Goal: Task Accomplishment & Management: Use online tool/utility

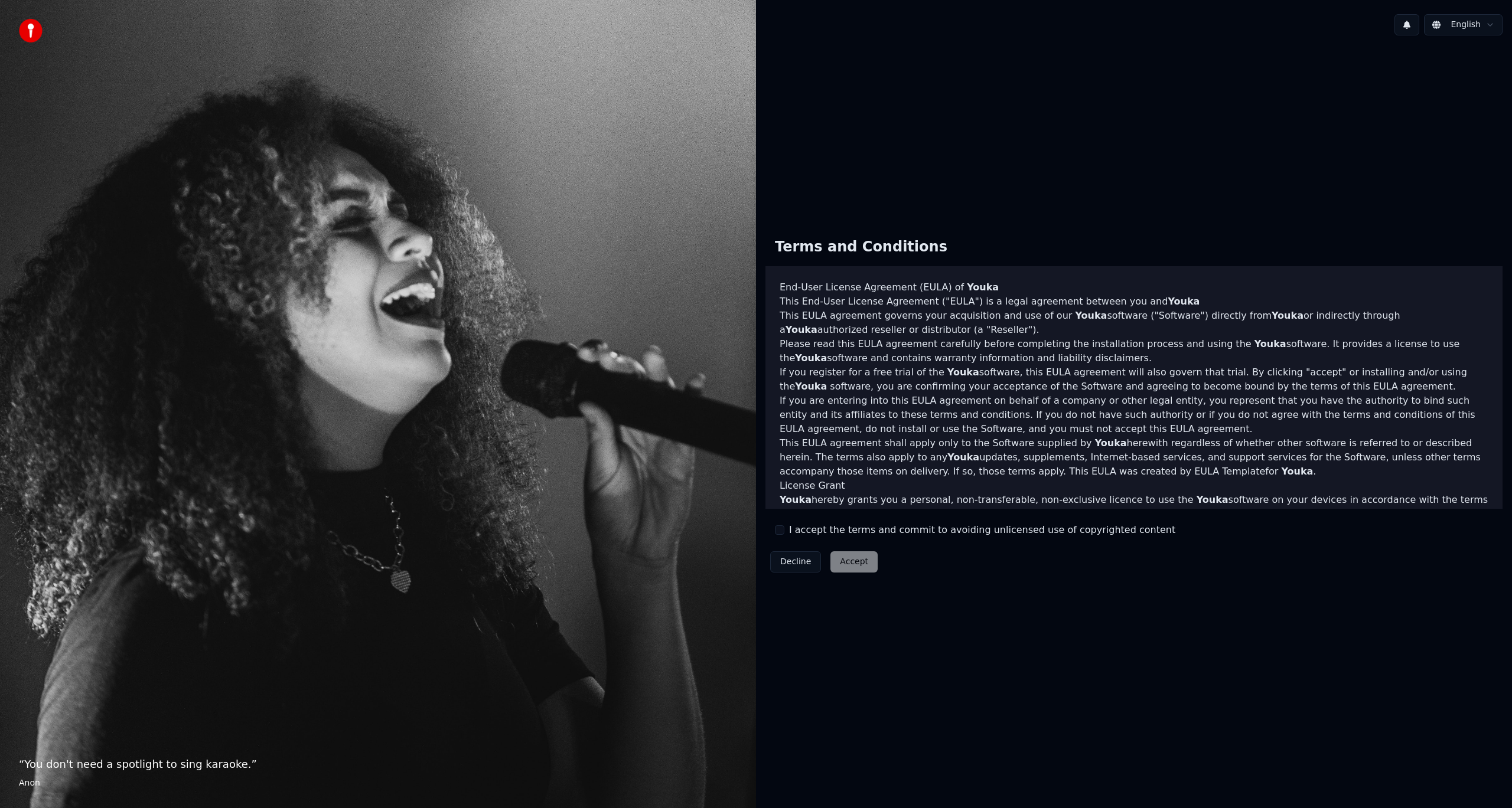
click at [781, 533] on button "I accept the terms and commit to avoiding unlicensed use of copyrighted content" at bounding box center [779, 530] width 9 height 9
click at [856, 565] on button "Accept" at bounding box center [853, 561] width 47 height 21
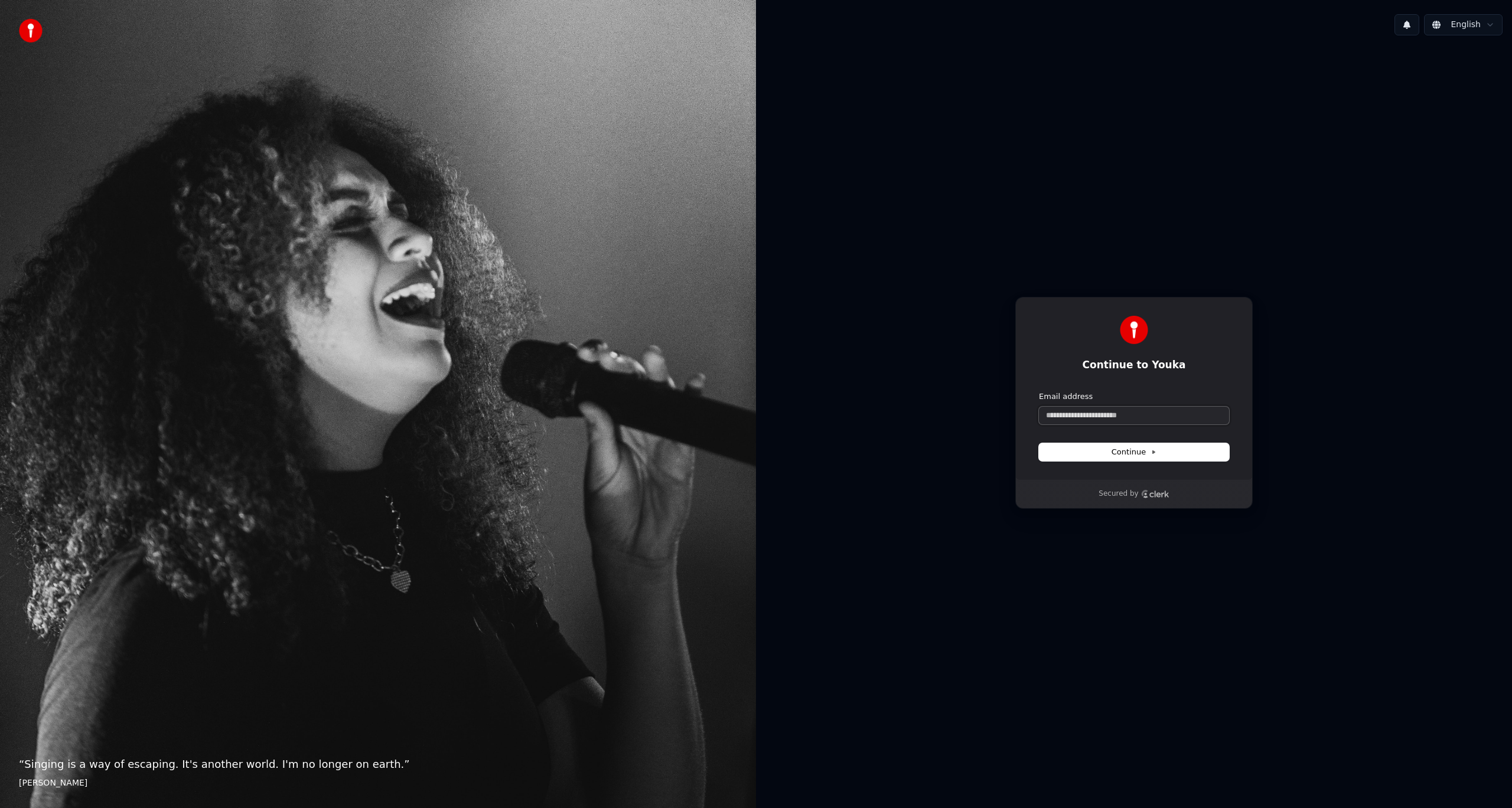
click at [1104, 418] on input "Email address" at bounding box center [1133, 415] width 190 height 18
type input "*"
click at [1083, 457] on button "Continue" at bounding box center [1133, 452] width 190 height 18
type input "**********"
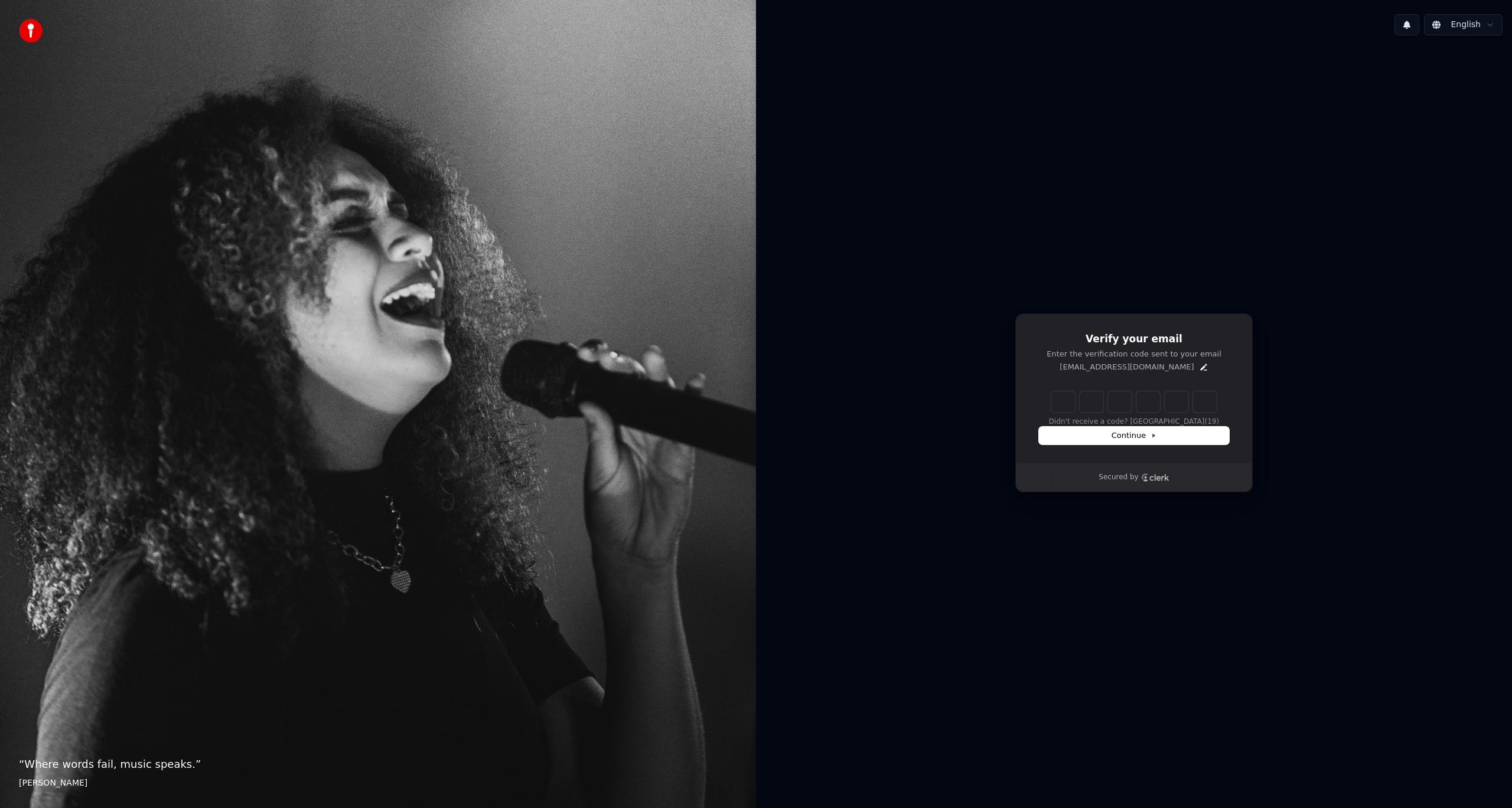
click at [1066, 406] on input "Enter verification code" at bounding box center [1133, 401] width 166 height 21
type input "******"
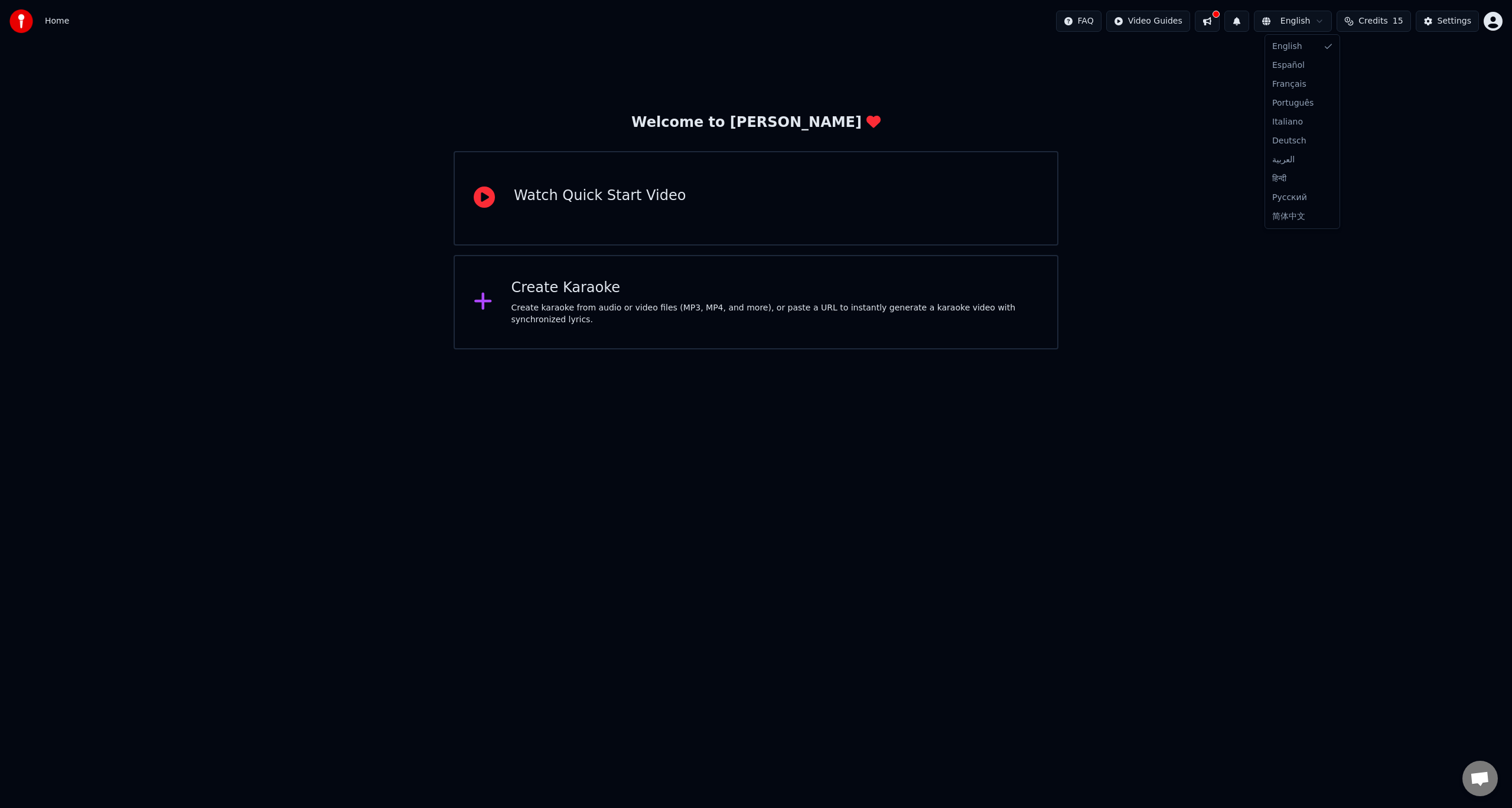
click at [1318, 20] on html "Home FAQ Video Guides English Credits 15 Settings Welcome to Youka Watch Quick …" at bounding box center [756, 174] width 1512 height 349
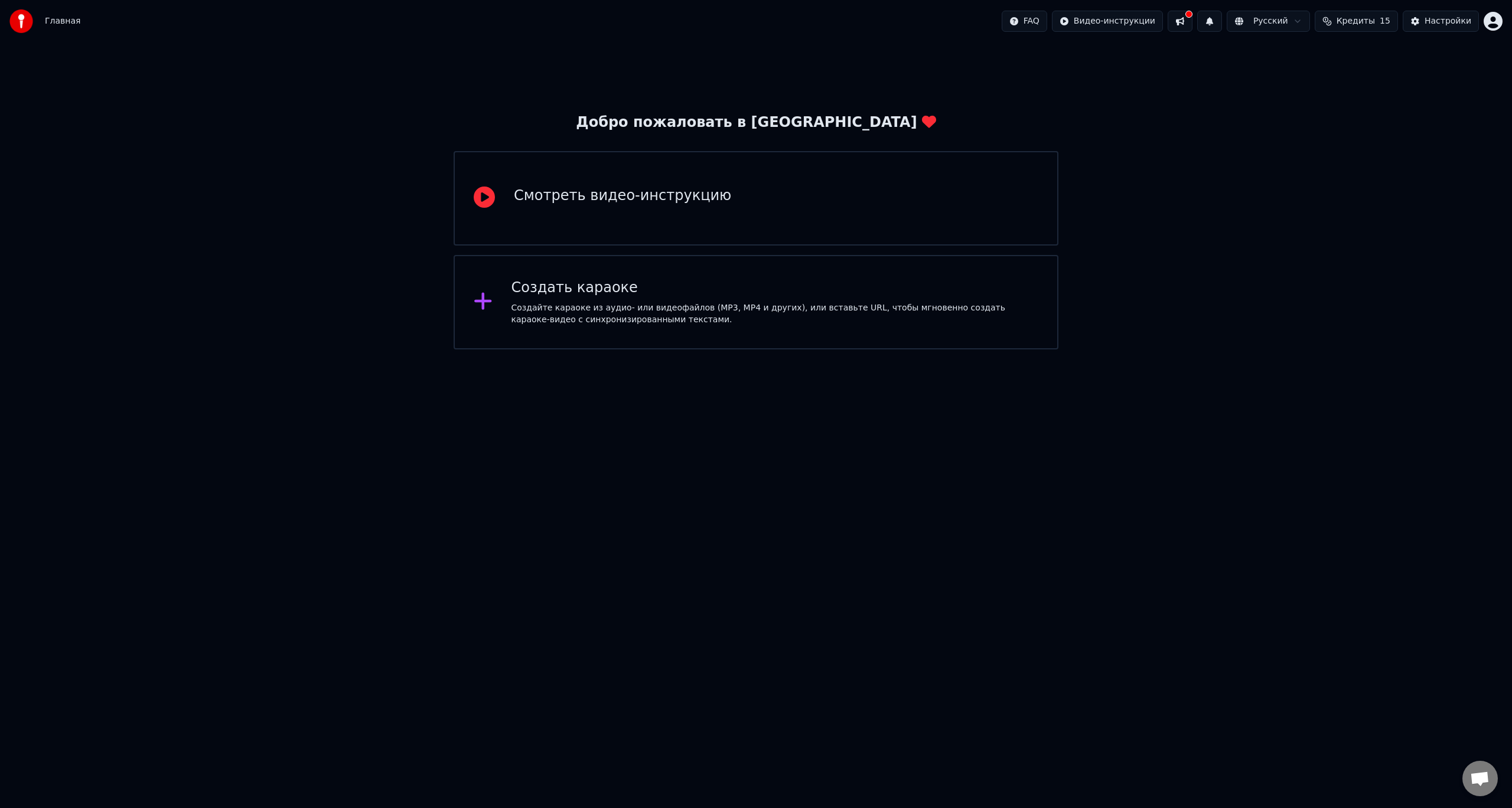
click at [688, 320] on div "Создайте караоке из аудио- или видеофайлов (MP3, MP4 и других), или вставьте UR…" at bounding box center [775, 314] width 527 height 23
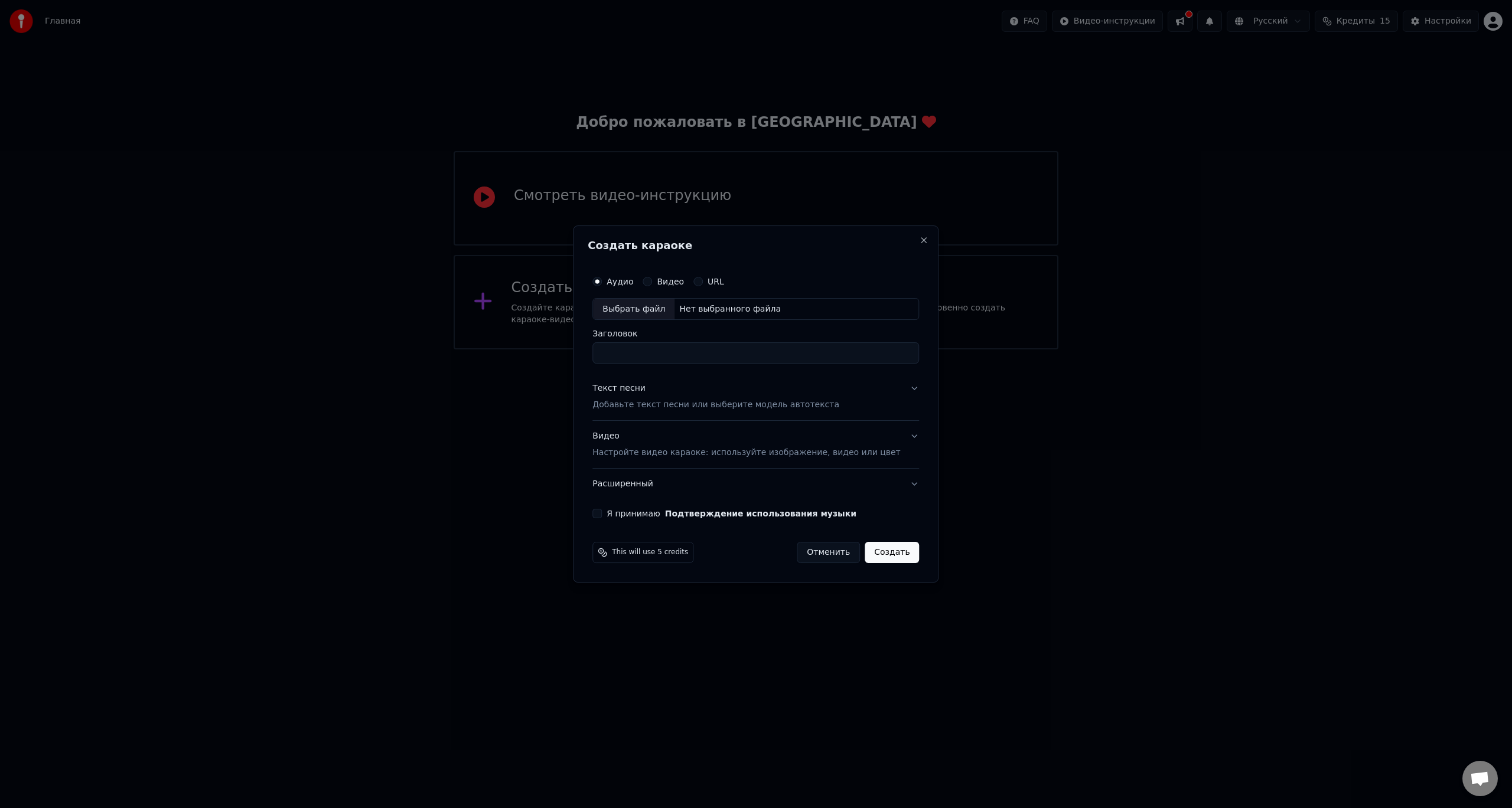
click at [652, 281] on button "Видео" at bounding box center [647, 282] width 9 height 9
click at [655, 305] on div "Выбрать файл" at bounding box center [633, 309] width 82 height 21
click at [715, 281] on div "URL" at bounding box center [708, 282] width 30 height 9
click at [702, 282] on button "URL" at bounding box center [698, 282] width 9 height 9
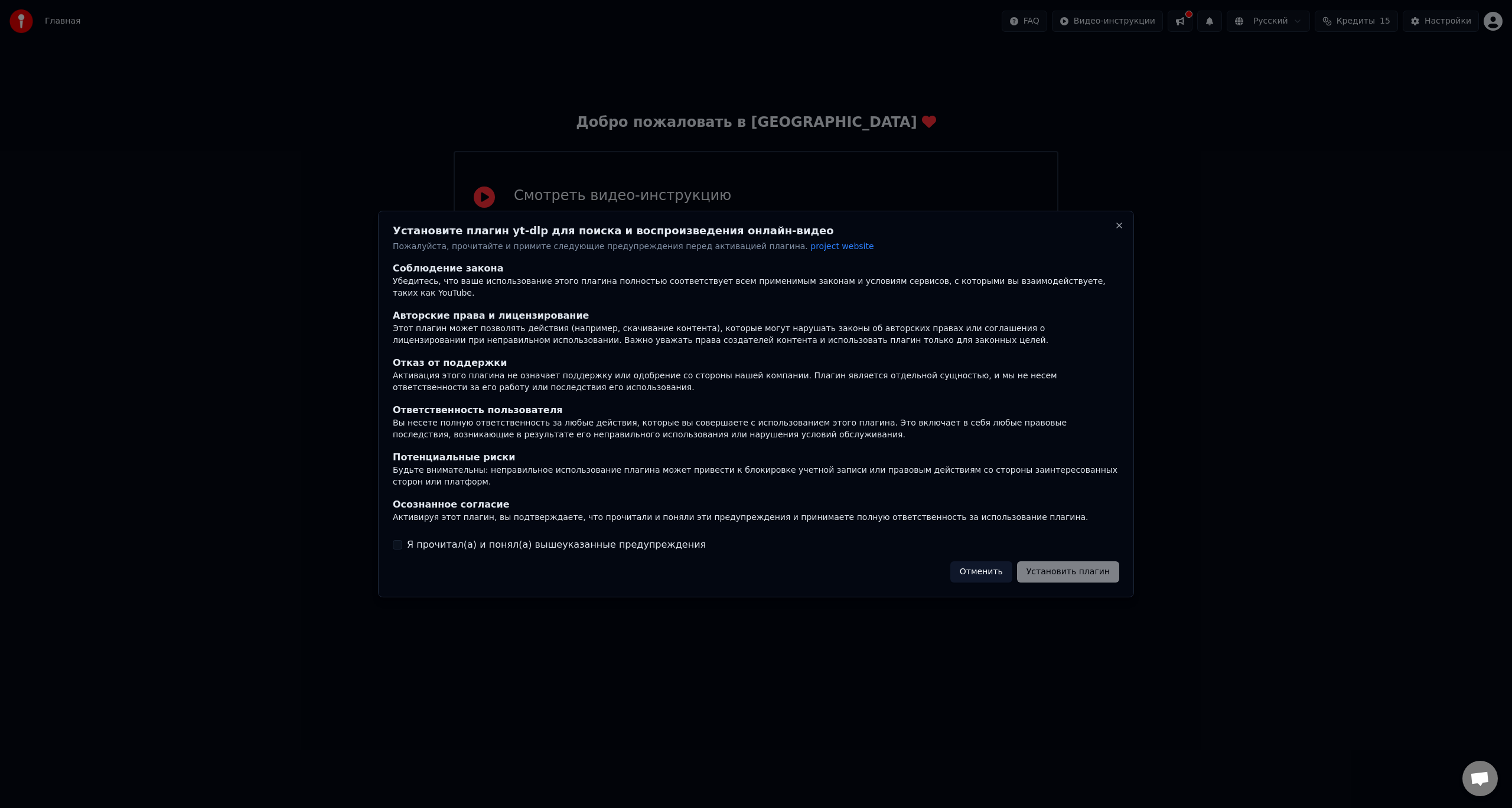
click at [394, 540] on button "Я прочитал(а) и понял(а) вышеуказанные предупреждения" at bounding box center [397, 545] width 9 height 9
click at [1059, 562] on button "Установить плагин" at bounding box center [1067, 572] width 102 height 21
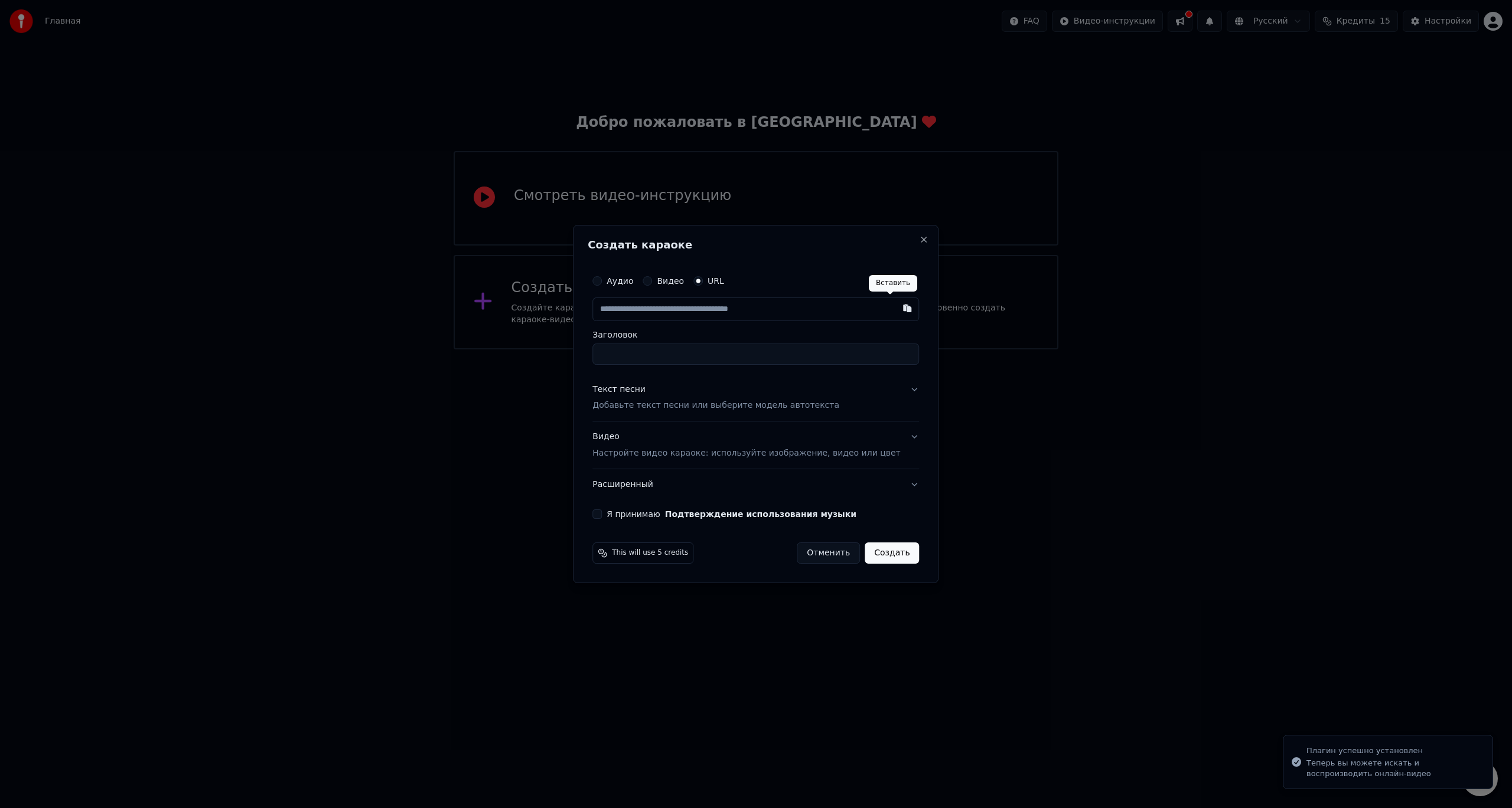
click at [896, 310] on button "button" at bounding box center [908, 308] width 23 height 21
type input "**********"
click at [705, 407] on p "Добавьте текст песни или выберите модель автотекста" at bounding box center [715, 406] width 247 height 12
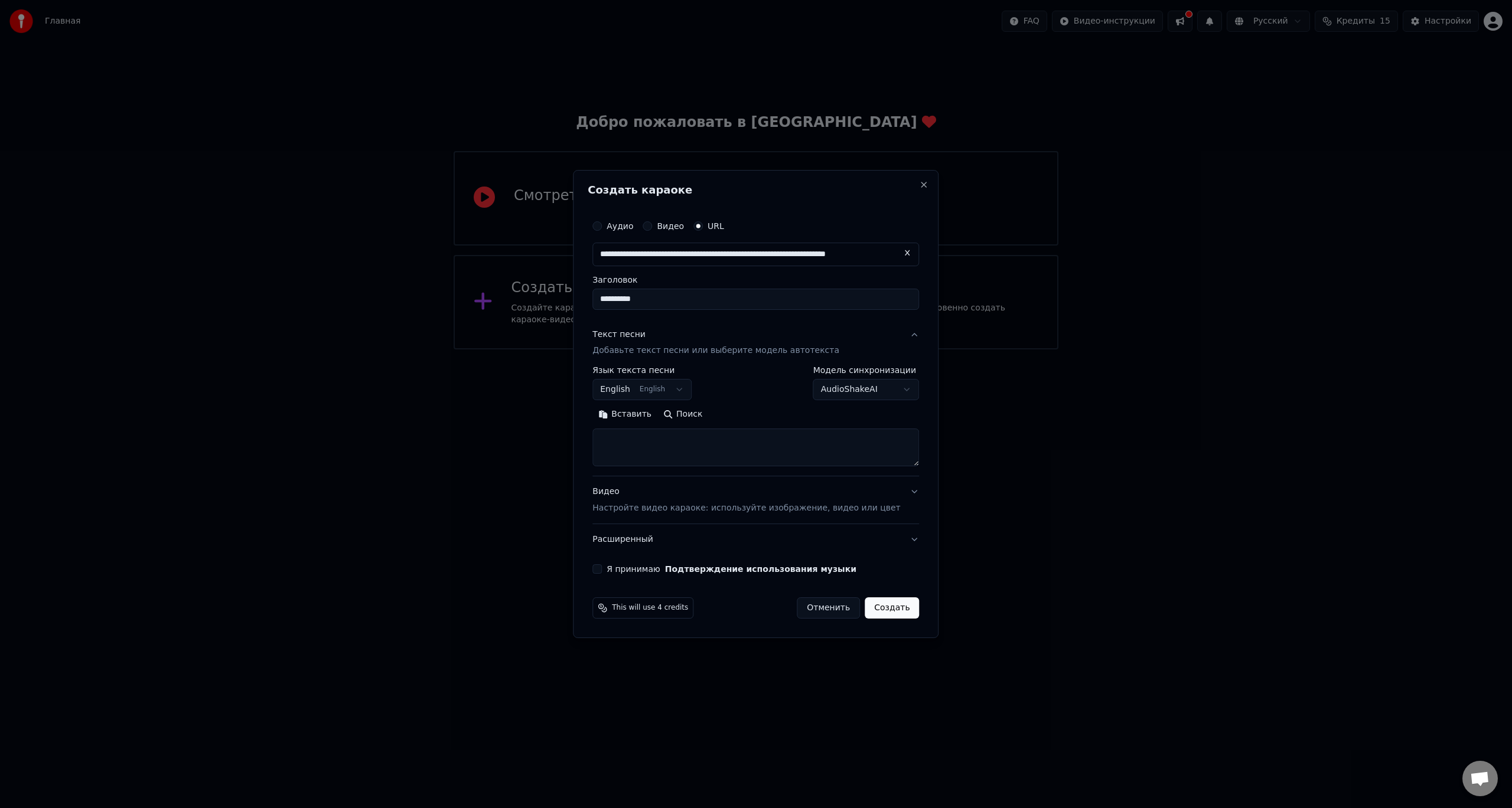
click at [689, 349] on body "**********" at bounding box center [756, 174] width 1512 height 349
select select "**"
click at [882, 349] on body "**********" at bounding box center [756, 174] width 1512 height 349
click at [653, 349] on body "**********" at bounding box center [756, 174] width 1512 height 349
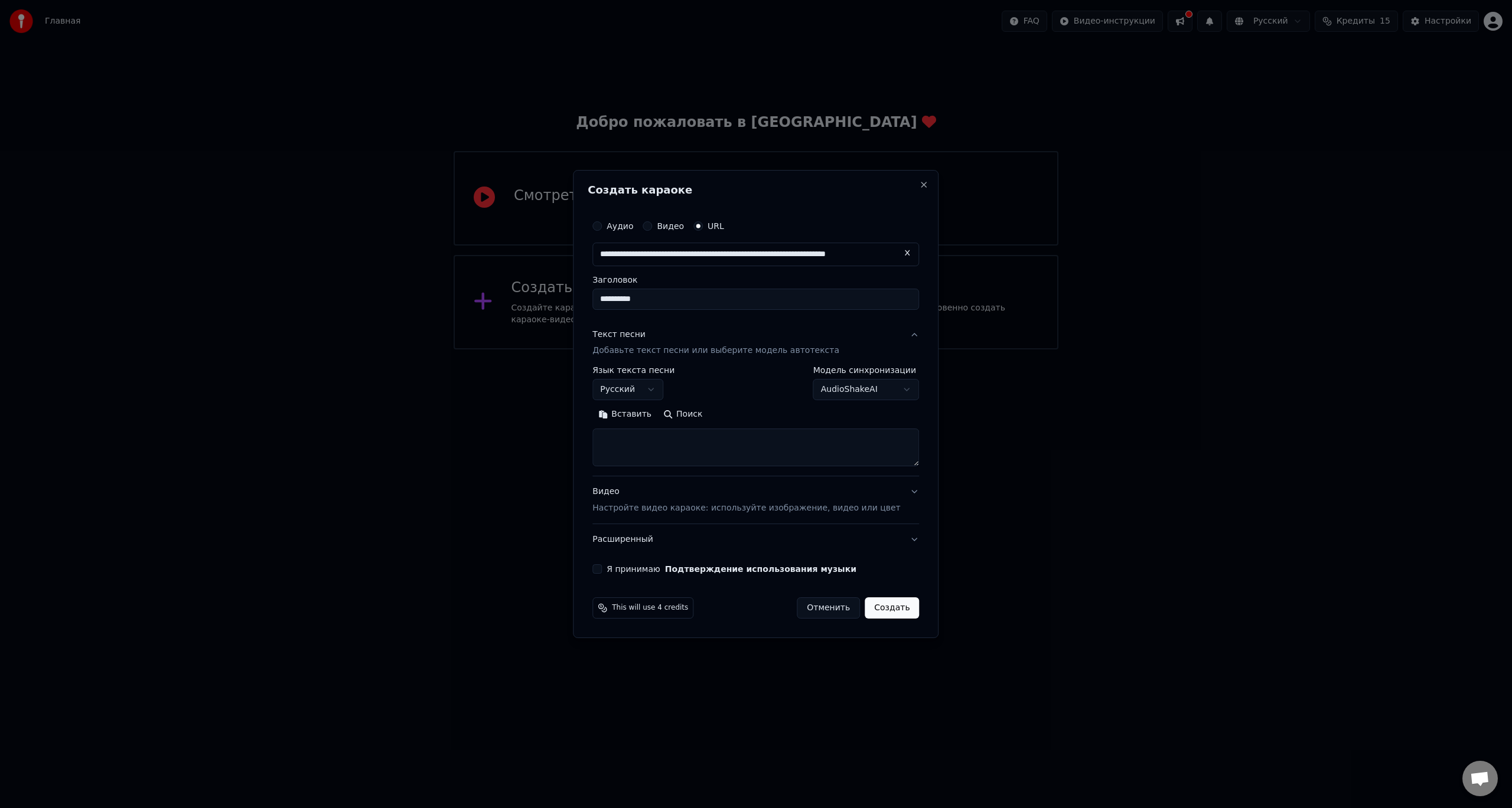
click at [649, 418] on button "Вставить" at bounding box center [625, 415] width 65 height 19
click at [800, 510] on p "Настройте видео караоке: используйте изображение, видео или цвет" at bounding box center [746, 508] width 308 height 12
type textarea "**********"
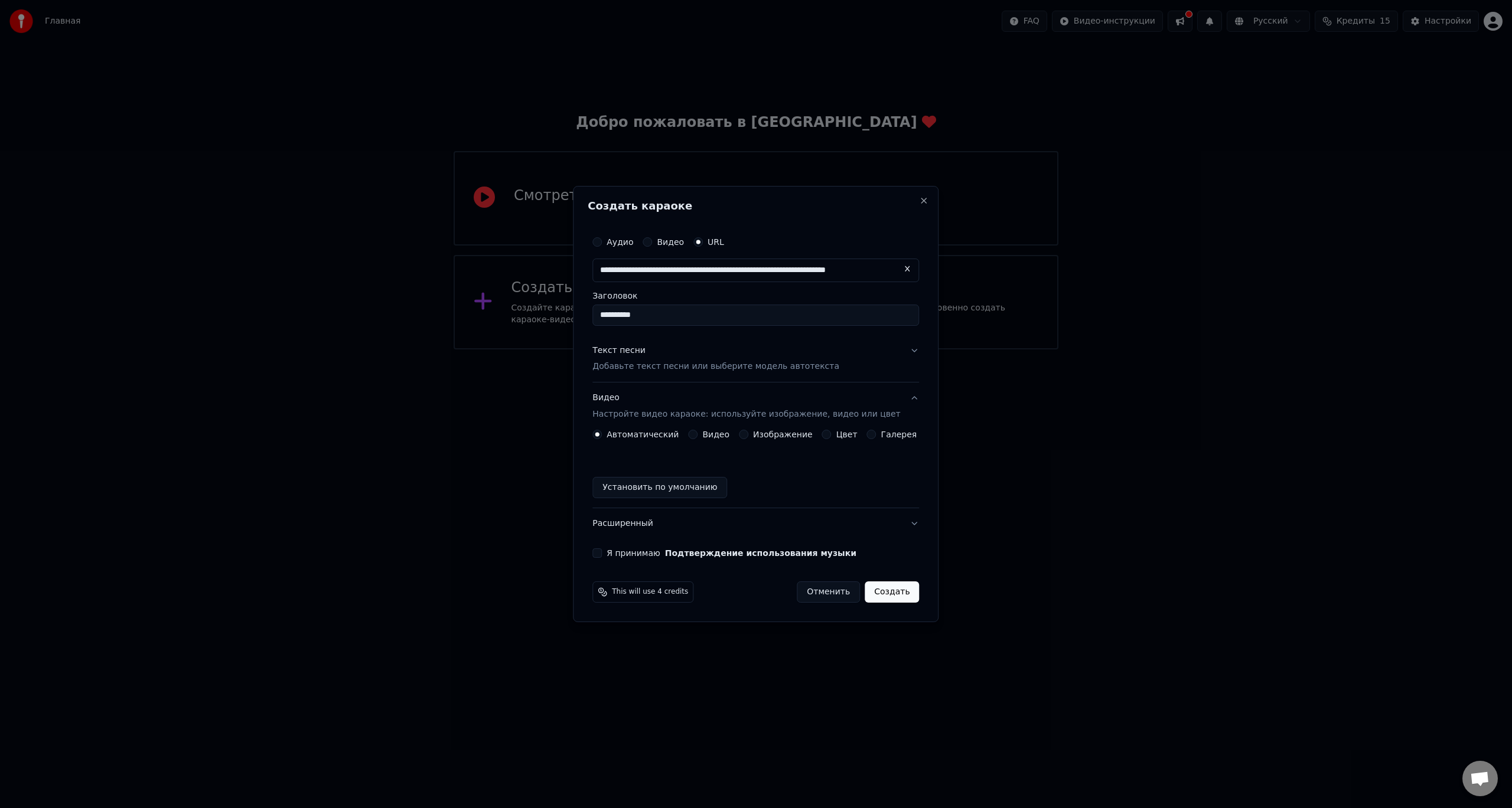
click at [752, 437] on div "Изображение" at bounding box center [775, 435] width 74 height 9
click at [753, 432] on div "Изображение" at bounding box center [775, 435] width 74 height 9
click at [748, 435] on button "Изображение" at bounding box center [744, 435] width 9 height 9
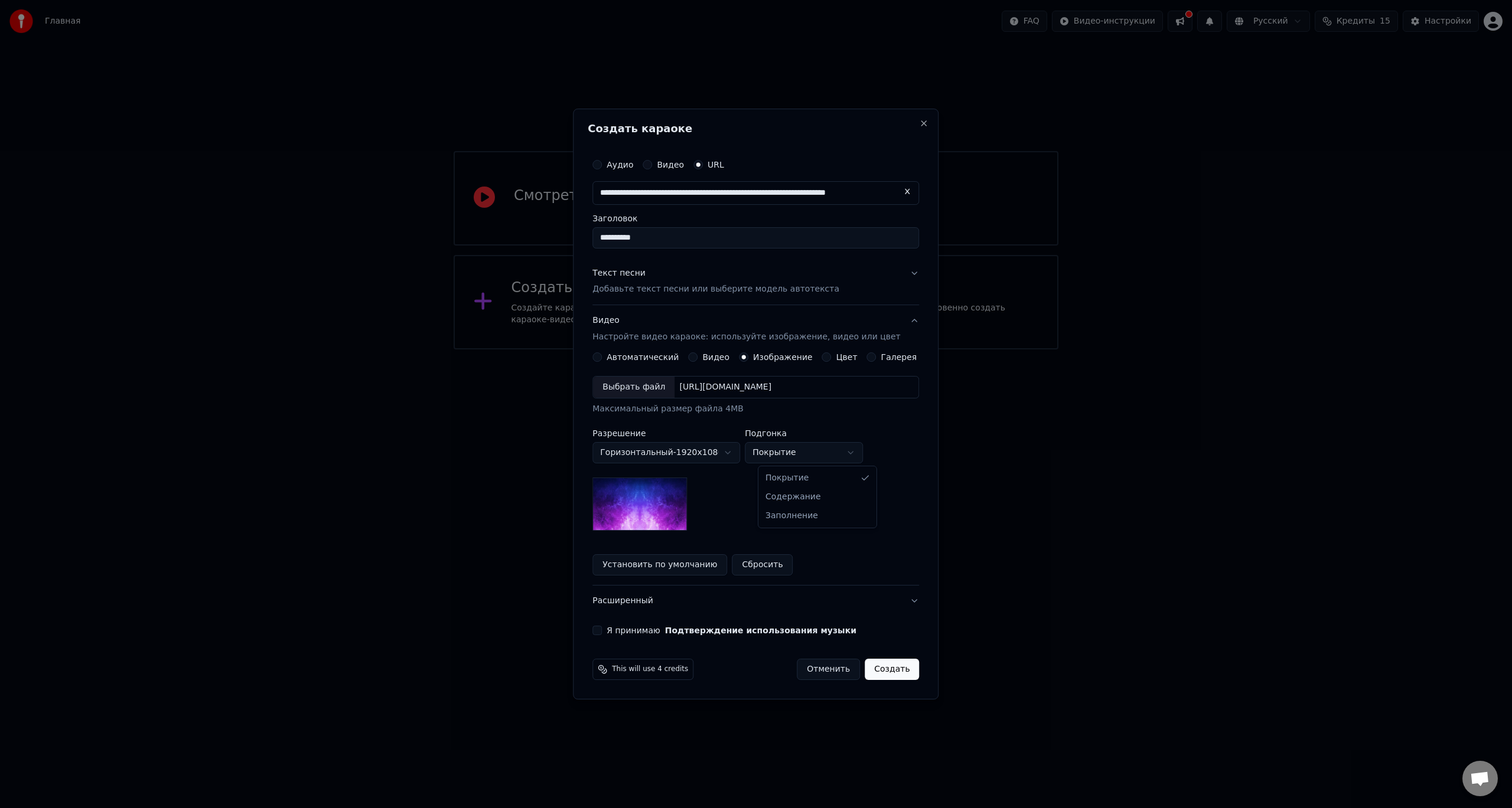
click at [800, 349] on body "**********" at bounding box center [756, 174] width 1512 height 349
click at [836, 358] on label "Цвет" at bounding box center [846, 357] width 21 height 9
click at [831, 358] on button "Цвет" at bounding box center [827, 357] width 9 height 9
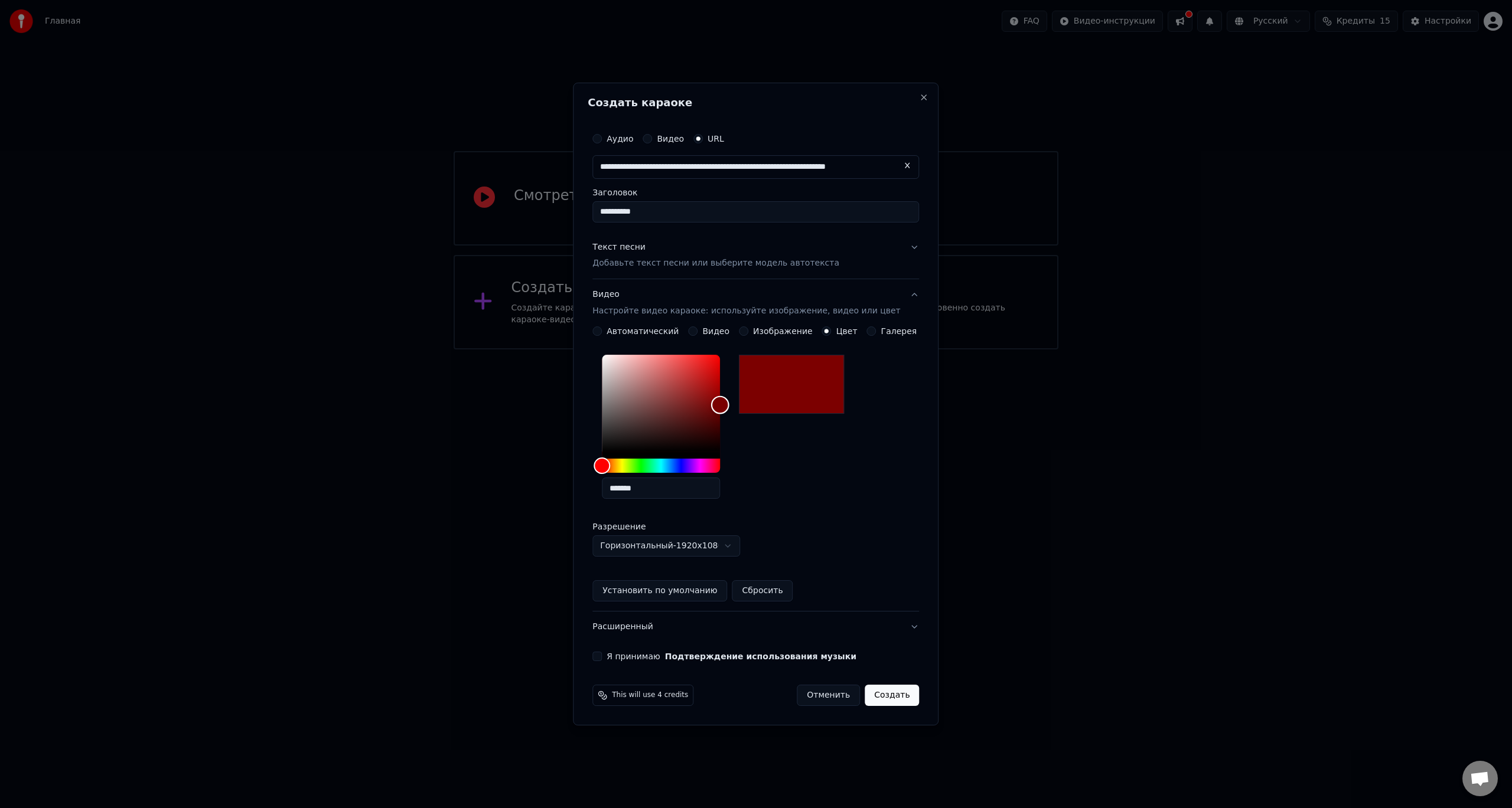
type input "*******"
drag, startPoint x: 715, startPoint y: 411, endPoint x: 747, endPoint y: 408, distance: 32.1
click at [739, 408] on div "*******" at bounding box center [670, 428] width 137 height 158
click at [748, 329] on button "Изображение" at bounding box center [744, 331] width 9 height 9
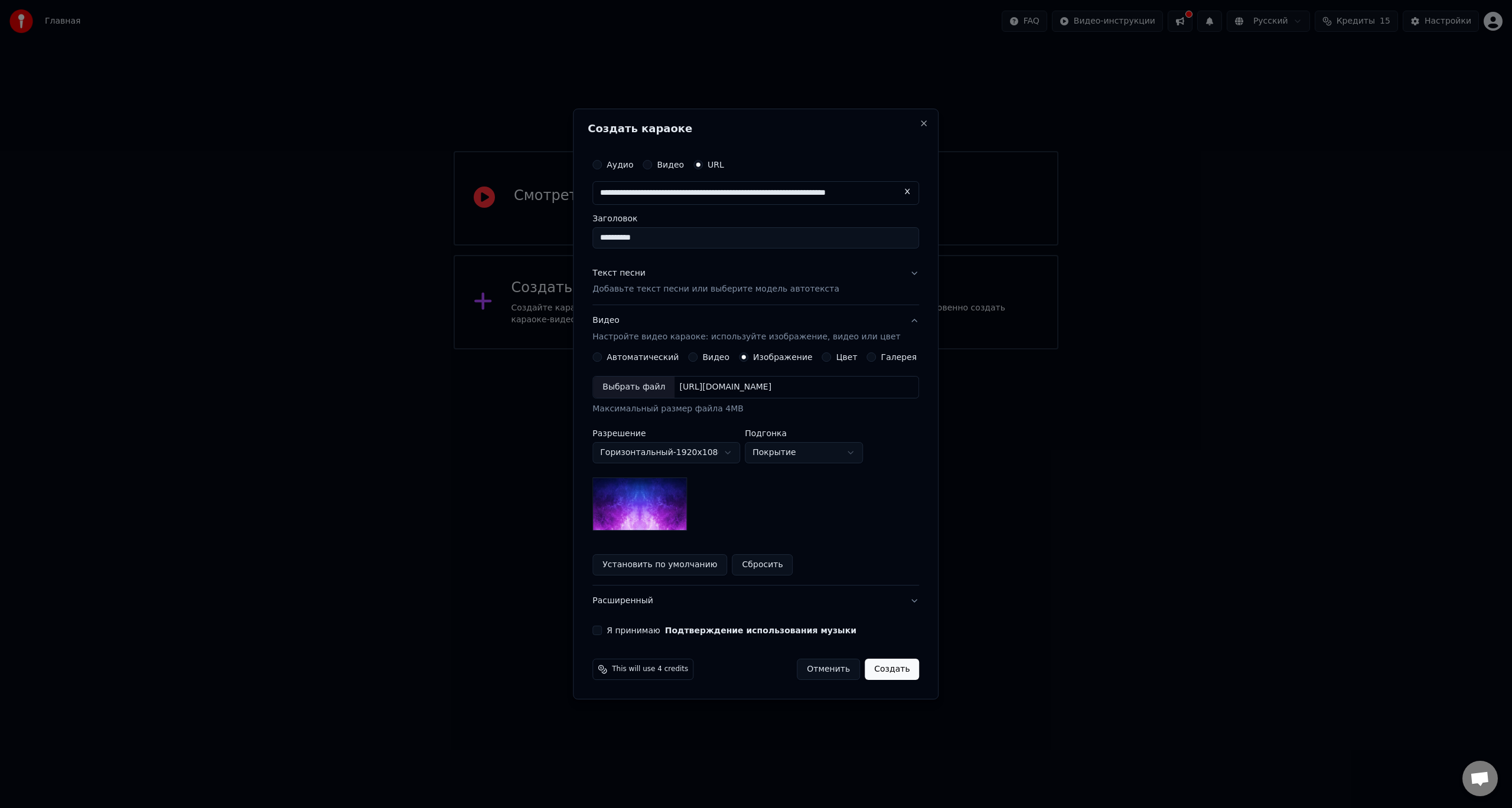
click at [676, 499] on img at bounding box center [639, 504] width 94 height 53
click at [866, 357] on button "Галерея" at bounding box center [871, 357] width 9 height 9
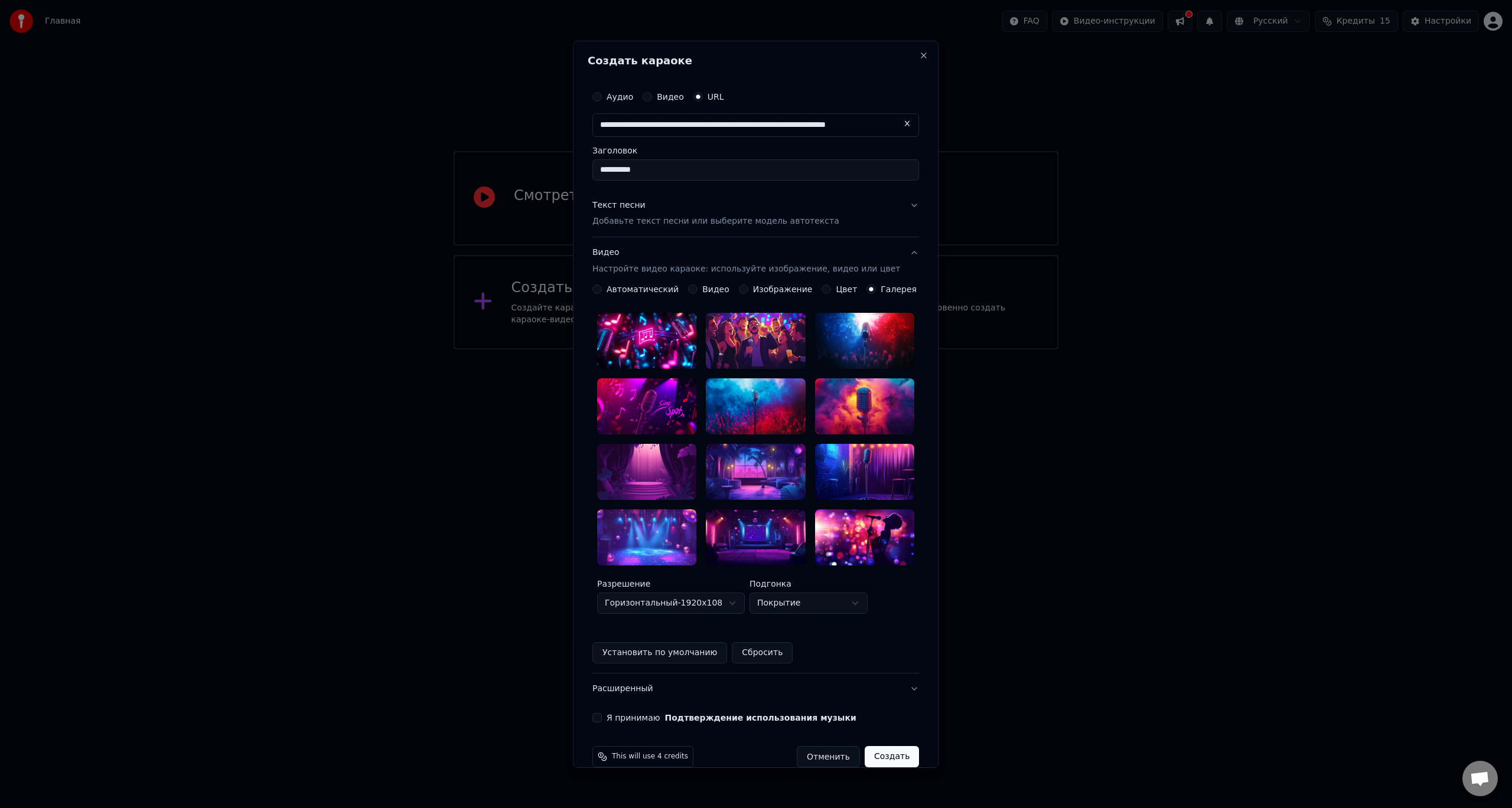
click at [761, 288] on label "Изображение" at bounding box center [782, 289] width 60 height 9
click at [748, 288] on button "Изображение" at bounding box center [744, 289] width 9 height 9
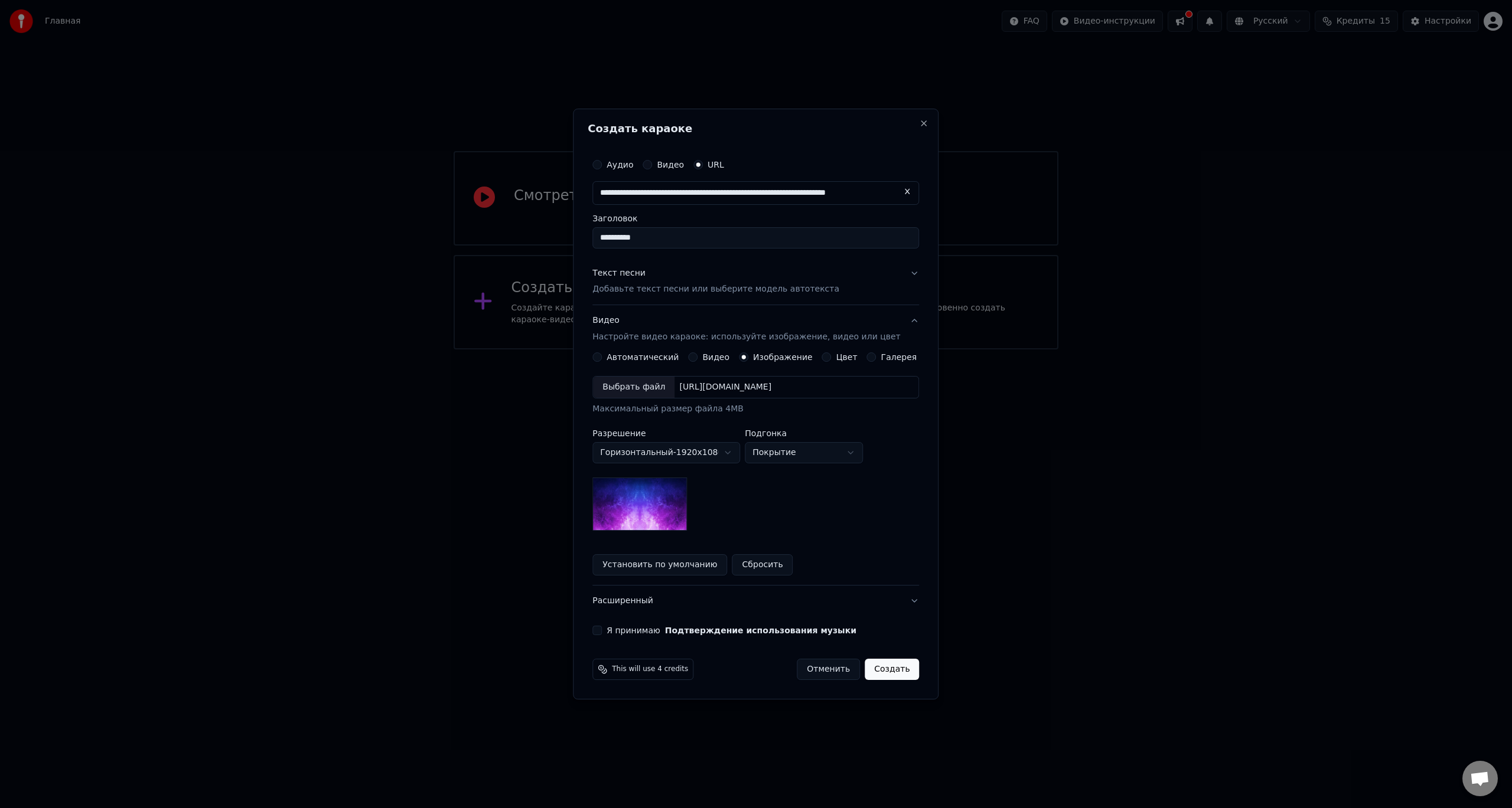
click at [643, 388] on div "Выбрать файл" at bounding box center [633, 387] width 82 height 21
click at [779, 349] on body "**********" at bounding box center [756, 174] width 1512 height 349
click at [791, 349] on body "**********" at bounding box center [756, 174] width 1512 height 349
click at [806, 349] on body "**********" at bounding box center [756, 174] width 1512 height 349
select select "*****"
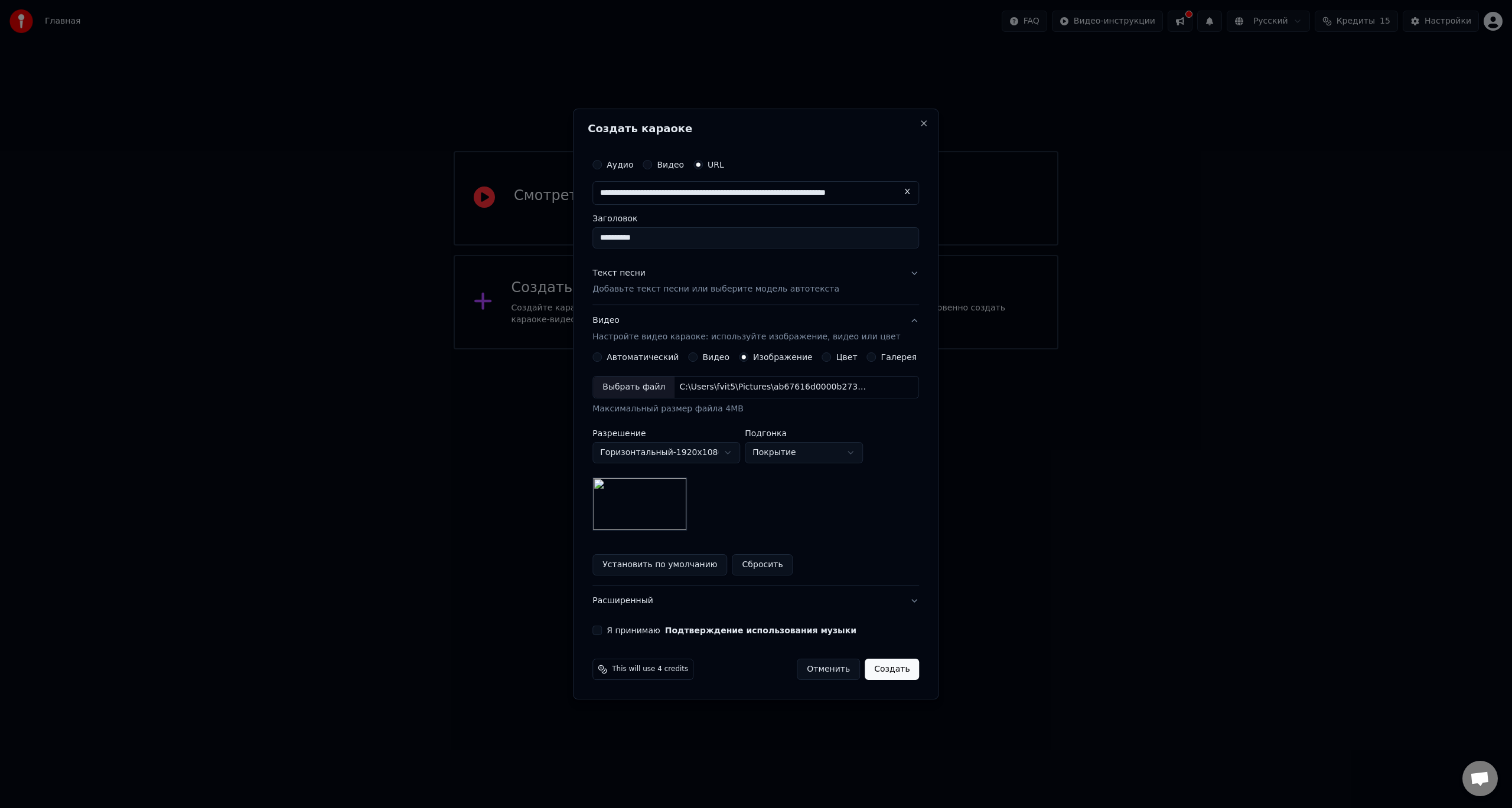
click at [667, 503] on img at bounding box center [639, 504] width 94 height 53
click at [781, 357] on label "Изображение" at bounding box center [782, 357] width 60 height 9
click at [748, 357] on button "Изображение" at bounding box center [744, 357] width 9 height 9
click at [822, 359] on button "Цвет" at bounding box center [827, 357] width 9 height 9
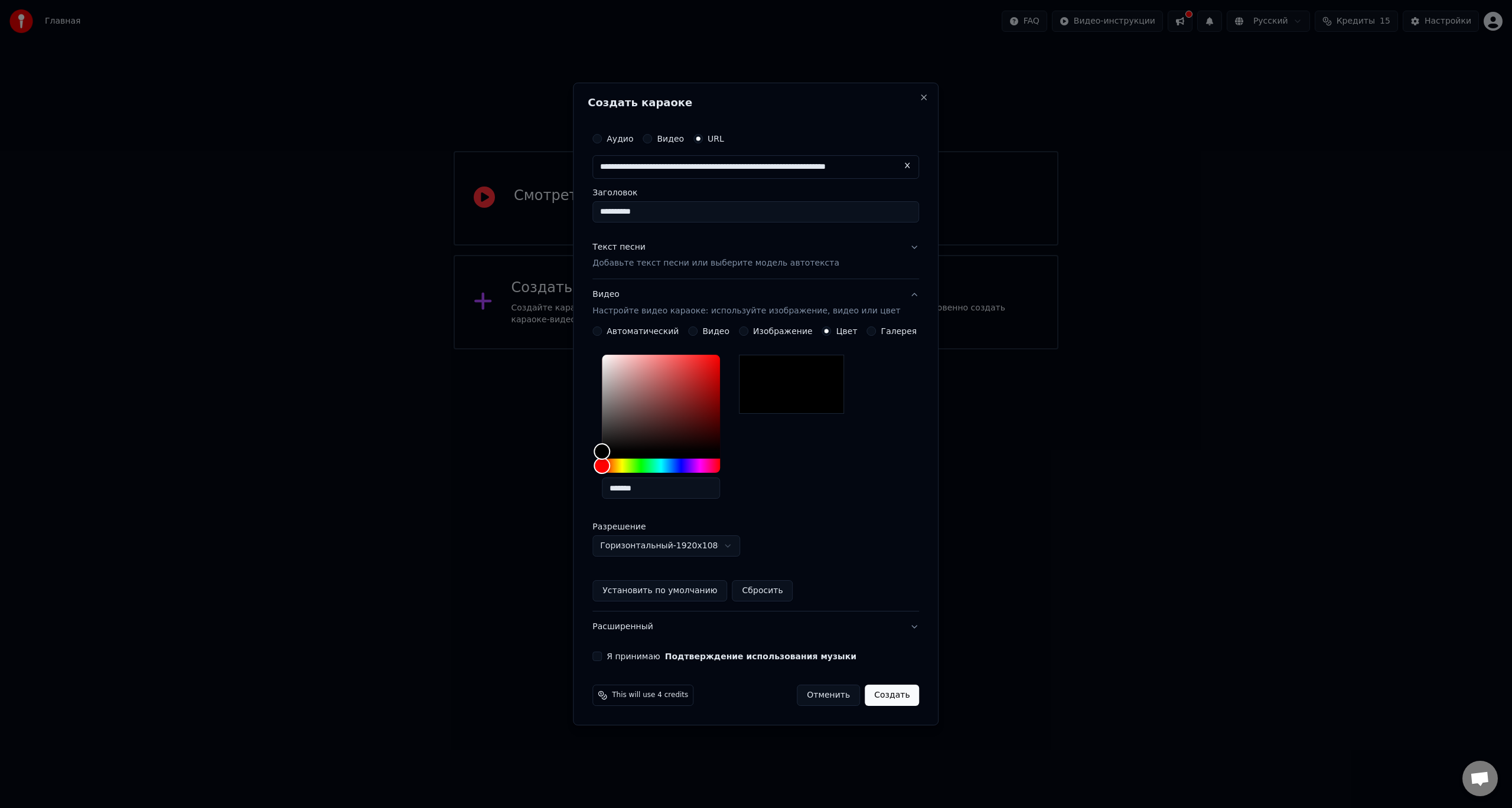
click at [824, 359] on div at bounding box center [791, 384] width 105 height 59
type input "*******"
drag, startPoint x: 707, startPoint y: 390, endPoint x: 740, endPoint y: 384, distance: 33.5
click at [719, 384] on div "Color" at bounding box center [661, 403] width 118 height 97
click at [768, 483] on div "*******" at bounding box center [755, 428] width 327 height 158
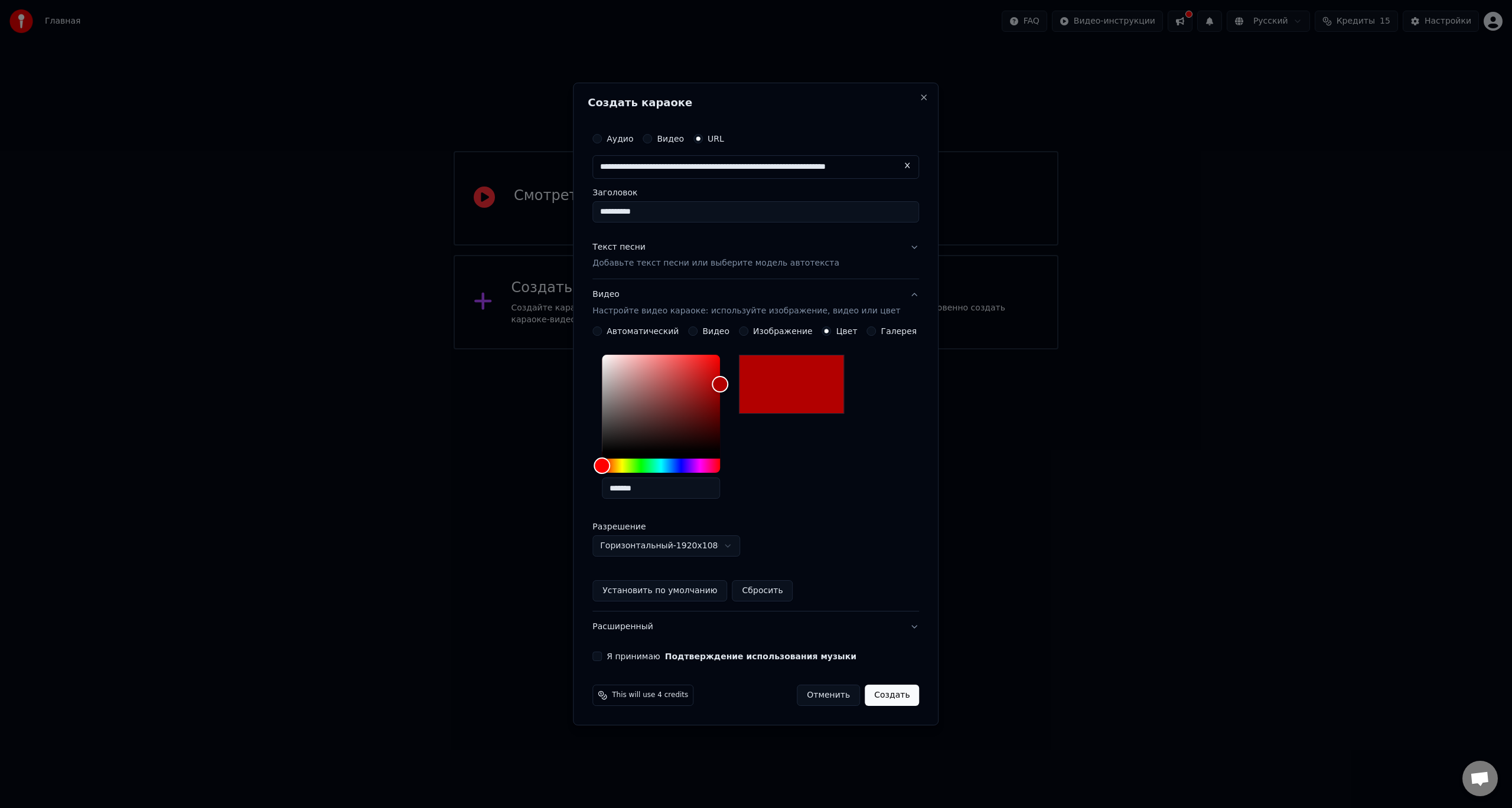
click at [870, 327] on div "Галерея" at bounding box center [891, 331] width 51 height 9
click at [873, 334] on div "Галерея" at bounding box center [891, 331] width 51 height 9
click at [870, 334] on button "Галерея" at bounding box center [871, 331] width 9 height 9
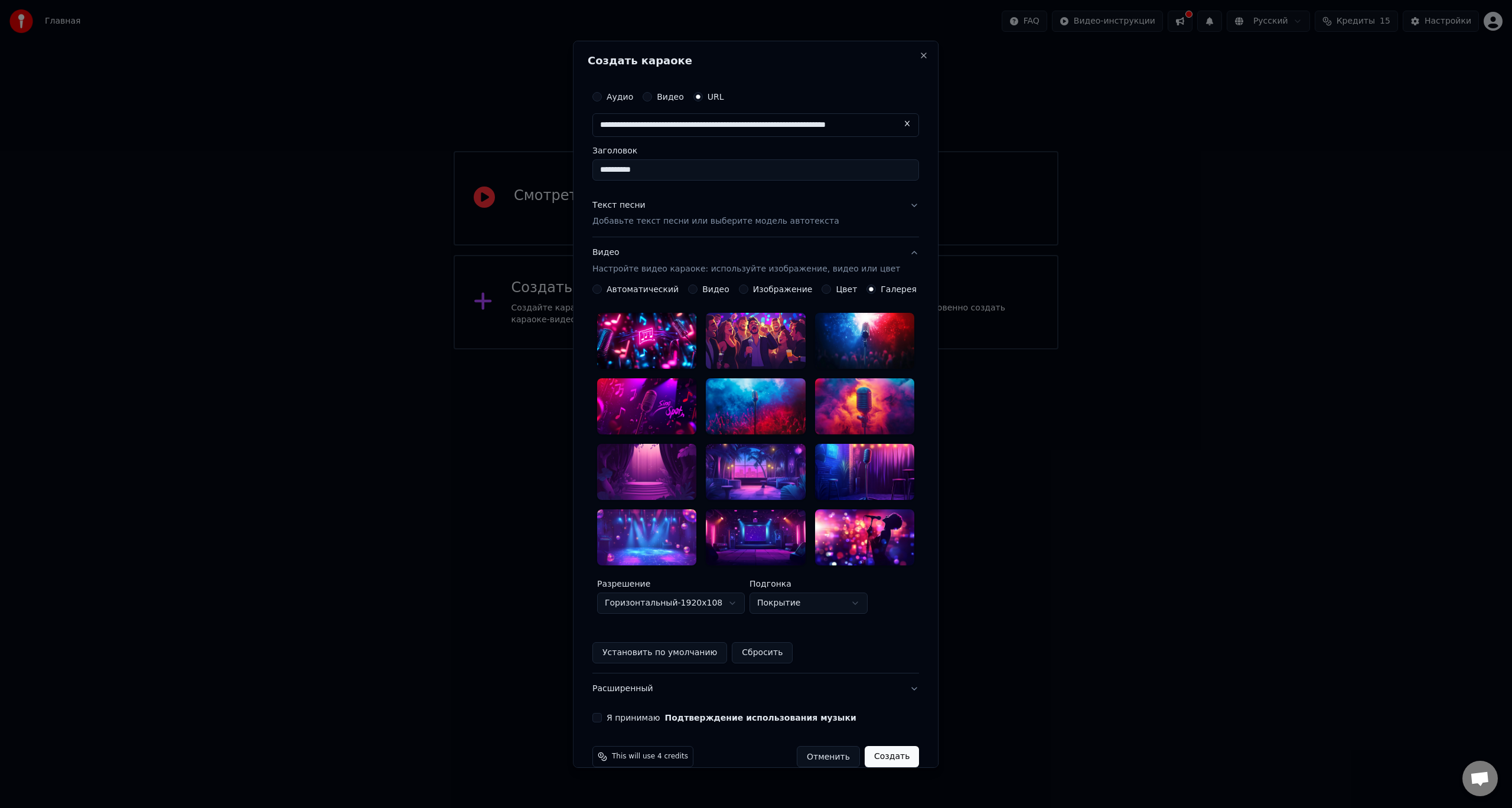
click at [666, 289] on label "Автоматический" at bounding box center [642, 289] width 72 height 9
click at [602, 289] on button "Автоматический" at bounding box center [597, 289] width 9 height 9
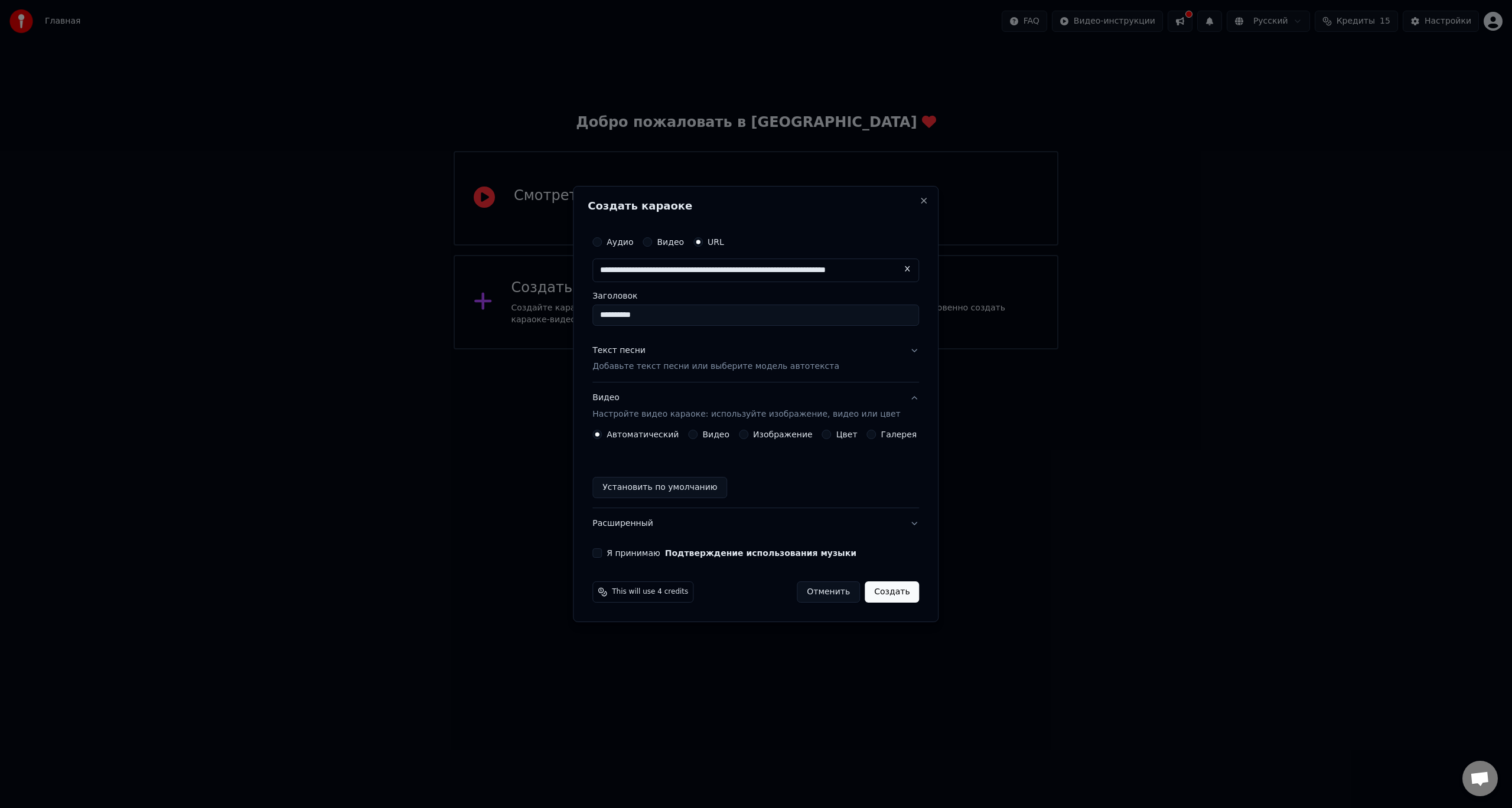
click at [663, 472] on div "Автоматический Видео Изображение Цвет Галерея Установить по умолчанию" at bounding box center [755, 464] width 327 height 68
click at [698, 487] on button "Установить по умолчанию" at bounding box center [659, 487] width 135 height 21
click at [602, 554] on button "Я принимаю Подтверждение использования музыки" at bounding box center [597, 553] width 9 height 9
click at [882, 595] on button "Создать" at bounding box center [891, 592] width 54 height 21
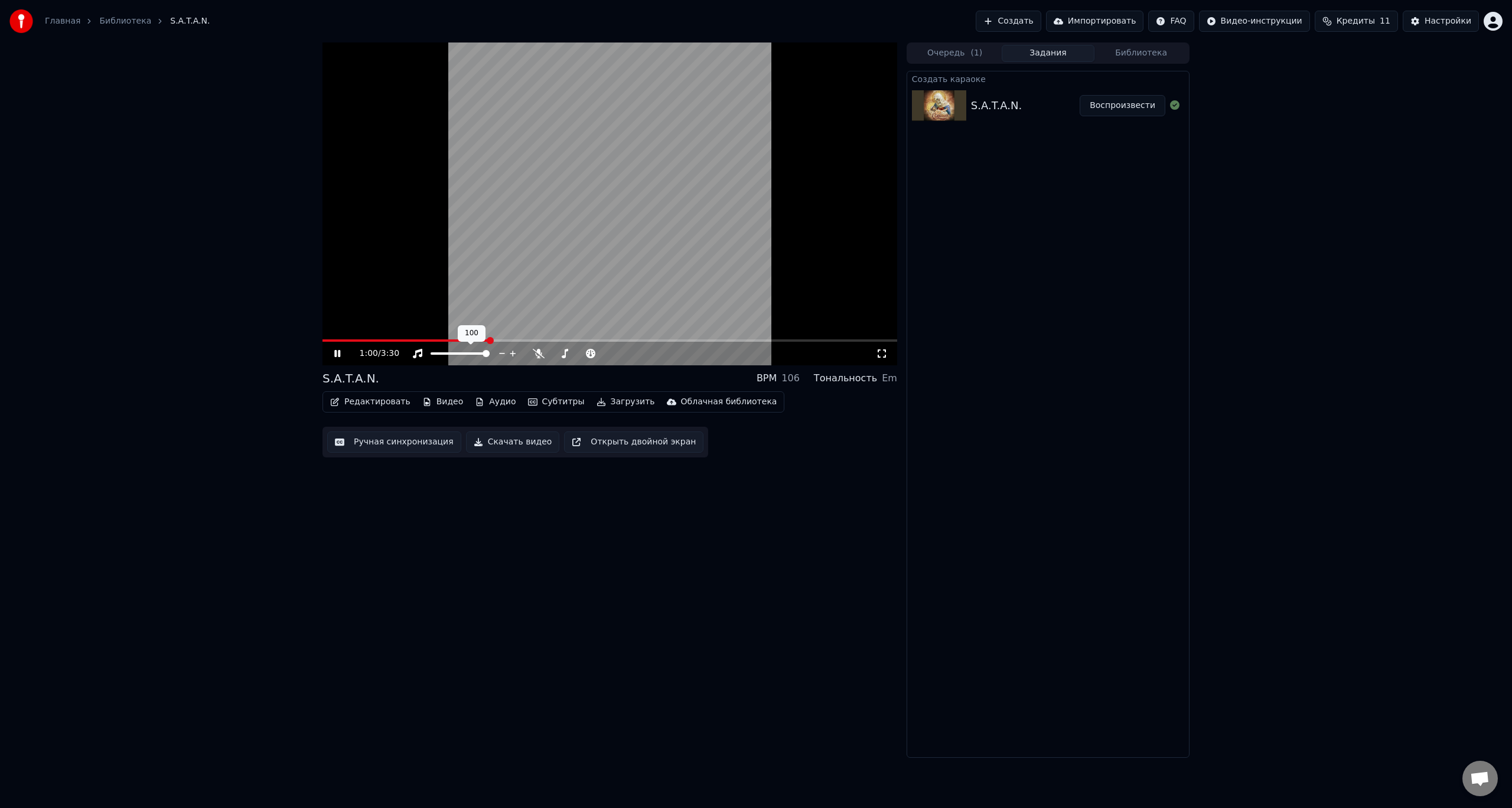
drag, startPoint x: 474, startPoint y: 359, endPoint x: 457, endPoint y: 357, distance: 17.1
click at [457, 357] on div at bounding box center [471, 353] width 95 height 12
click at [460, 357] on span at bounding box center [460, 353] width 7 height 7
click at [539, 354] on icon at bounding box center [538, 354] width 12 height 9
click at [541, 355] on icon at bounding box center [538, 354] width 6 height 9
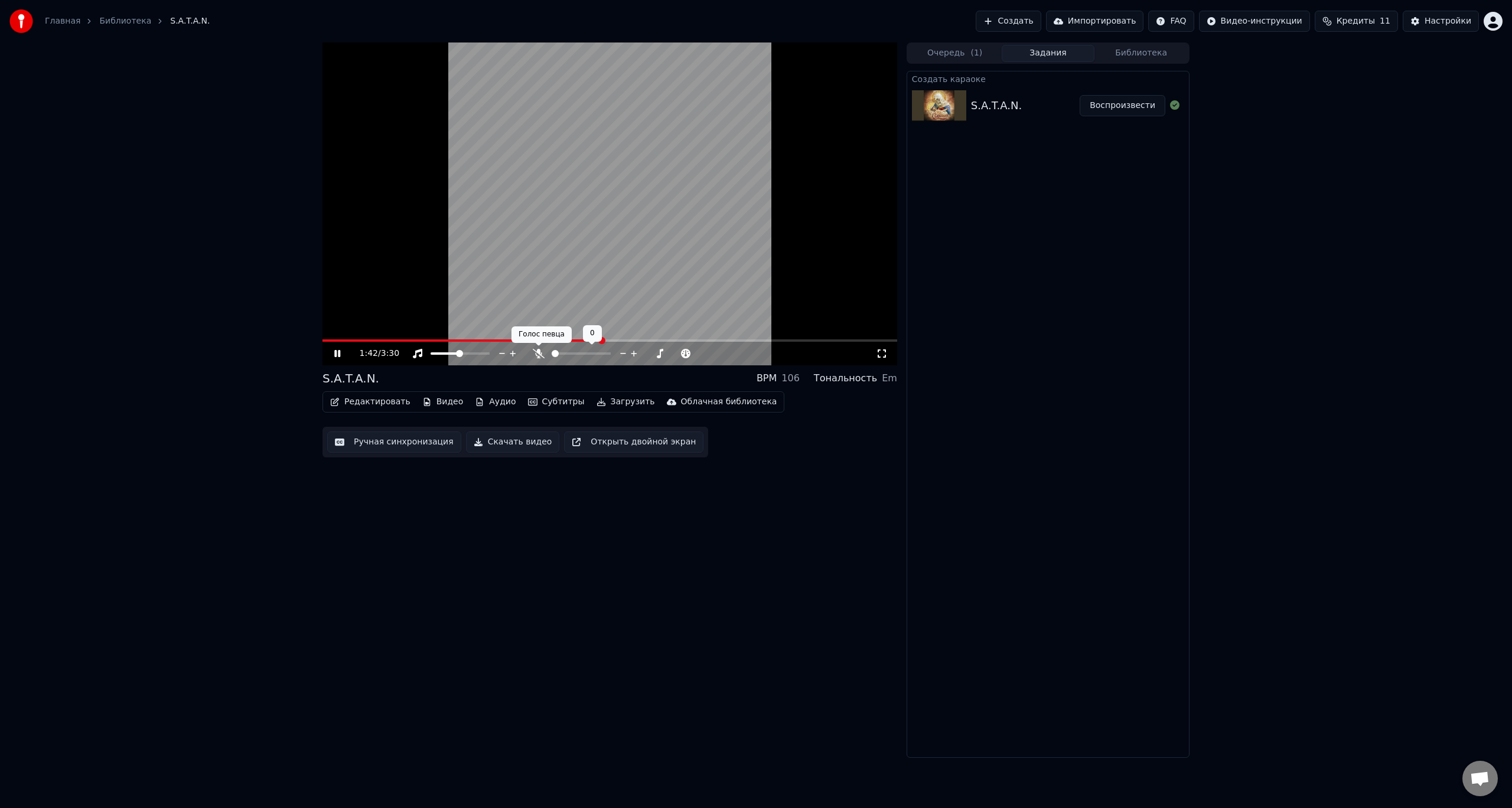
click at [542, 355] on icon at bounding box center [538, 354] width 12 height 9
click at [534, 358] on icon at bounding box center [538, 354] width 12 height 9
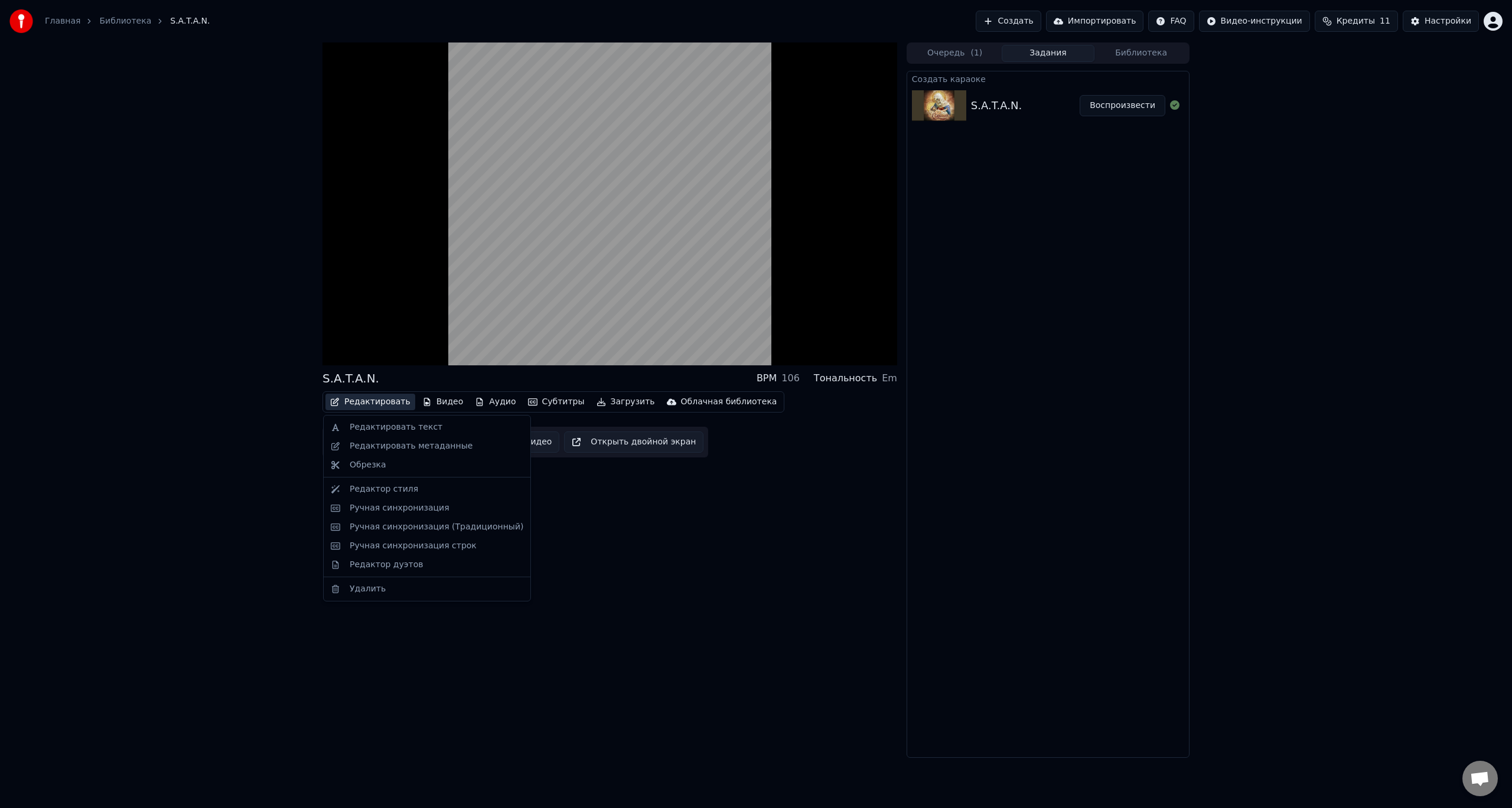
click at [374, 401] on button "Редактировать" at bounding box center [369, 401] width 89 height 16
click at [394, 421] on div "Редактировать текст" at bounding box center [395, 427] width 93 height 12
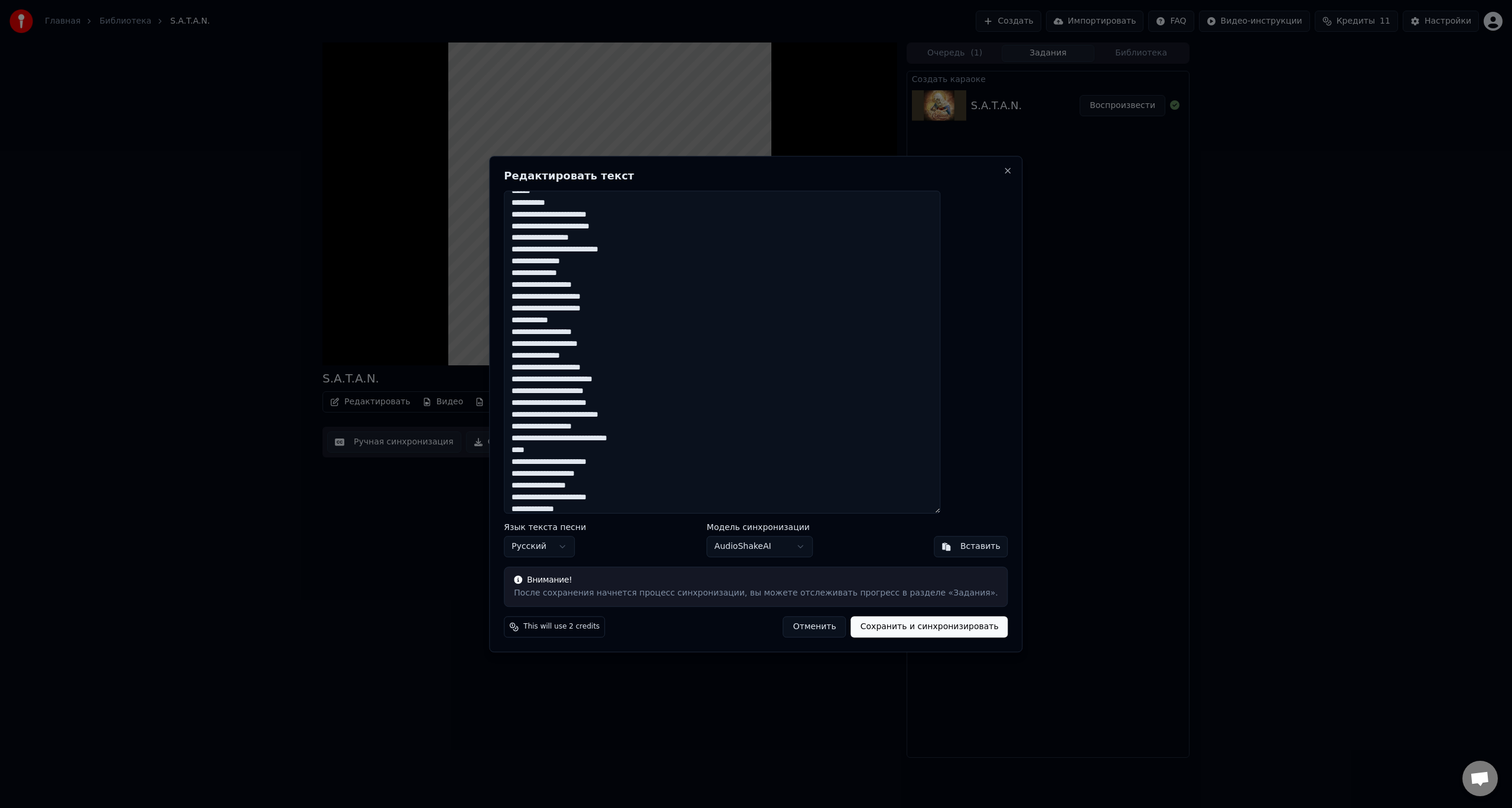
scroll to position [808, 0]
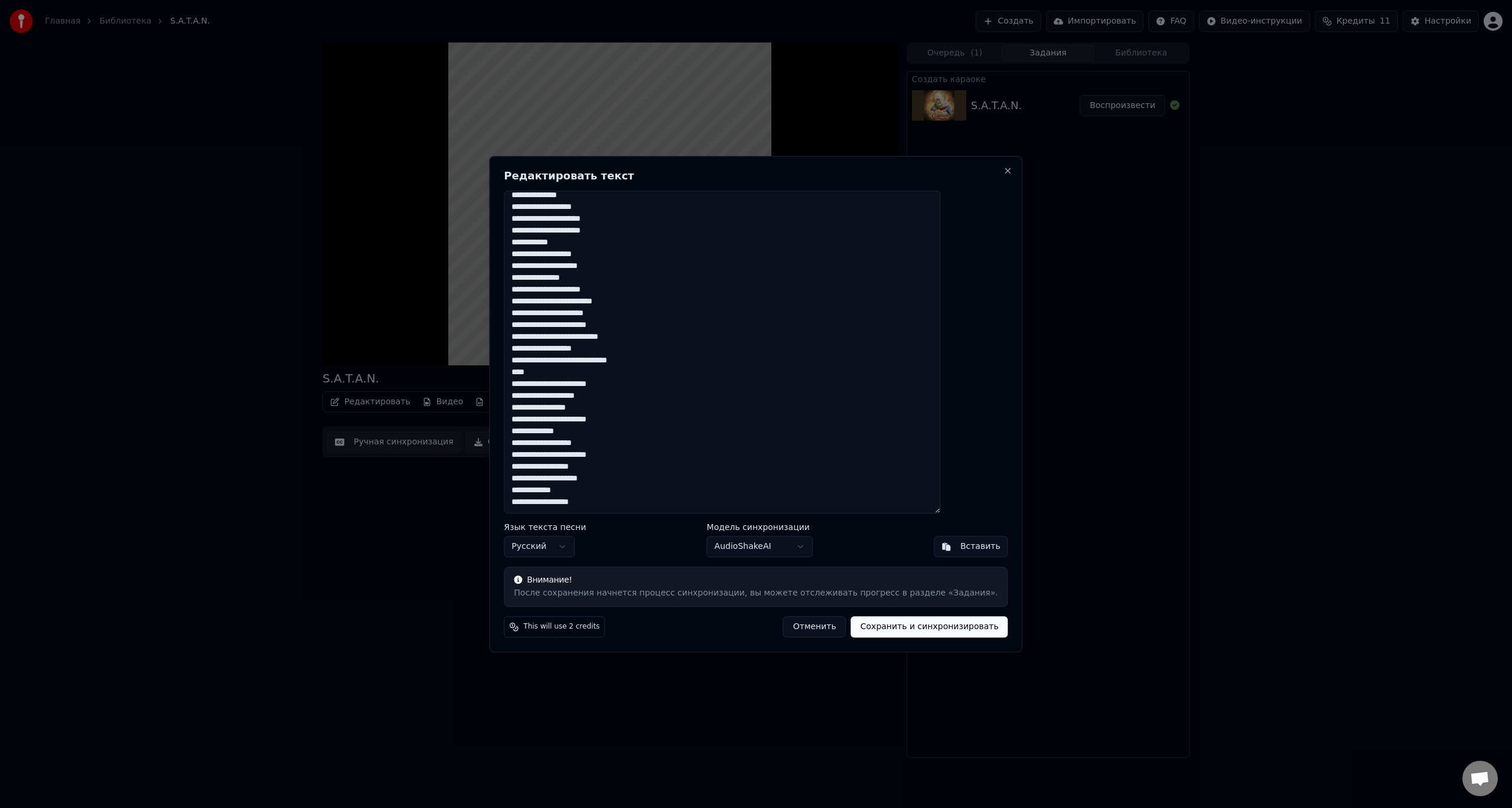
drag, startPoint x: 690, startPoint y: 163, endPoint x: 751, endPoint y: 170, distance: 61.4
click at [751, 170] on div "Редактировать текст Язык текста песни Русский Модель синхронизации AudioShakeAI…" at bounding box center [756, 404] width 534 height 496
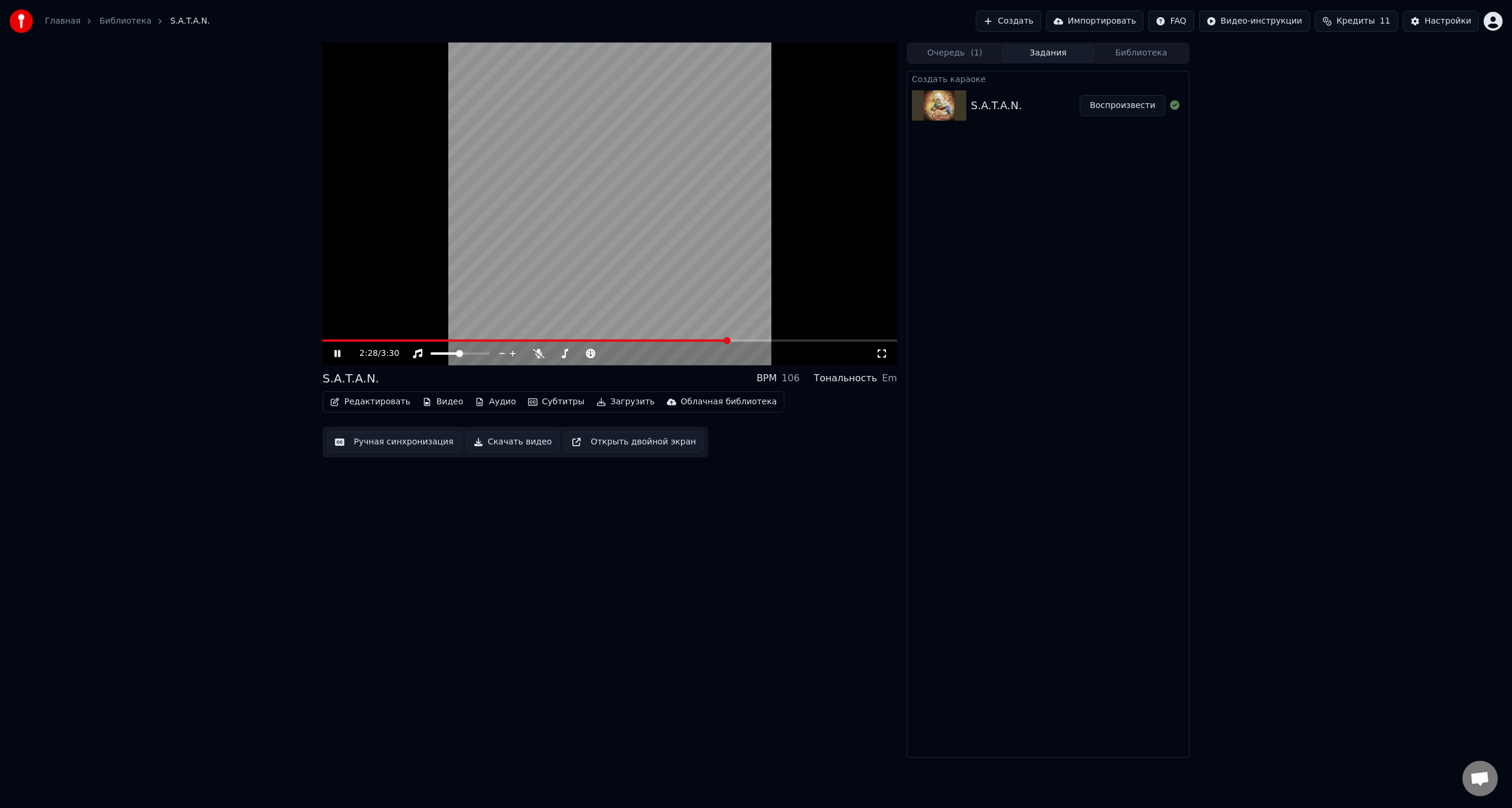
click at [384, 406] on button "Редактировать" at bounding box center [369, 401] width 89 height 16
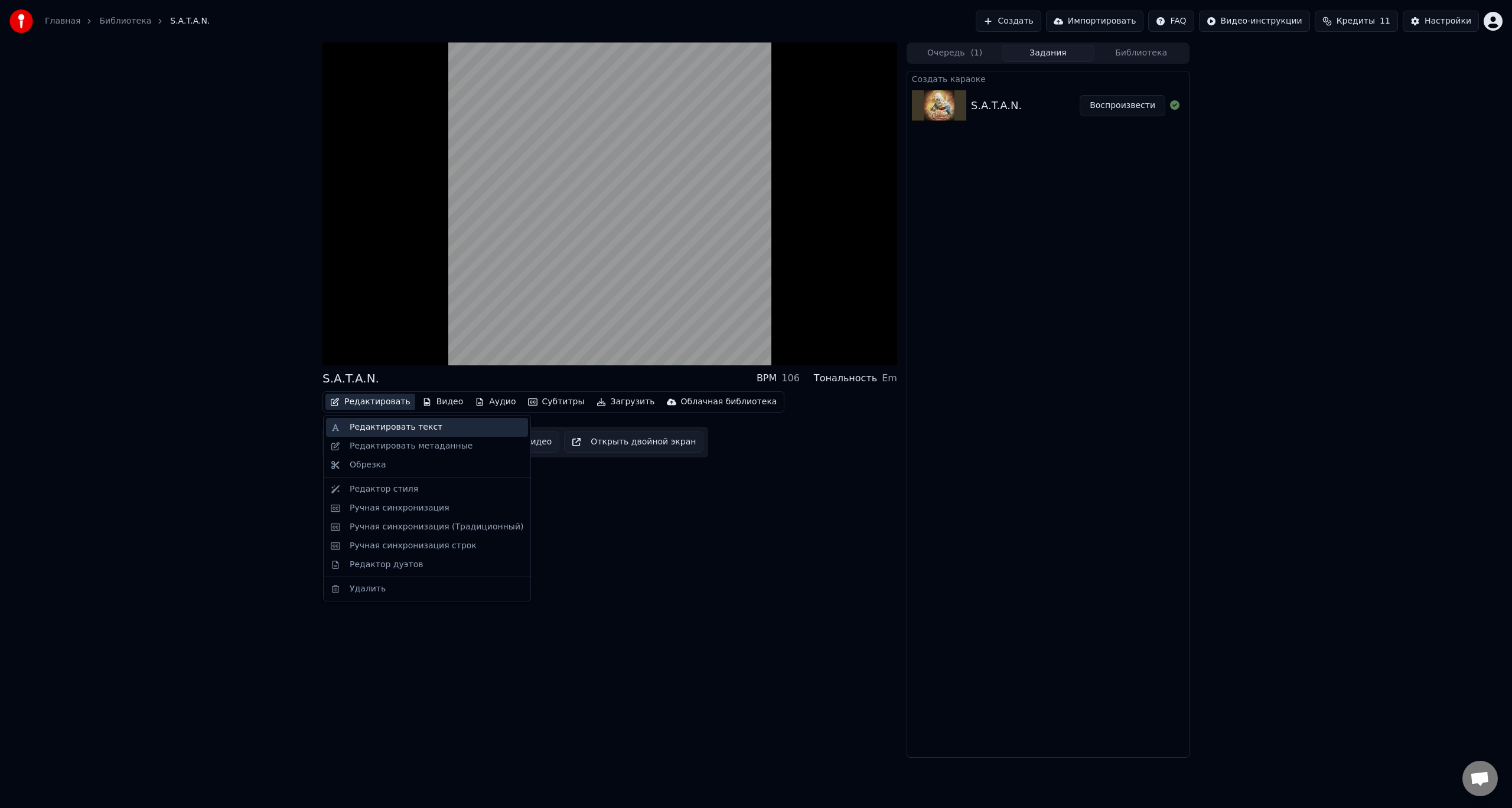
click at [418, 433] on div "Редактировать текст" at bounding box center [427, 428] width 202 height 19
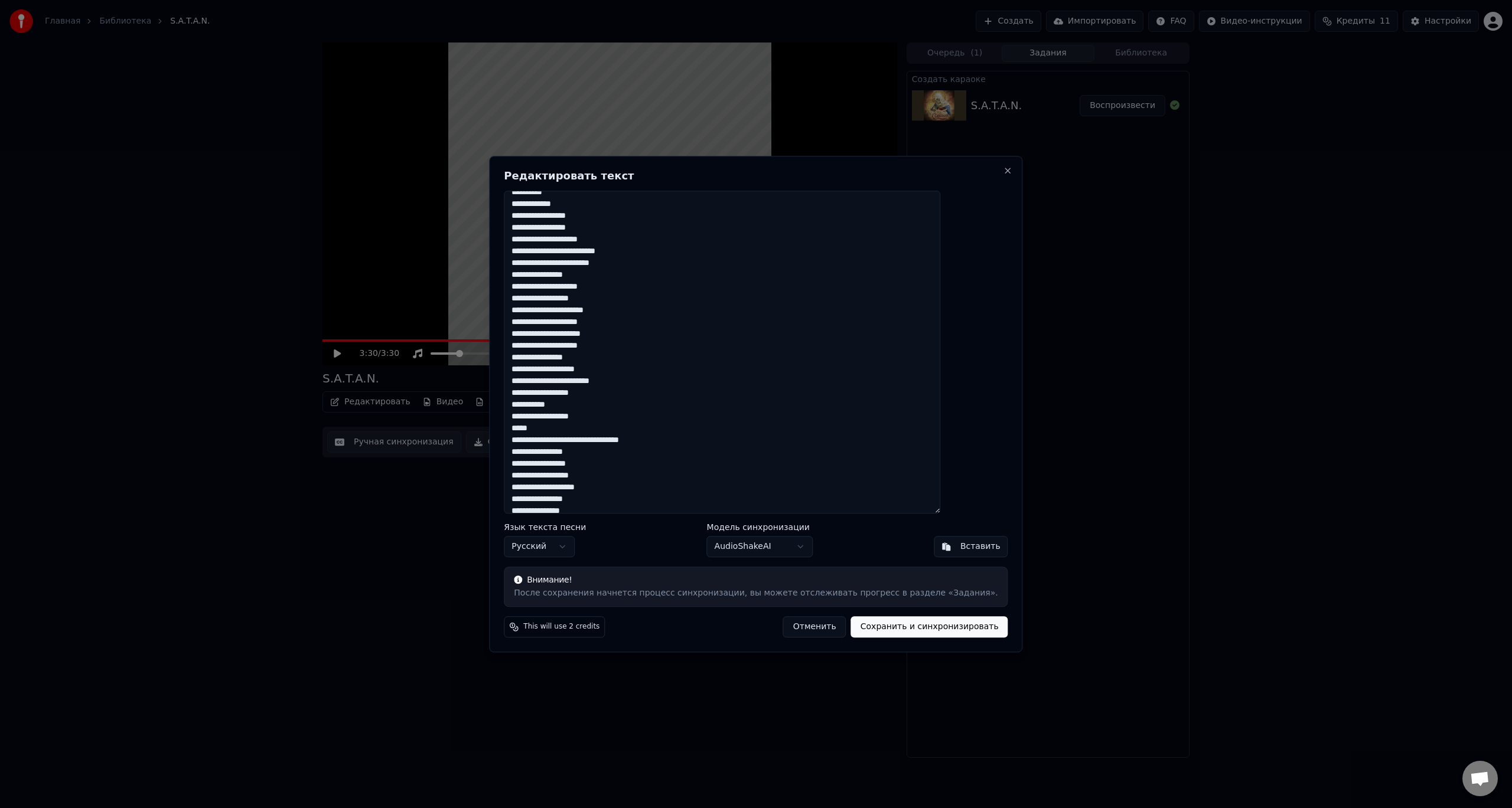
scroll to position [355, 0]
click at [639, 417] on textarea at bounding box center [722, 352] width 436 height 324
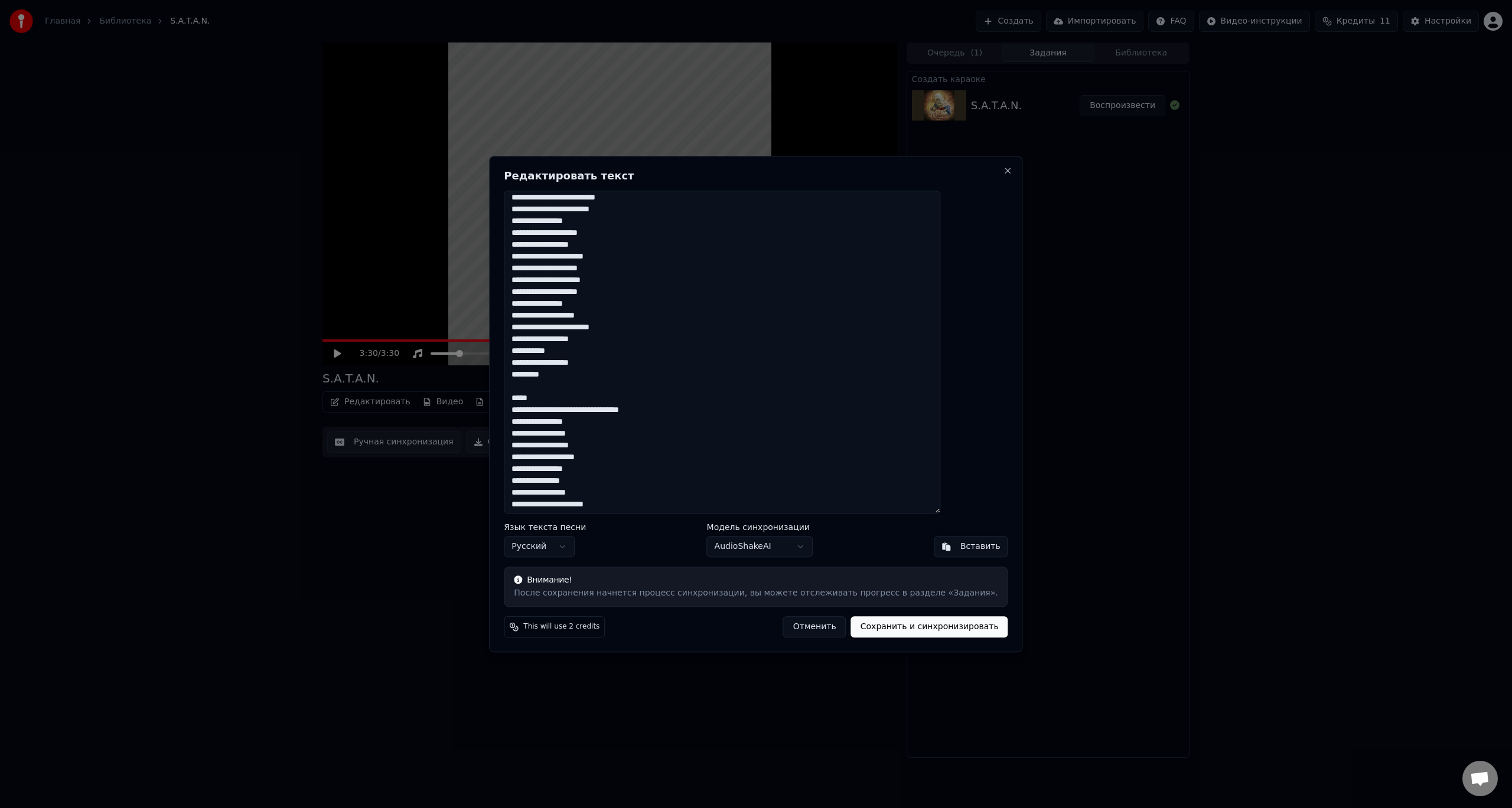
drag, startPoint x: 545, startPoint y: 374, endPoint x: 586, endPoint y: 374, distance: 41.0
click at [586, 374] on textarea at bounding box center [722, 352] width 436 height 324
click at [568, 387] on textarea at bounding box center [722, 352] width 436 height 324
click at [646, 504] on textarea at bounding box center [722, 352] width 436 height 324
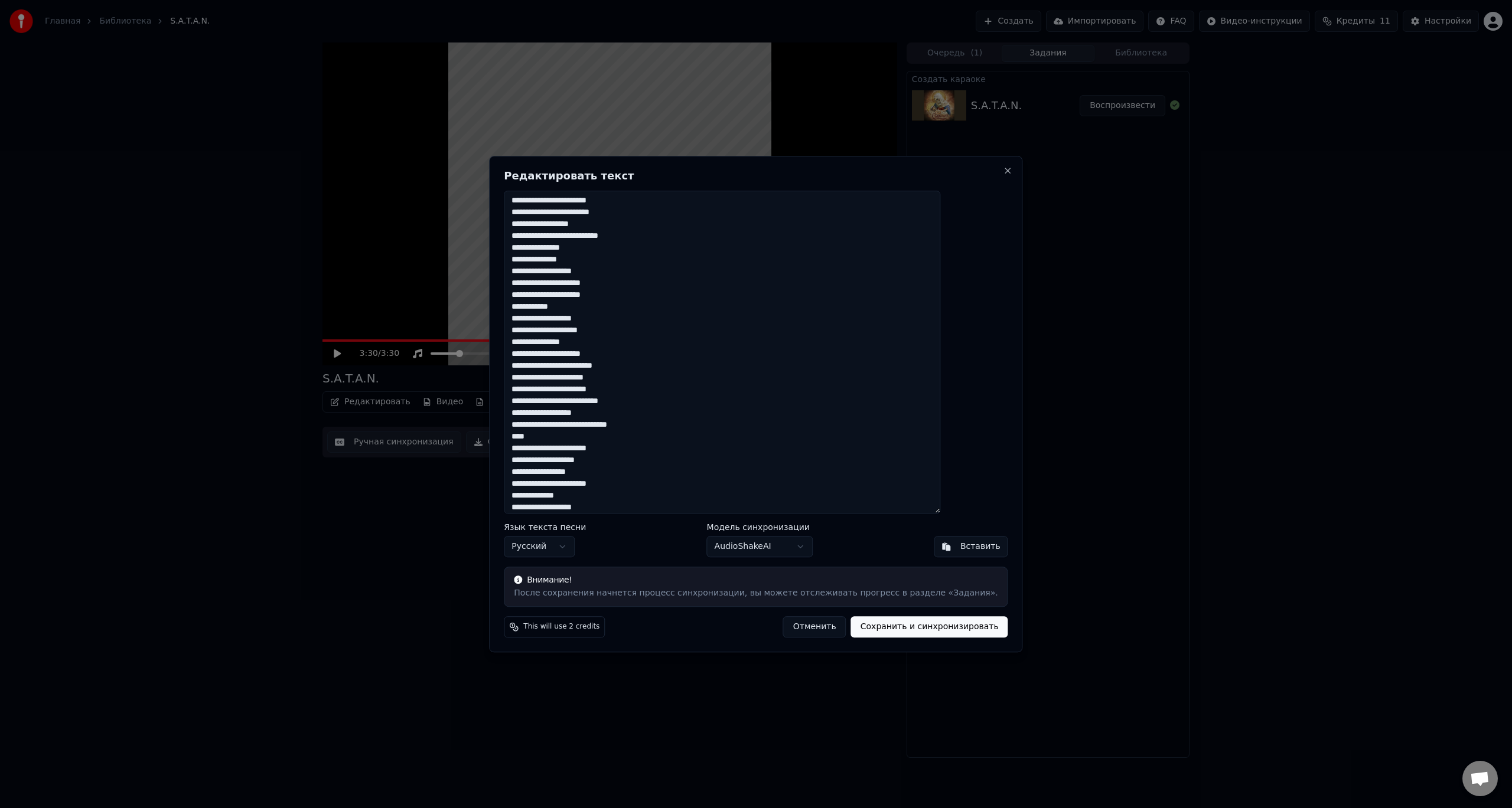
scroll to position [772, 0]
click at [677, 421] on textarea at bounding box center [722, 352] width 436 height 324
click at [544, 434] on textarea at bounding box center [722, 352] width 436 height 324
click at [547, 389] on textarea at bounding box center [722, 352] width 436 height 324
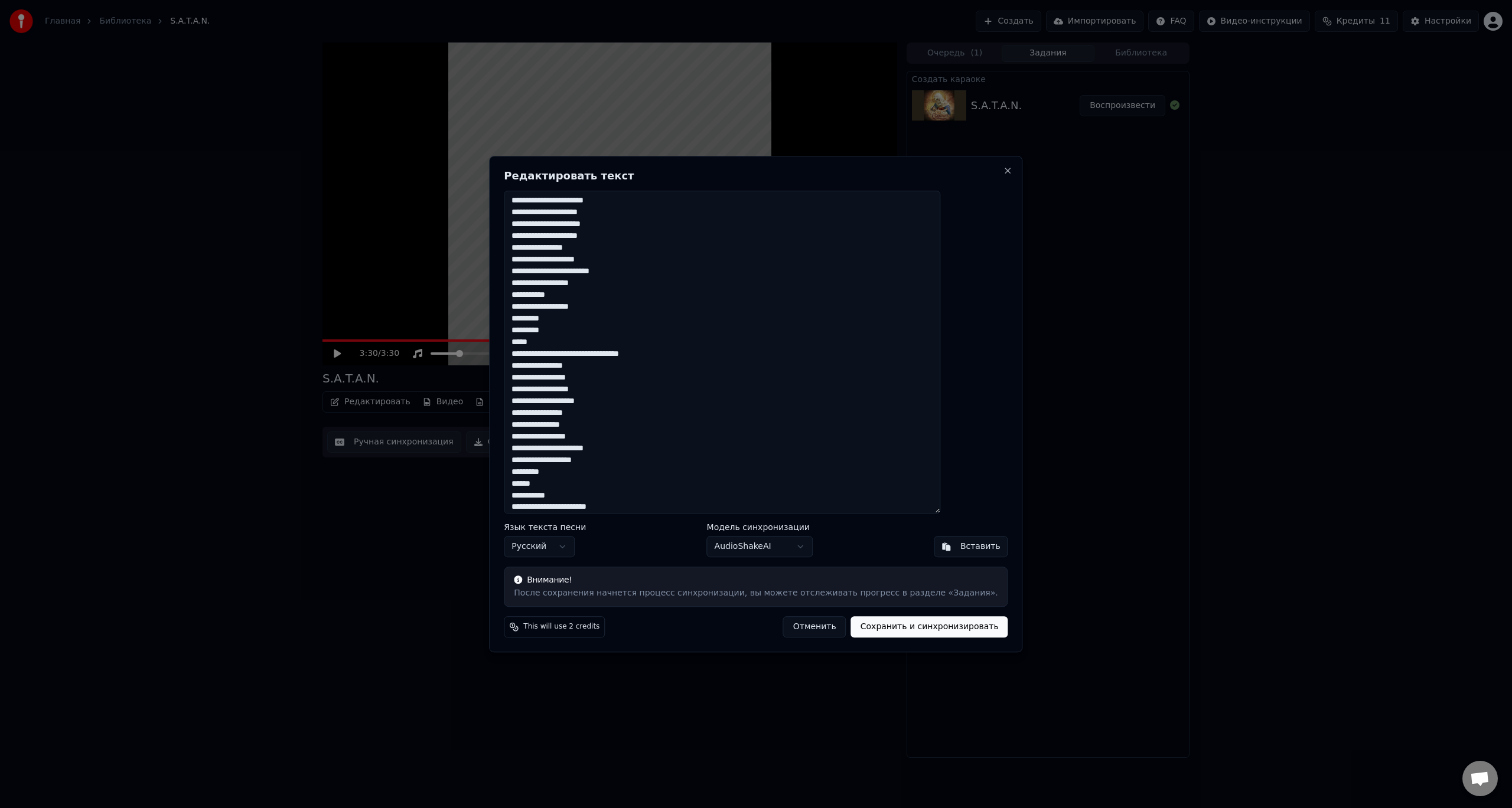
scroll to position [466, 0]
drag, startPoint x: 546, startPoint y: 336, endPoint x: 630, endPoint y: 421, distance: 119.5
click at [630, 421] on textarea at bounding box center [722, 352] width 436 height 324
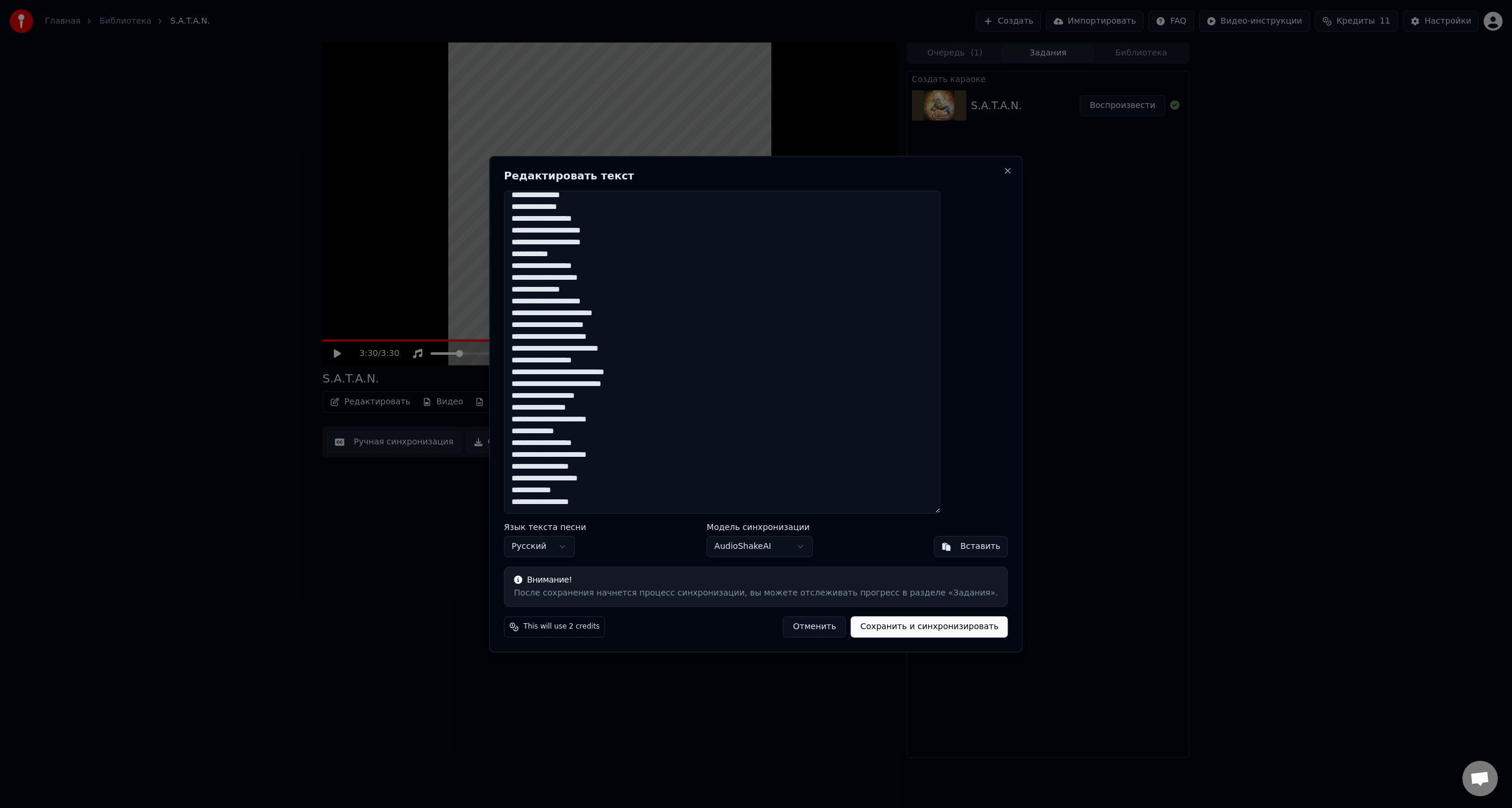
click at [640, 506] on textarea at bounding box center [722, 352] width 436 height 324
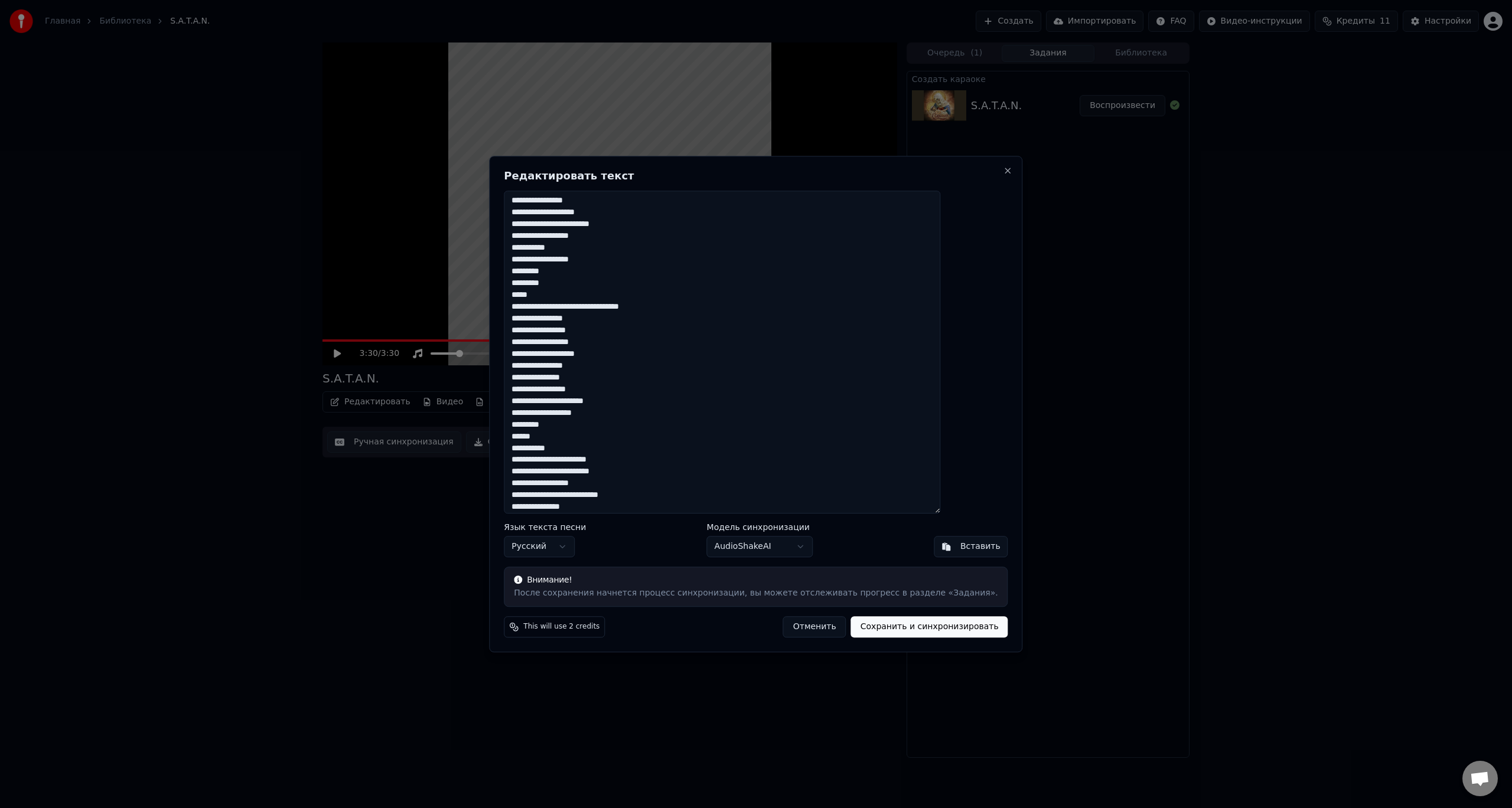
drag, startPoint x: 547, startPoint y: 273, endPoint x: 587, endPoint y: 286, distance: 42.1
click at [587, 286] on textarea at bounding box center [722, 352] width 436 height 324
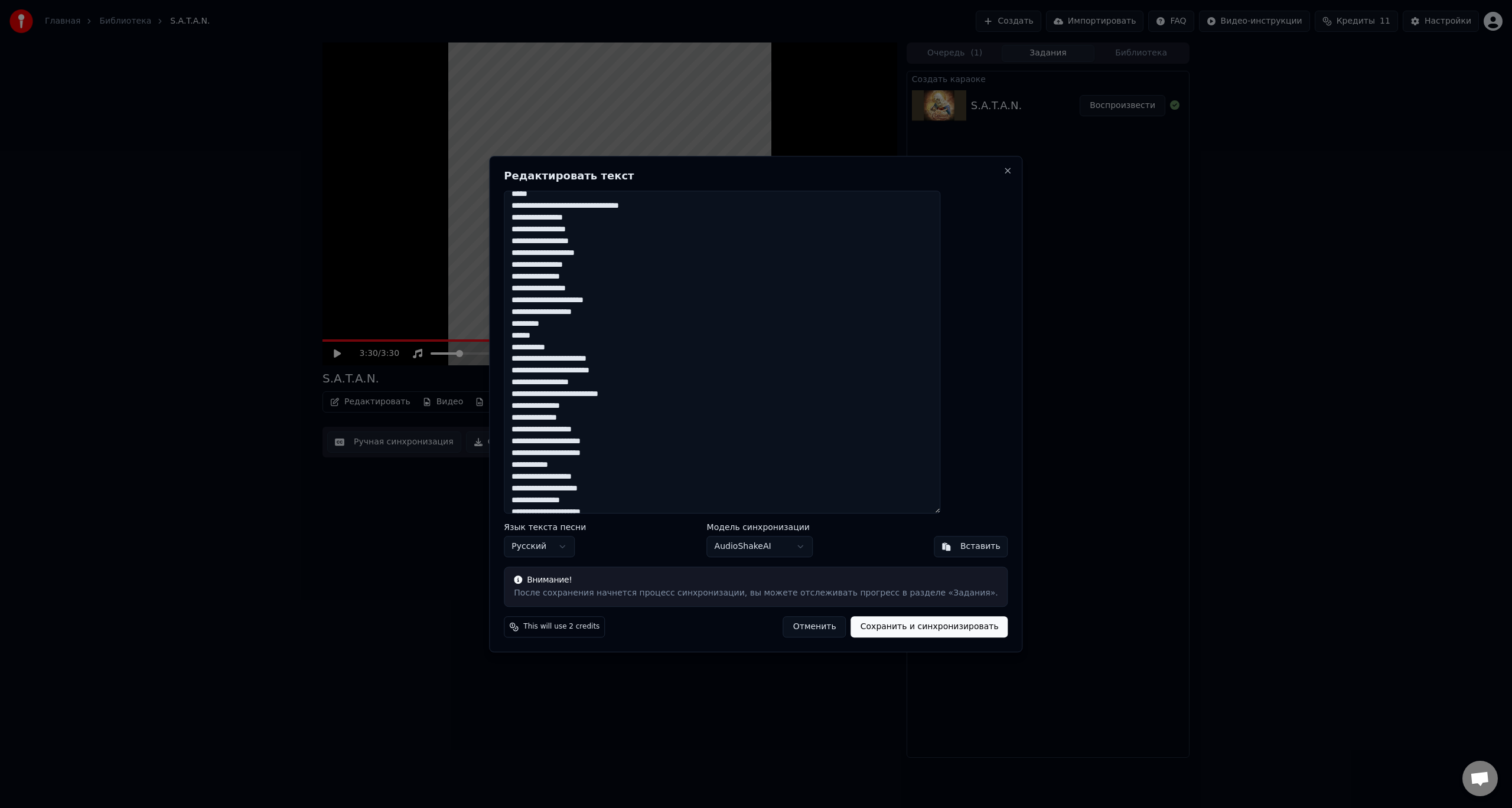
scroll to position [925, 0]
drag, startPoint x: 624, startPoint y: 495, endPoint x: 618, endPoint y: 499, distance: 7.2
click at [623, 495] on textarea at bounding box center [722, 352] width 436 height 324
click at [590, 507] on textarea at bounding box center [722, 352] width 436 height 324
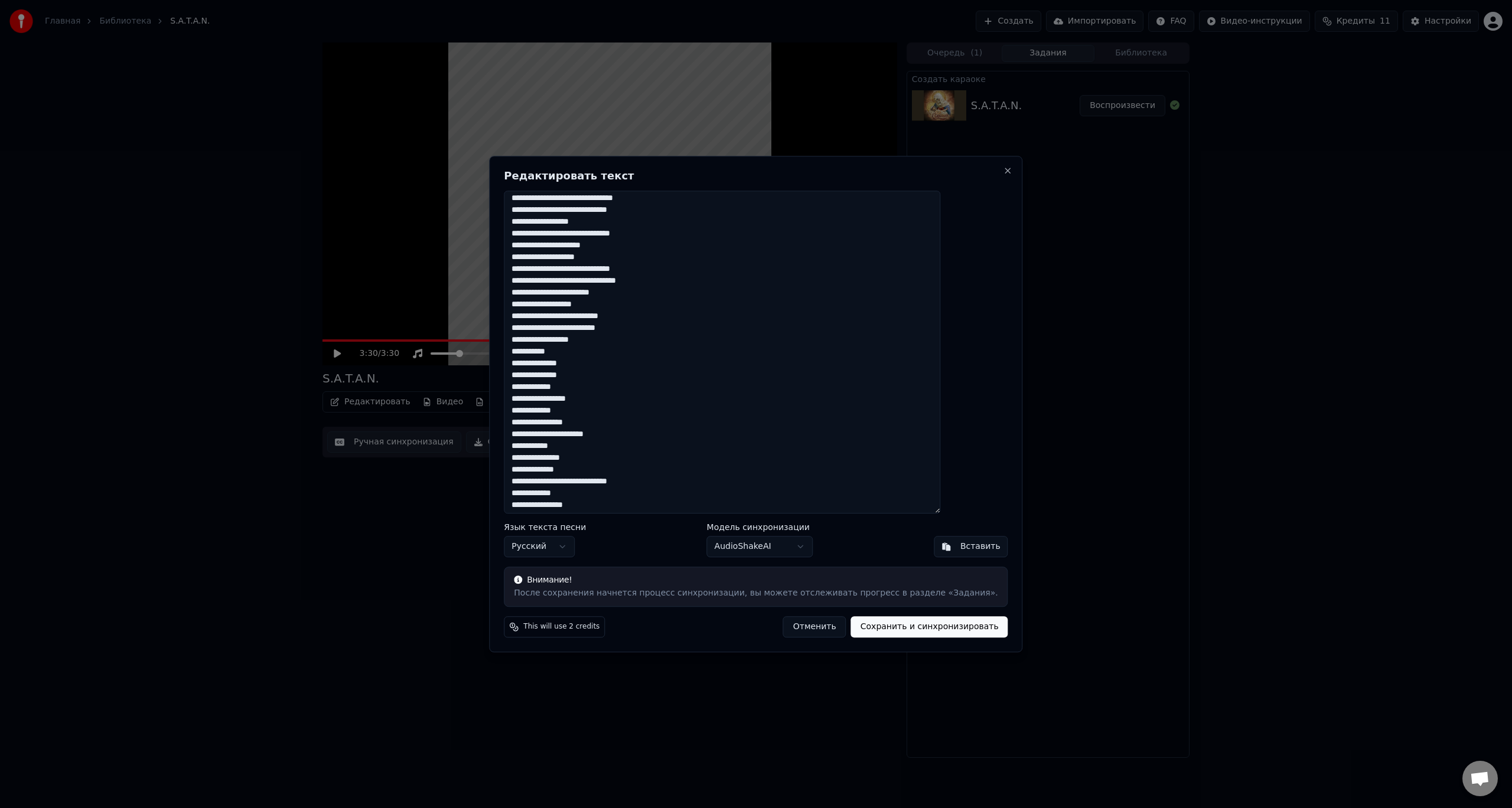
scroll to position [0, 0]
type textarea "**********"
click at [877, 632] on button "Сохранить и синхронизировать" at bounding box center [929, 627] width 157 height 21
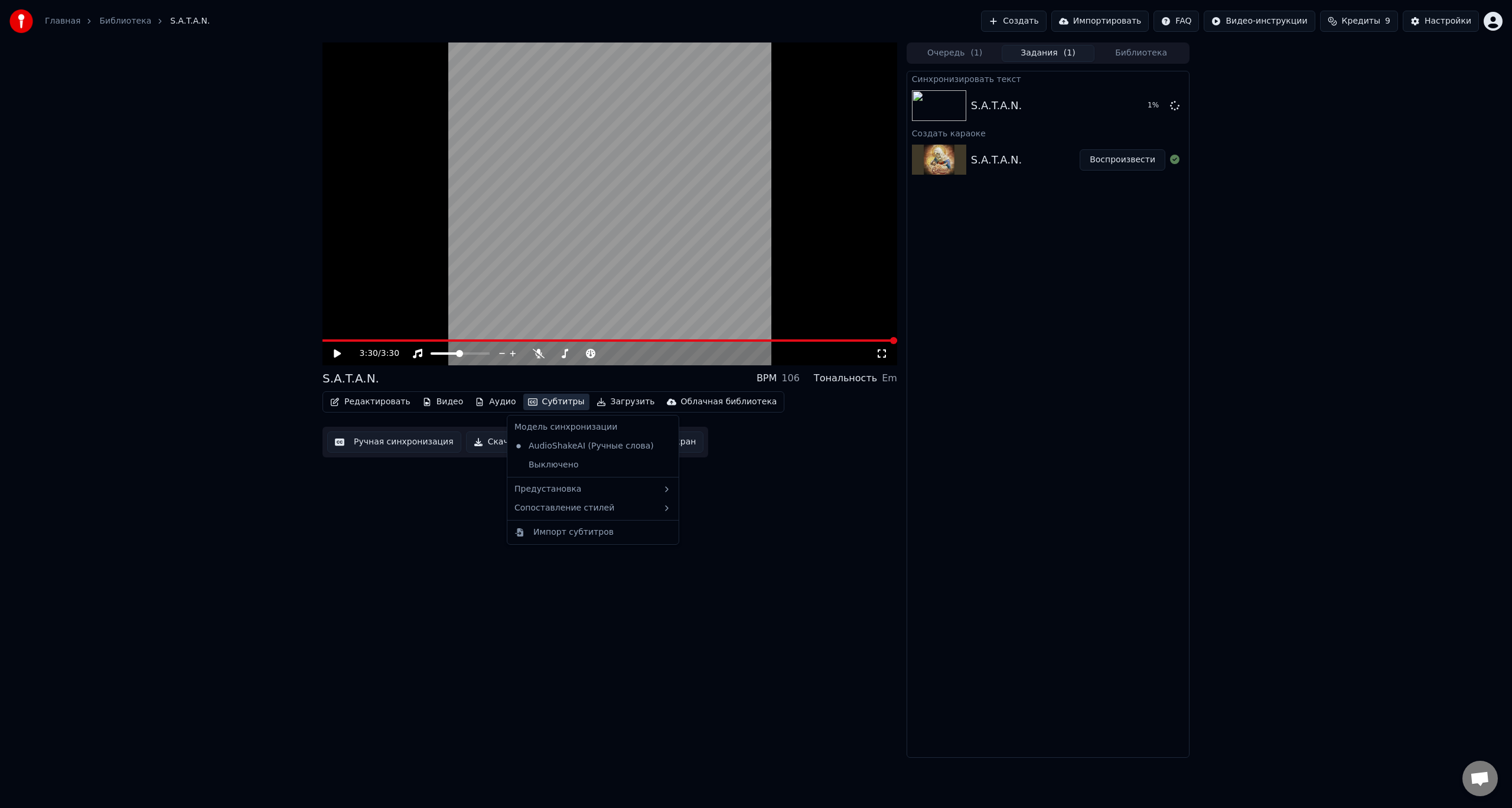
click at [543, 404] on button "Субтитры" at bounding box center [556, 401] width 66 height 16
click at [867, 442] on div "Редактировать Видео Аудио Субтитры Загрузить Облачная библиотека Ручная синхрон…" at bounding box center [610, 424] width 575 height 66
click at [338, 357] on icon at bounding box center [346, 354] width 28 height 9
click at [772, 341] on span at bounding box center [610, 341] width 575 height 2
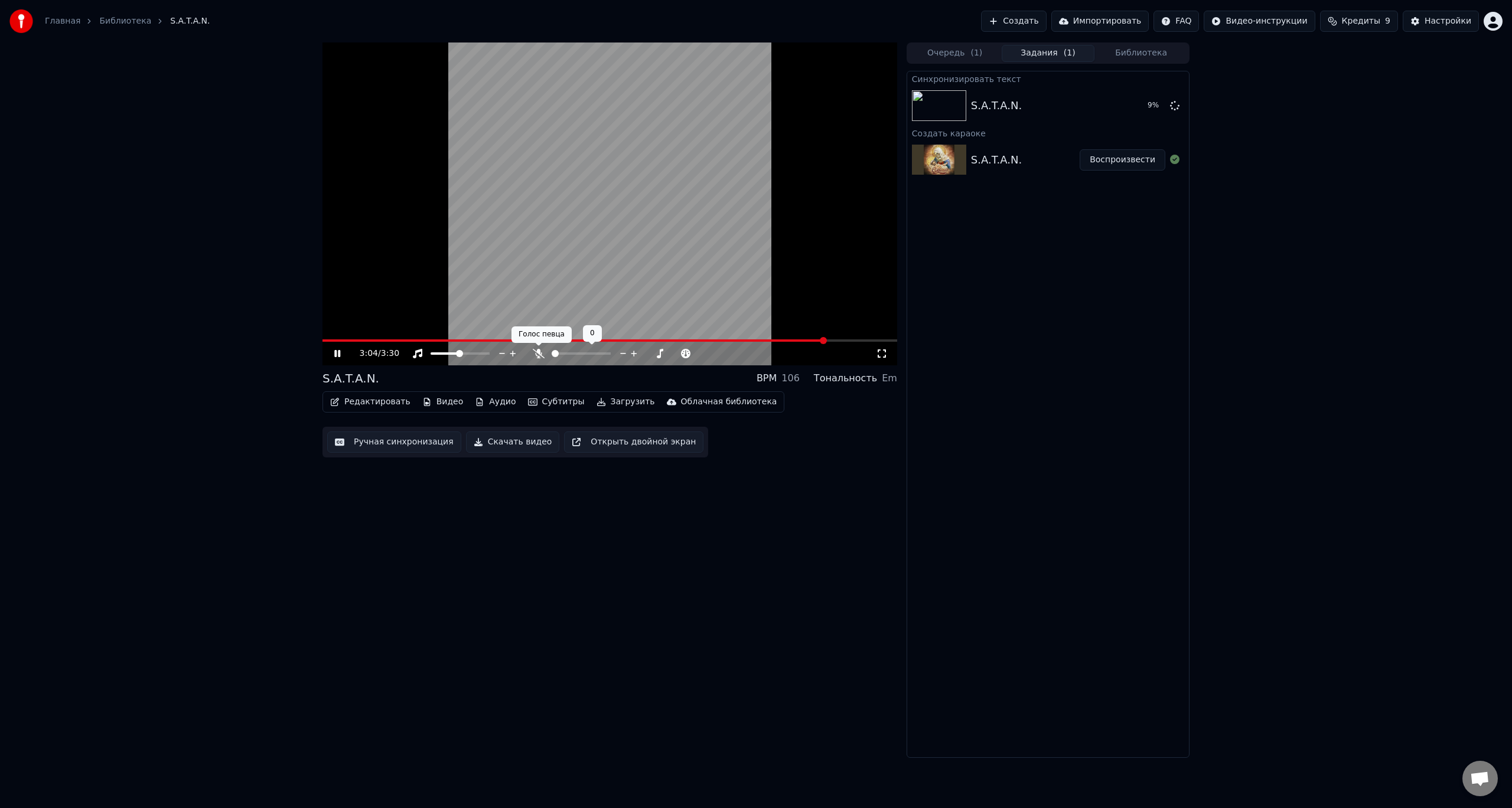
click at [540, 349] on body "Главная Библиотека S.A.T.A.N. Создать Импортировать FAQ Видео-инструкции Кредит…" at bounding box center [756, 404] width 1512 height 808
click at [537, 354] on icon at bounding box center [538, 354] width 12 height 9
click at [761, 340] on span at bounding box center [578, 341] width 510 height 2
click at [341, 356] on icon at bounding box center [346, 354] width 28 height 9
click at [1019, 115] on div "S.A.T.A.N. Воспроизвести" at bounding box center [1048, 106] width 282 height 40
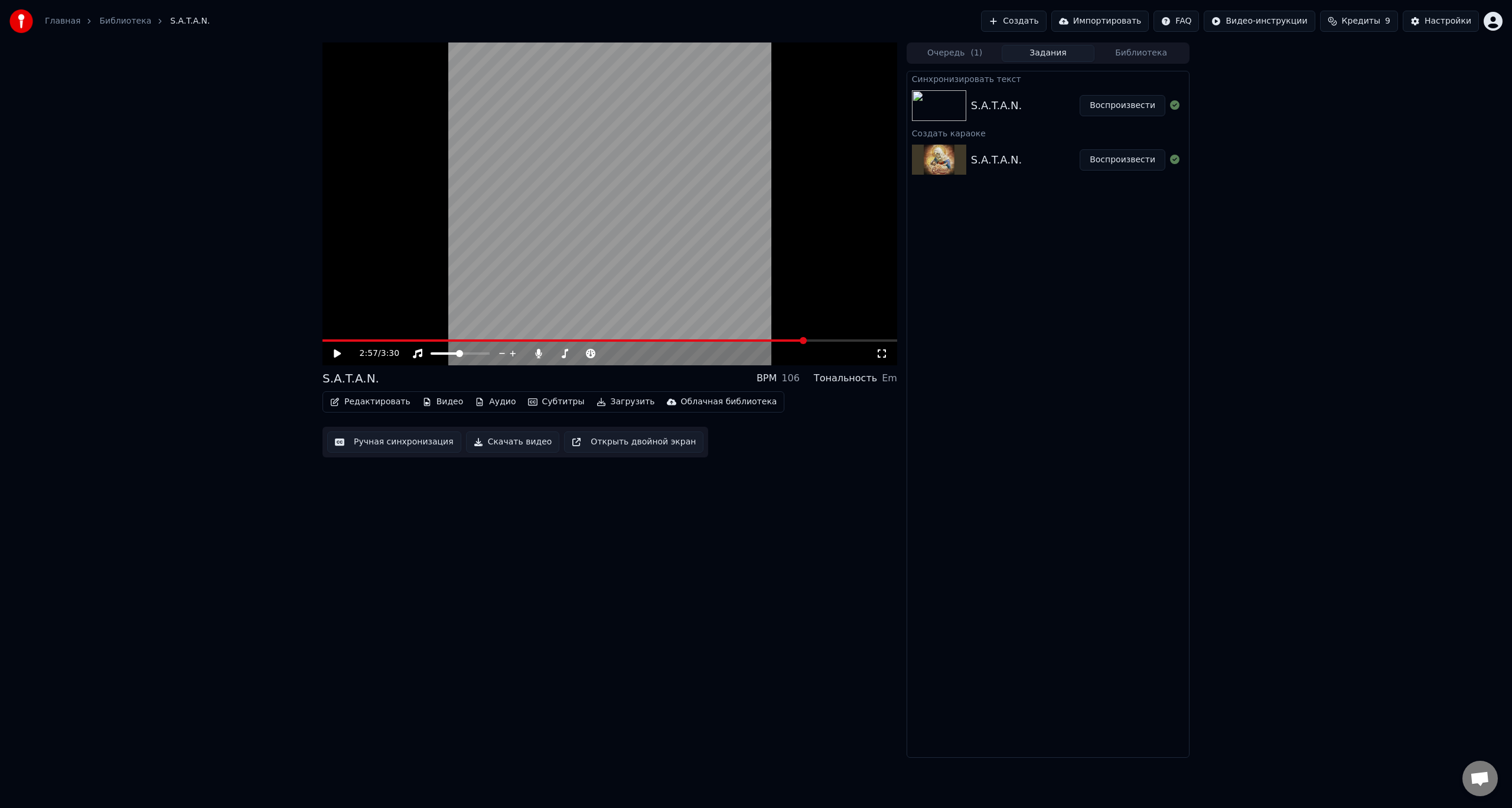
click at [1108, 107] on button "Воспроизвести" at bounding box center [1122, 105] width 86 height 21
click at [360, 340] on span at bounding box center [363, 340] width 7 height 7
click at [342, 351] on icon at bounding box center [346, 354] width 28 height 9
click at [540, 352] on icon at bounding box center [538, 354] width 6 height 9
click at [621, 340] on span at bounding box center [473, 341] width 300 height 2
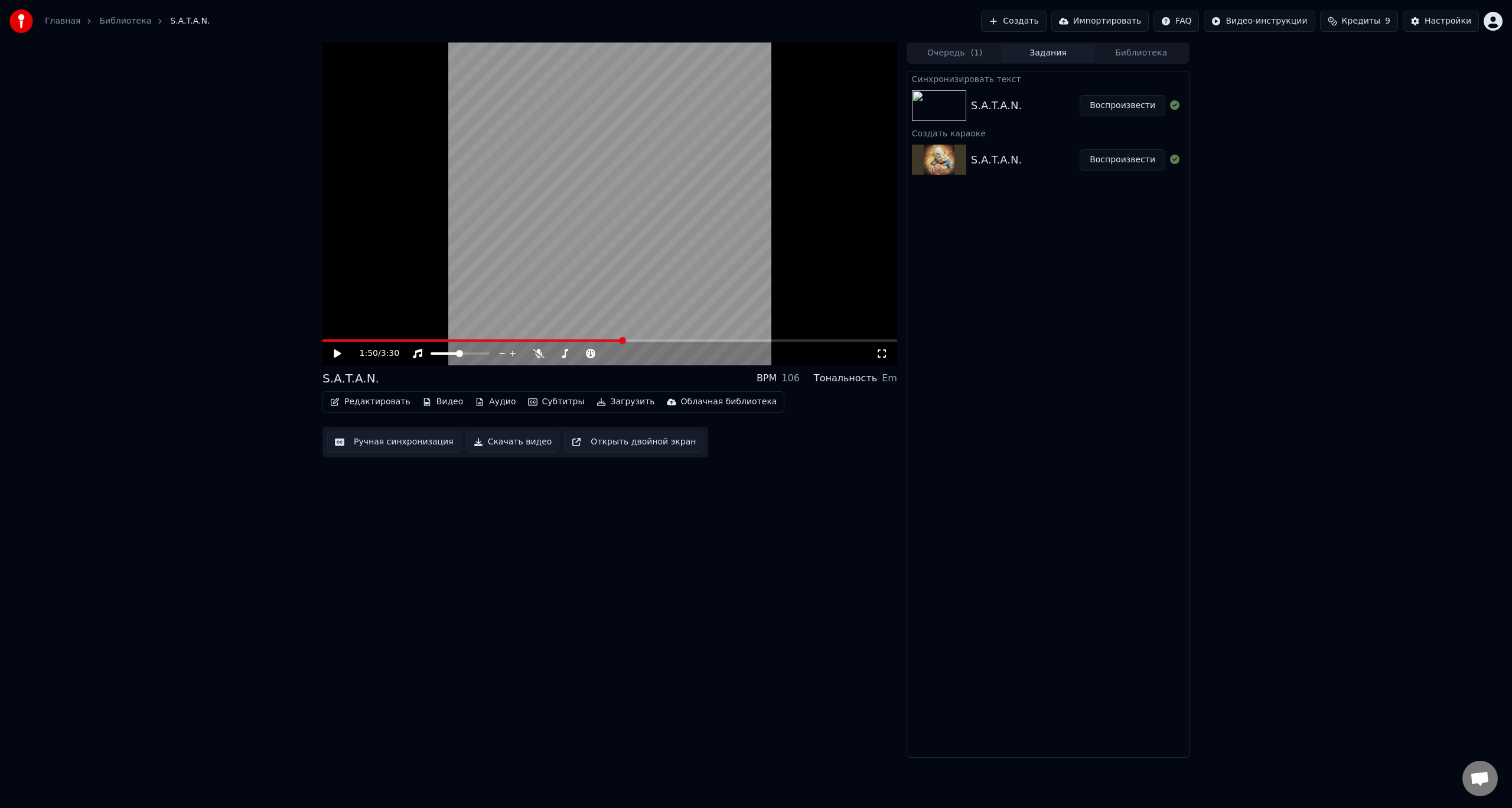
click at [334, 359] on icon at bounding box center [346, 354] width 28 height 9
click at [615, 339] on video at bounding box center [610, 204] width 575 height 323
click at [605, 341] on span at bounding box center [464, 341] width 283 height 2
click at [587, 342] on span at bounding box center [464, 341] width 283 height 2
click at [337, 355] on icon at bounding box center [337, 353] width 7 height 9
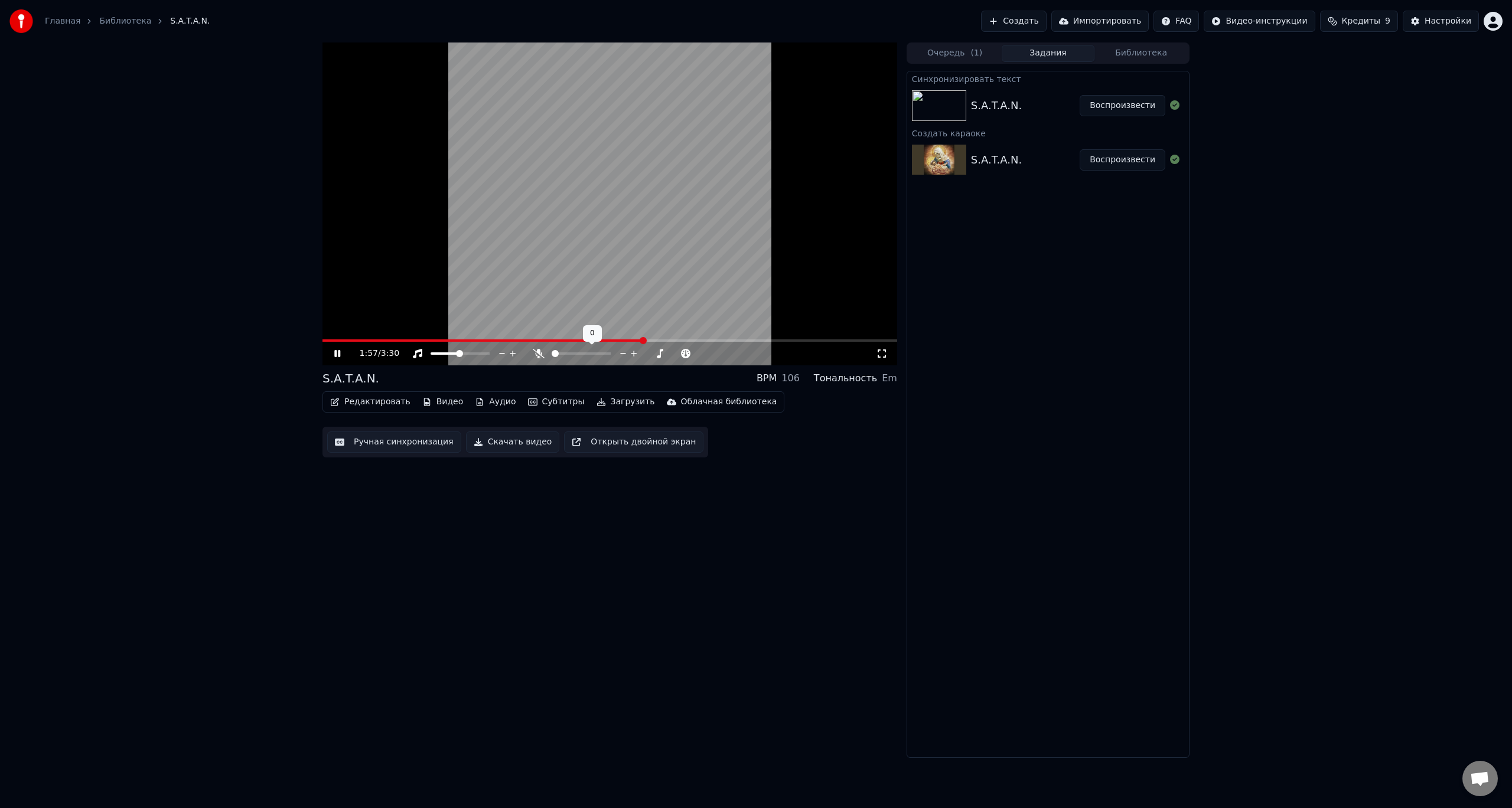
click at [543, 355] on div at bounding box center [586, 353] width 107 height 12
click at [537, 355] on icon at bounding box center [538, 354] width 12 height 9
click at [538, 355] on icon at bounding box center [538, 354] width 6 height 9
click at [685, 341] on span at bounding box center [510, 341] width 376 height 2
click at [681, 342] on span at bounding box center [506, 341] width 366 height 2
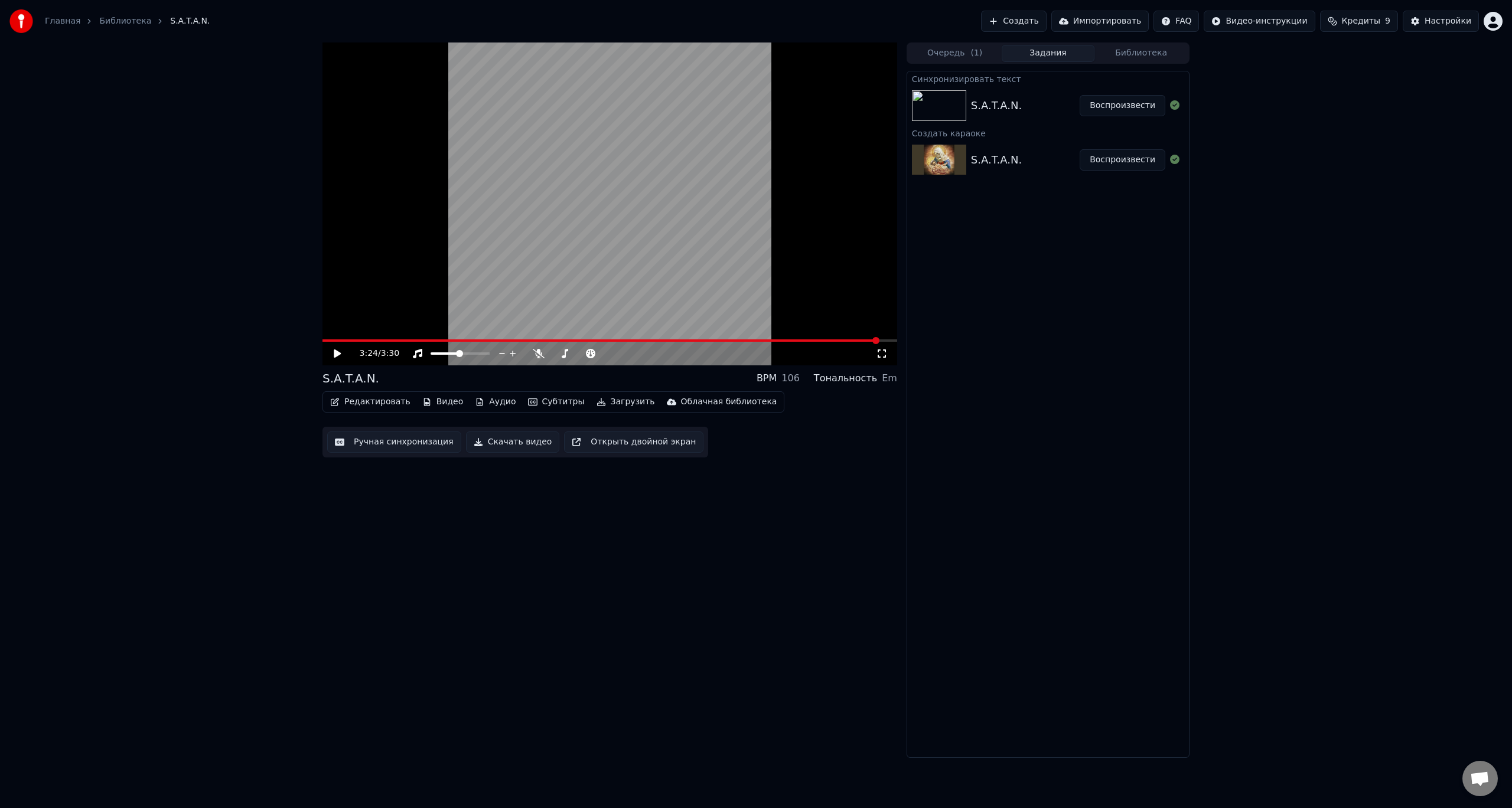
click at [877, 340] on span at bounding box center [600, 341] width 556 height 2
click at [865, 340] on span at bounding box center [862, 340] width 7 height 7
click at [544, 354] on div at bounding box center [592, 353] width 95 height 12
click at [534, 355] on icon at bounding box center [538, 354] width 12 height 9
click at [331, 352] on div "3:19 / 3:30" at bounding box center [610, 353] width 565 height 12
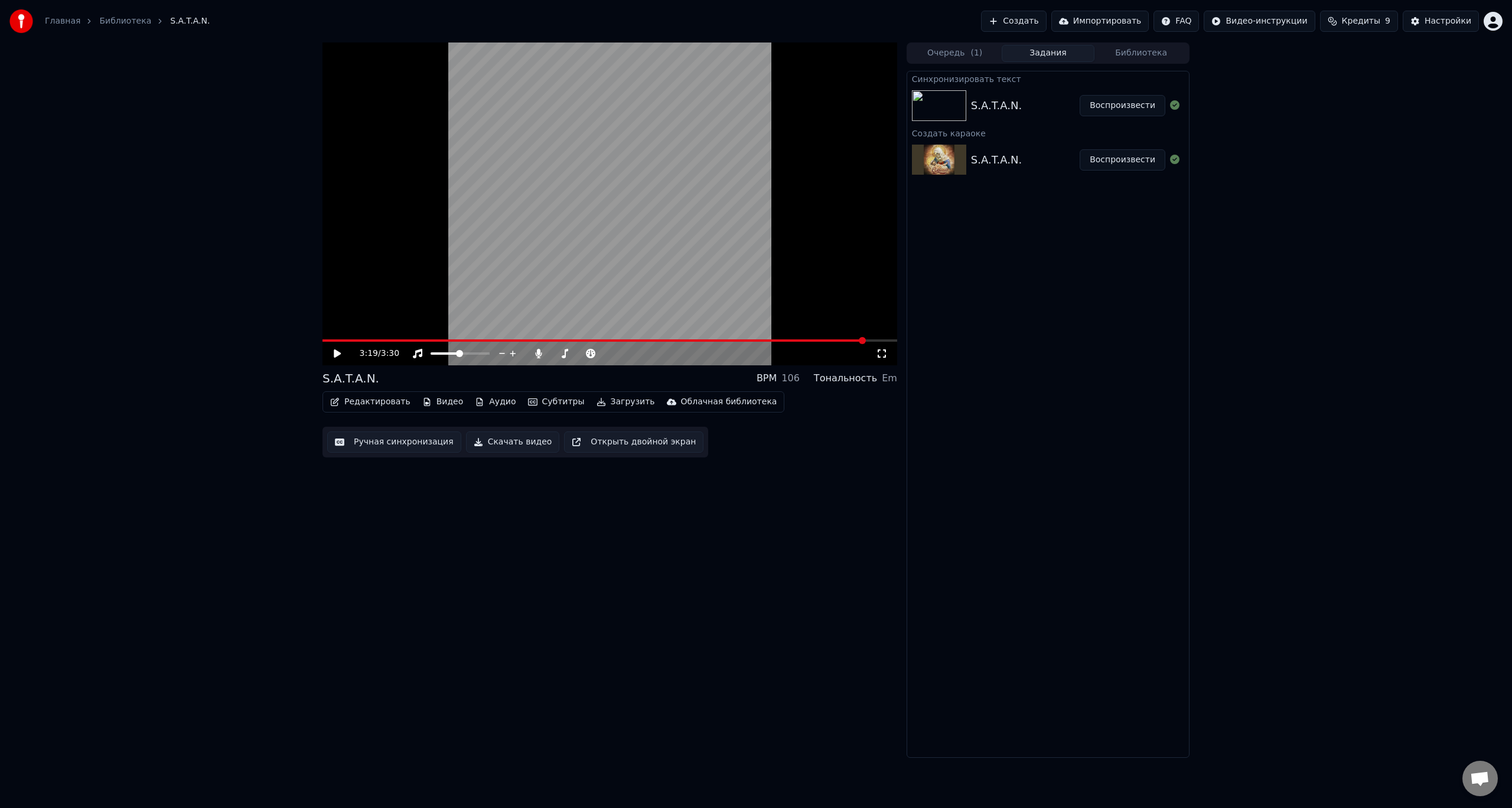
click at [334, 355] on icon at bounding box center [337, 353] width 7 height 9
click at [226, 536] on div "3:30 / 3:30 S.A.T.A.N. BPM 106 Тональность Em Редактировать Видео Аудио Субтитр…" at bounding box center [756, 401] width 1512 height 715
click at [539, 405] on button "Субтитры" at bounding box center [556, 401] width 66 height 16
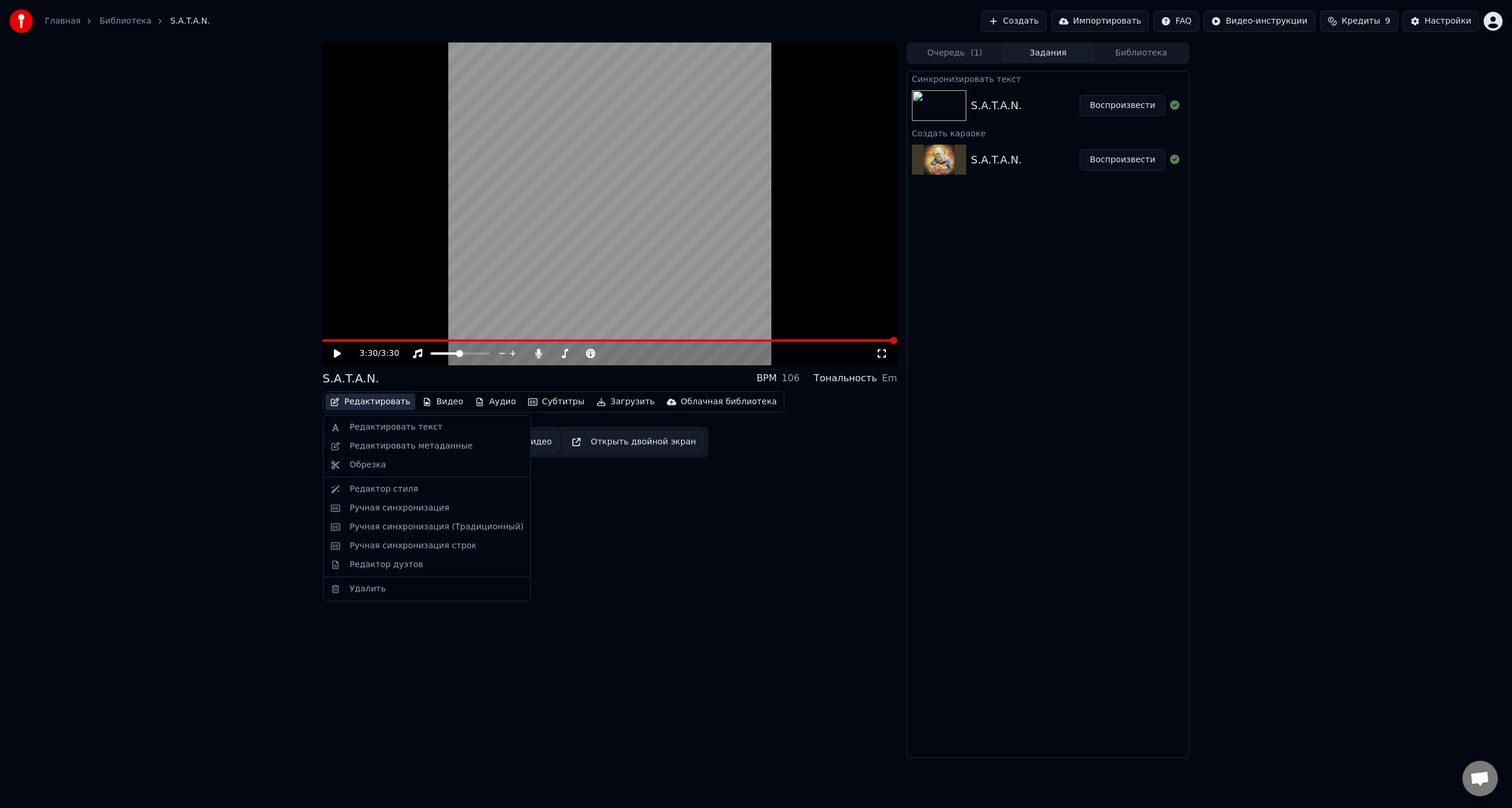
click at [380, 398] on button "Редактировать" at bounding box center [369, 401] width 89 height 16
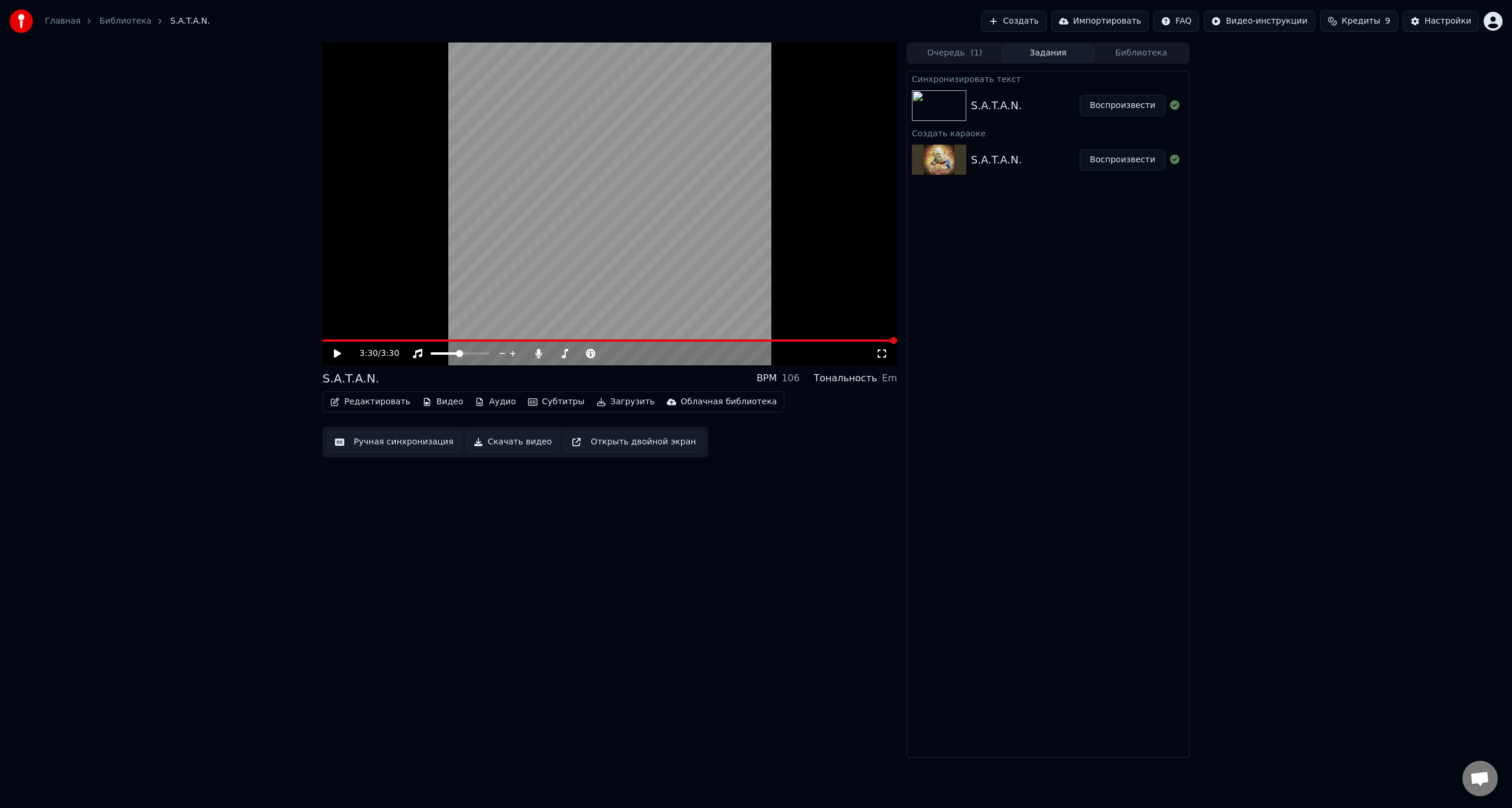
click at [386, 407] on button "Редактировать" at bounding box center [369, 401] width 89 height 16
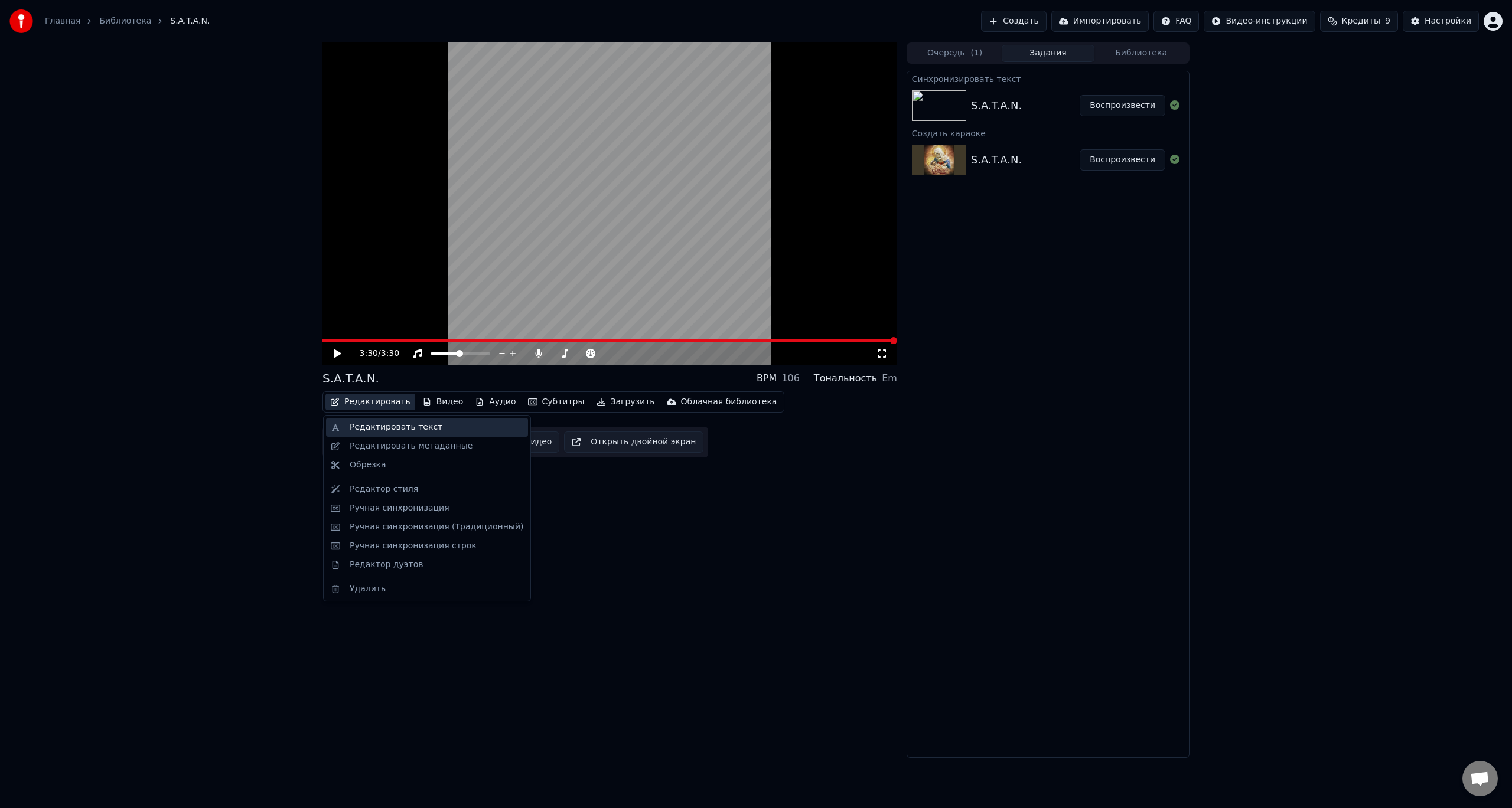
click at [393, 428] on div "Редактировать текст" at bounding box center [395, 427] width 93 height 12
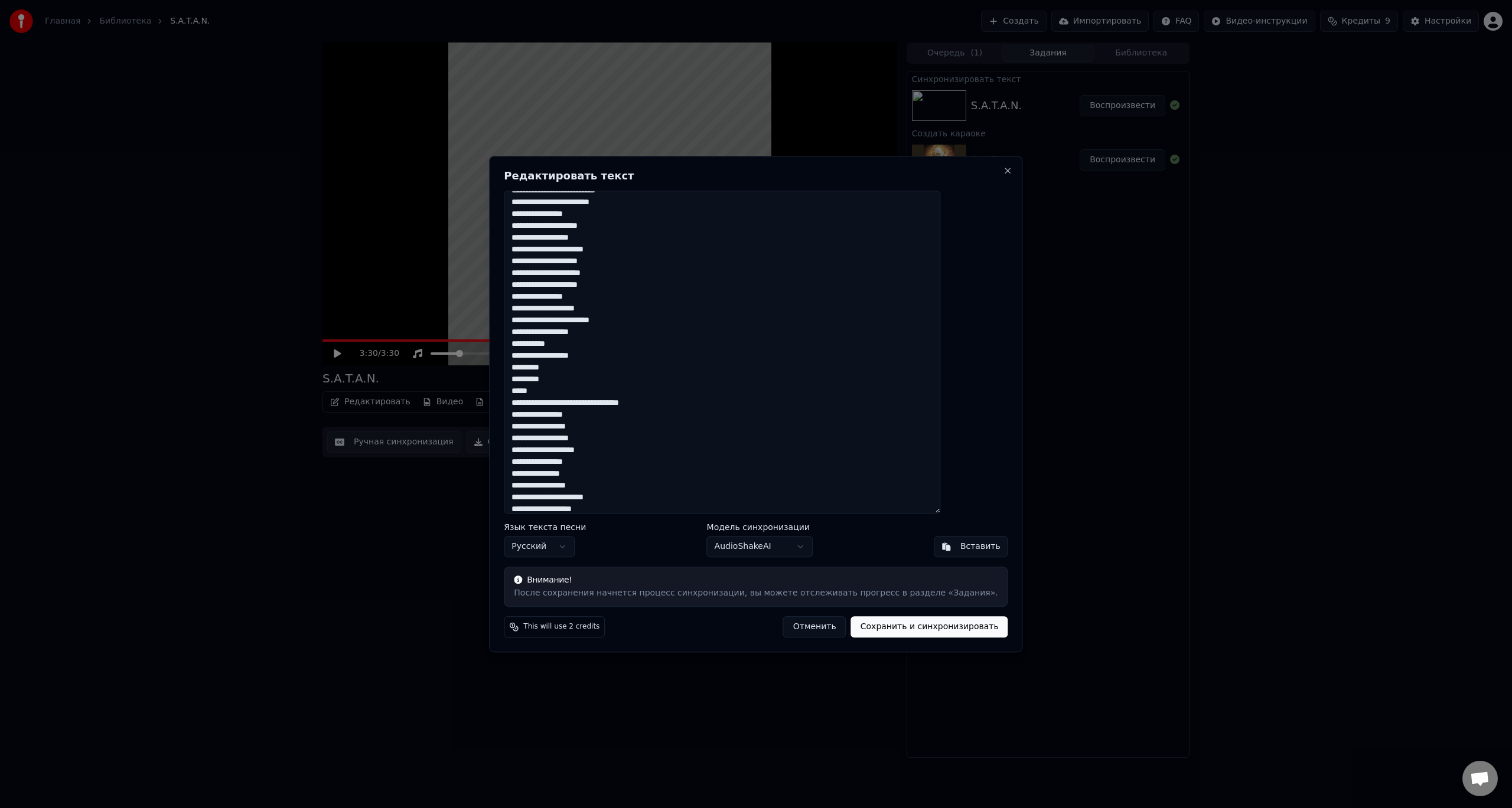
scroll to position [413, 0]
drag, startPoint x: 544, startPoint y: 364, endPoint x: 586, endPoint y: 379, distance: 44.6
click at [586, 379] on textarea at bounding box center [722, 352] width 436 height 324
click at [615, 414] on textarea at bounding box center [722, 352] width 436 height 324
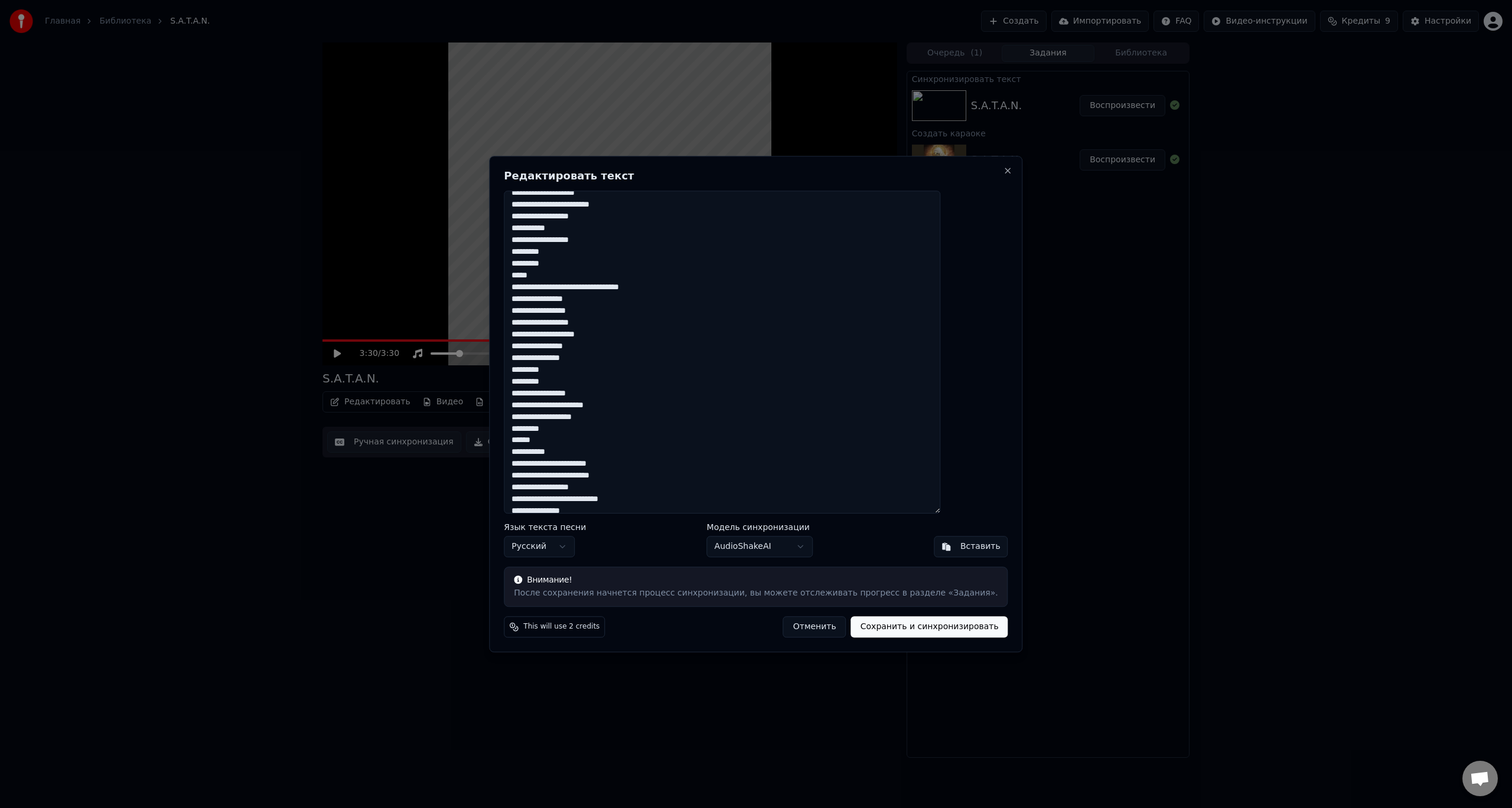
scroll to position [523, 0]
drag, startPoint x: 543, startPoint y: 254, endPoint x: 590, endPoint y: 268, distance: 49.0
click at [590, 268] on textarea at bounding box center [722, 352] width 436 height 324
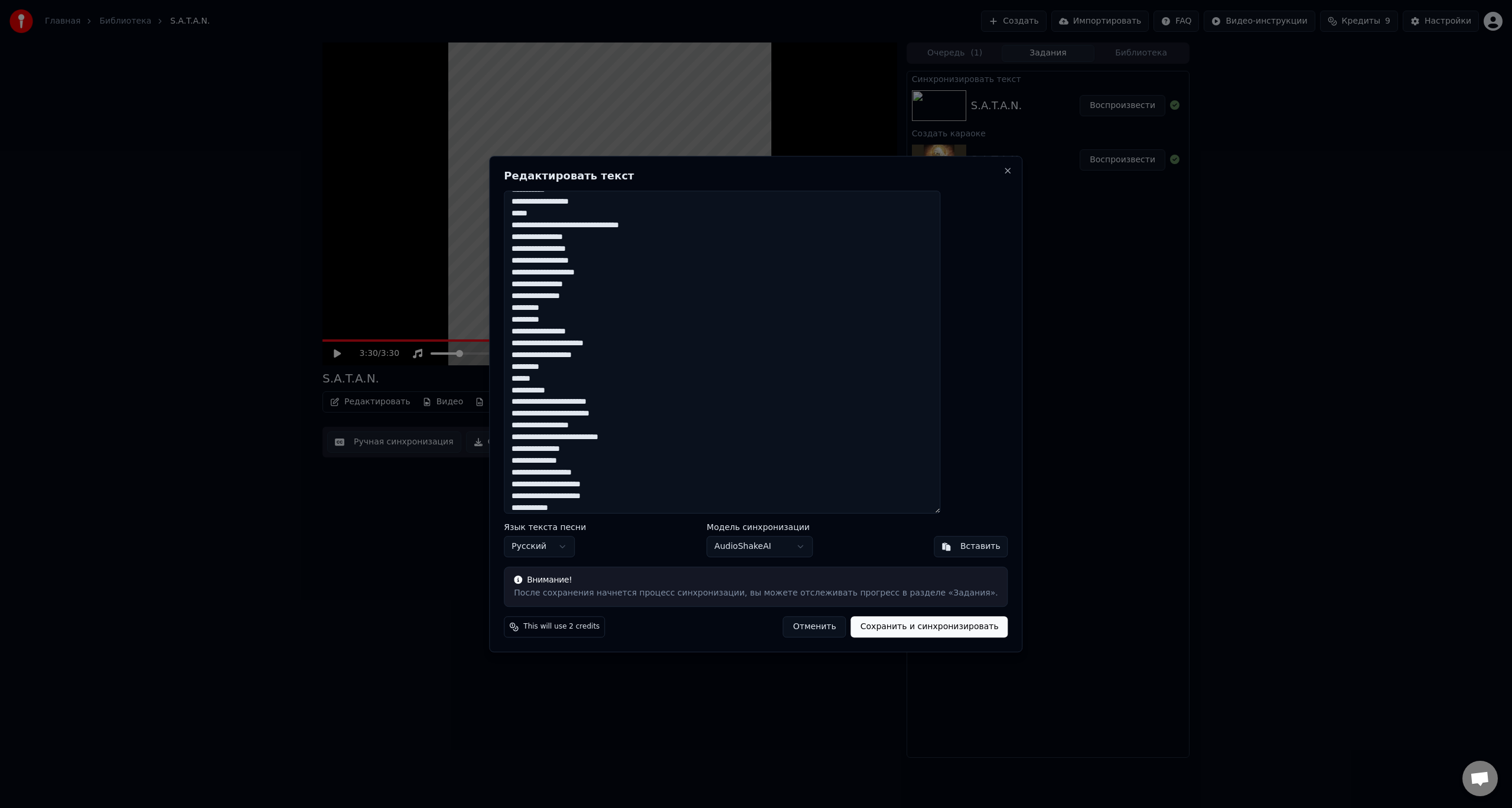
scroll to position [582, 0]
click at [546, 378] on textarea at bounding box center [722, 352] width 436 height 324
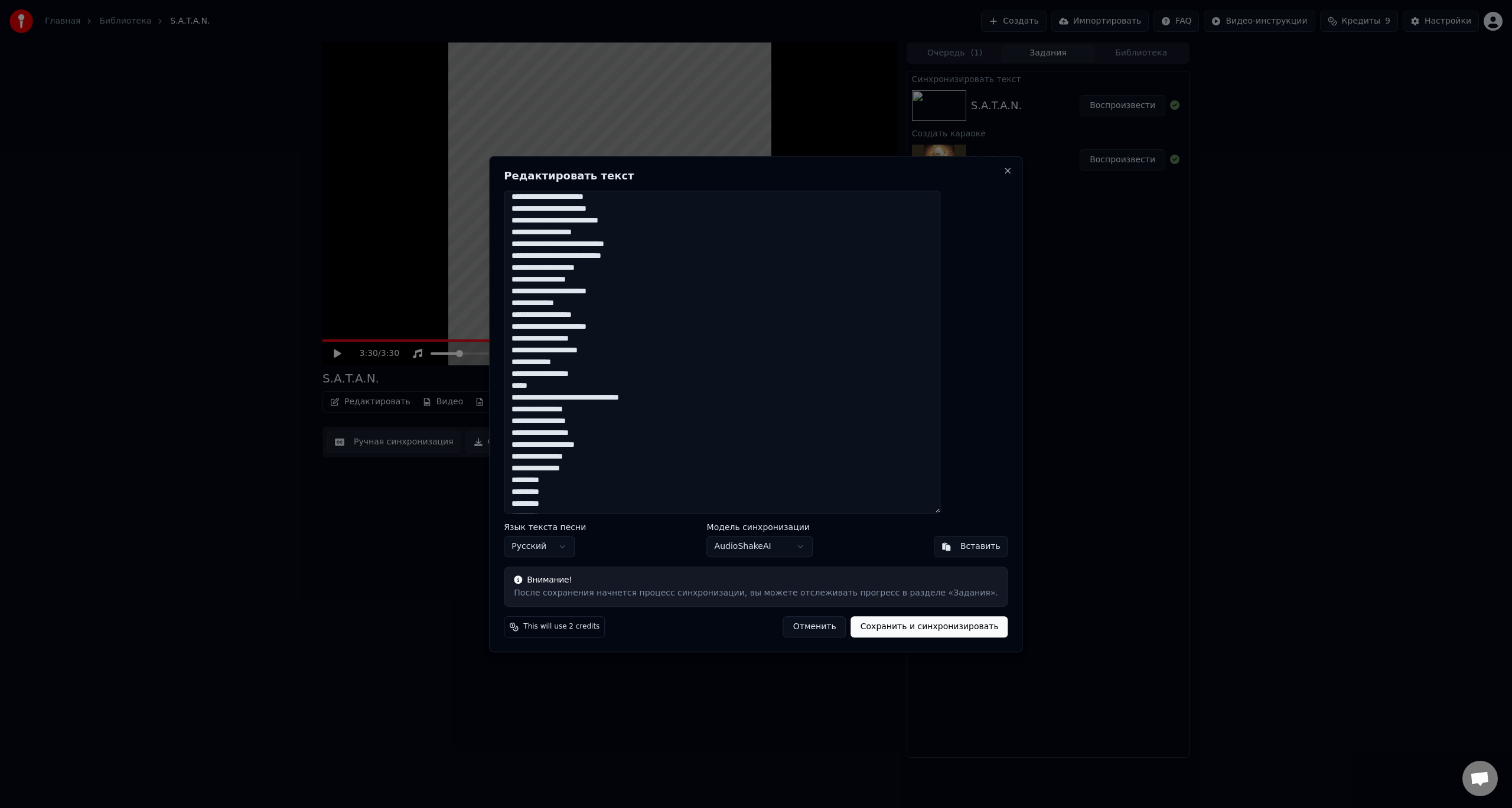
type textarea "**********"
click at [797, 551] on body "Главная Библиотека S.A.T.A.N. Создать Импортировать FAQ Видео-инструкции Кредит…" at bounding box center [756, 404] width 1512 height 808
click at [801, 543] on body "Главная Библиотека S.A.T.A.N. Создать Импортировать FAQ Видео-инструкции Кредит…" at bounding box center [756, 404] width 1512 height 808
click at [935, 627] on button "Сохранить и синхронизировать" at bounding box center [929, 627] width 157 height 21
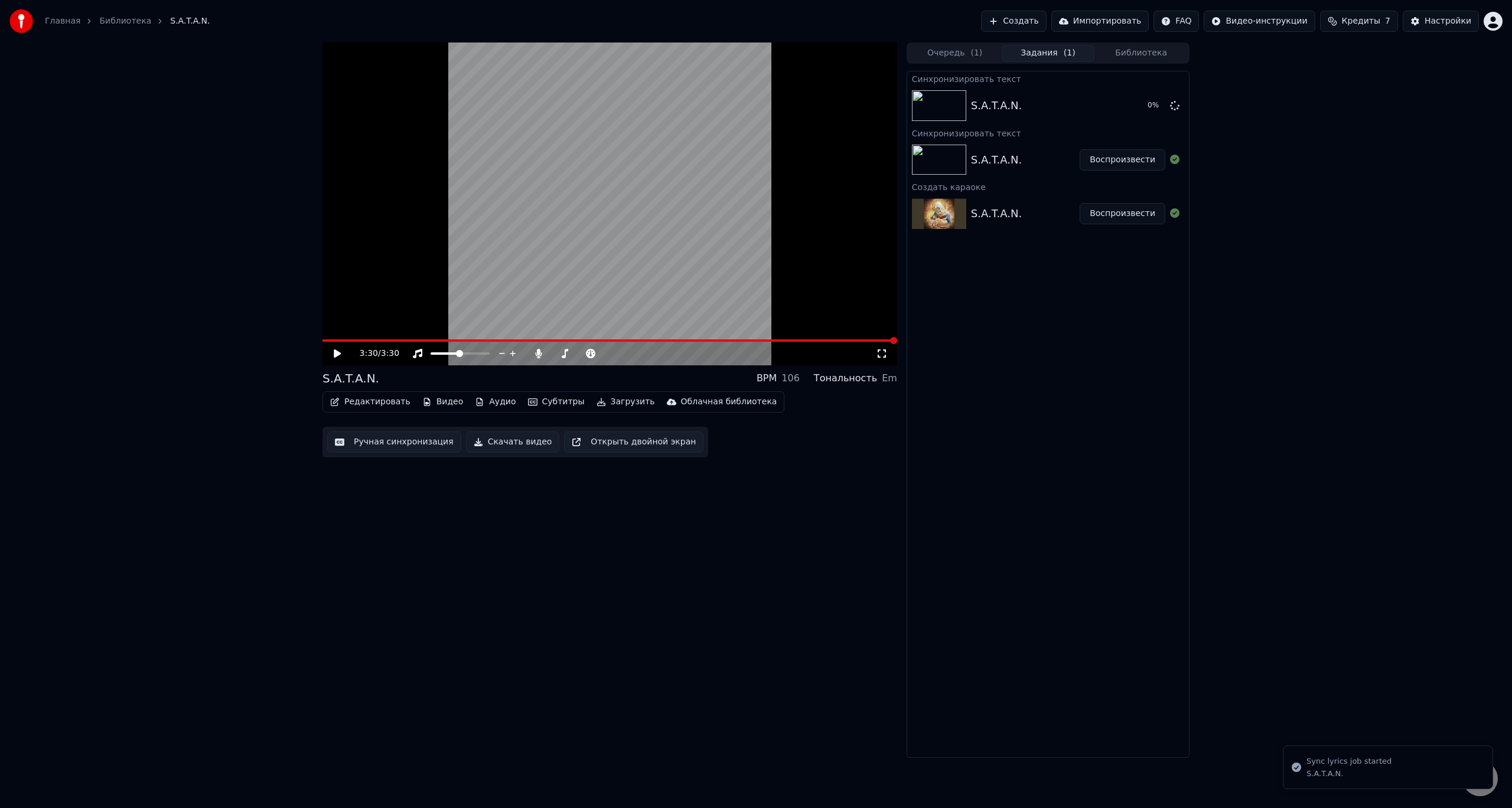
click at [1370, 23] on span "Кредиты" at bounding box center [1360, 21] width 38 height 12
click at [1367, 109] on button "Обновить" at bounding box center [1366, 109] width 72 height 21
click at [1421, 20] on button "Настройки" at bounding box center [1440, 21] width 76 height 21
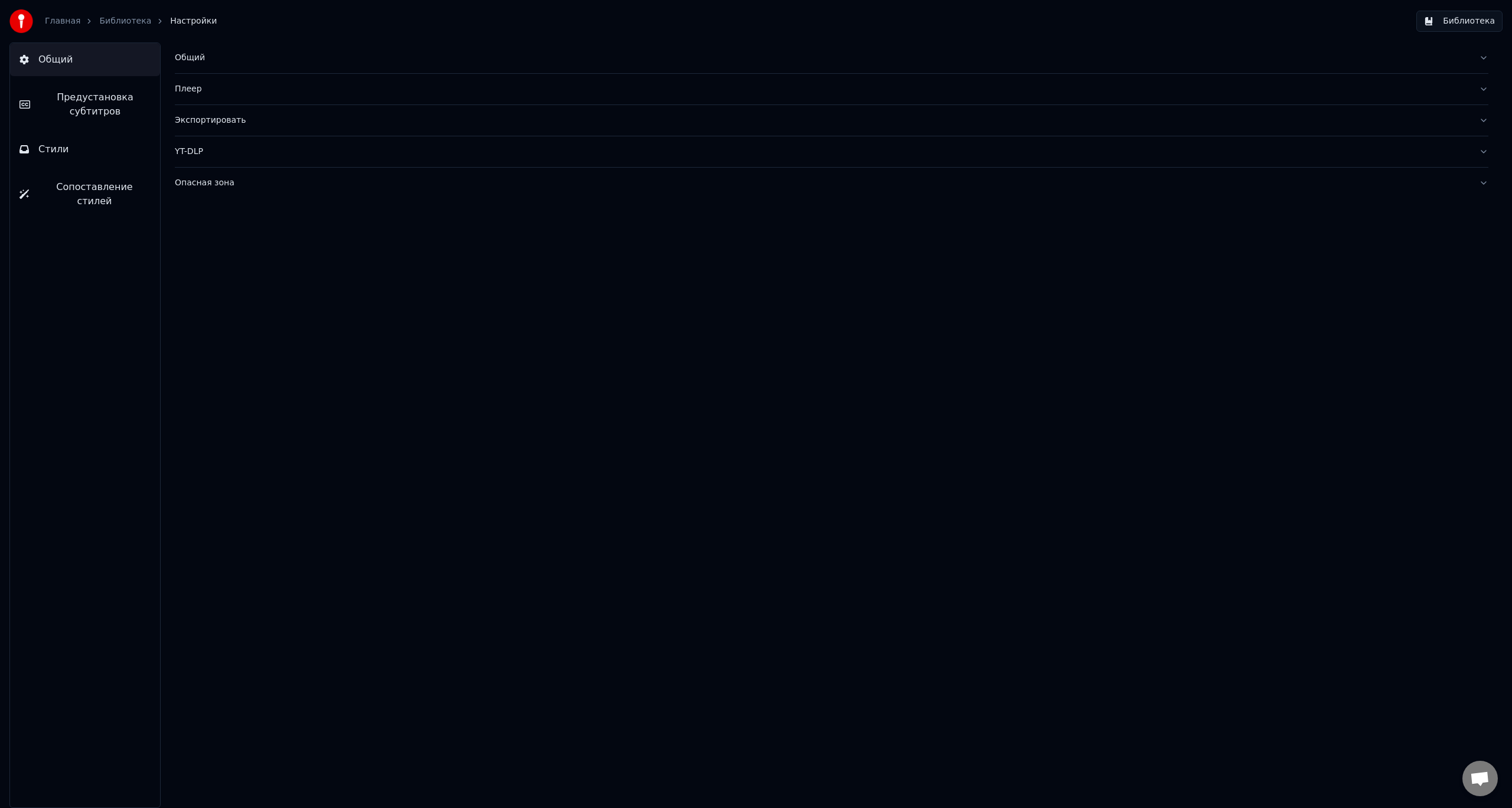
click at [198, 178] on div "Опасная зона" at bounding box center [822, 183] width 1294 height 12
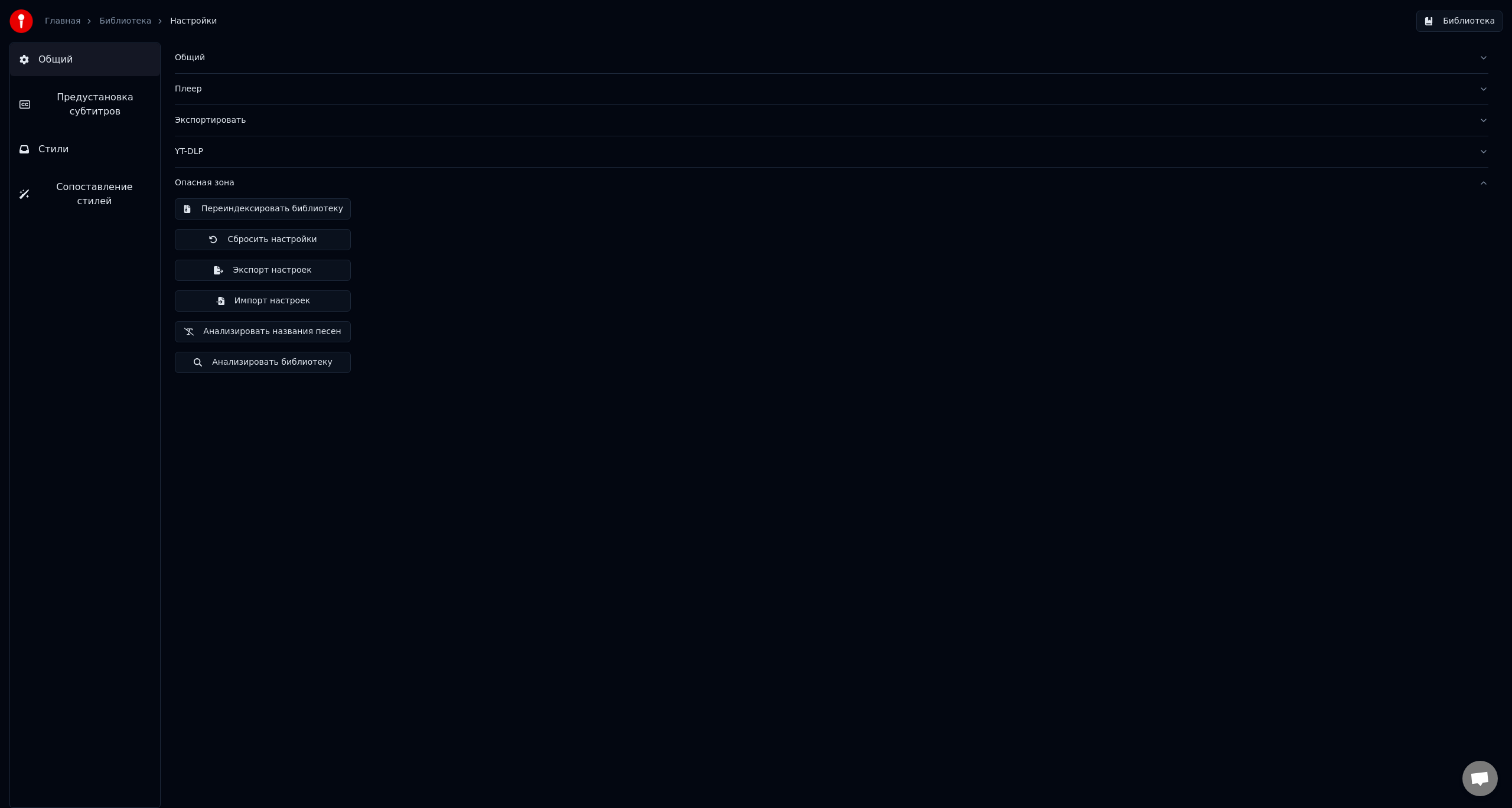
click at [131, 114] on span "Предустановка субтитров" at bounding box center [95, 104] width 111 height 28
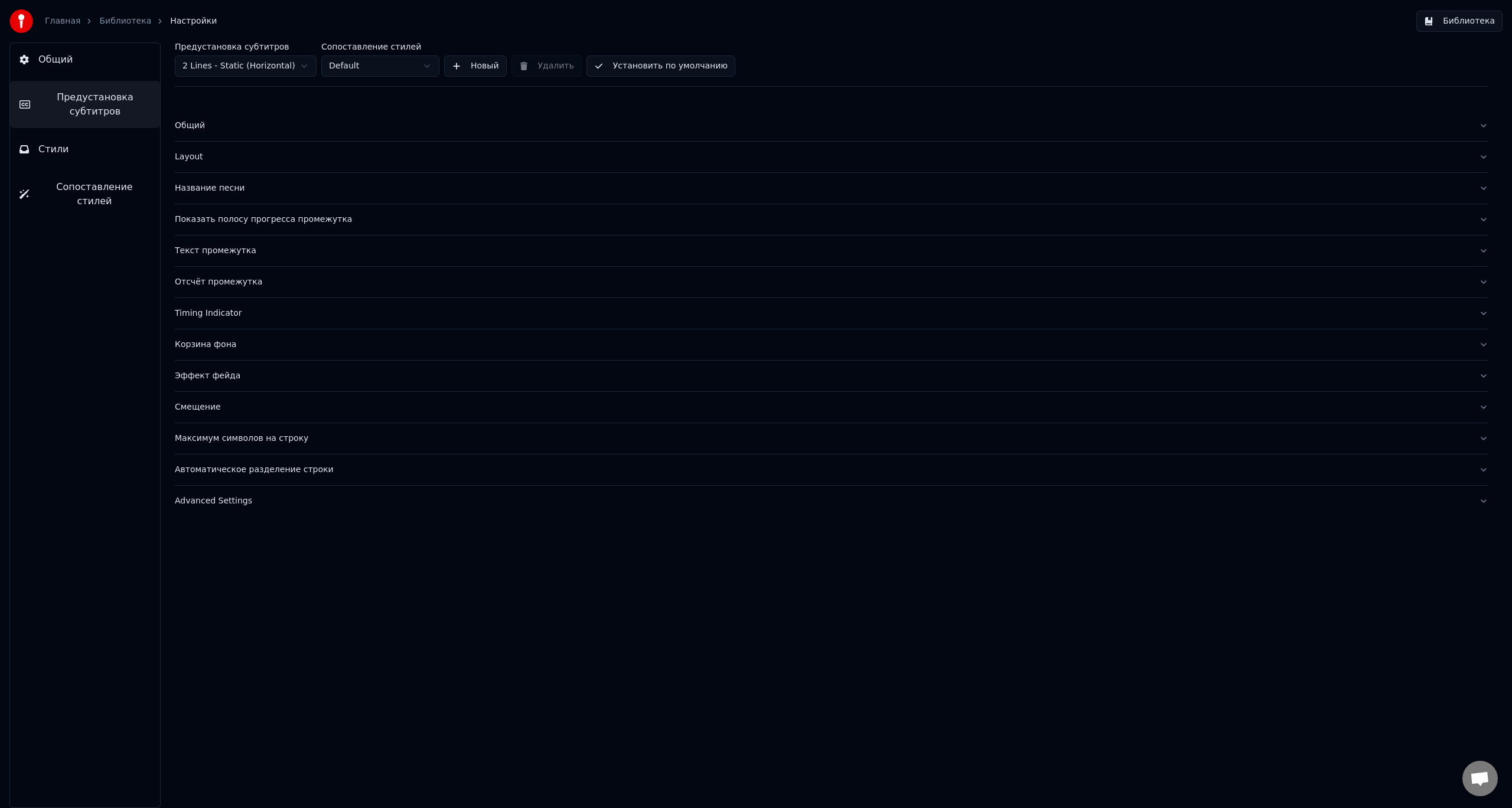
click at [233, 247] on div "Текст промежутка" at bounding box center [822, 250] width 1294 height 12
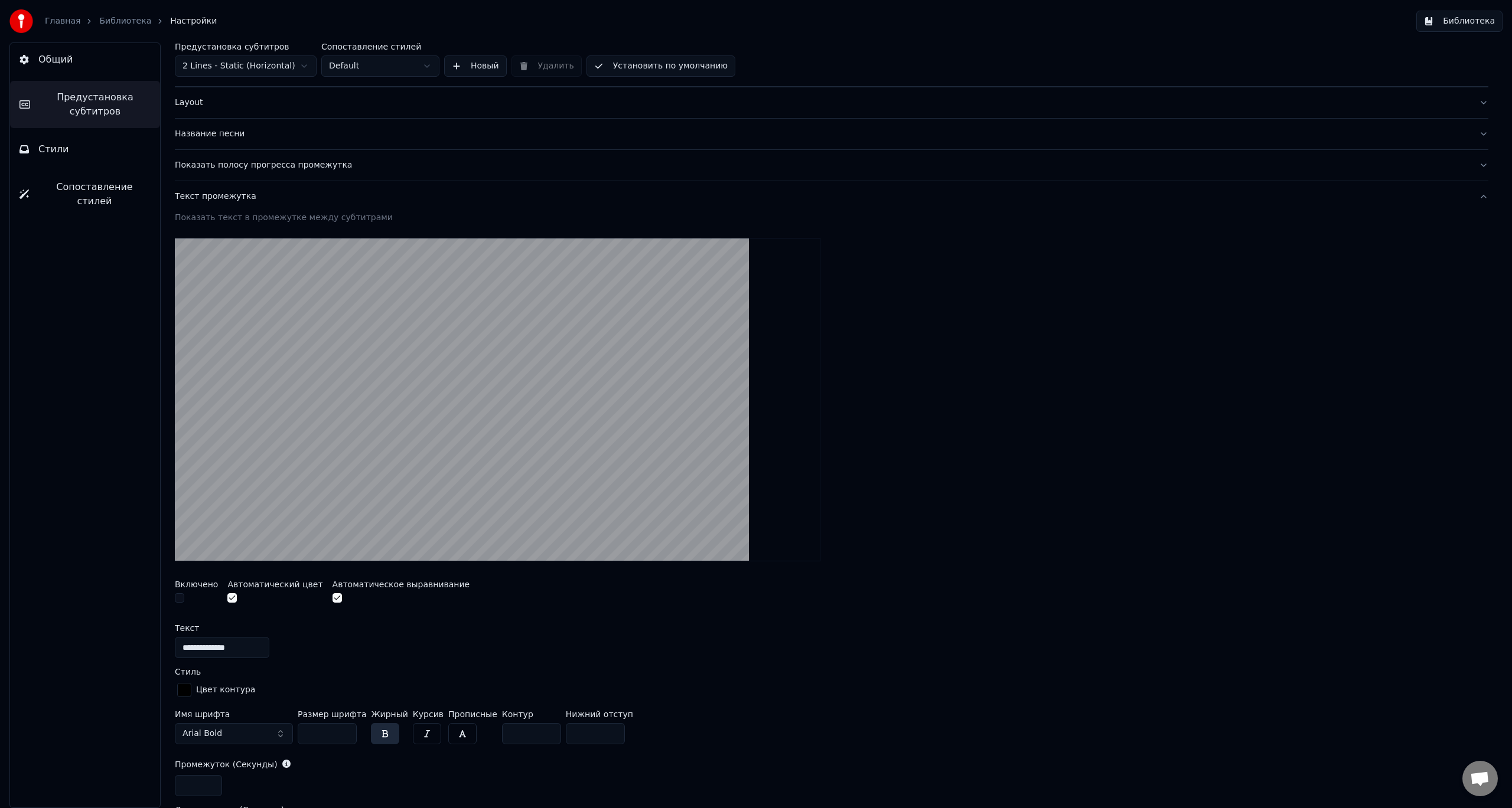
scroll to position [59, 0]
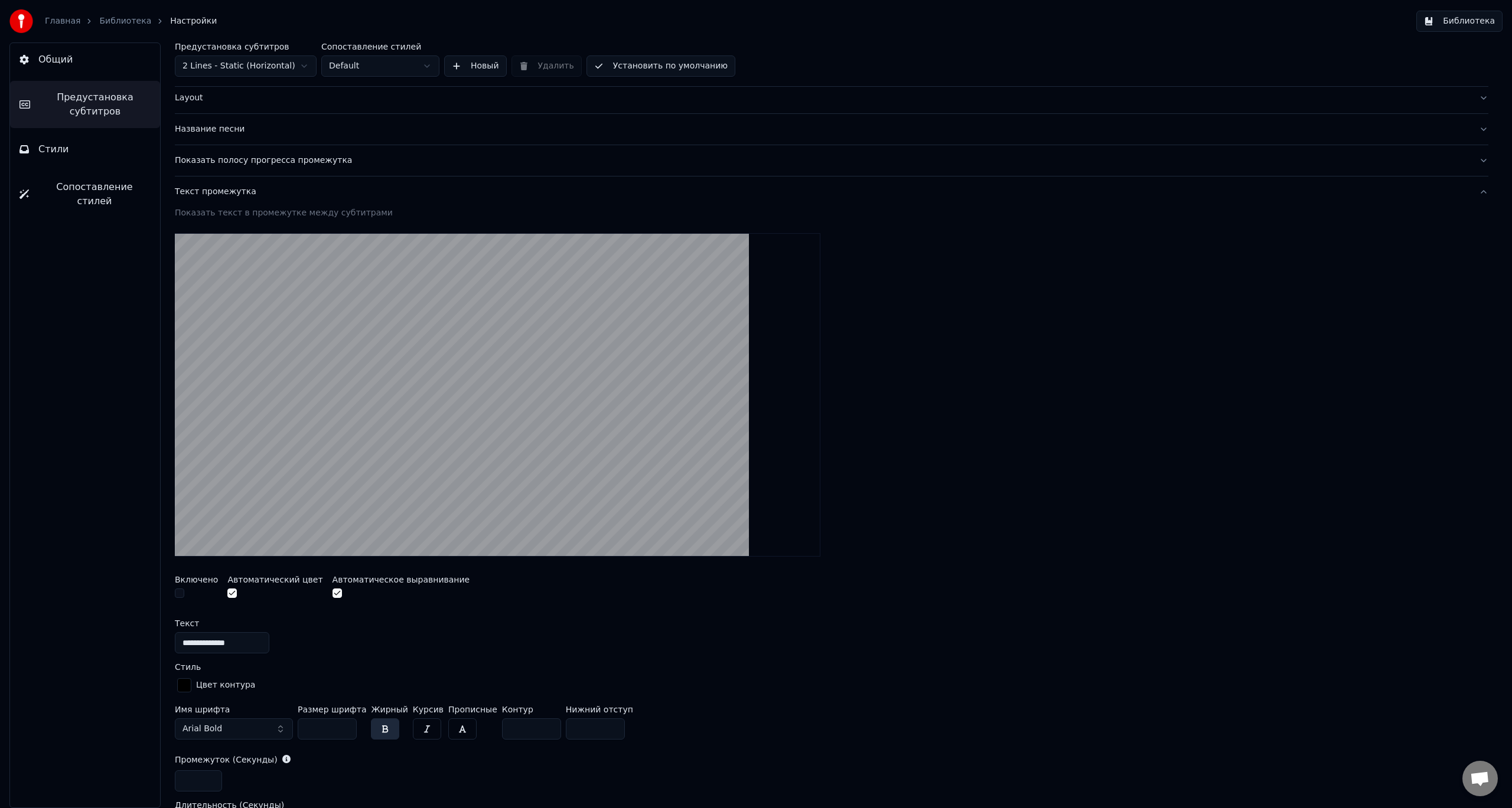
drag, startPoint x: 267, startPoint y: 731, endPoint x: 283, endPoint y: 732, distance: 16.0
click at [266, 731] on button "Arial Bold" at bounding box center [234, 729] width 118 height 21
click at [320, 731] on input "**" at bounding box center [327, 729] width 59 height 21
click at [345, 733] on input "**" at bounding box center [327, 729] width 59 height 21
click at [344, 733] on input "**" at bounding box center [327, 729] width 59 height 21
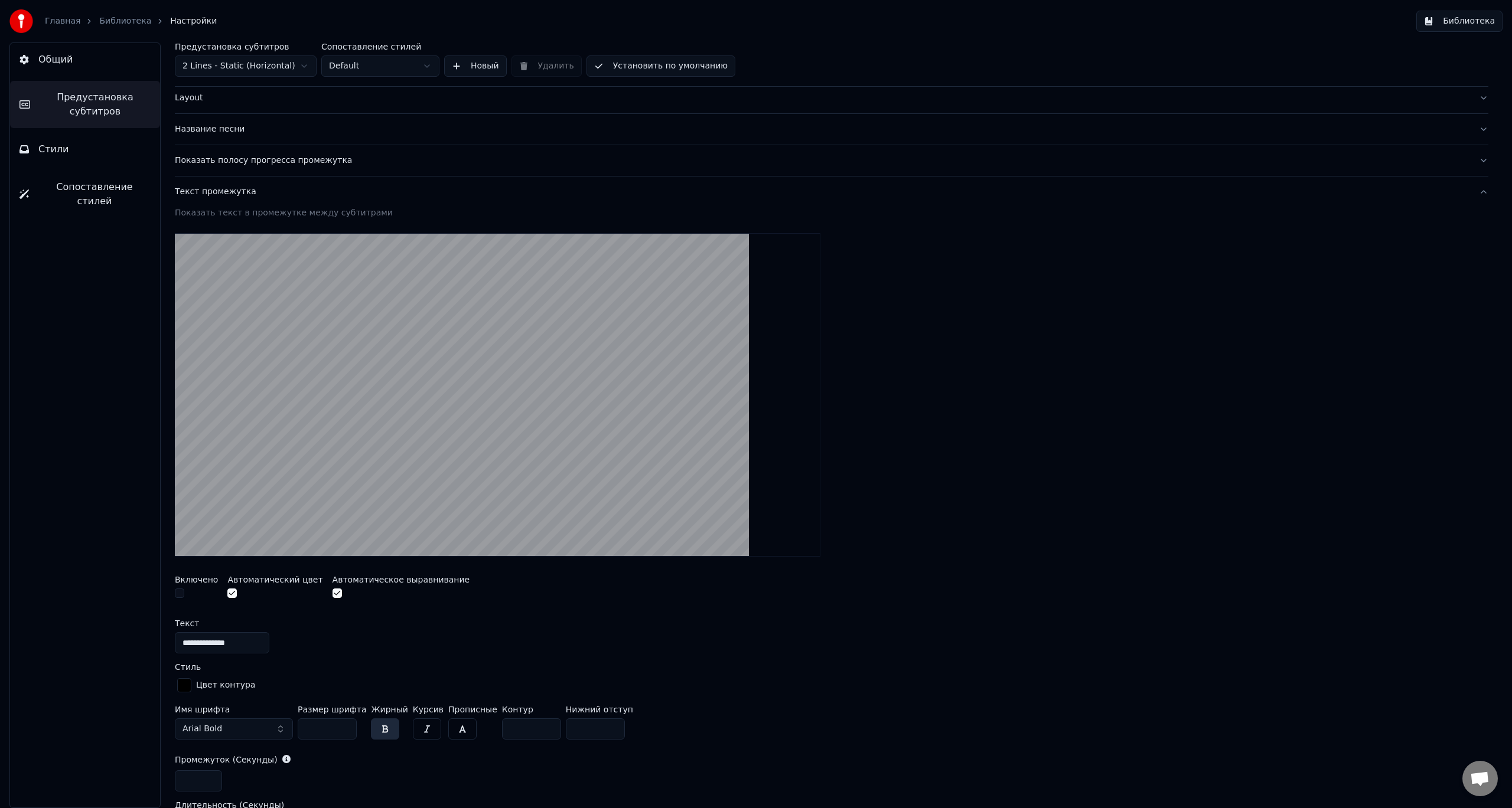
click at [345, 732] on input "**" at bounding box center [327, 729] width 59 height 21
click at [345, 732] on input "**" at bounding box center [327, 729] width 59 height 21
type input "**"
click at [345, 732] on input "**" at bounding box center [327, 729] width 59 height 21
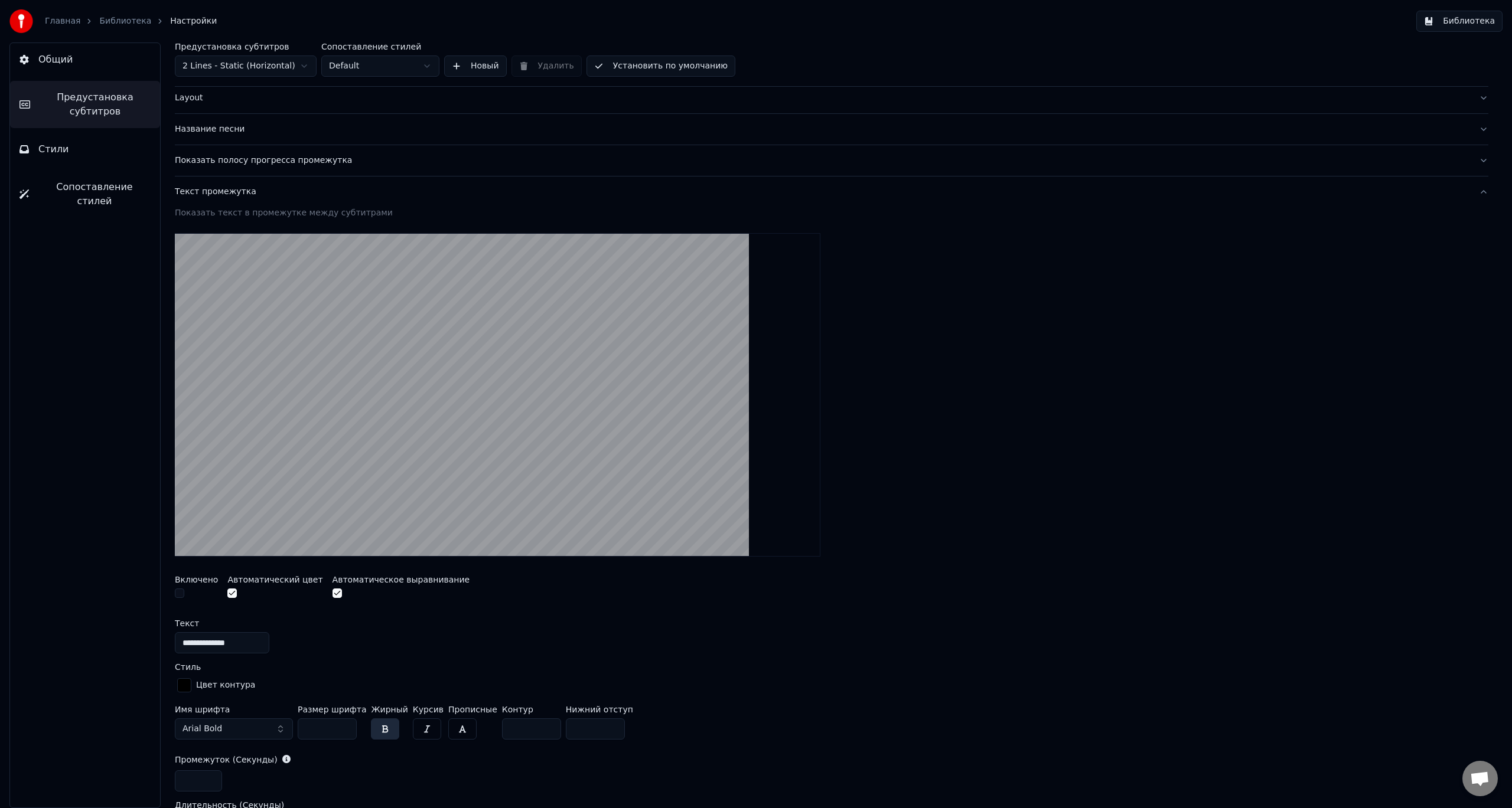
click at [415, 733] on button "button" at bounding box center [427, 729] width 28 height 21
click at [448, 734] on button "button" at bounding box center [462, 729] width 28 height 21
click at [420, 729] on button "button" at bounding box center [427, 729] width 28 height 21
click at [386, 728] on button "button" at bounding box center [385, 729] width 28 height 21
click at [256, 729] on button "Arial Bold" at bounding box center [234, 729] width 118 height 21
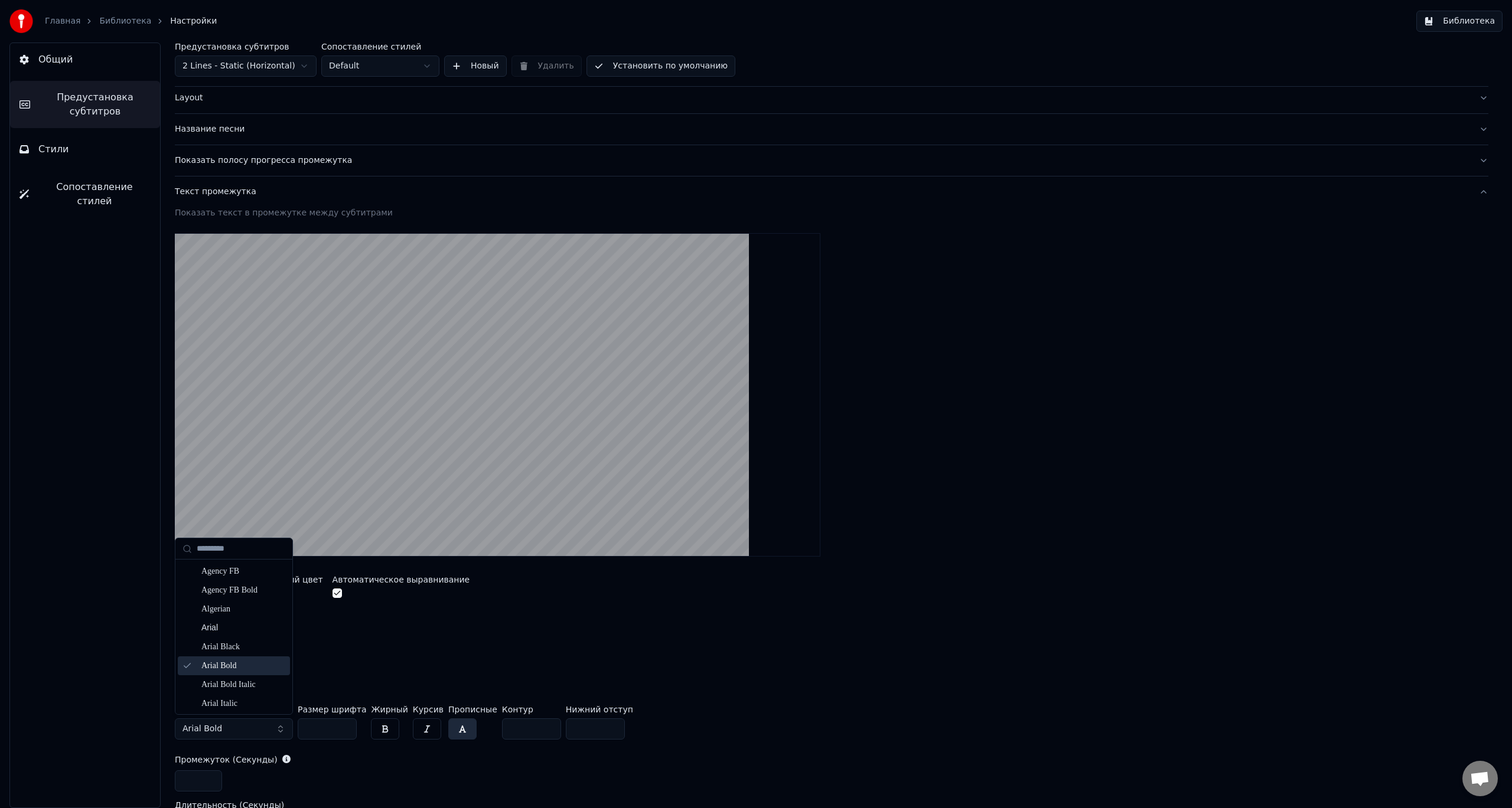
click at [247, 670] on div "Arial Bold" at bounding box center [243, 666] width 84 height 12
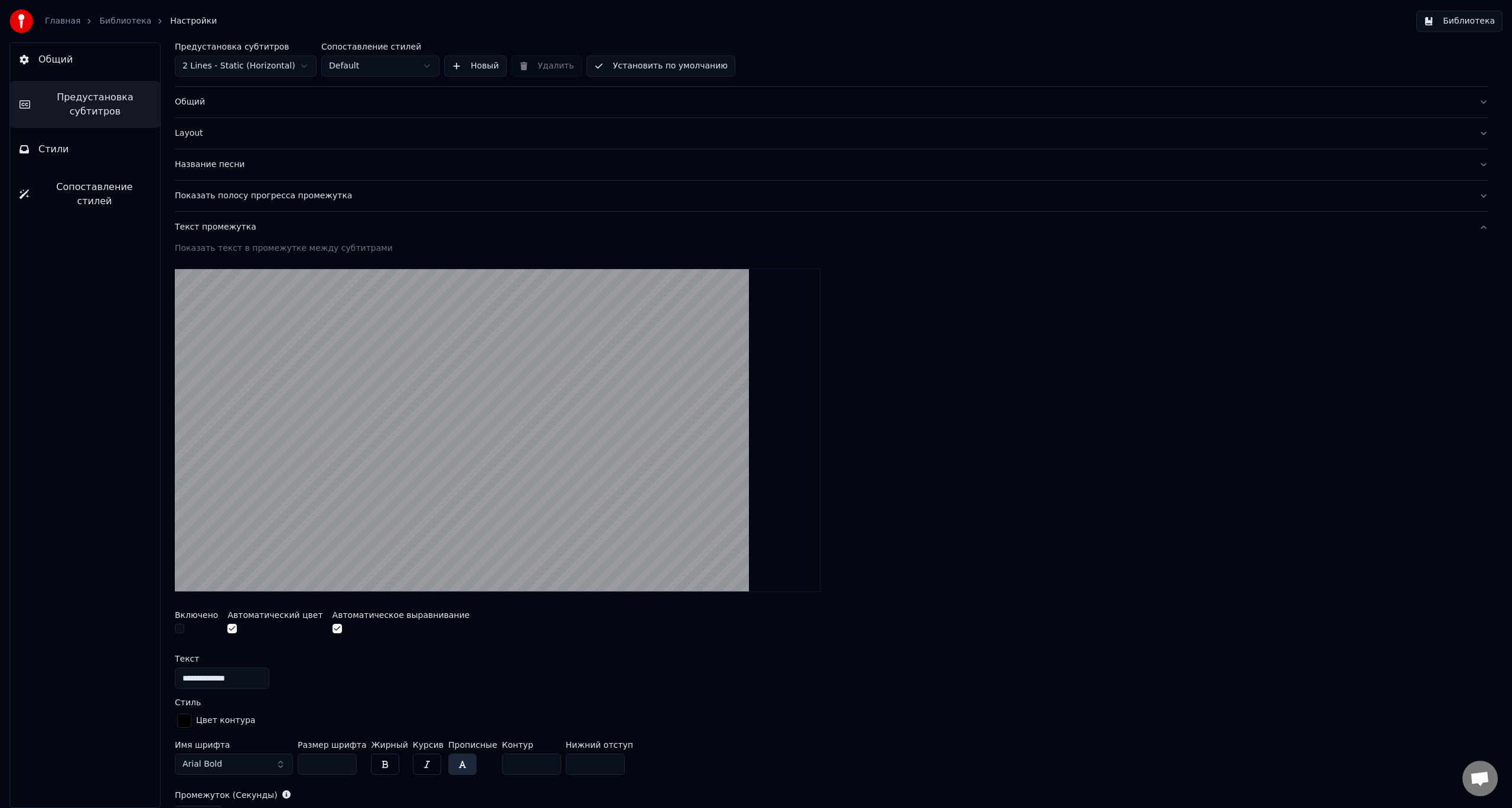
scroll to position [0, 0]
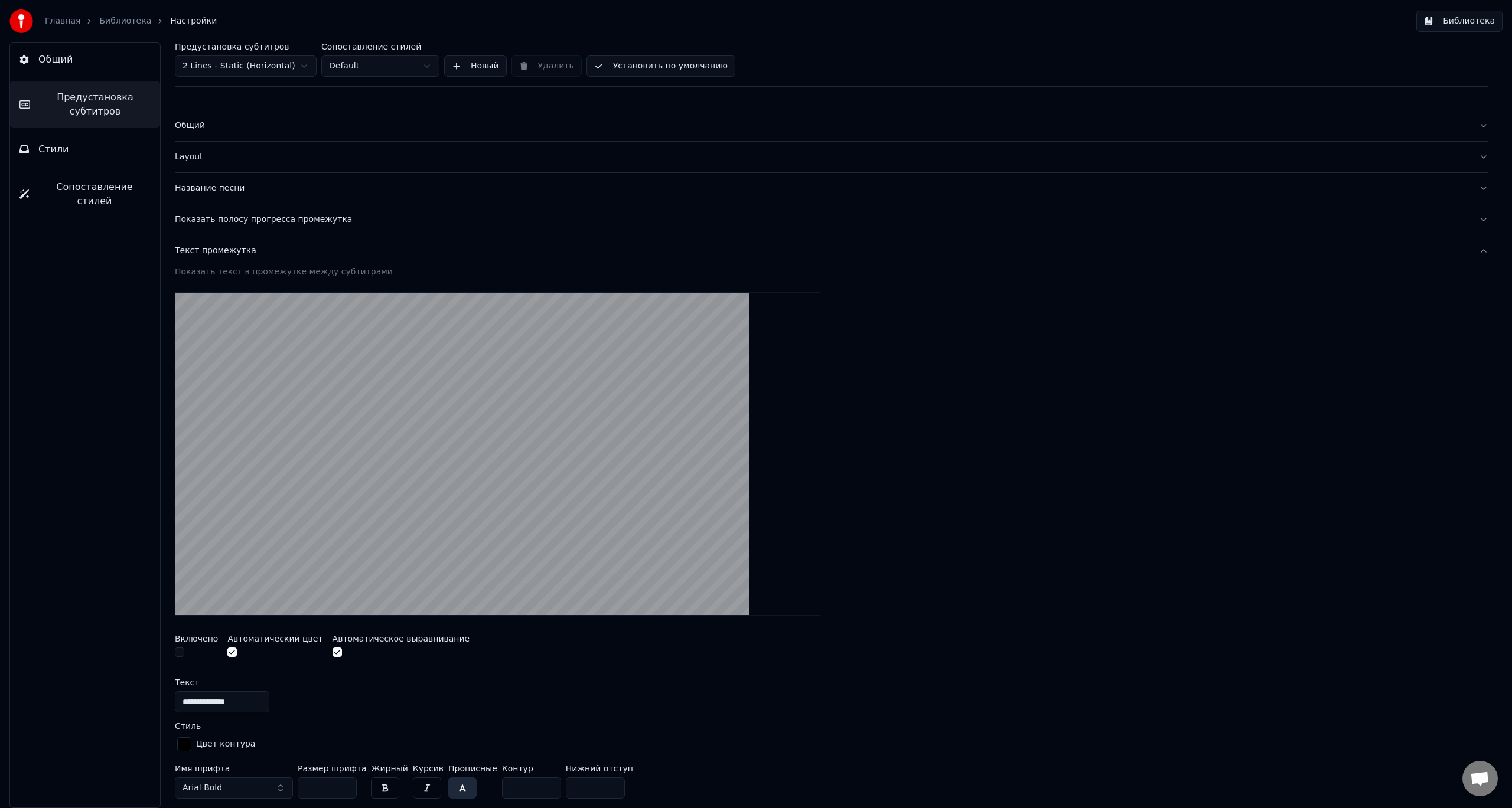
click at [68, 57] on span "Общий" at bounding box center [55, 60] width 34 height 14
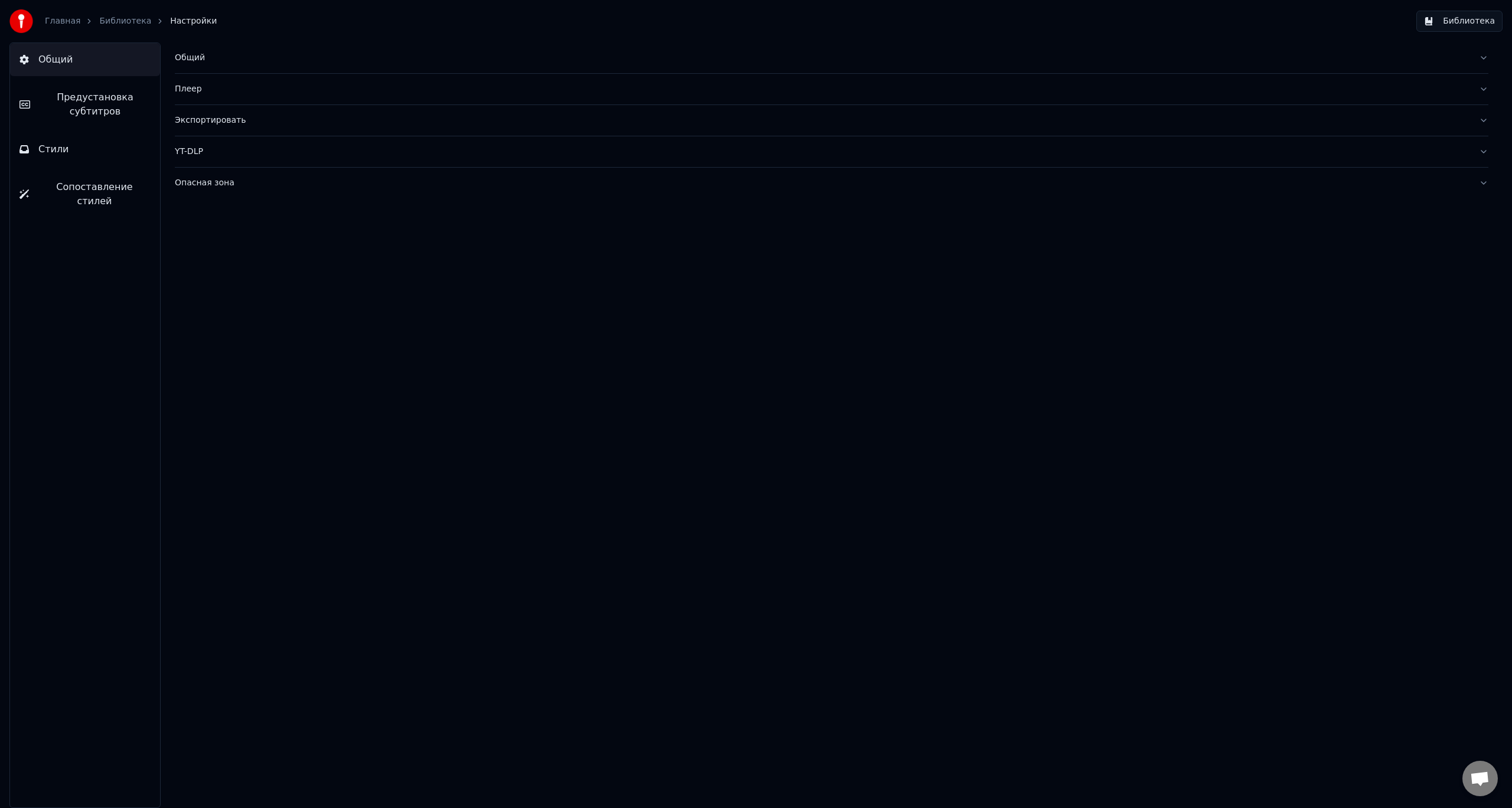
click at [173, 23] on span "Настройки" at bounding box center [194, 21] width 47 height 12
click at [100, 24] on link "Библиотека" at bounding box center [125, 21] width 52 height 12
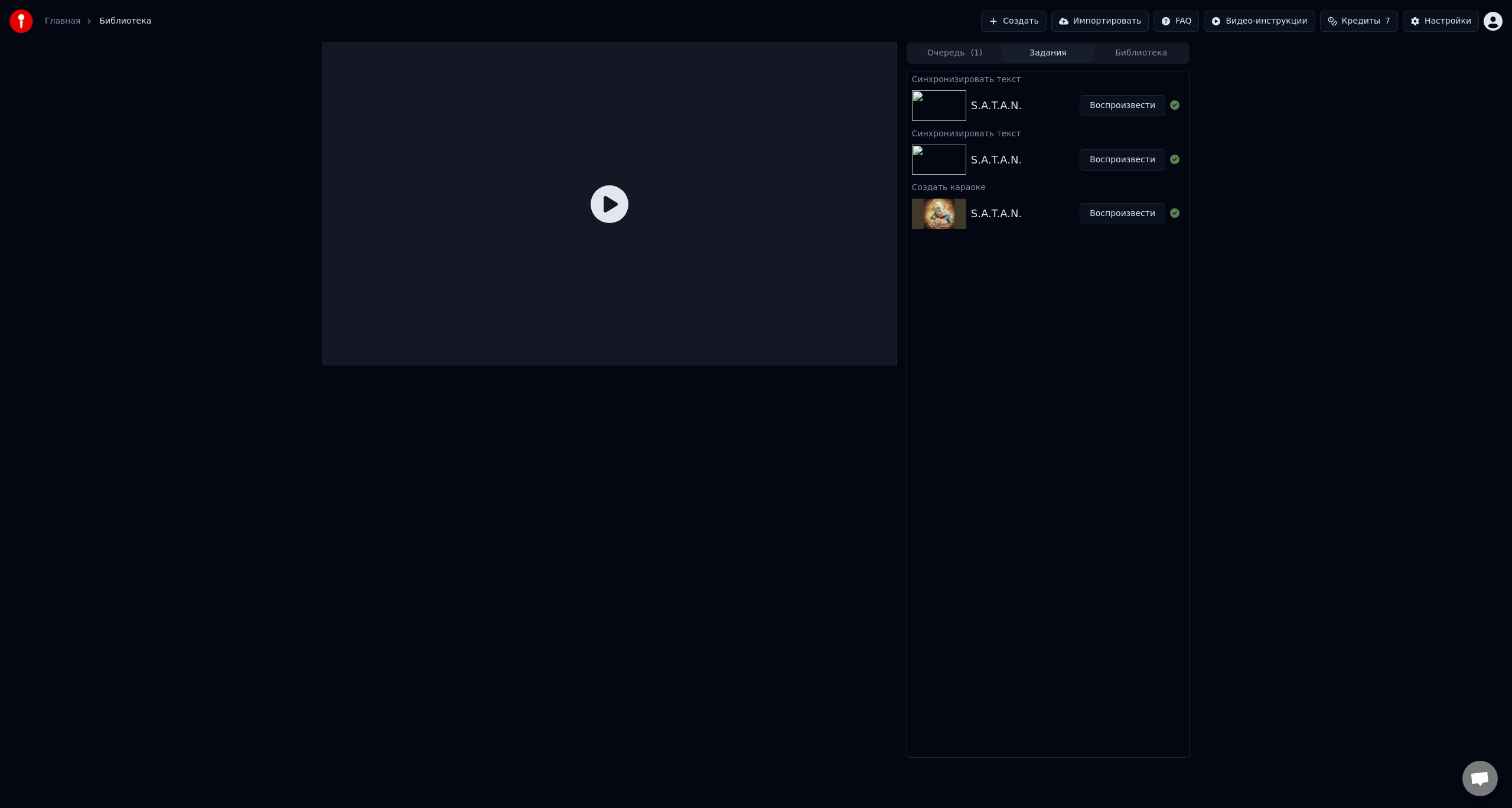
click at [1115, 105] on button "Воспроизвести" at bounding box center [1122, 105] width 86 height 21
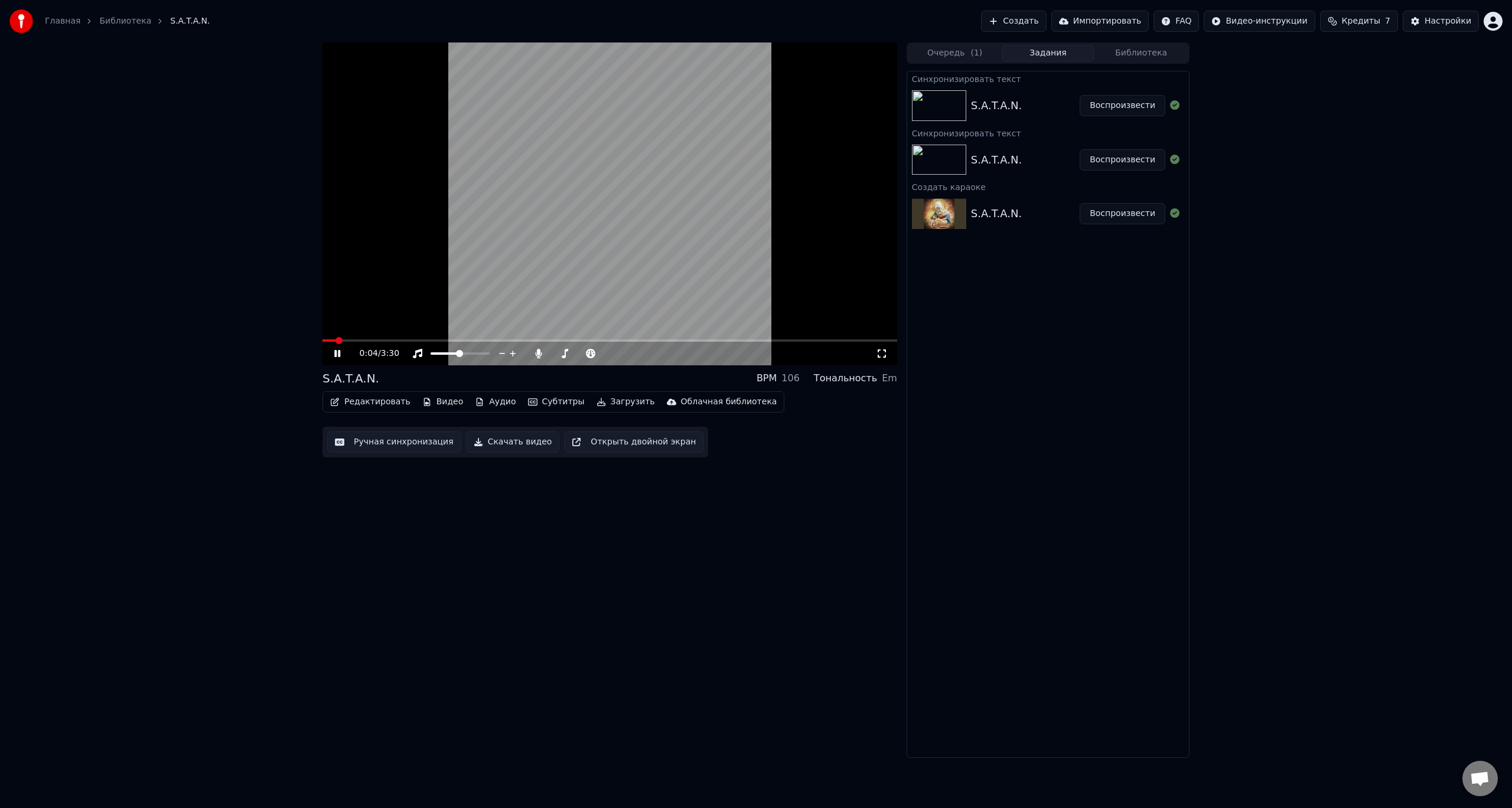
click at [399, 338] on video at bounding box center [610, 204] width 575 height 323
click at [404, 339] on video at bounding box center [610, 204] width 575 height 323
click at [406, 341] on span at bounding box center [610, 341] width 575 height 2
click at [430, 350] on span at bounding box center [433, 353] width 7 height 7
click at [418, 355] on icon at bounding box center [417, 354] width 12 height 9
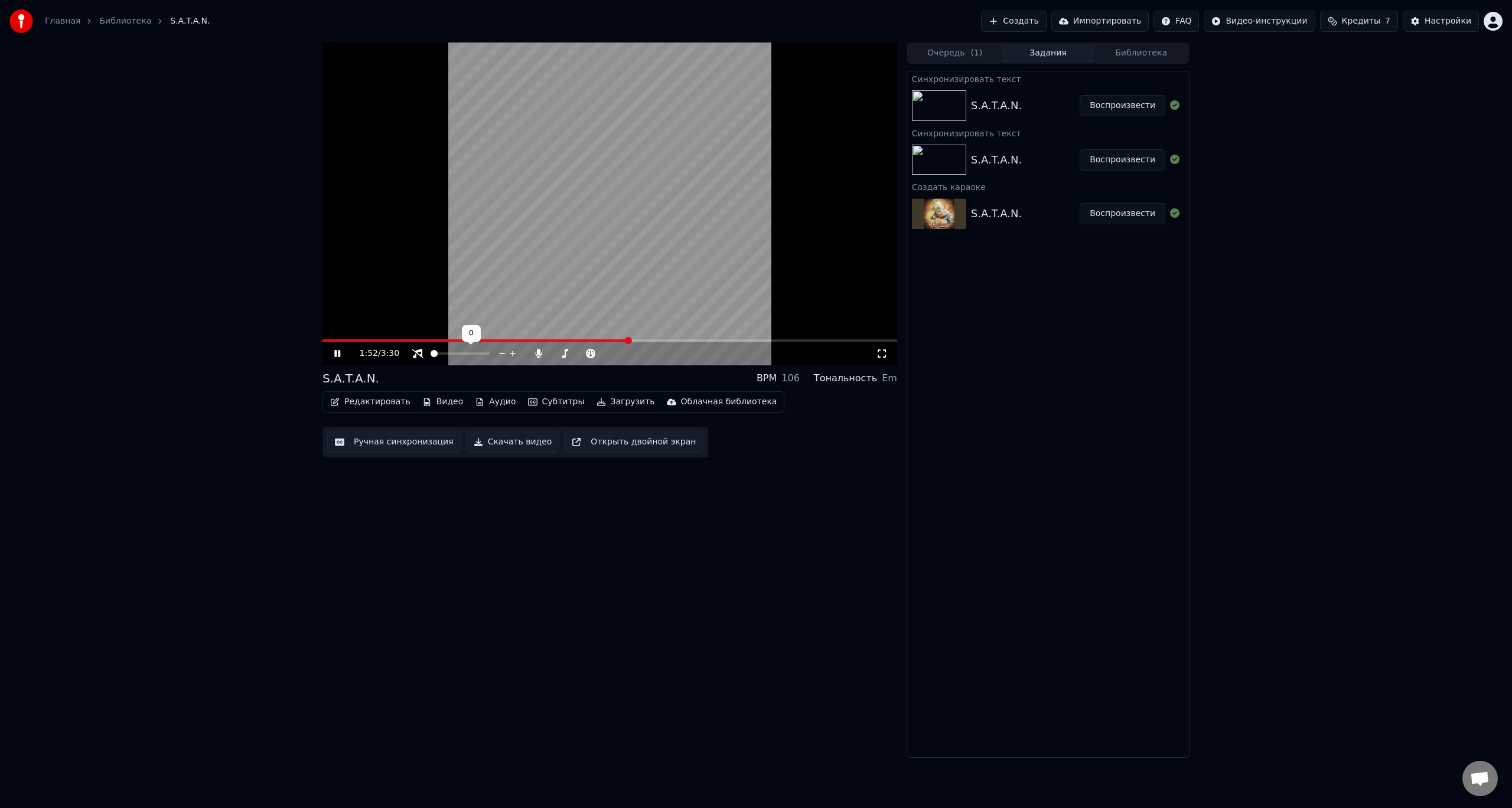
click at [430, 355] on span at bounding box center [430, 353] width 0 height 2
click at [418, 359] on icon at bounding box center [417, 354] width 12 height 9
click at [418, 353] on icon at bounding box center [417, 354] width 12 height 9
click at [539, 352] on icon at bounding box center [538, 354] width 6 height 9
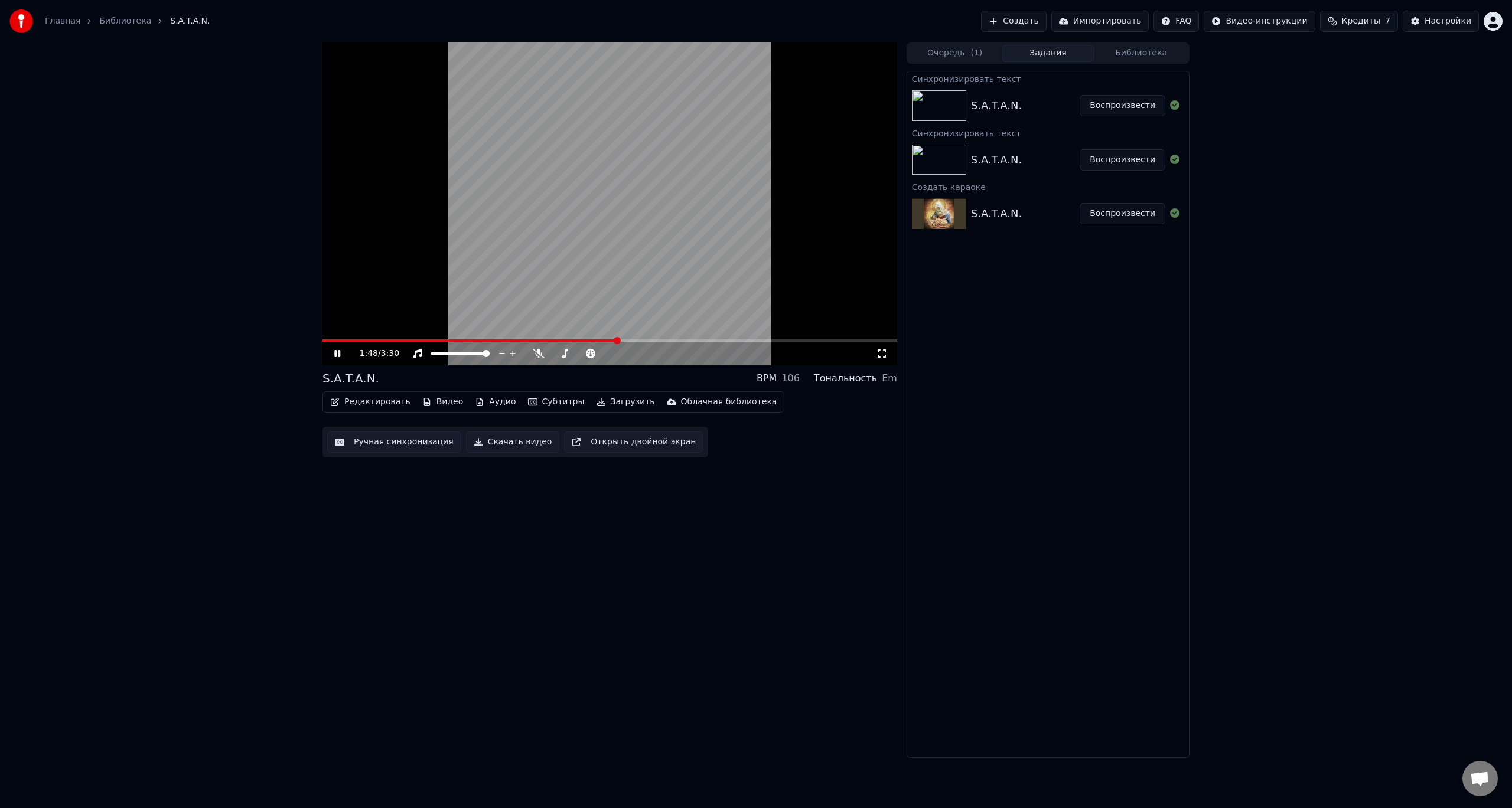
click at [617, 341] on span at bounding box center [470, 341] width 295 height 2
click at [335, 356] on icon at bounding box center [338, 353] width 6 height 7
click at [492, 442] on button "Скачать видео" at bounding box center [513, 442] width 94 height 21
click at [970, 52] on span "( 1 )" at bounding box center [975, 53] width 12 height 12
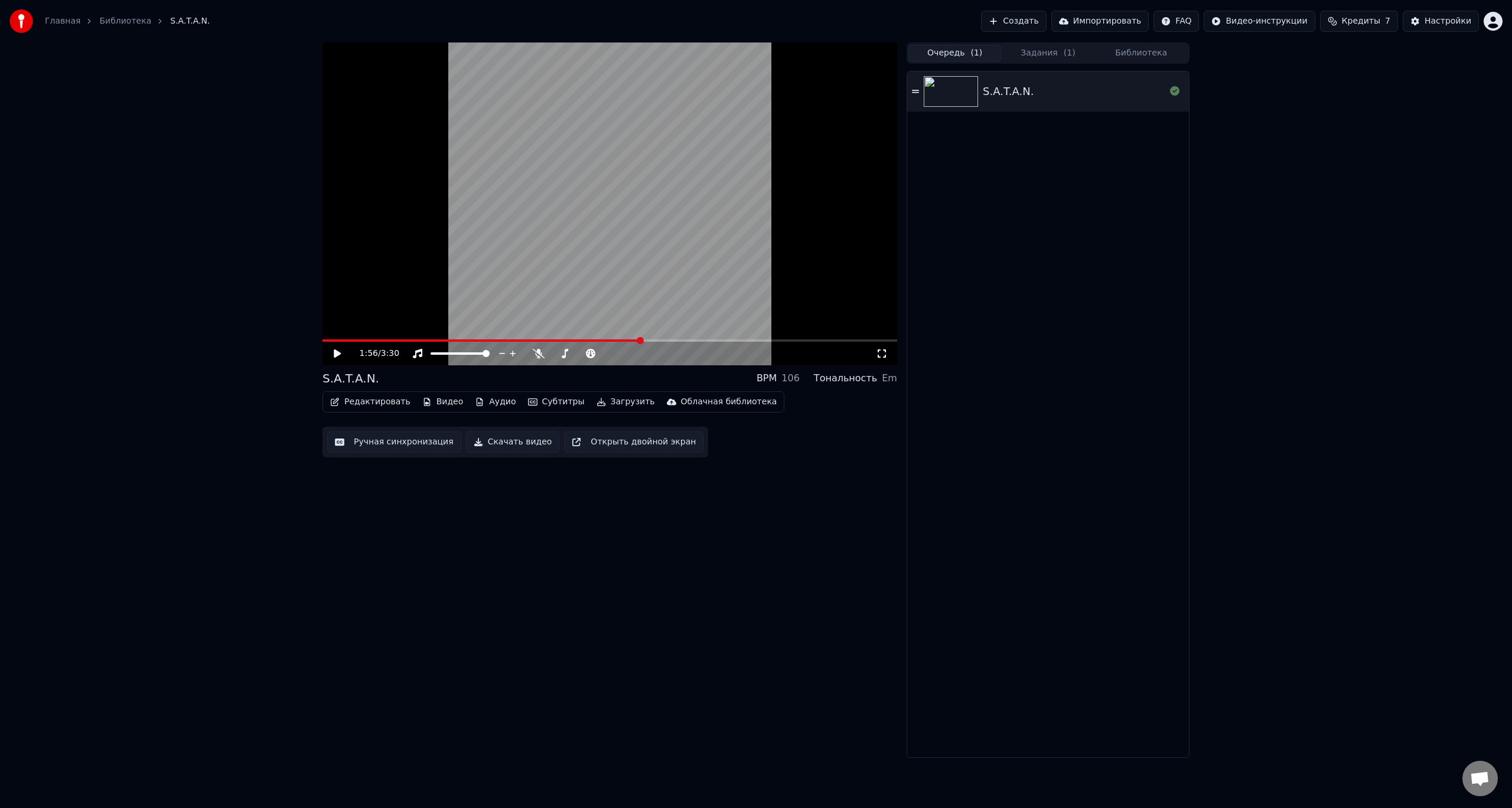
click at [1094, 19] on button "Импортировать" at bounding box center [1100, 21] width 98 height 21
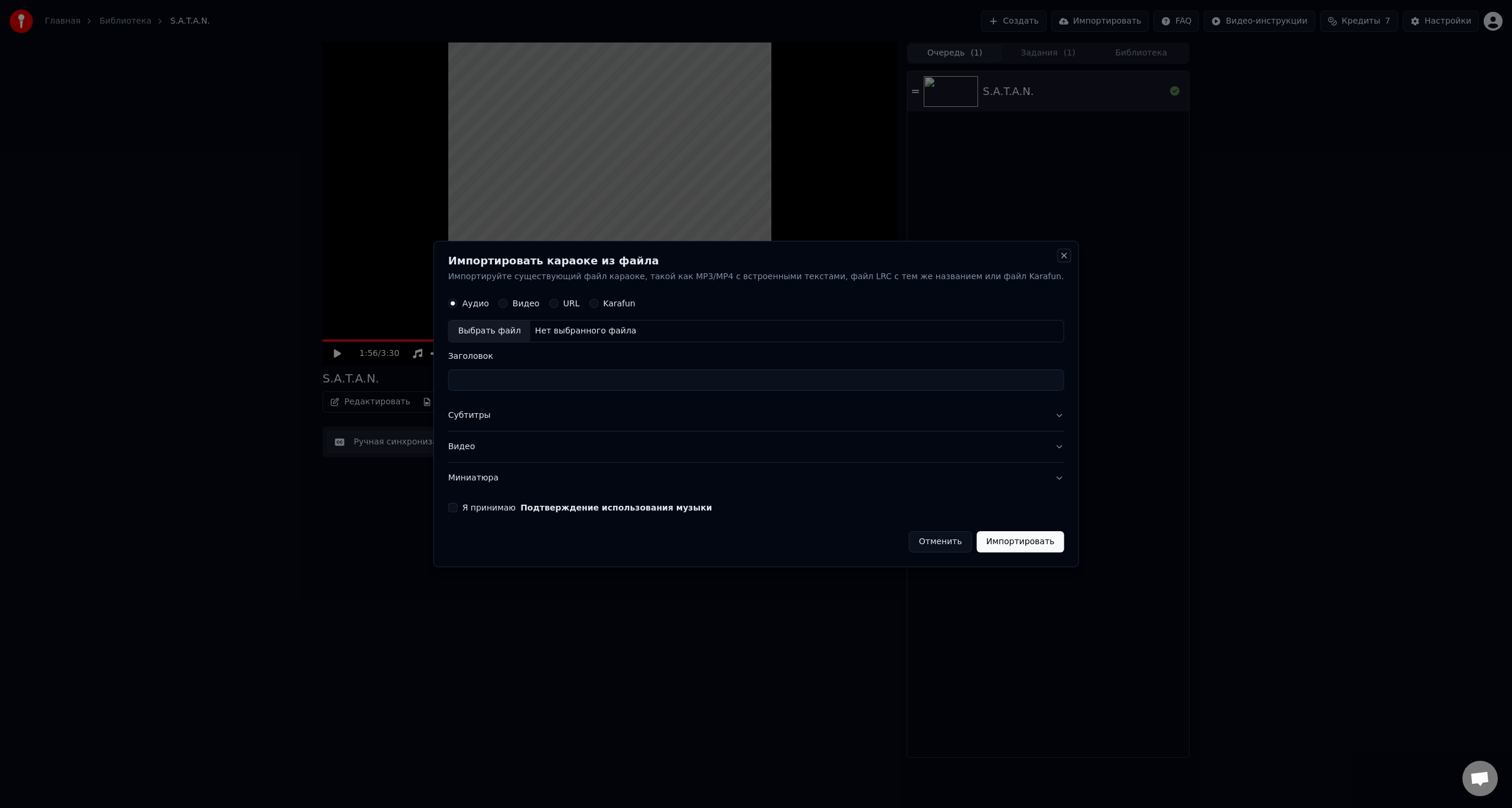
click at [1059, 259] on button "Close" at bounding box center [1063, 256] width 9 height 9
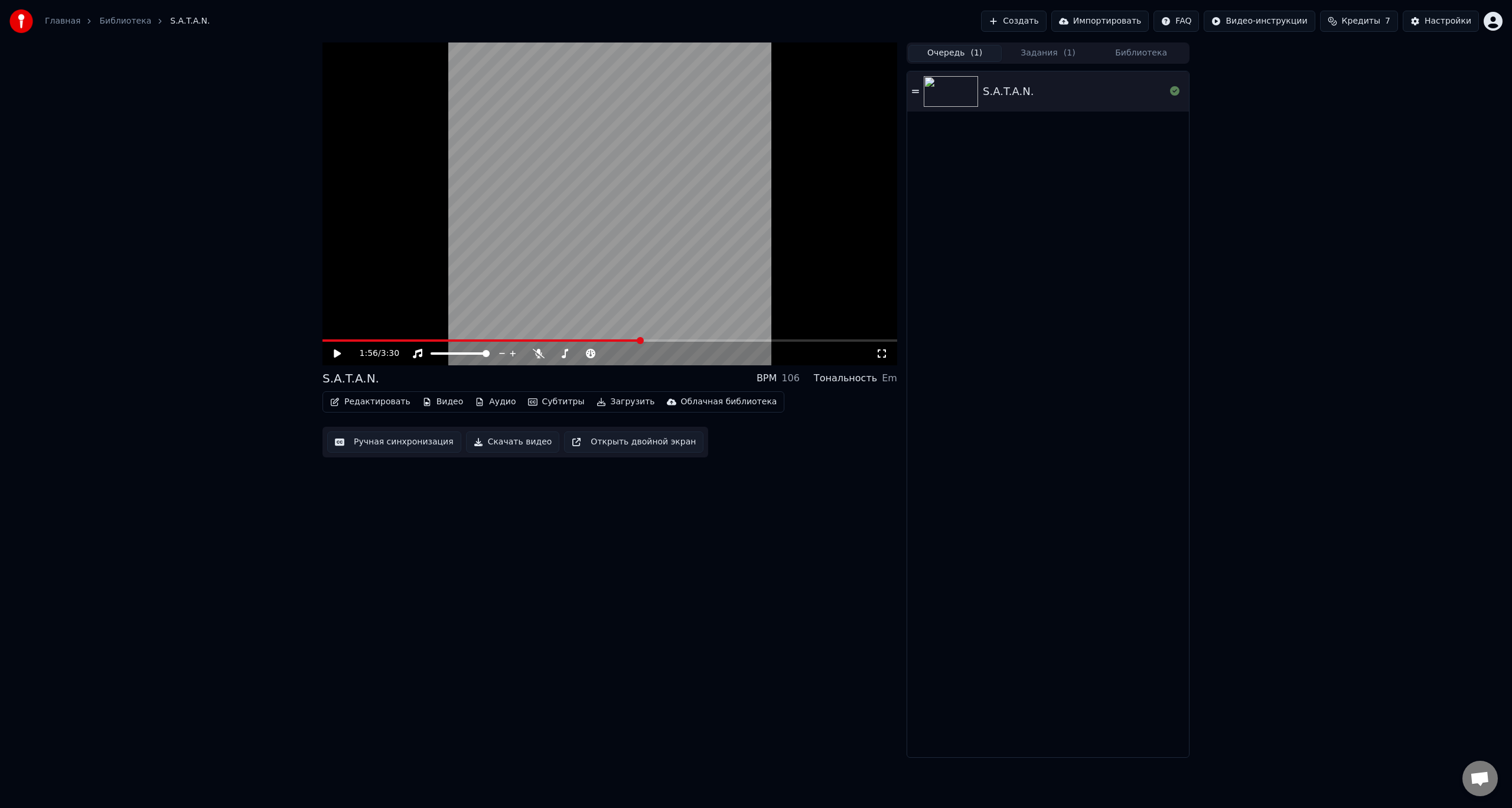
click at [1339, 166] on div "1:56 / 3:30 S.A.T.A.N. BPM 106 Тональность Em Редактировать Видео Аудио Субтитр…" at bounding box center [756, 401] width 1512 height 715
click at [1427, 23] on button "Настройки" at bounding box center [1440, 21] width 76 height 21
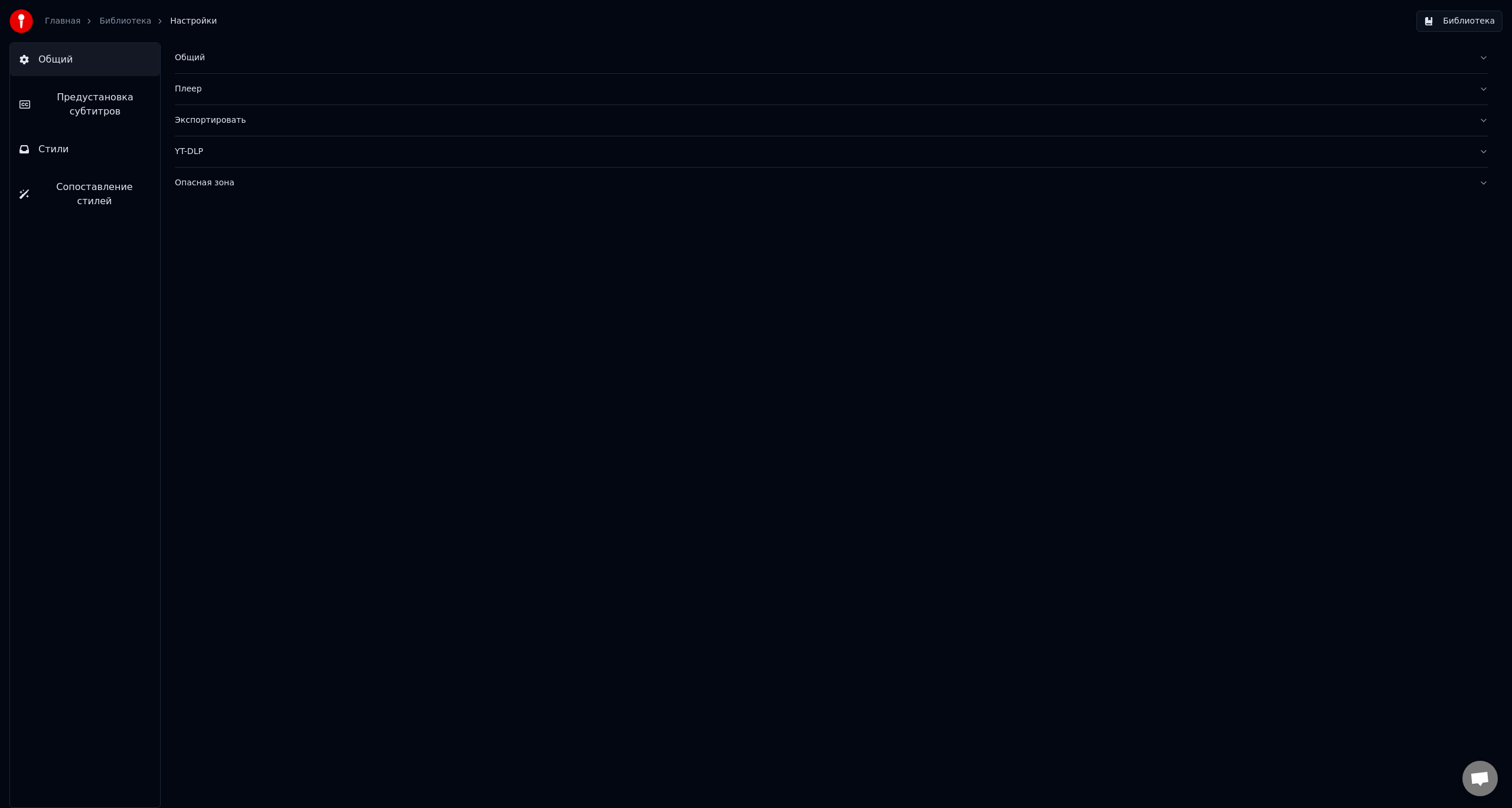
click at [87, 198] on button "Сопоставление стилей" at bounding box center [85, 194] width 150 height 47
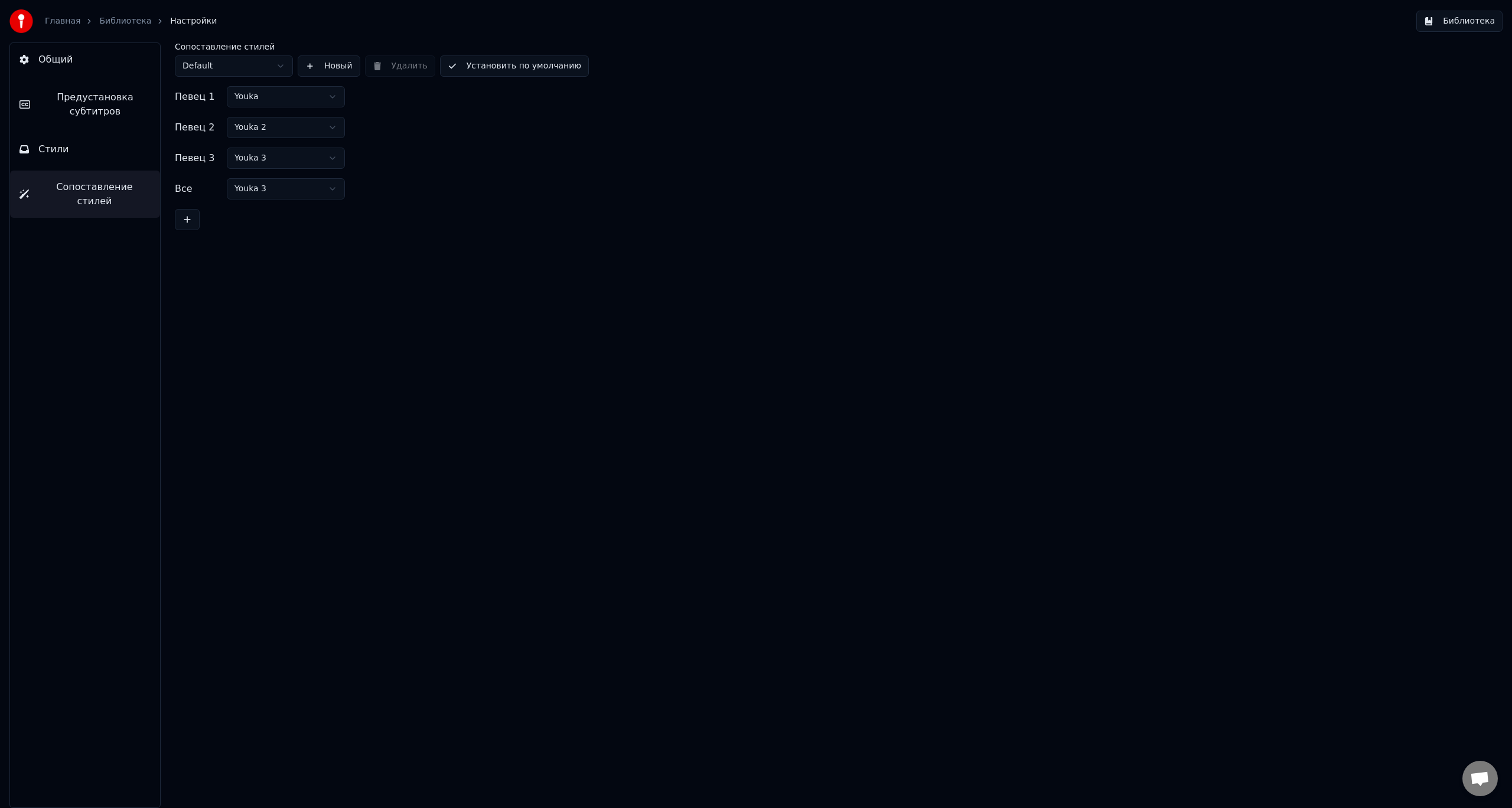
click at [53, 18] on link "Главная" at bounding box center [63, 21] width 36 height 12
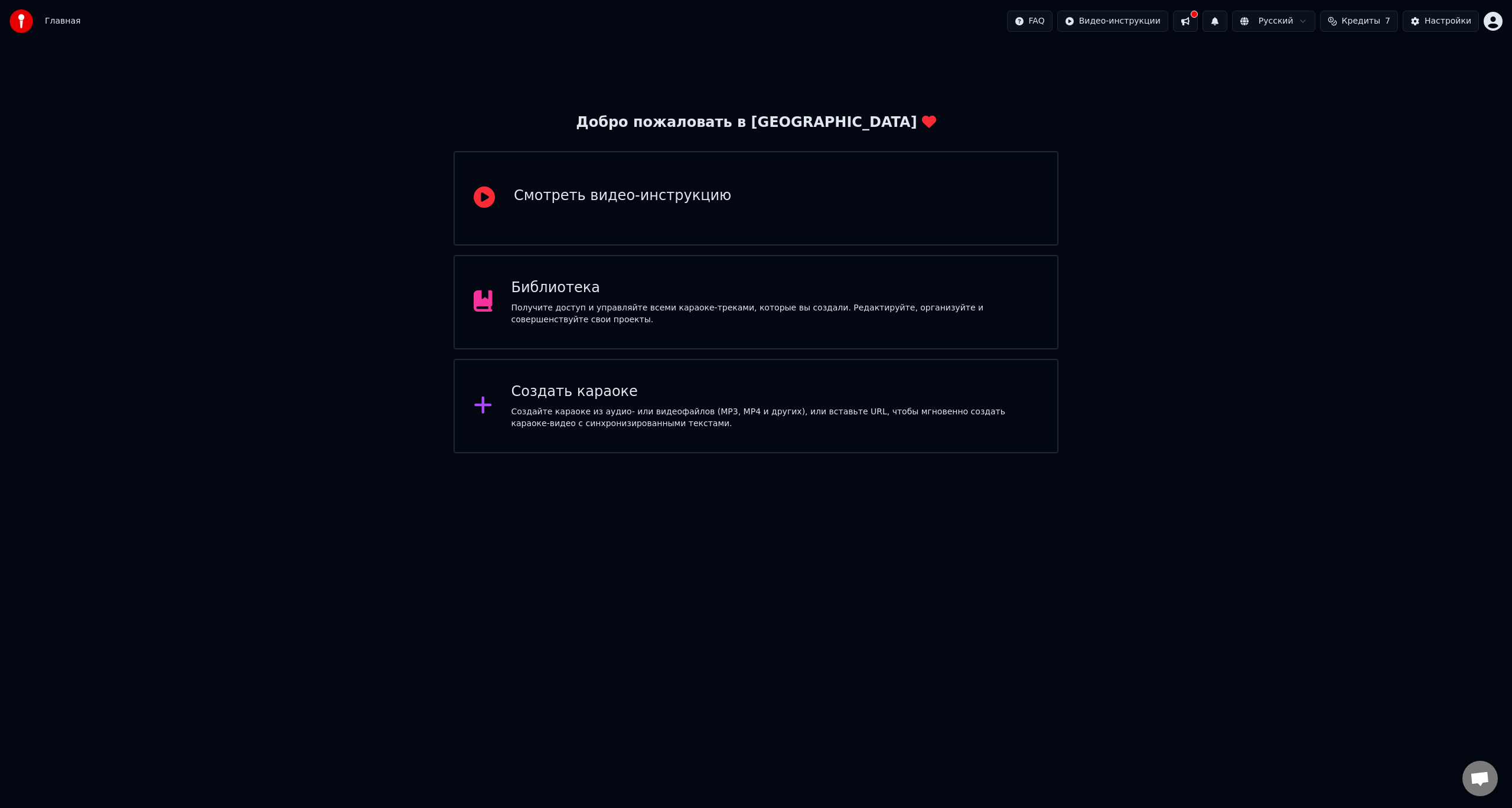
click at [694, 395] on div "Создать караоке" at bounding box center [775, 392] width 527 height 19
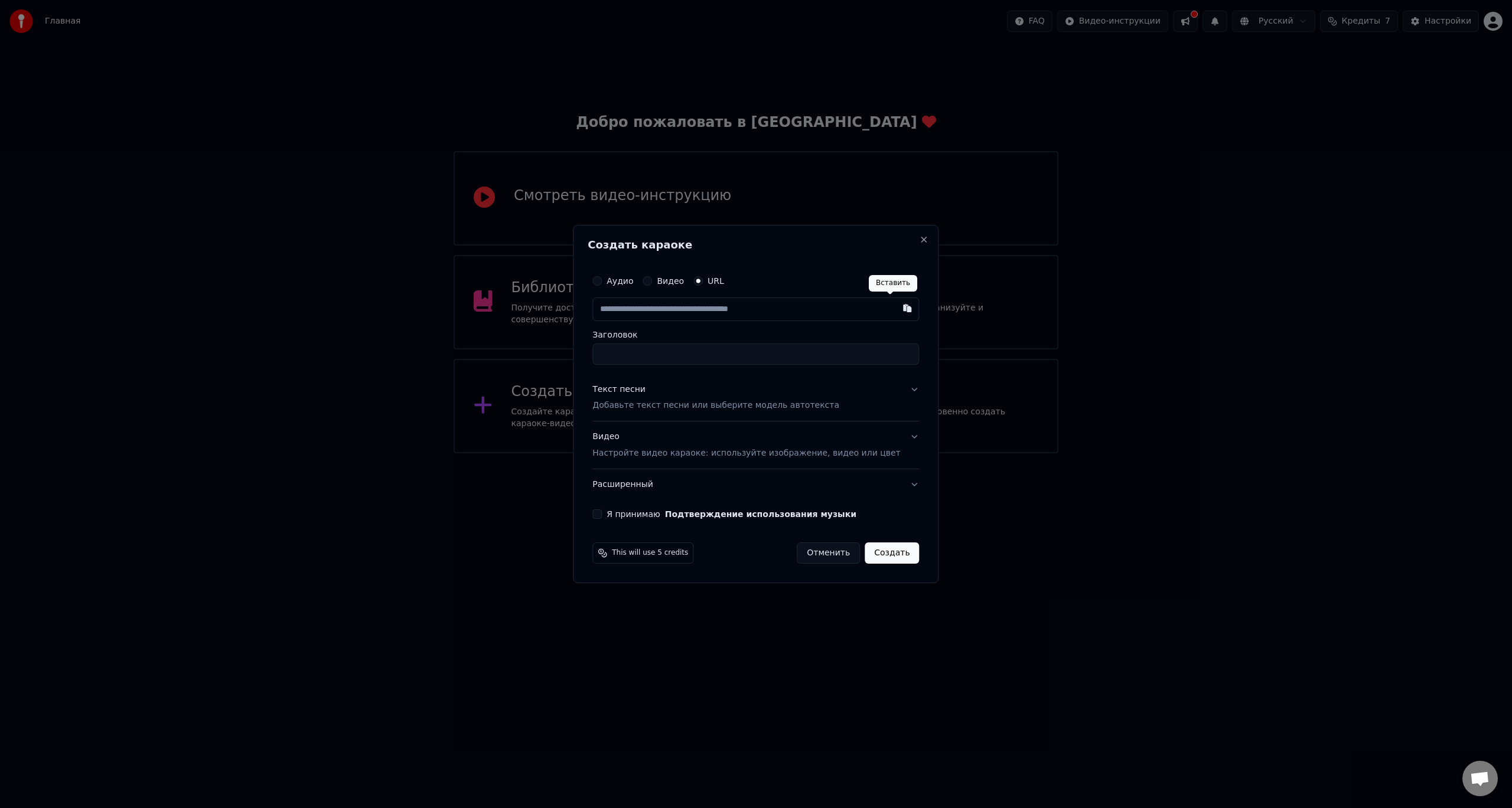
click at [896, 313] on button "button" at bounding box center [908, 308] width 23 height 21
type input "**********"
click at [702, 357] on input "**********" at bounding box center [755, 354] width 327 height 21
click at [742, 407] on p "Добавьте текст песни или выберите модель автотекста" at bounding box center [715, 406] width 247 height 12
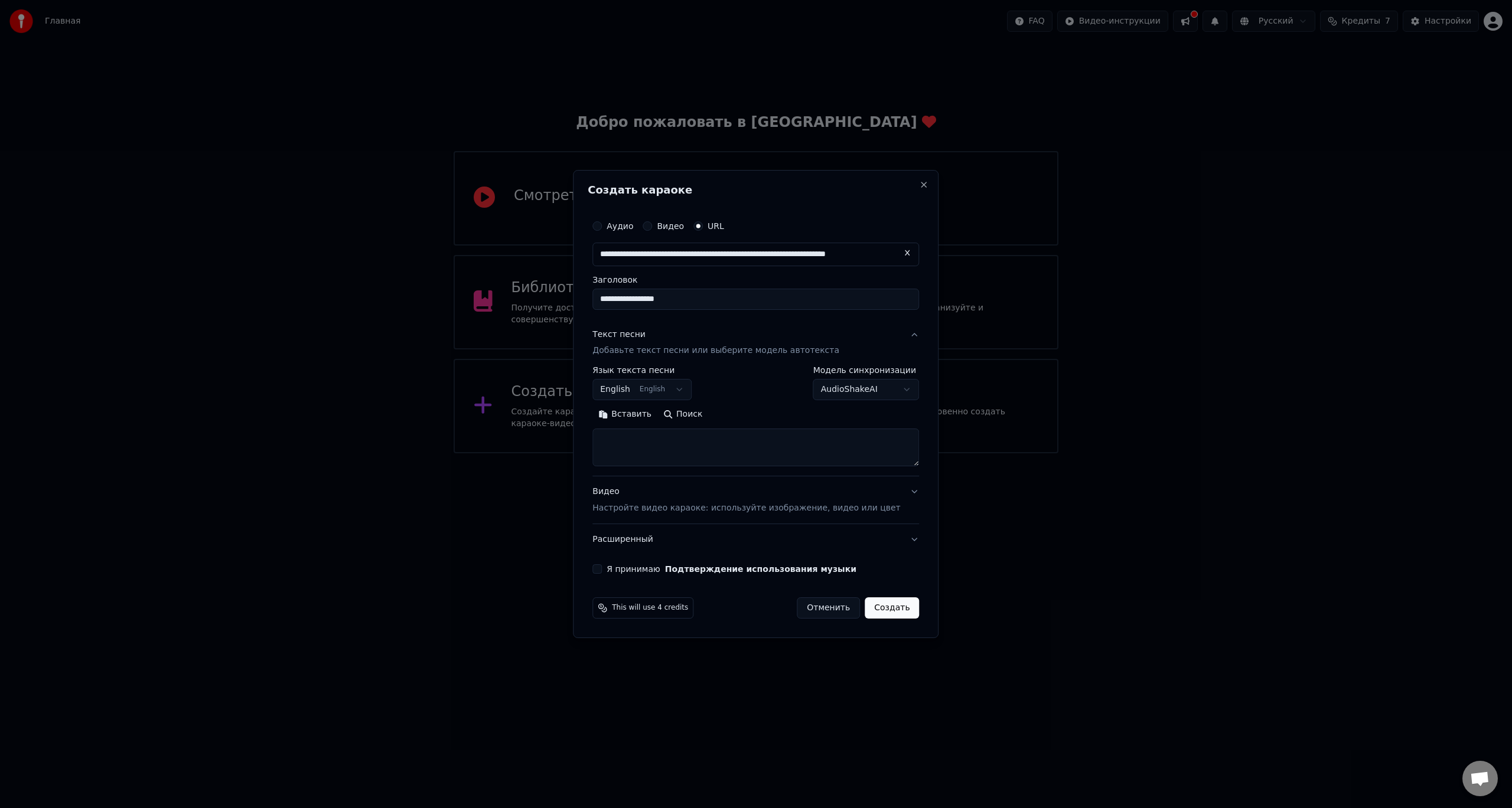
click at [638, 418] on button "Вставить" at bounding box center [625, 415] width 65 height 19
type textarea "**********"
click at [681, 390] on body "**********" at bounding box center [756, 226] width 1512 height 453
select select "**"
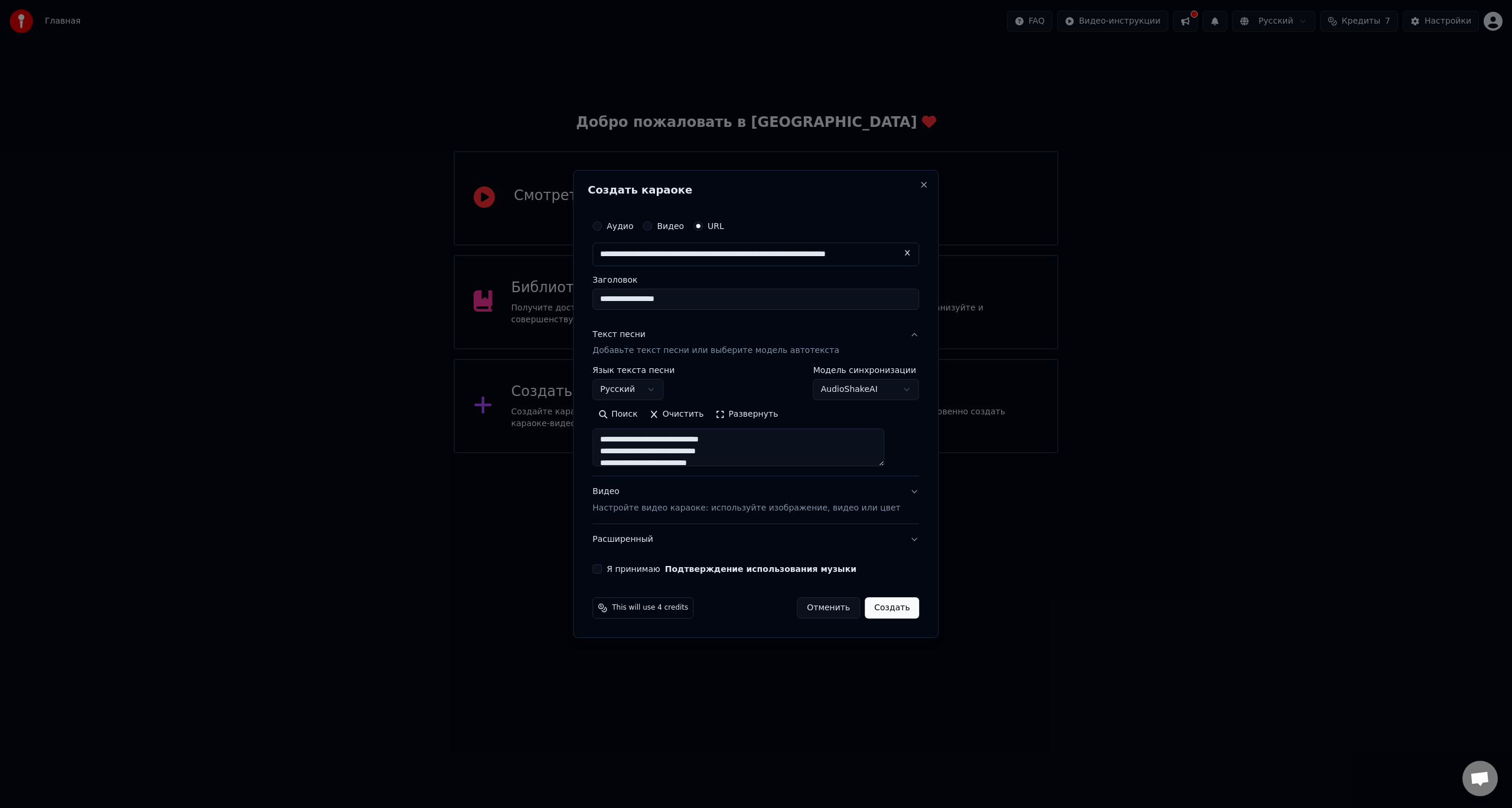
click at [602, 568] on button "Я принимаю Подтверждение использования музыки" at bounding box center [597, 569] width 9 height 9
click at [719, 515] on button "Видео Настройте видео караоке: используйте изображение, видео или цвет" at bounding box center [755, 500] width 327 height 47
type textarea "**********"
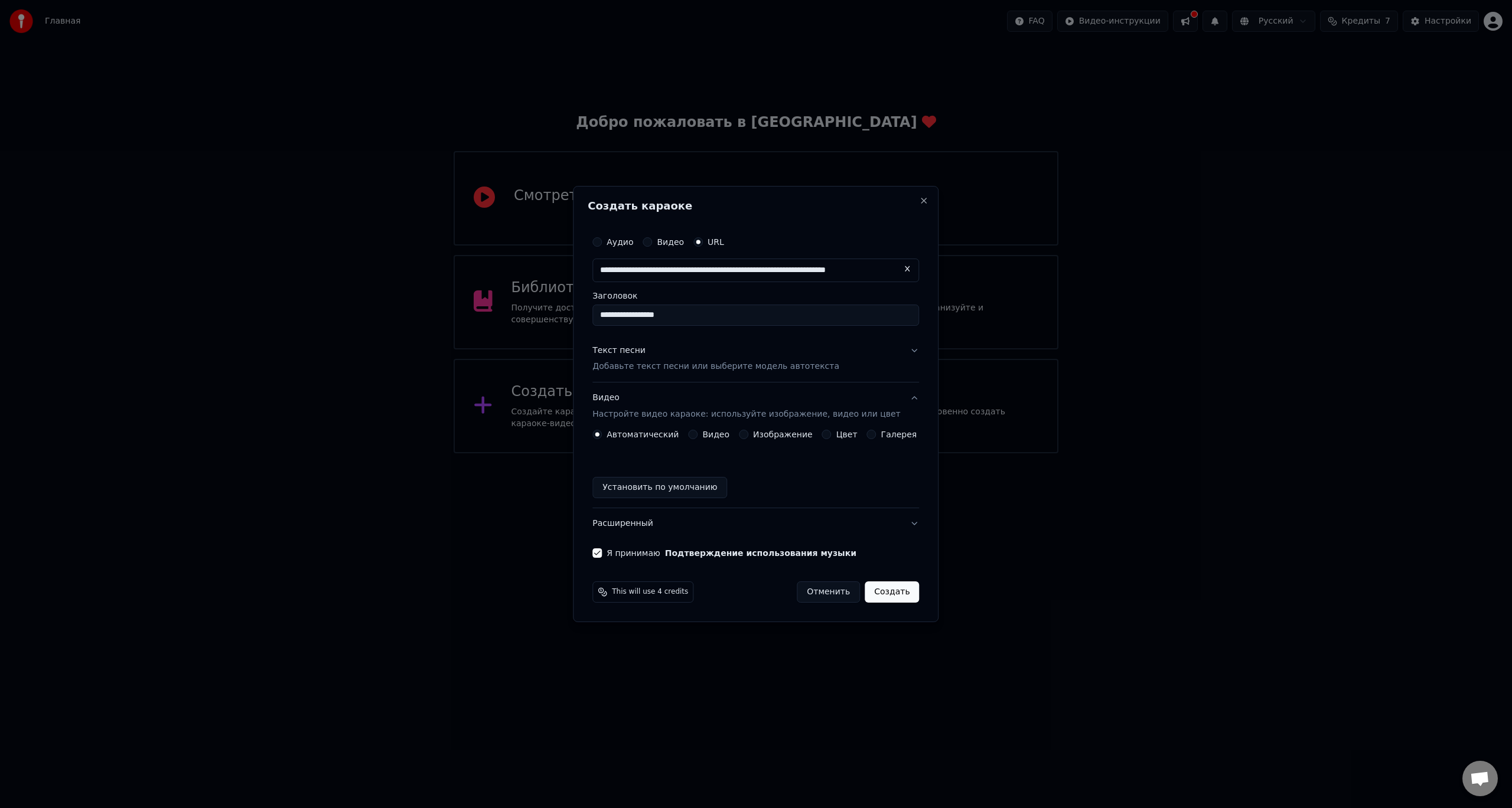
click at [635, 492] on button "Установить по умолчанию" at bounding box center [659, 487] width 135 height 21
click at [619, 430] on div "Автоматический" at bounding box center [635, 435] width 86 height 9
click at [873, 438] on div "Галерея" at bounding box center [891, 435] width 51 height 9
click at [871, 435] on div "Галерея" at bounding box center [891, 435] width 51 height 9
click at [868, 435] on button "Галерея" at bounding box center [871, 435] width 9 height 9
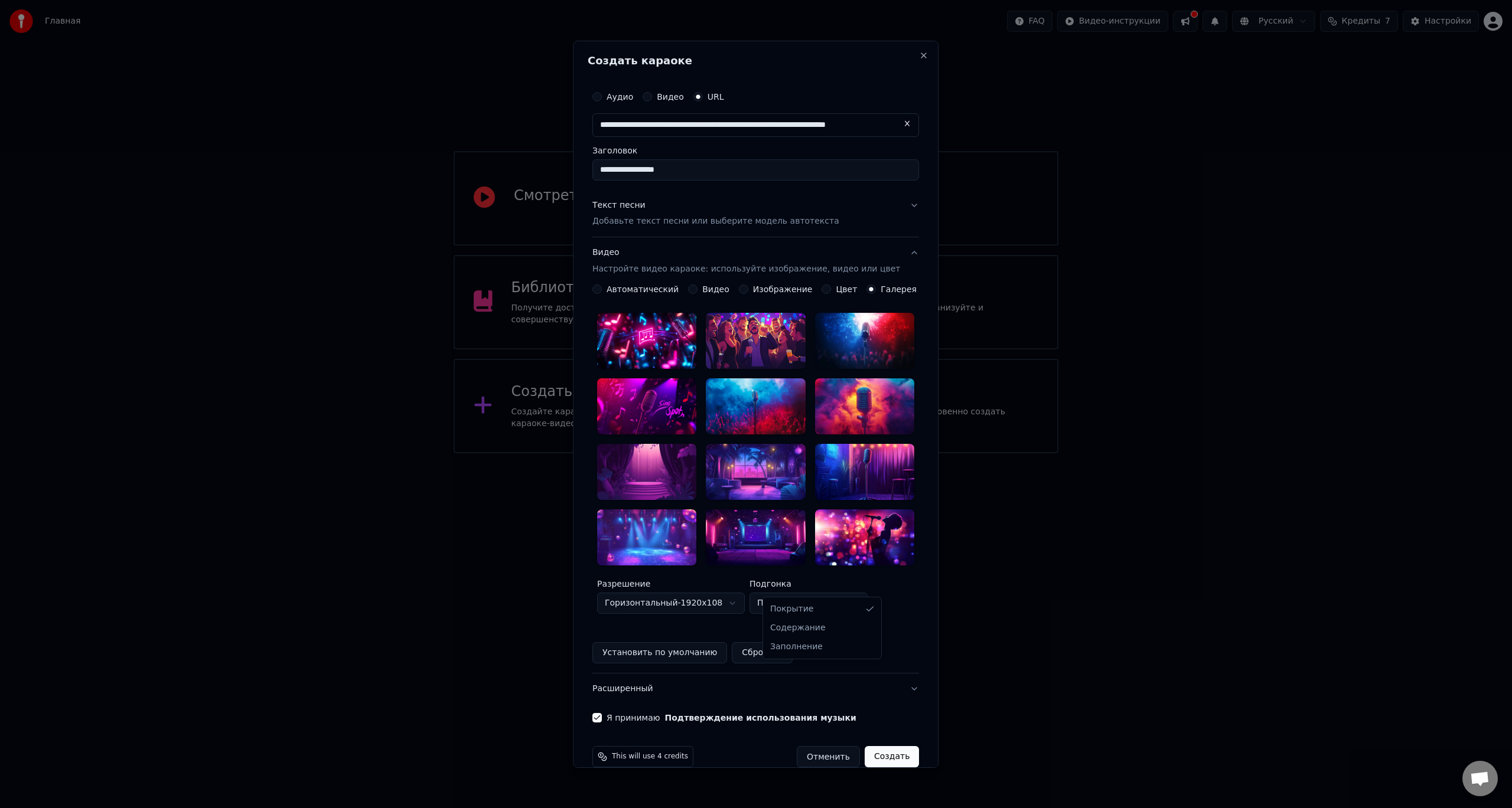
click at [856, 453] on body "**********" at bounding box center [756, 226] width 1512 height 453
select select "*******"
click at [858, 453] on body "**********" at bounding box center [756, 226] width 1512 height 453
click at [872, 453] on body "**********" at bounding box center [756, 226] width 1512 height 453
click at [907, 668] on div "**********" at bounding box center [755, 403] width 336 height 648
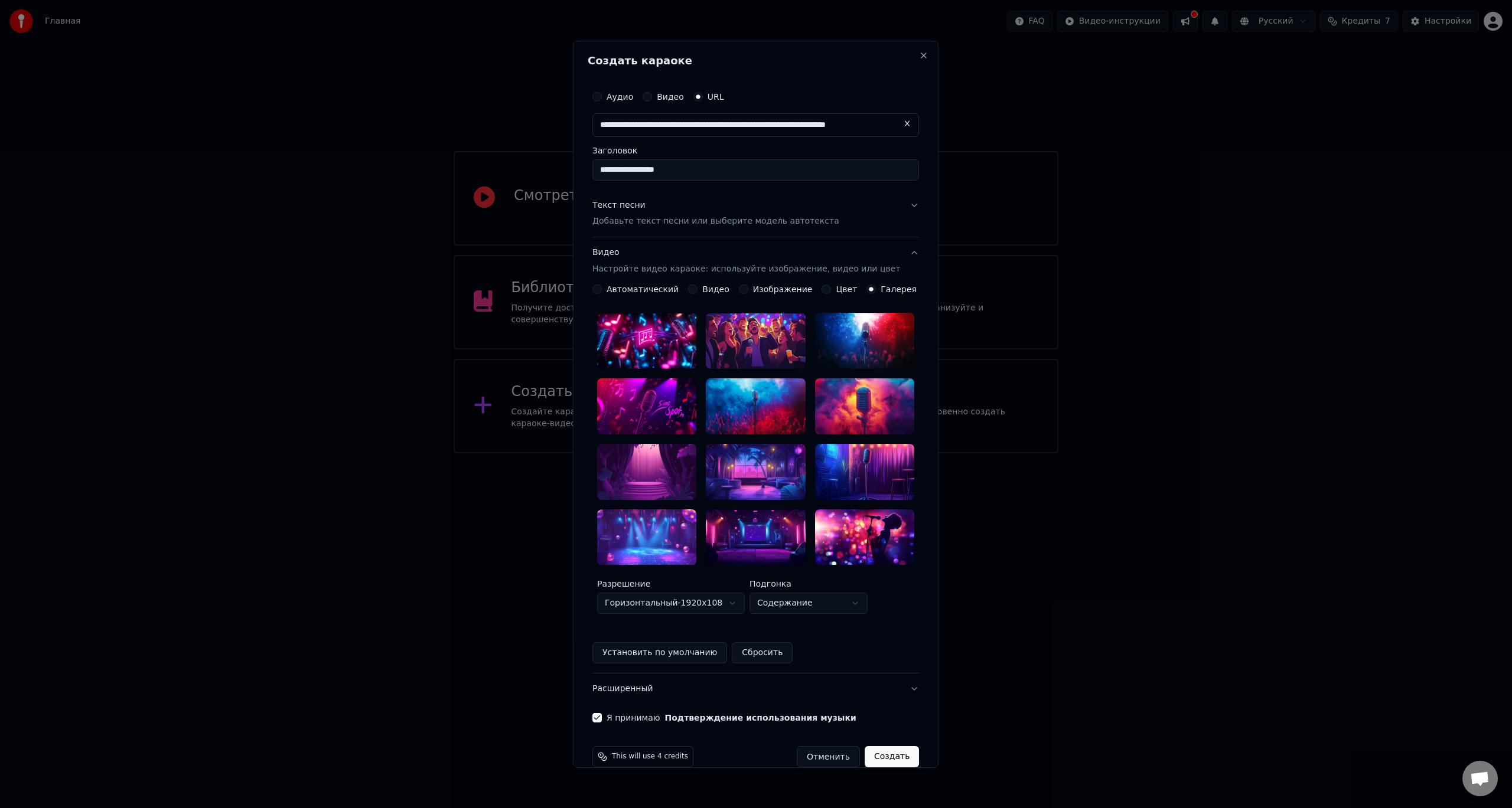
click at [657, 673] on button "Расширенный" at bounding box center [755, 687] width 327 height 30
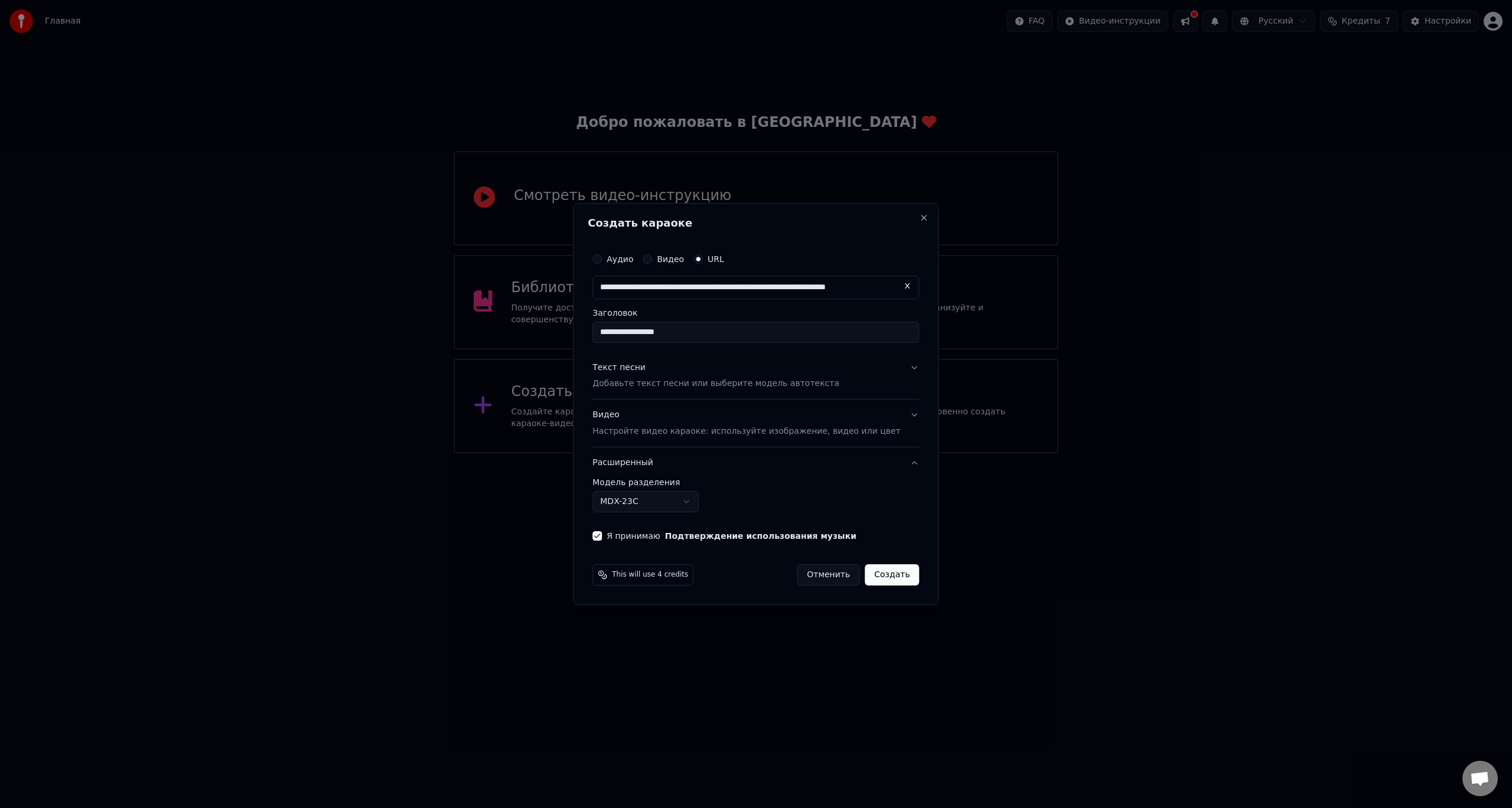
click at [884, 578] on button "Создать" at bounding box center [891, 575] width 54 height 21
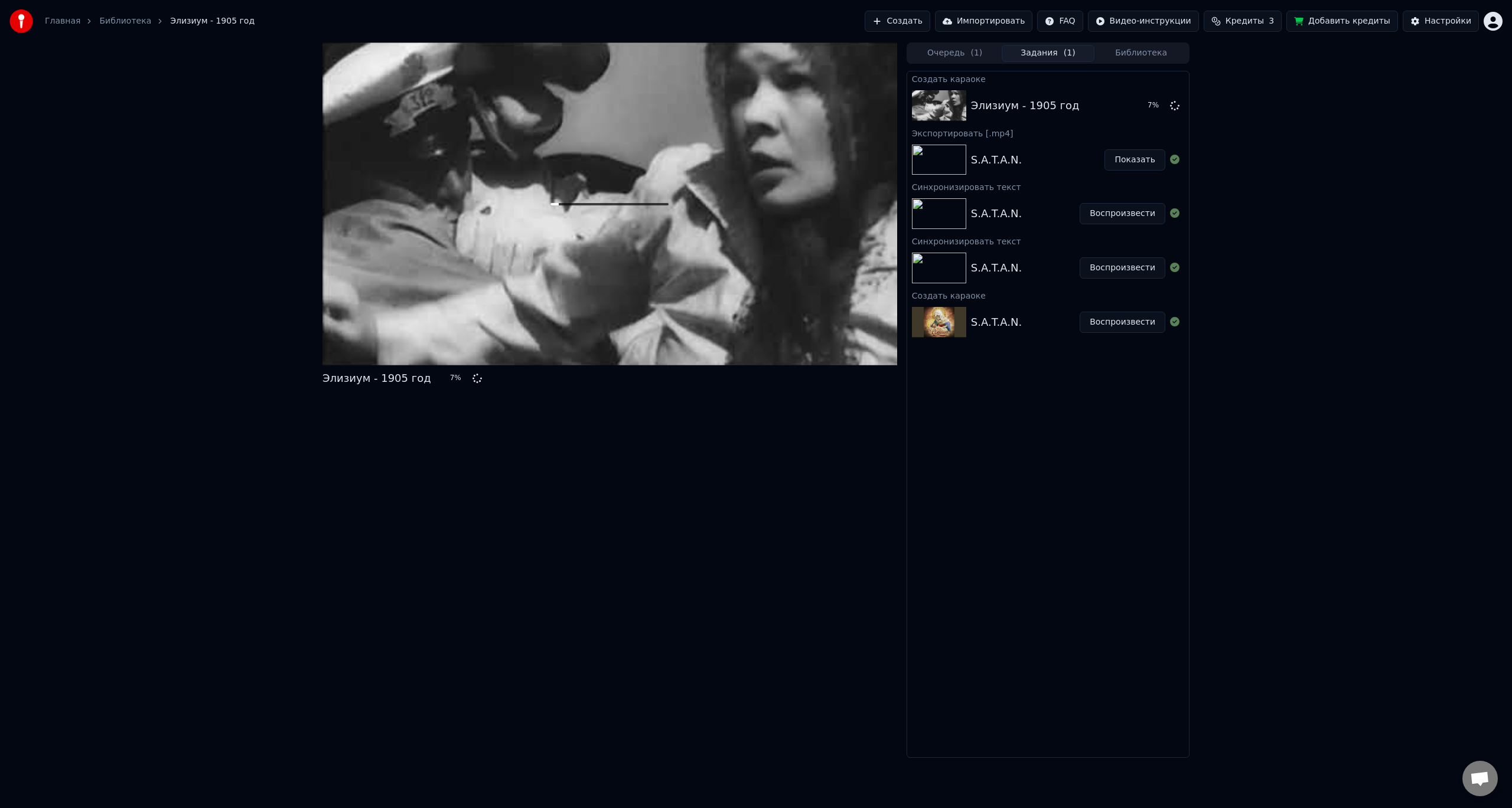
click at [1349, 19] on button "Добавить кредиты" at bounding box center [1342, 21] width 111 height 21
click at [1095, 117] on div "Элизиум - 1905 год" at bounding box center [1048, 106] width 282 height 40
click at [445, 383] on button at bounding box center [450, 379] width 9 height 14
click at [1041, 106] on div "Элизиум - 1905 год" at bounding box center [1025, 105] width 109 height 16
click at [972, 54] on span "( 1 )" at bounding box center [975, 53] width 12 height 12
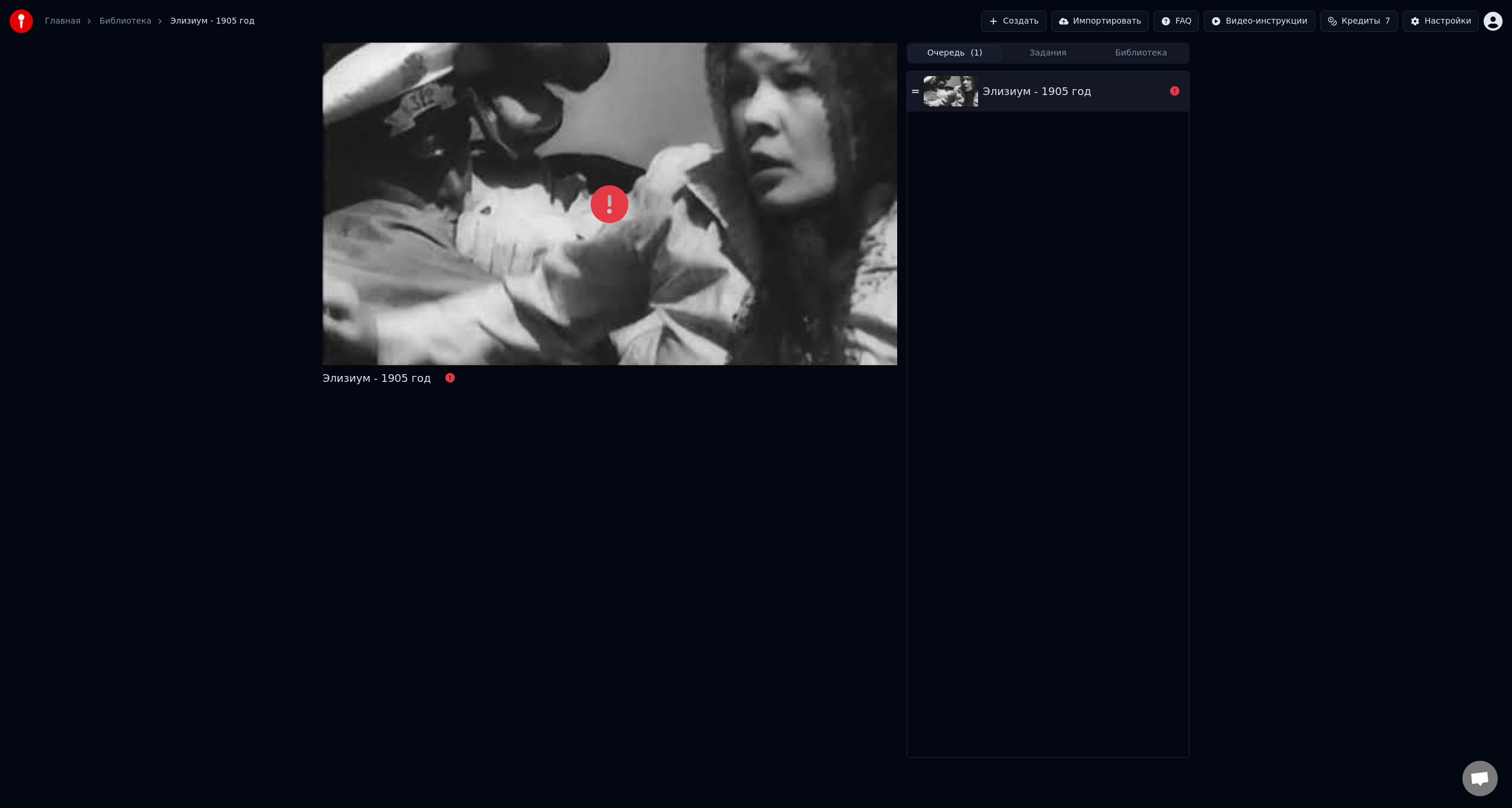
click at [1100, 93] on div "Элизиум - 1905 год" at bounding box center [1073, 91] width 183 height 16
click at [1022, 54] on button "Задания" at bounding box center [1048, 54] width 93 height 17
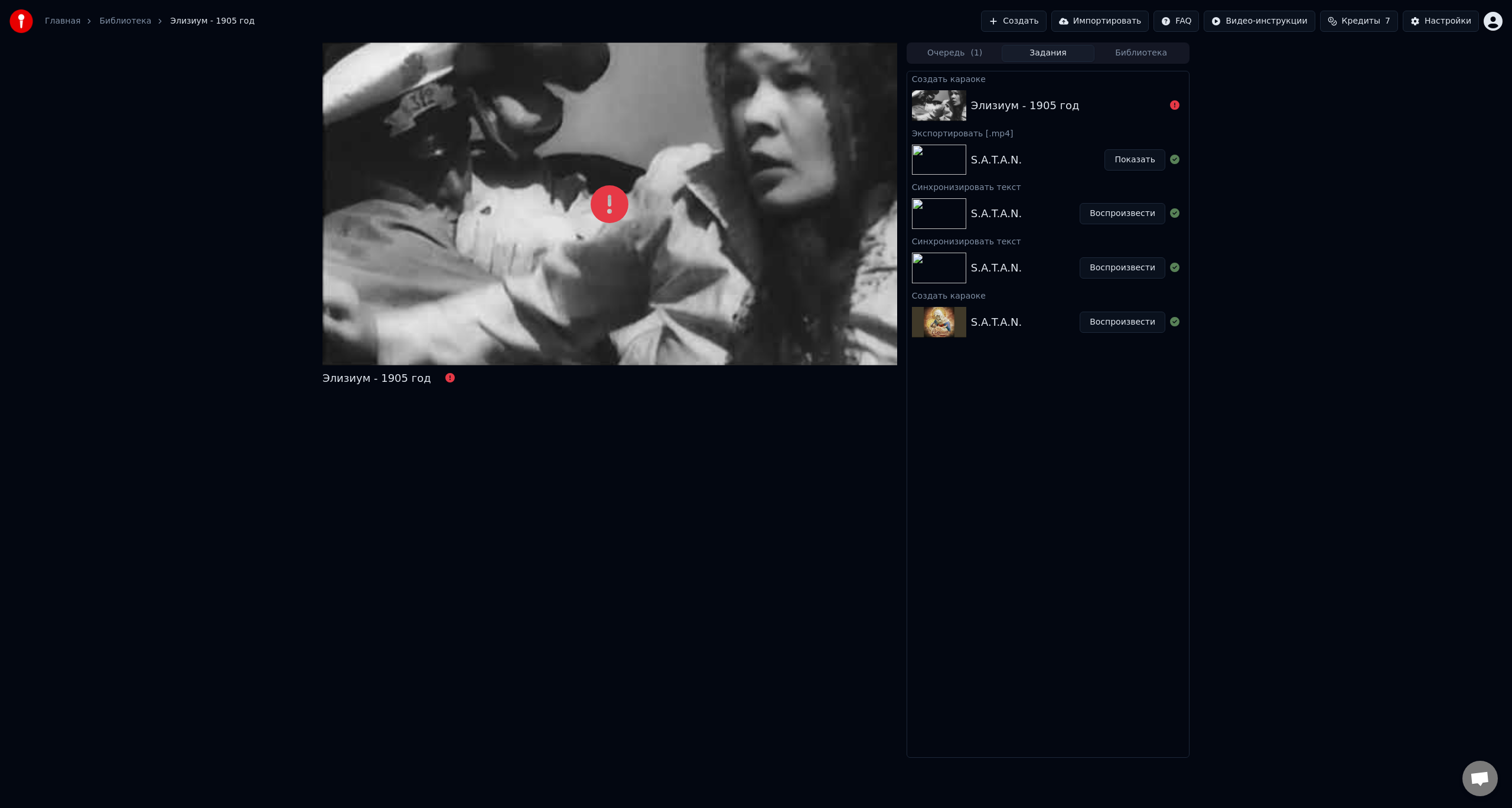
drag, startPoint x: 1028, startPoint y: 101, endPoint x: 921, endPoint y: 103, distance: 107.0
click at [927, 103] on div "Элизиум - 1905 год" at bounding box center [1048, 106] width 282 height 40
click at [933, 103] on img at bounding box center [939, 105] width 54 height 30
click at [126, 21] on link "Библиотека" at bounding box center [125, 21] width 52 height 12
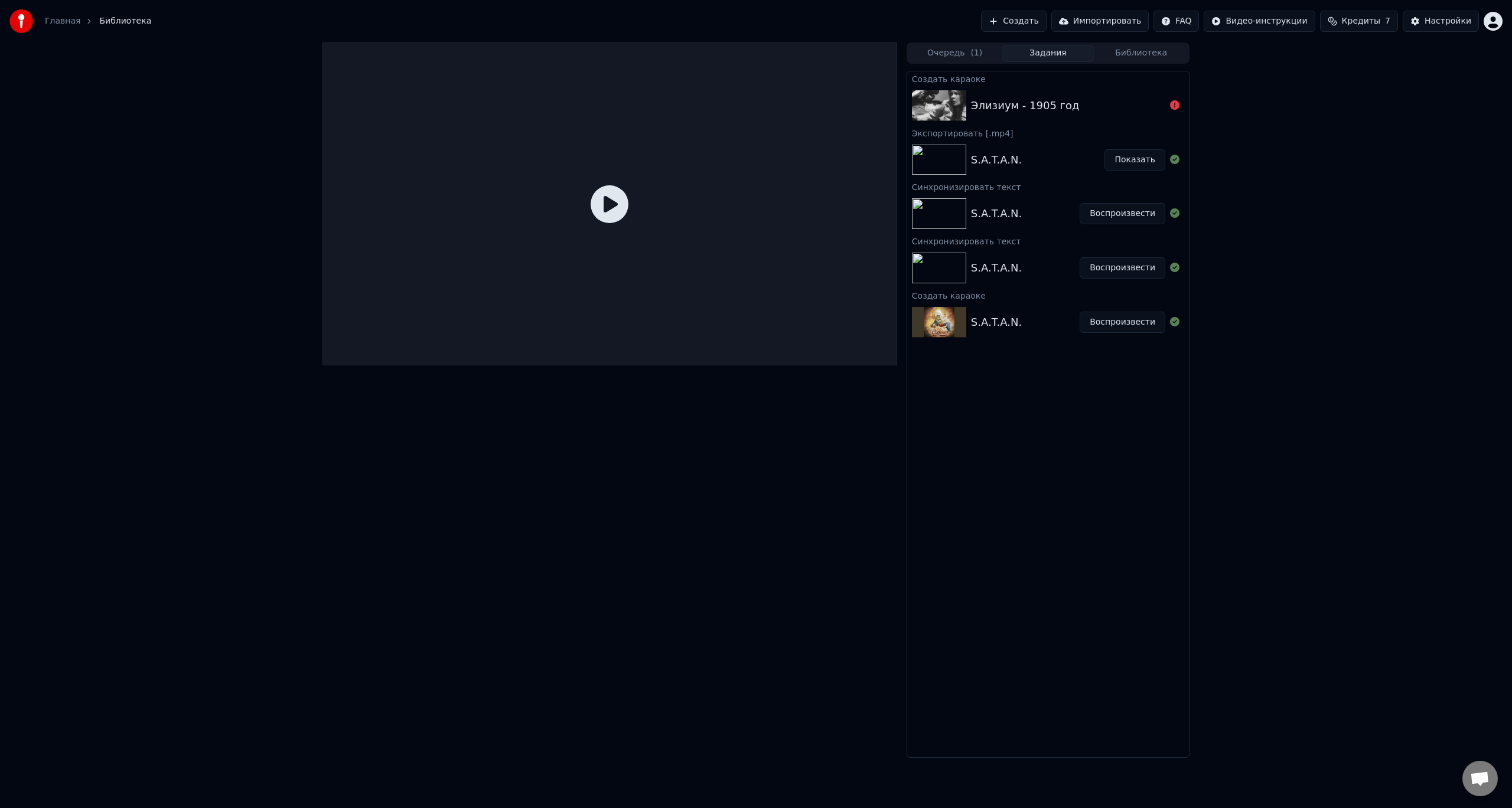
click at [63, 19] on link "Главная" at bounding box center [63, 21] width 36 height 12
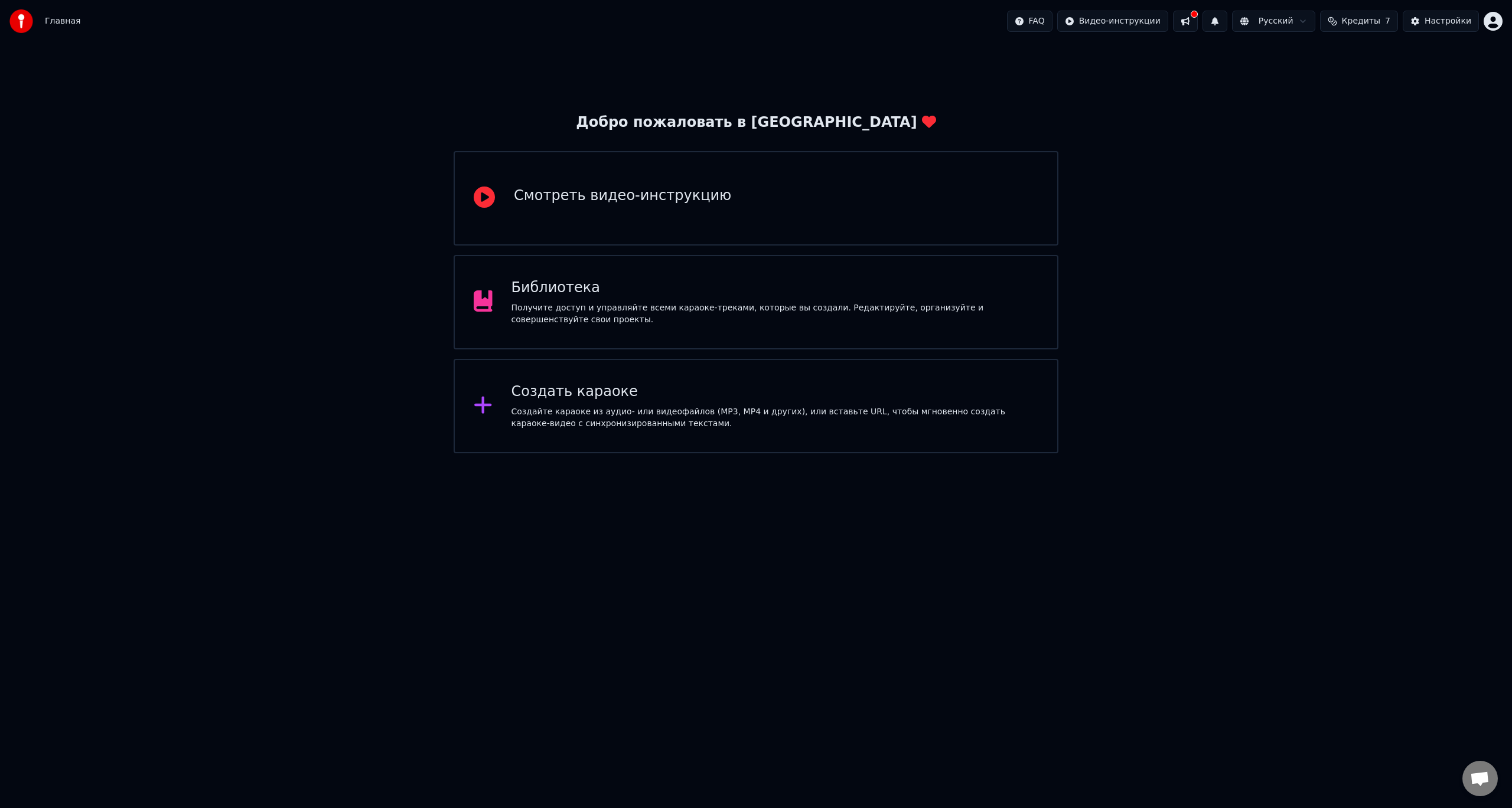
click at [679, 409] on div "Создайте караоке из аудио- или видеофайлов (MP3, MP4 и других), или вставьте UR…" at bounding box center [775, 418] width 527 height 23
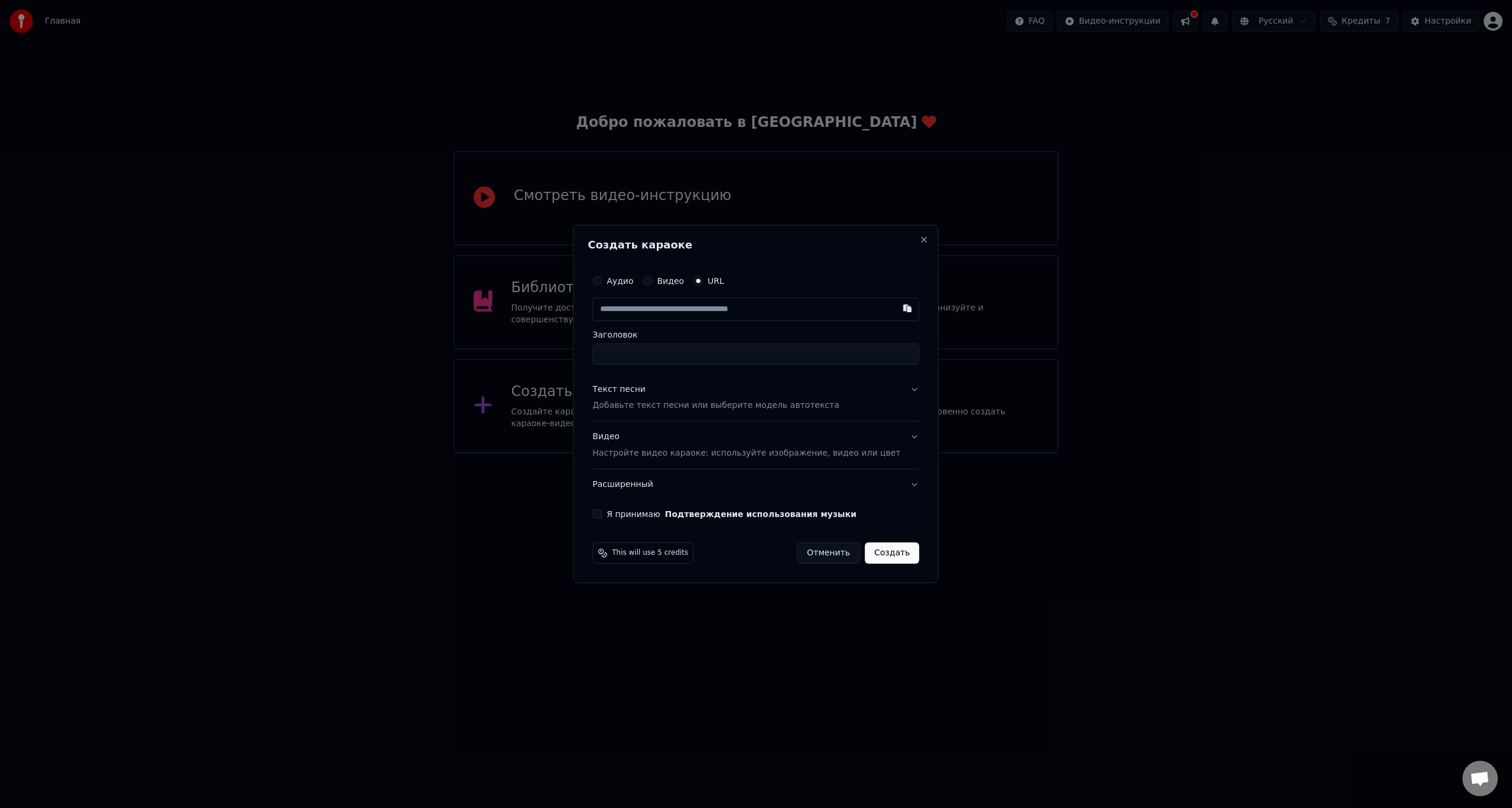
click at [646, 405] on p "Добавьте текст песни или выберите модель автотекста" at bounding box center [715, 406] width 247 height 12
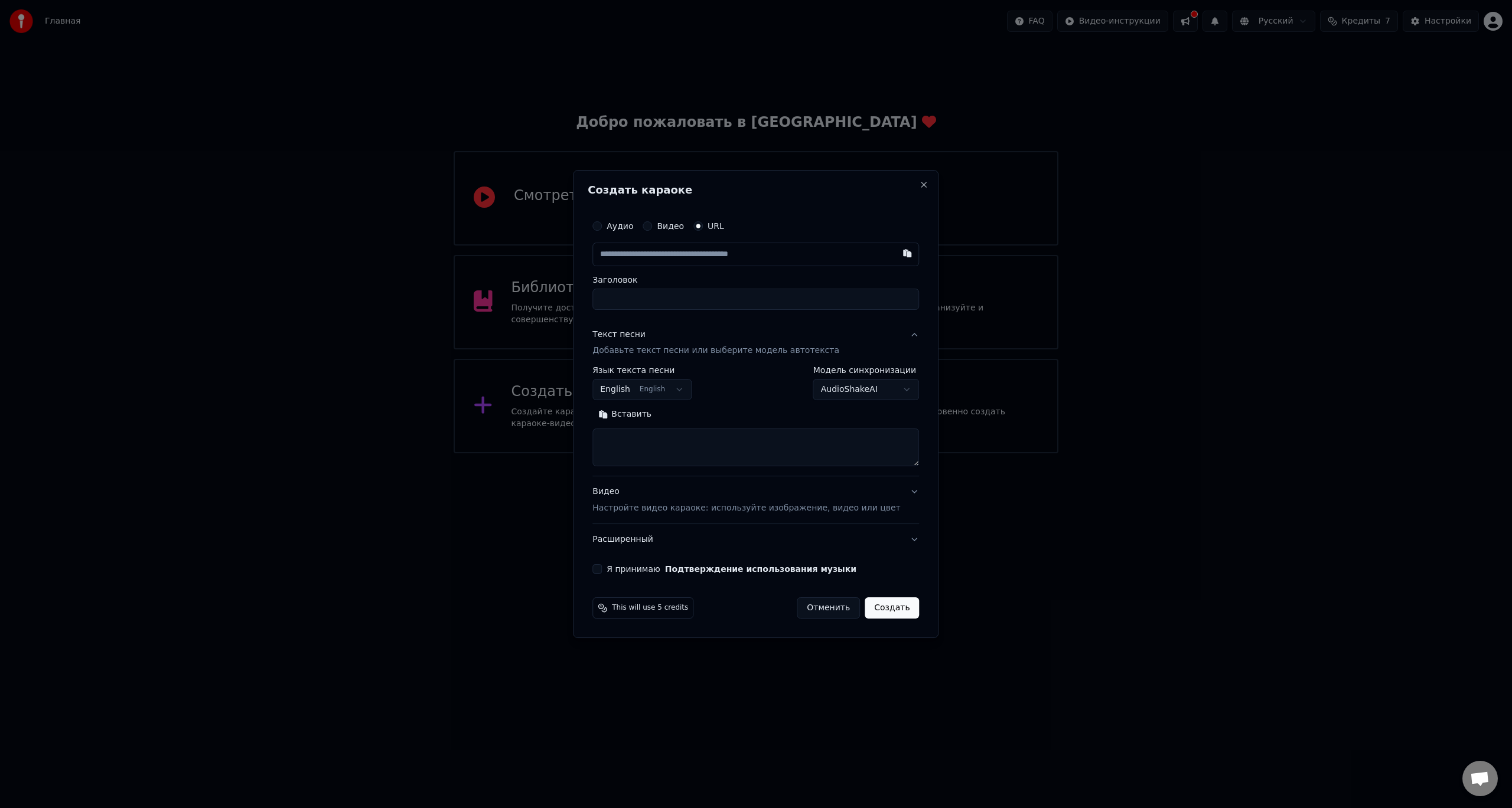
click at [667, 389] on body "**********" at bounding box center [756, 226] width 1512 height 453
select select "**"
click at [645, 420] on button "Вставить" at bounding box center [625, 415] width 65 height 19
type textarea "**********"
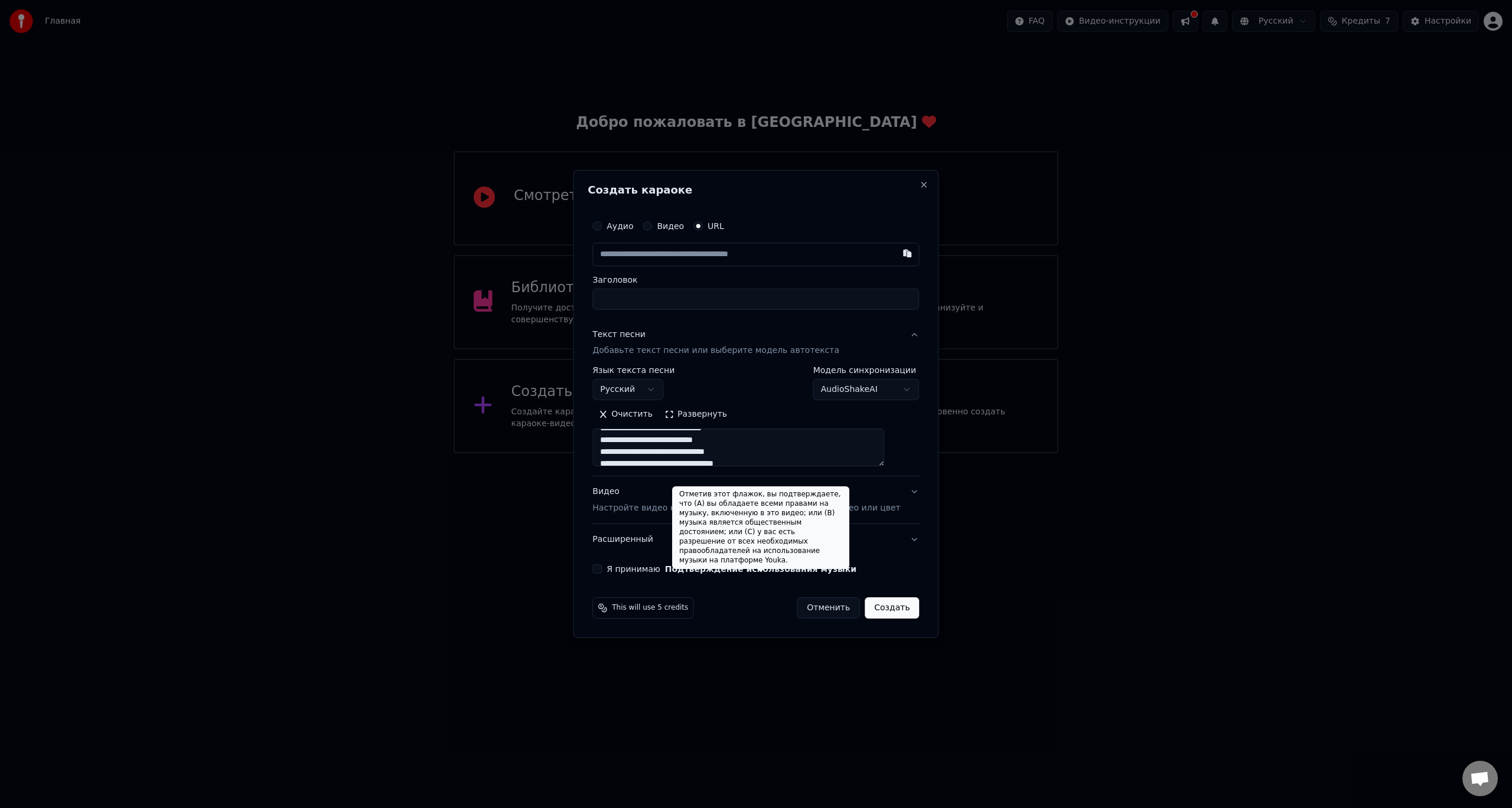
scroll to position [421, 0]
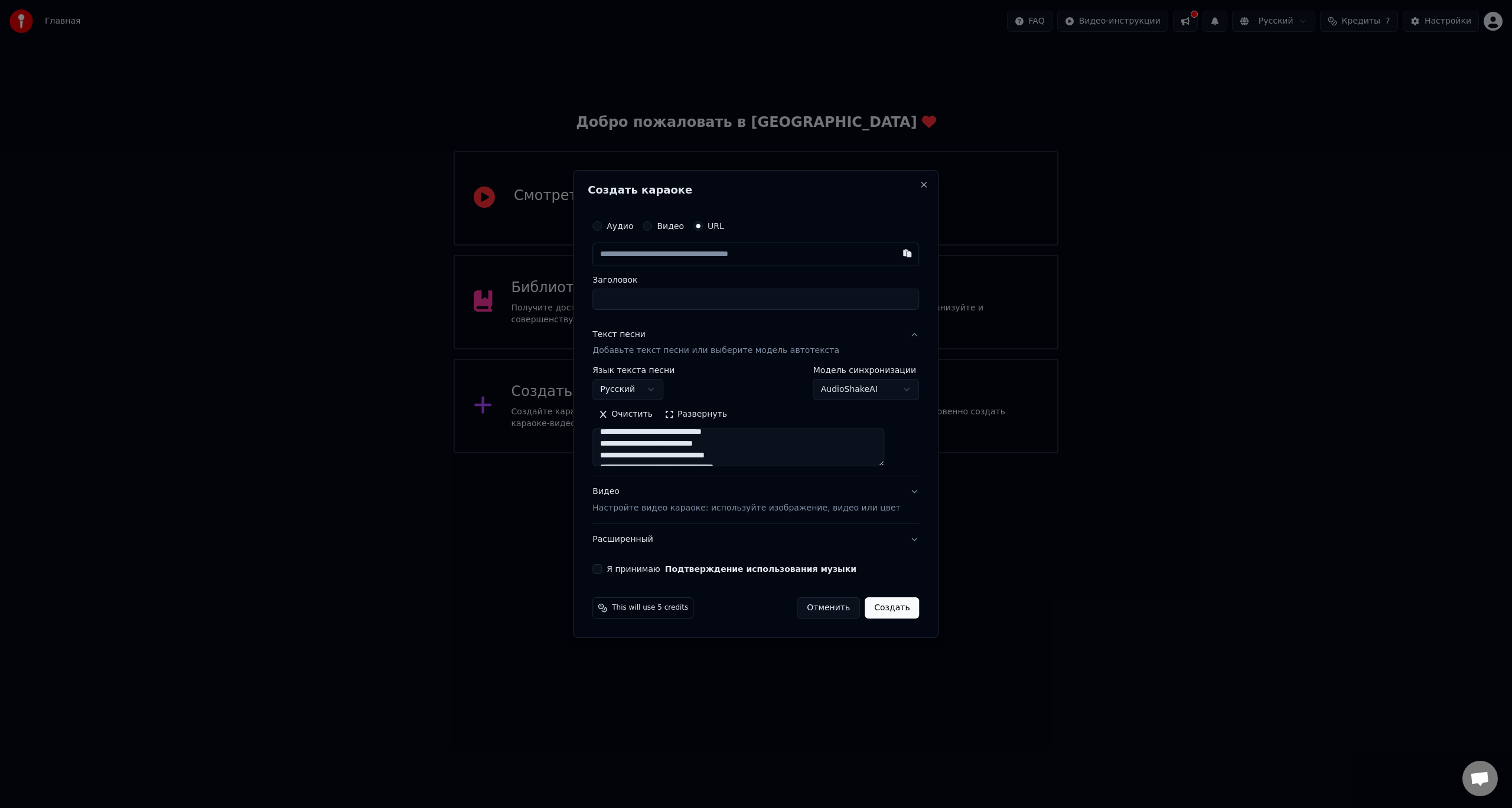
click at [663, 254] on input "text" at bounding box center [755, 254] width 327 height 23
click at [896, 255] on button "button" at bounding box center [908, 253] width 23 height 21
type input "**********"
type textarea "**********"
type input "****"
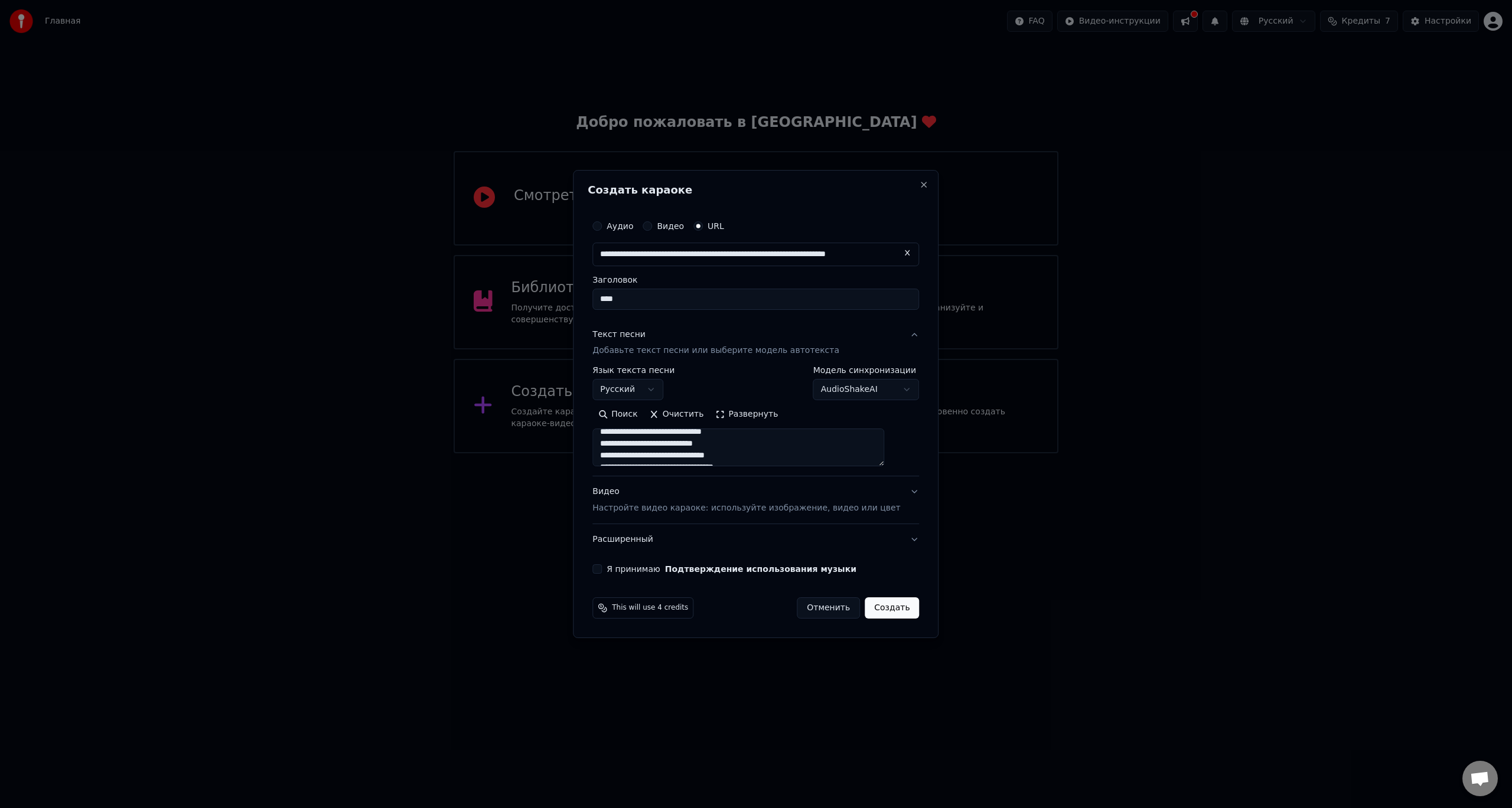
click at [808, 352] on p "Добавьте текст песни или выберите модель автотекста" at bounding box center [715, 351] width 247 height 12
type textarea "**********"
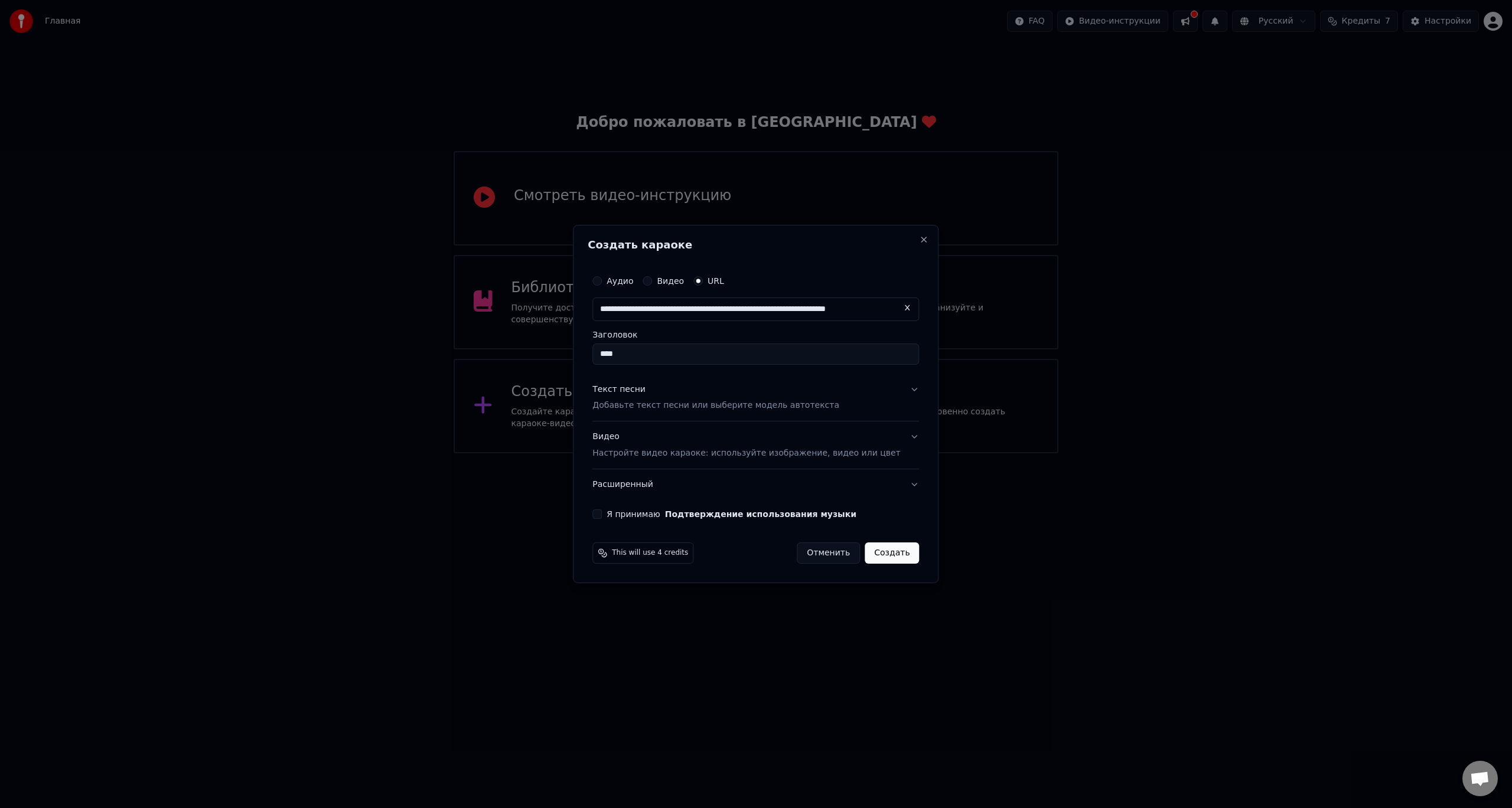
click at [744, 399] on div "Текст песни Добавьте текст песни или выберите модель автотекста" at bounding box center [715, 397] width 247 height 28
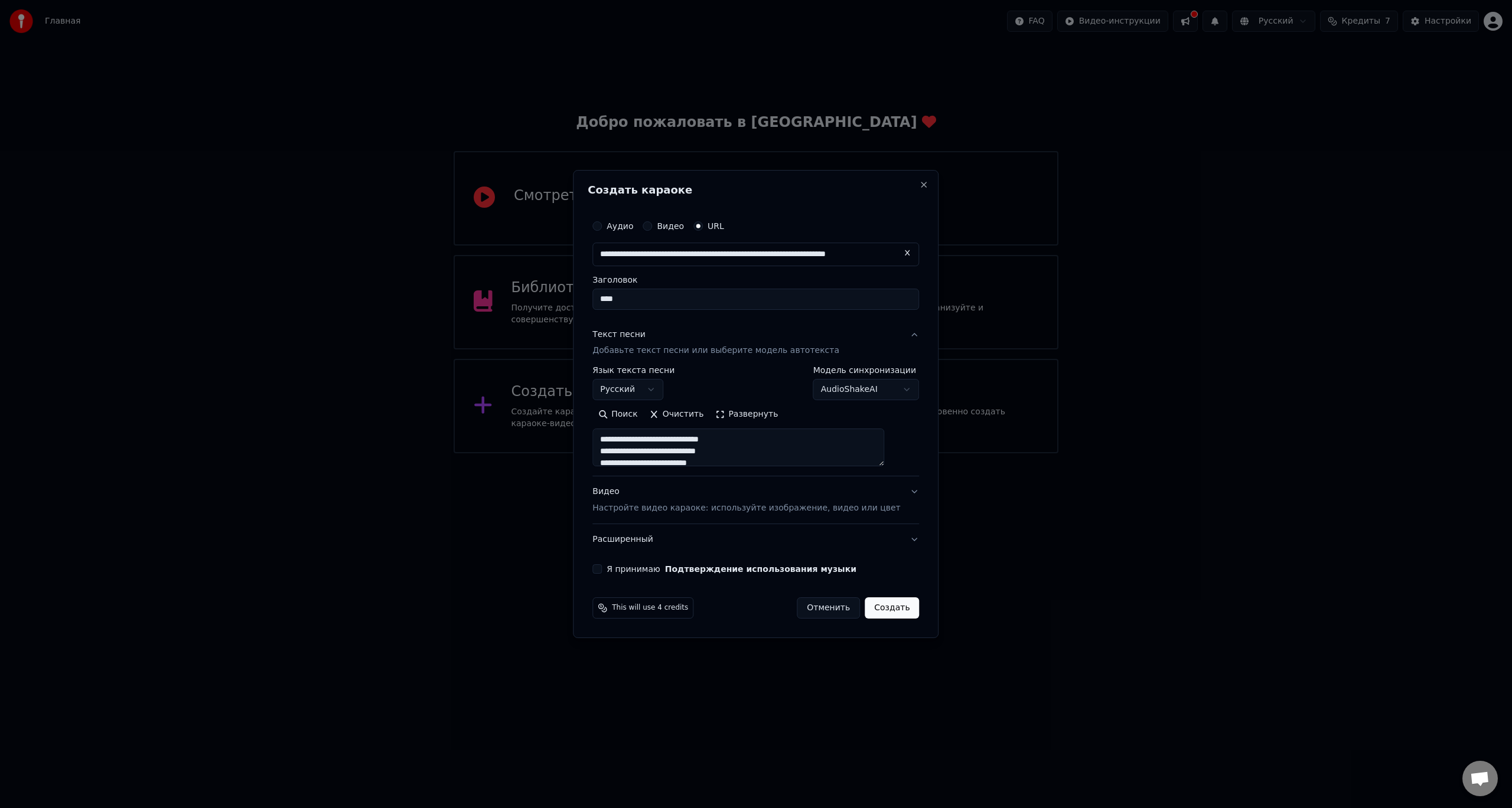
click at [749, 413] on button "Развернуть" at bounding box center [747, 415] width 75 height 19
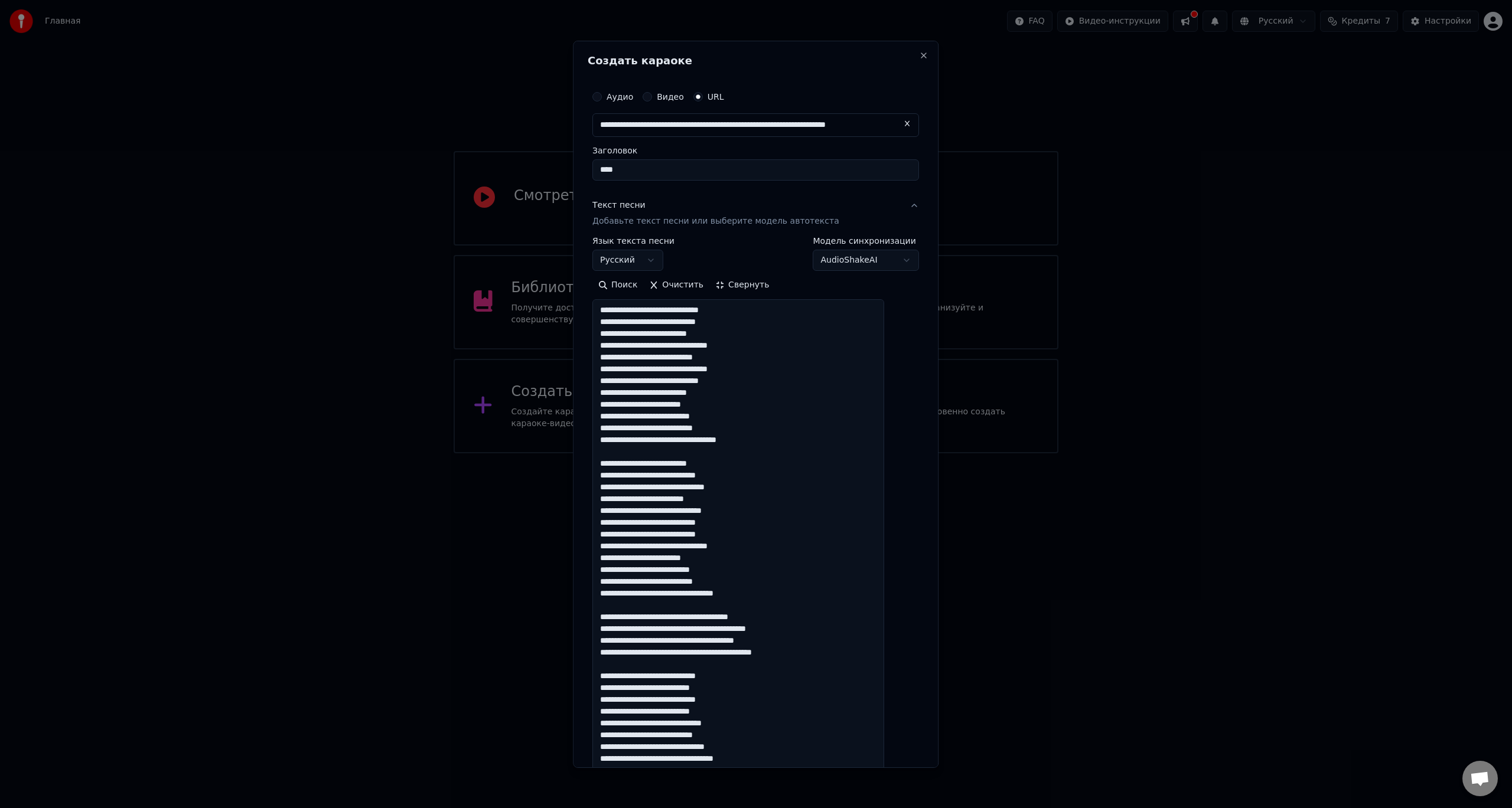
click at [744, 282] on button "Свернуть" at bounding box center [742, 285] width 65 height 19
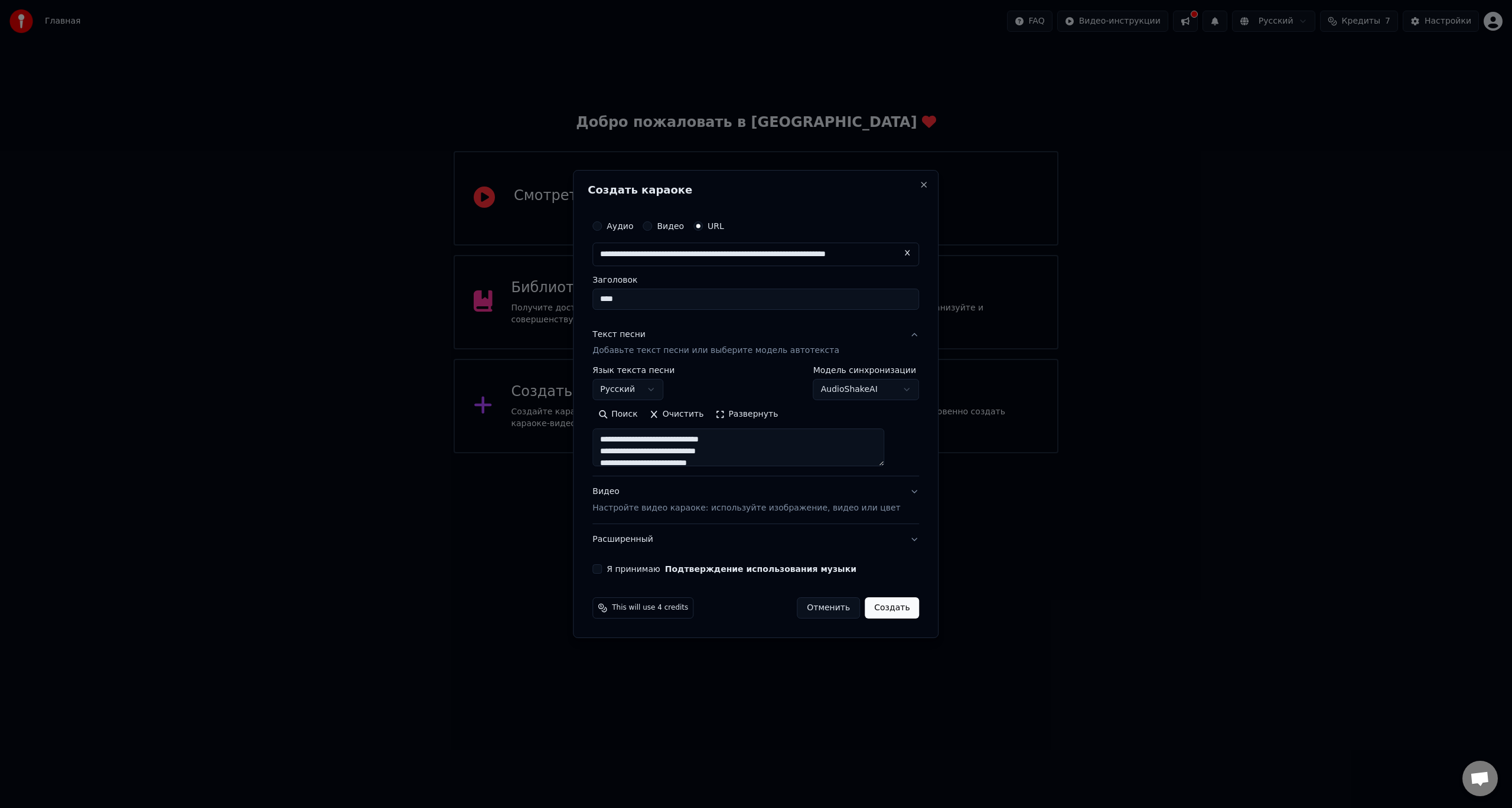
click at [776, 509] on p "Настройте видео караоке: используйте изображение, видео или цвет" at bounding box center [746, 508] width 308 height 12
type textarea "**********"
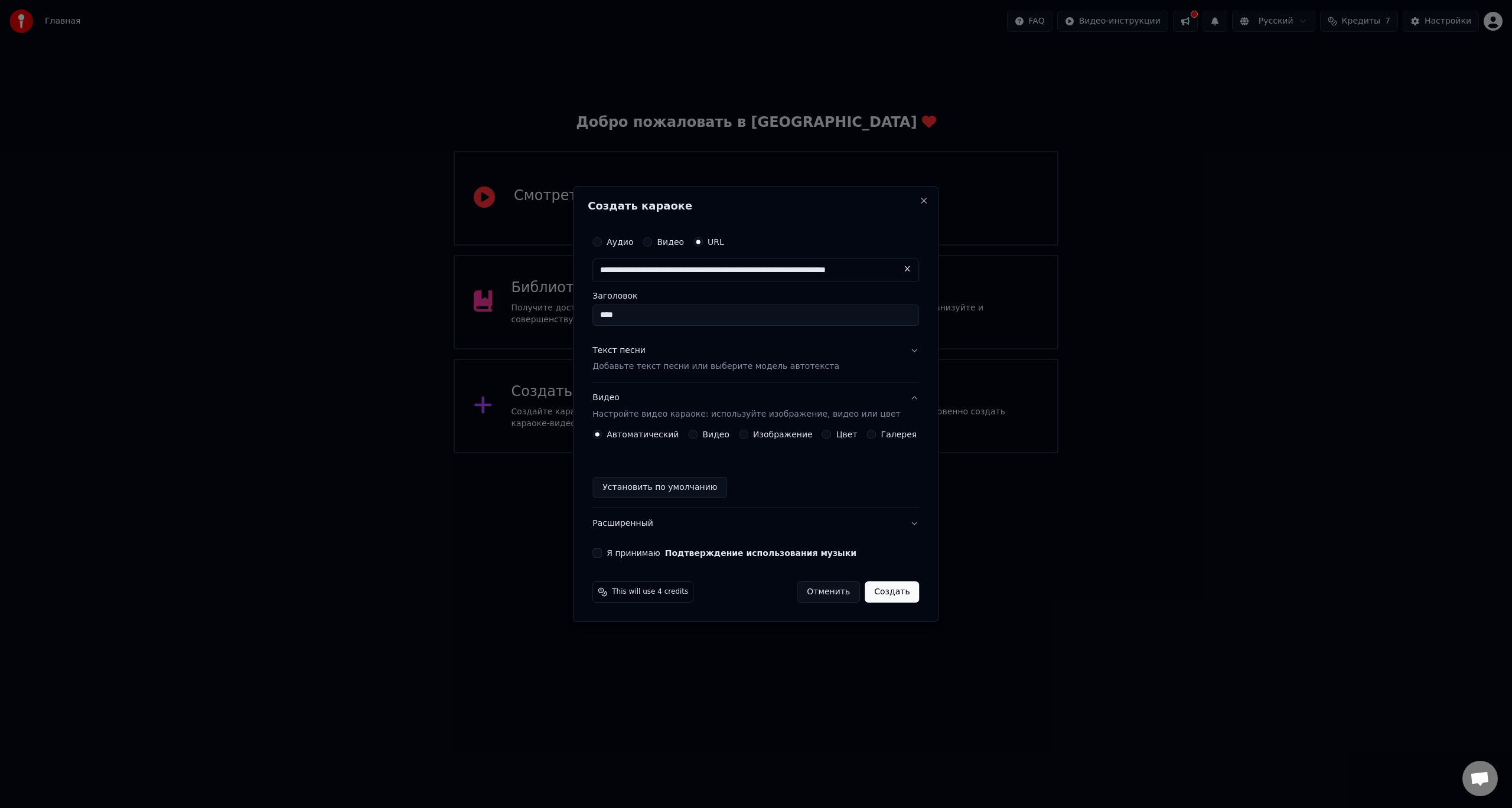
click at [761, 437] on label "Изображение" at bounding box center [782, 434] width 60 height 9
click at [748, 437] on button "Изображение" at bounding box center [744, 435] width 9 height 9
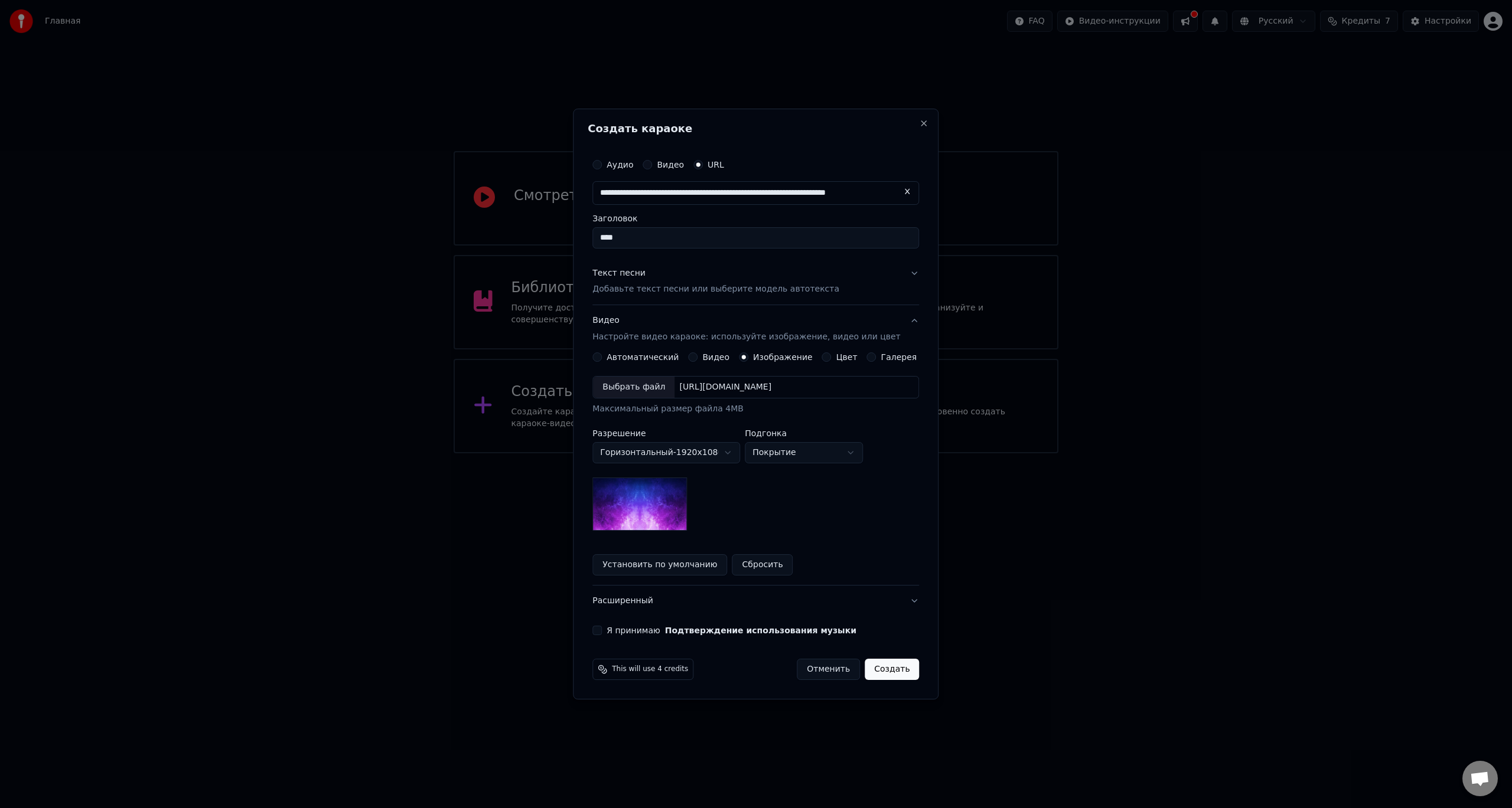
click at [687, 522] on img at bounding box center [639, 504] width 94 height 53
click at [901, 667] on button "Создать" at bounding box center [891, 669] width 54 height 21
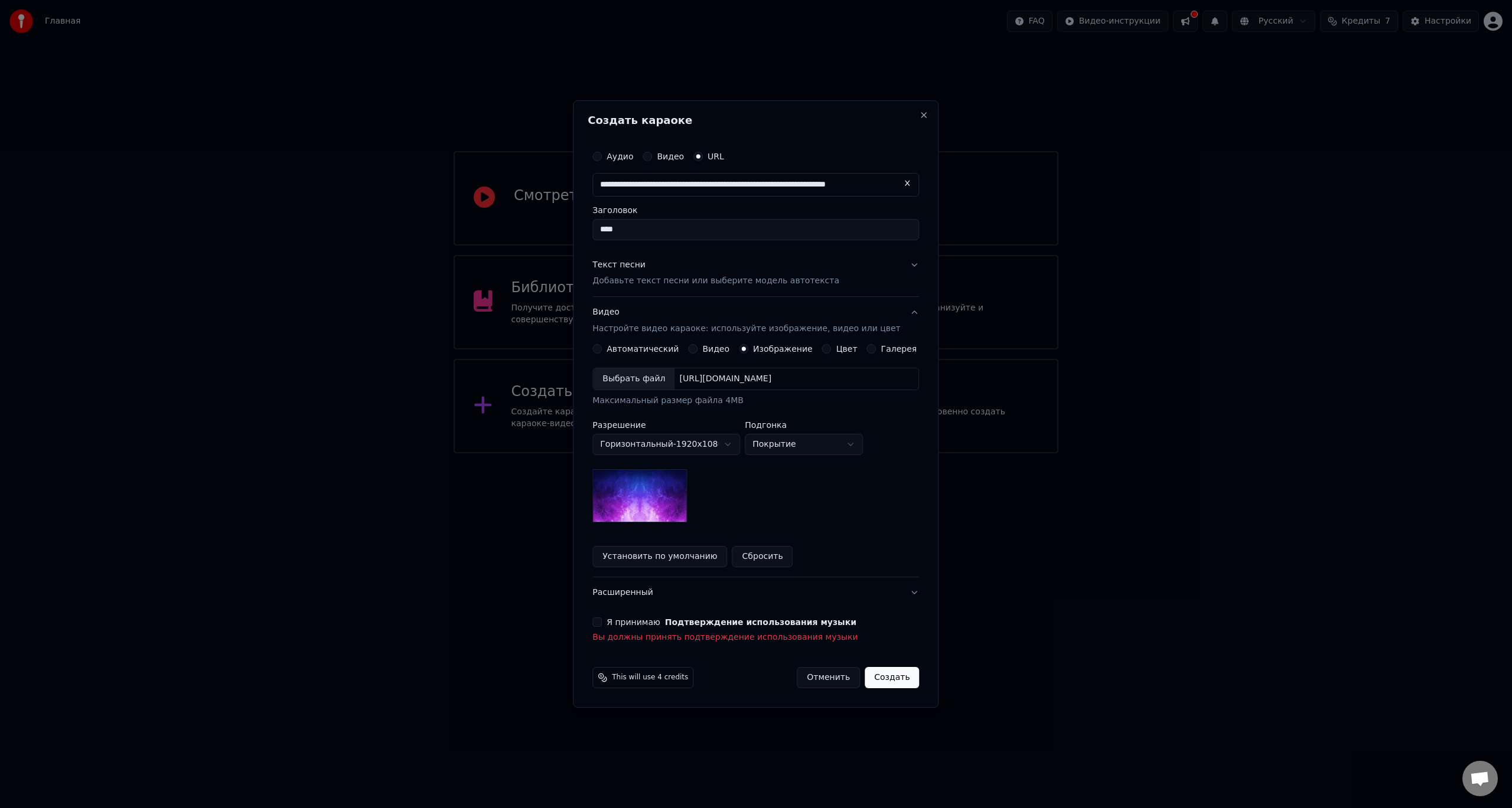
click at [608, 621] on div "**********" at bounding box center [755, 394] width 336 height 509
click at [602, 623] on button "Я принимаю Подтверждение использования музыки" at bounding box center [597, 622] width 9 height 9
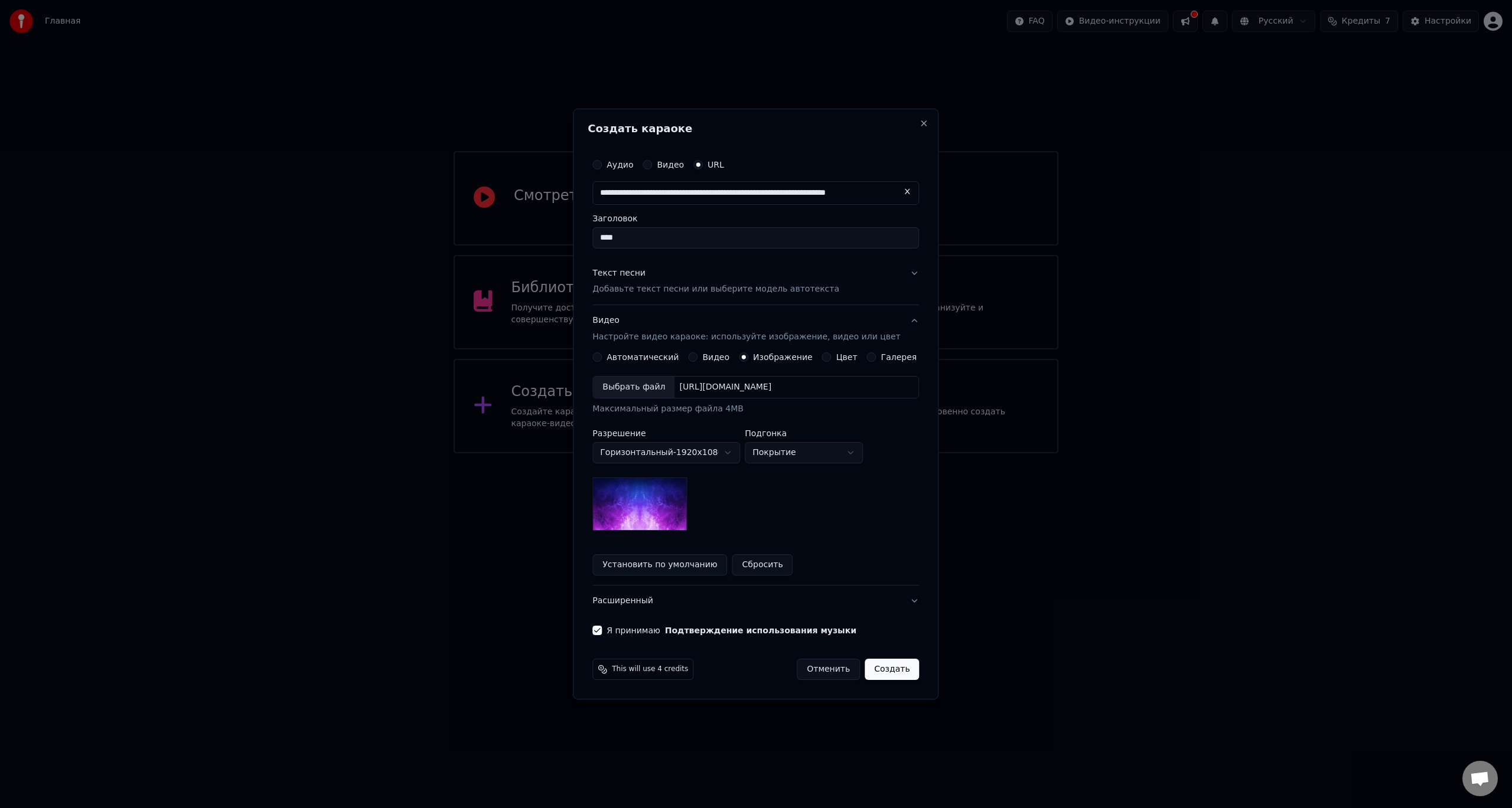
click at [887, 678] on button "Создать" at bounding box center [891, 669] width 54 height 21
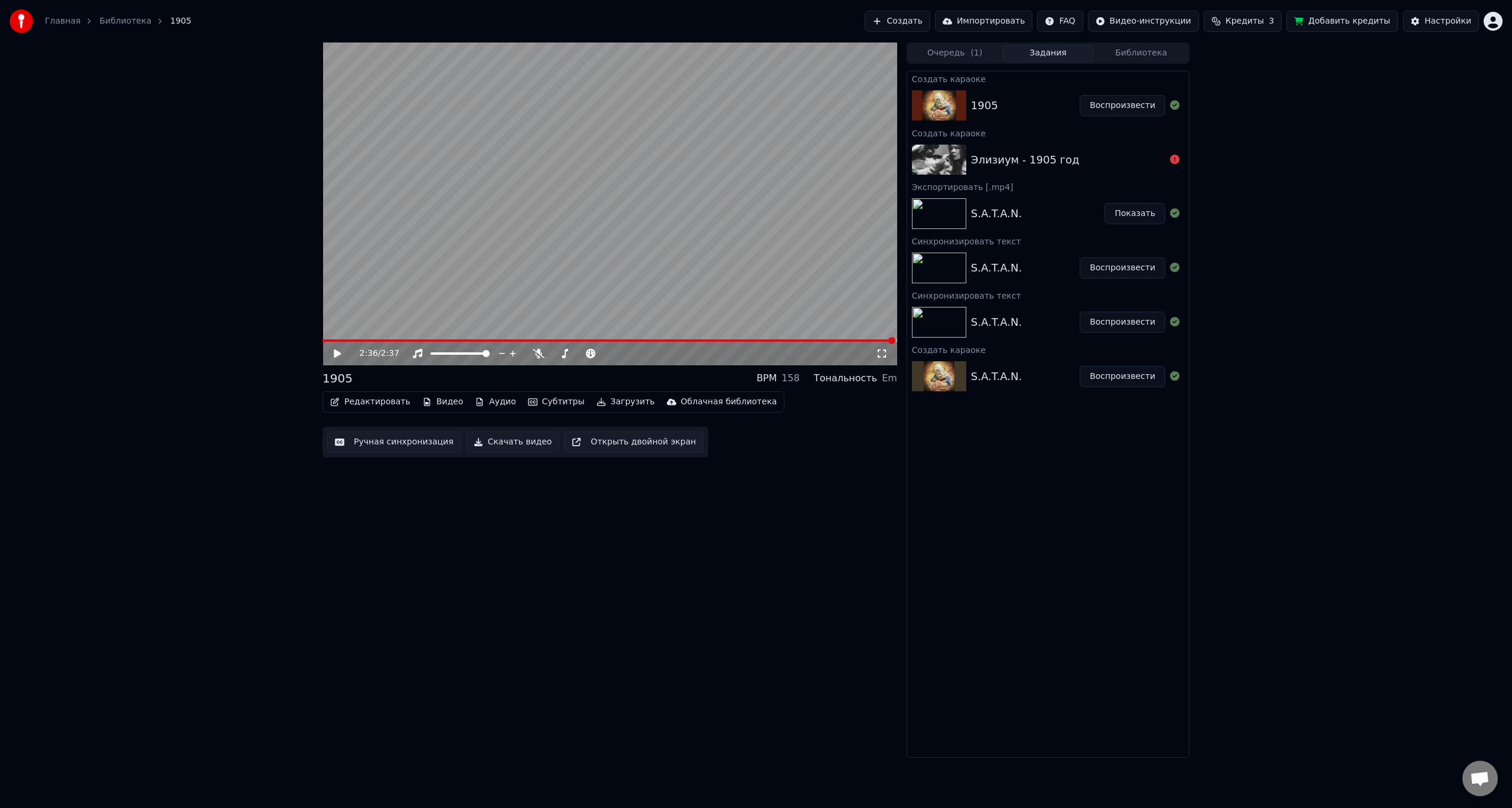
click at [331, 355] on div "2:36 / 2:37" at bounding box center [610, 353] width 565 height 12
click at [334, 352] on icon at bounding box center [346, 354] width 28 height 9
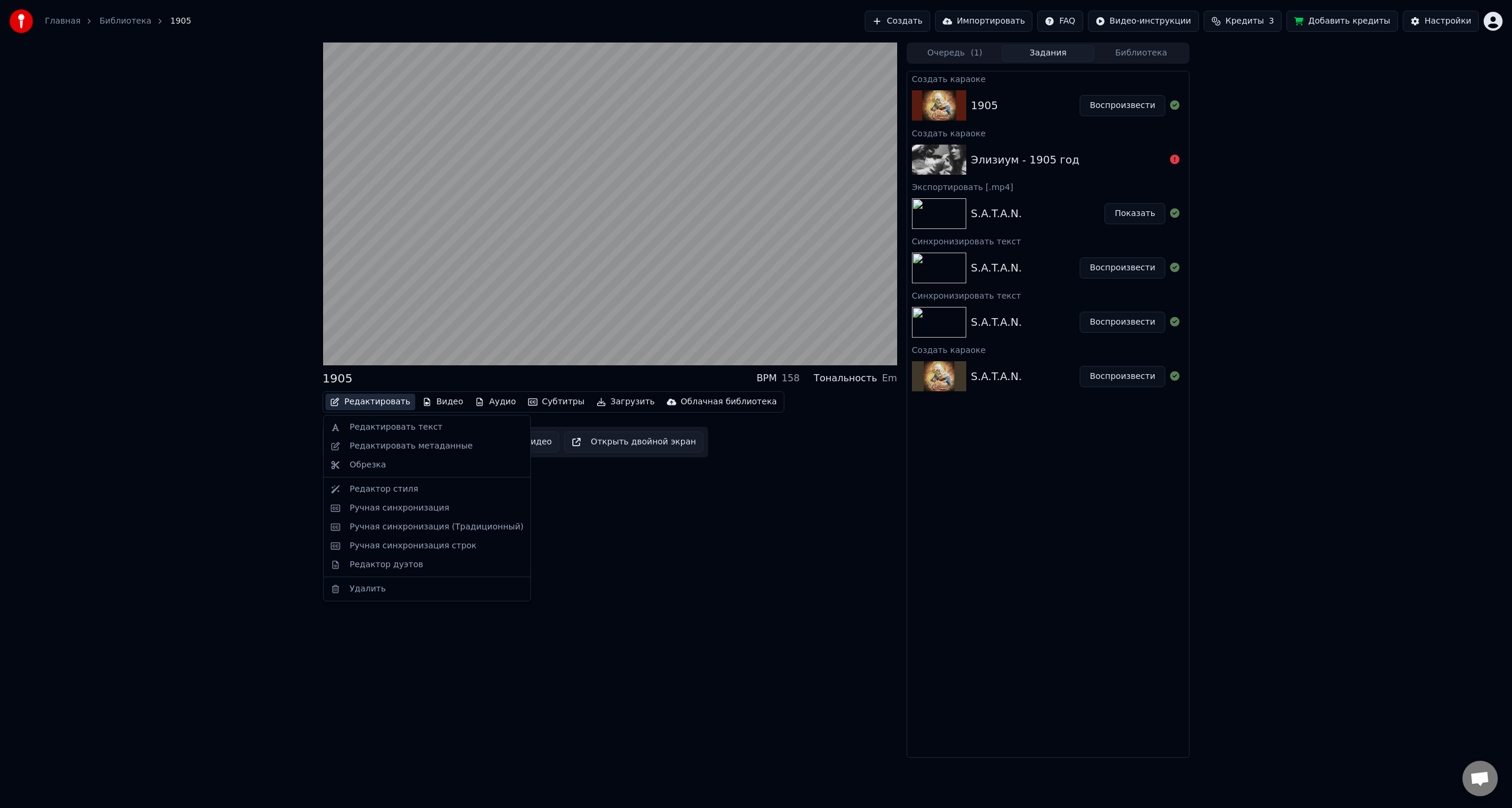
click at [378, 400] on button "Редактировать" at bounding box center [369, 401] width 89 height 16
click at [411, 491] on div "Редактор стиля" at bounding box center [436, 489] width 173 height 12
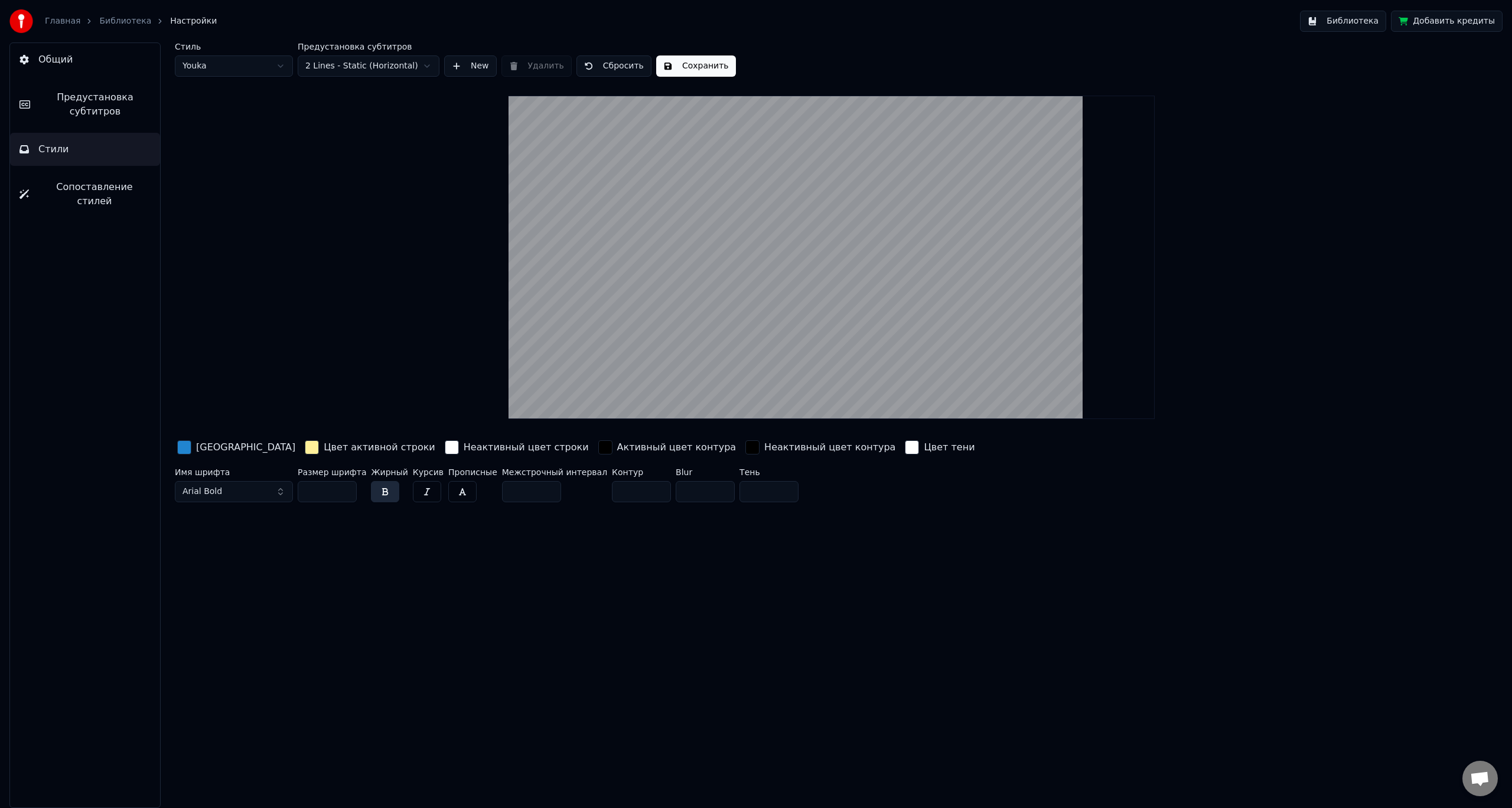
click at [445, 445] on div "button" at bounding box center [452, 447] width 14 height 14
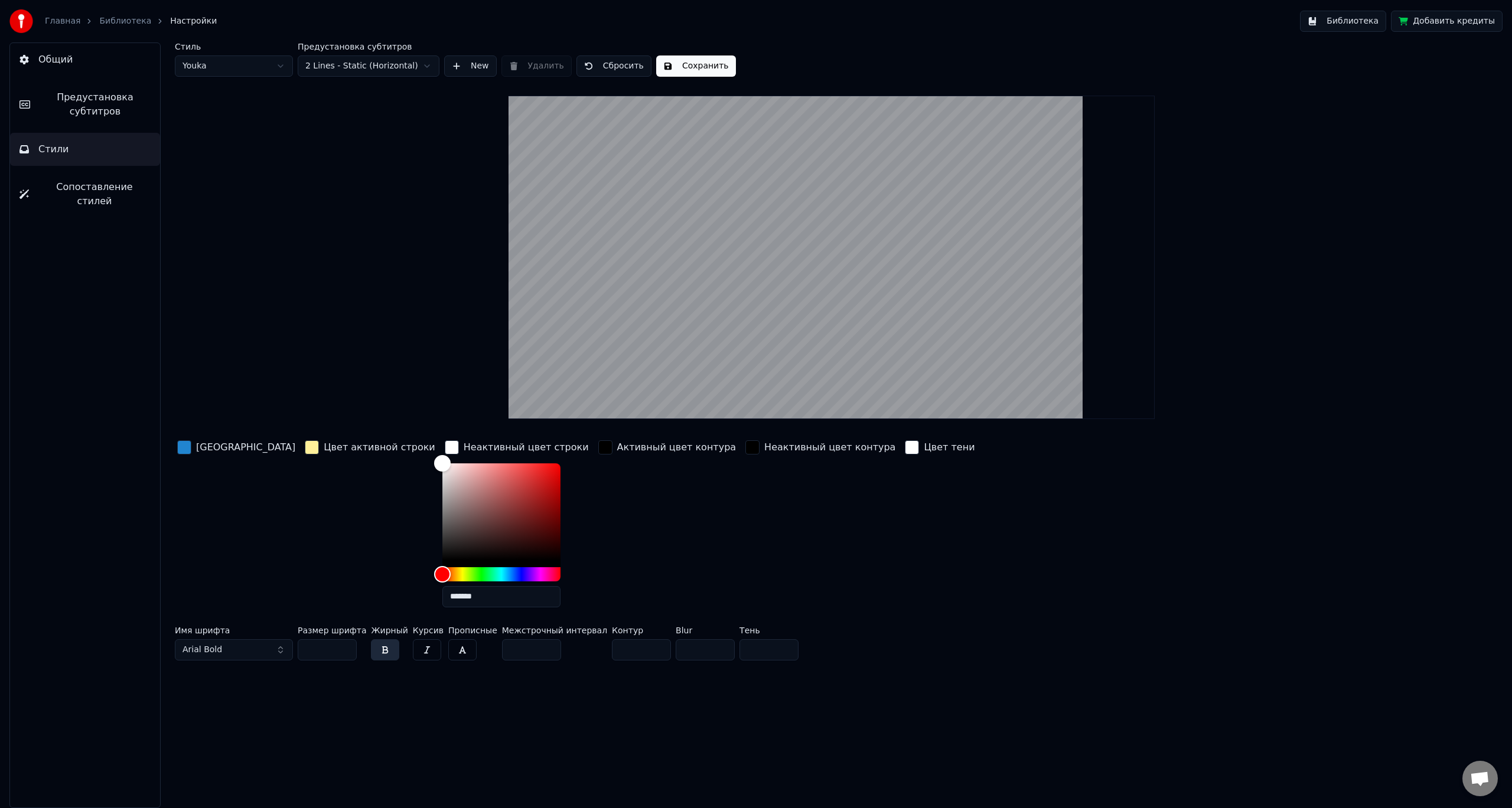
click at [598, 448] on div "button" at bounding box center [605, 447] width 14 height 14
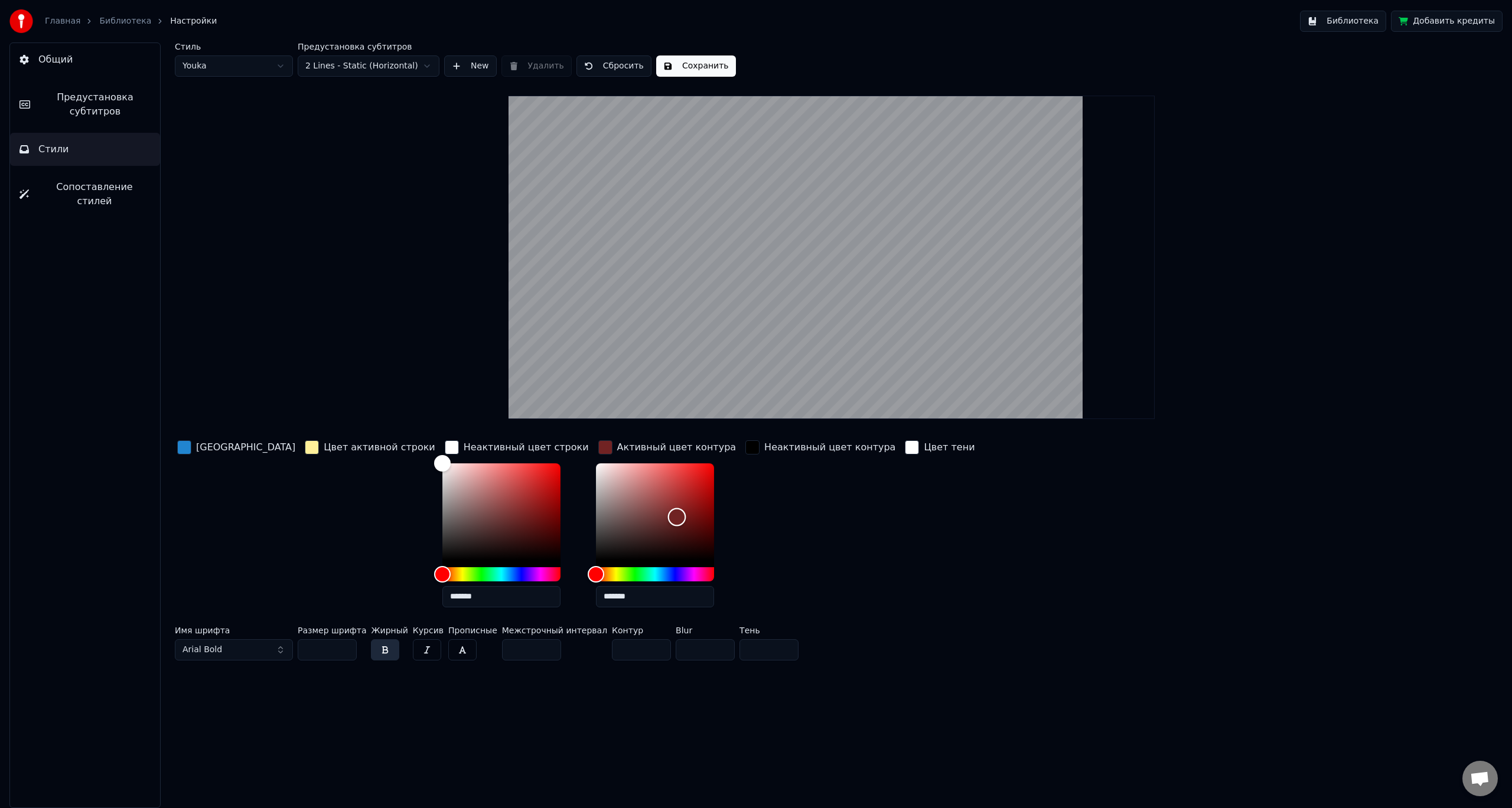
drag, startPoint x: 598, startPoint y: 519, endPoint x: 607, endPoint y: 514, distance: 10.3
click at [607, 515] on div "Color" at bounding box center [655, 512] width 118 height 97
type input "*******"
drag, startPoint x: 607, startPoint y: 513, endPoint x: 439, endPoint y: 585, distance: 182.8
click at [439, 585] on div "Цвет заливки Цвет активной строки Неактивный цвет строки ******* Активный цвет …" at bounding box center [704, 527] width 1058 height 179
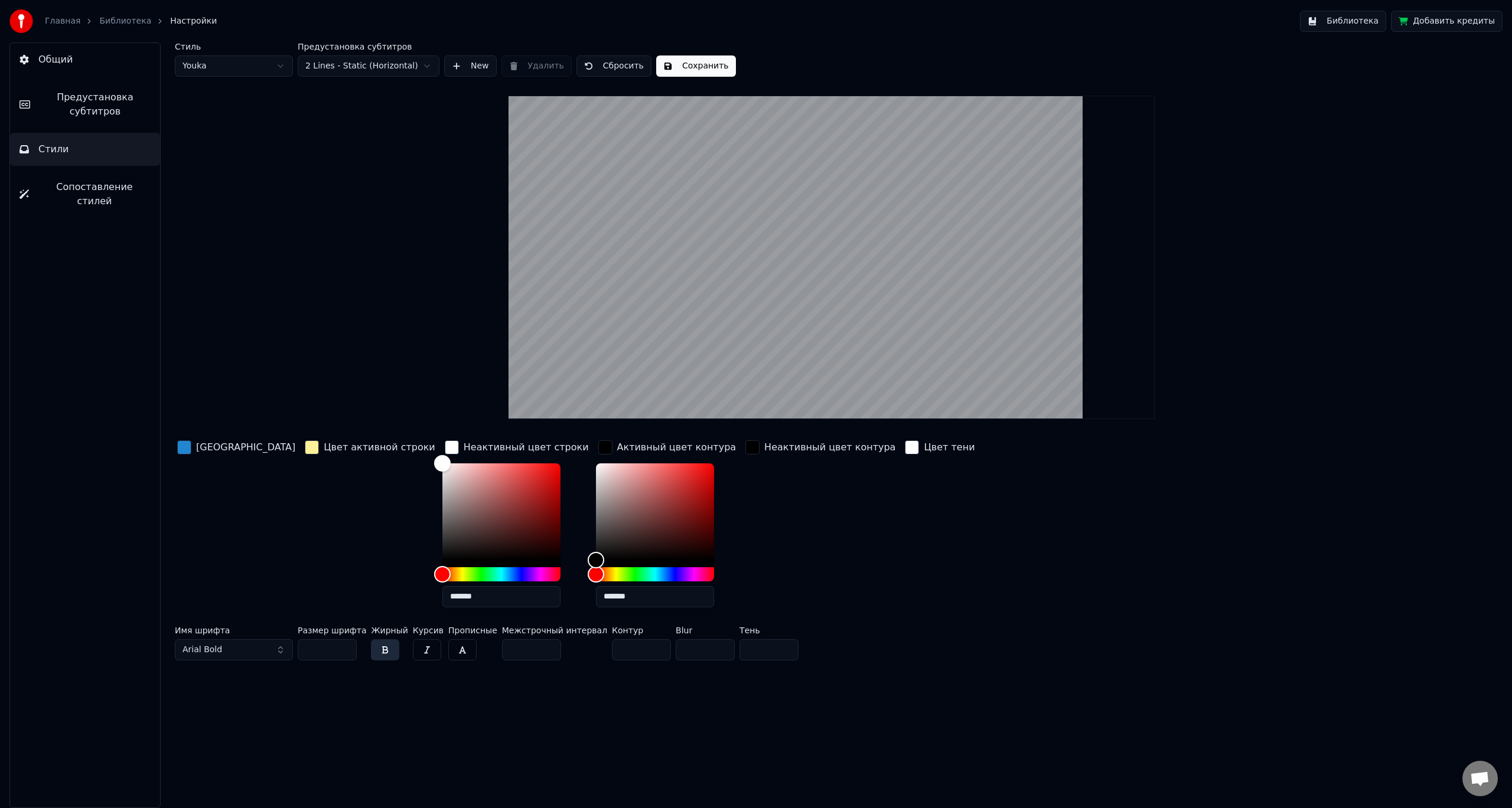
drag, startPoint x: 242, startPoint y: 441, endPoint x: 241, endPoint y: 447, distance: 6.1
click at [242, 443] on div "[GEOGRAPHIC_DATA]" at bounding box center [246, 447] width 100 height 14
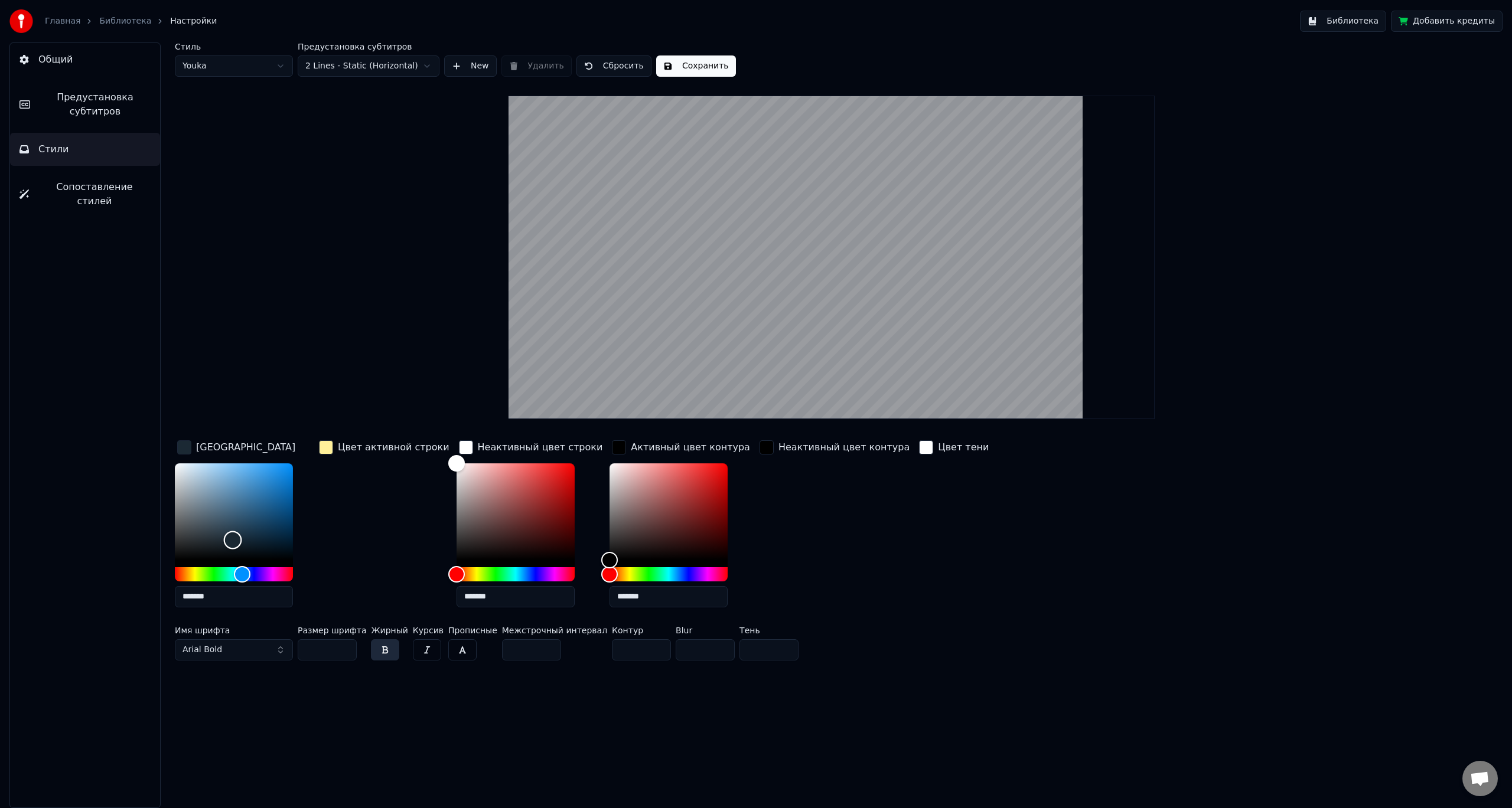
drag, startPoint x: 274, startPoint y: 491, endPoint x: 232, endPoint y: 540, distance: 64.5
click at [232, 540] on div "Color" at bounding box center [234, 512] width 118 height 97
drag, startPoint x: 240, startPoint y: 583, endPoint x: 232, endPoint y: 580, distance: 8.5
click at [229, 582] on div "*******" at bounding box center [234, 537] width 118 height 149
drag, startPoint x: 244, startPoint y: 574, endPoint x: 273, endPoint y: 577, distance: 29.2
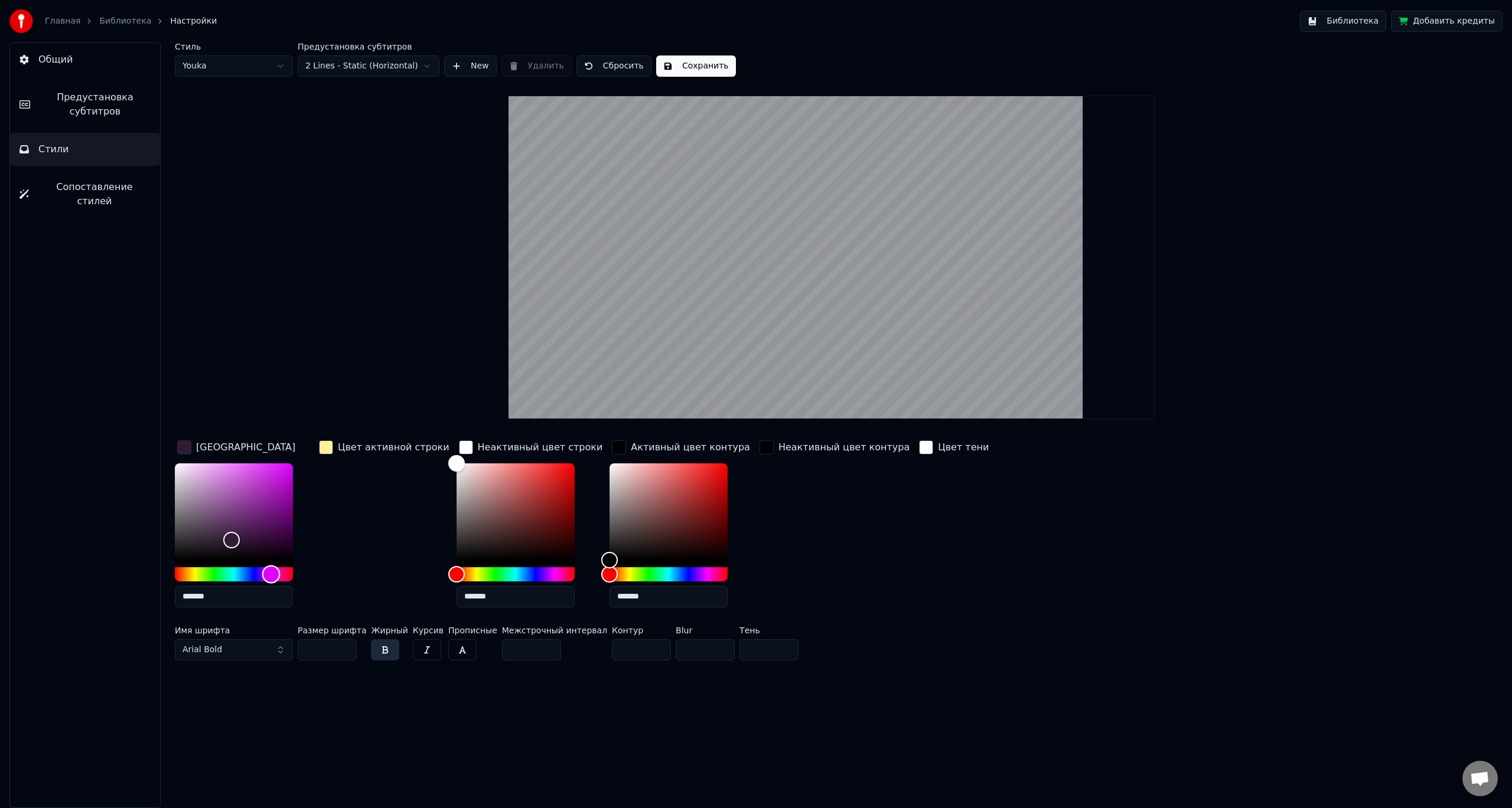
click at [273, 577] on div "Hue" at bounding box center [271, 575] width 19 height 19
drag, startPoint x: 271, startPoint y: 487, endPoint x: 310, endPoint y: 479, distance: 39.8
click at [310, 479] on div "*******" at bounding box center [243, 537] width 137 height 149
type input "*******"
drag, startPoint x: 272, startPoint y: 567, endPoint x: 303, endPoint y: 568, distance: 31.0
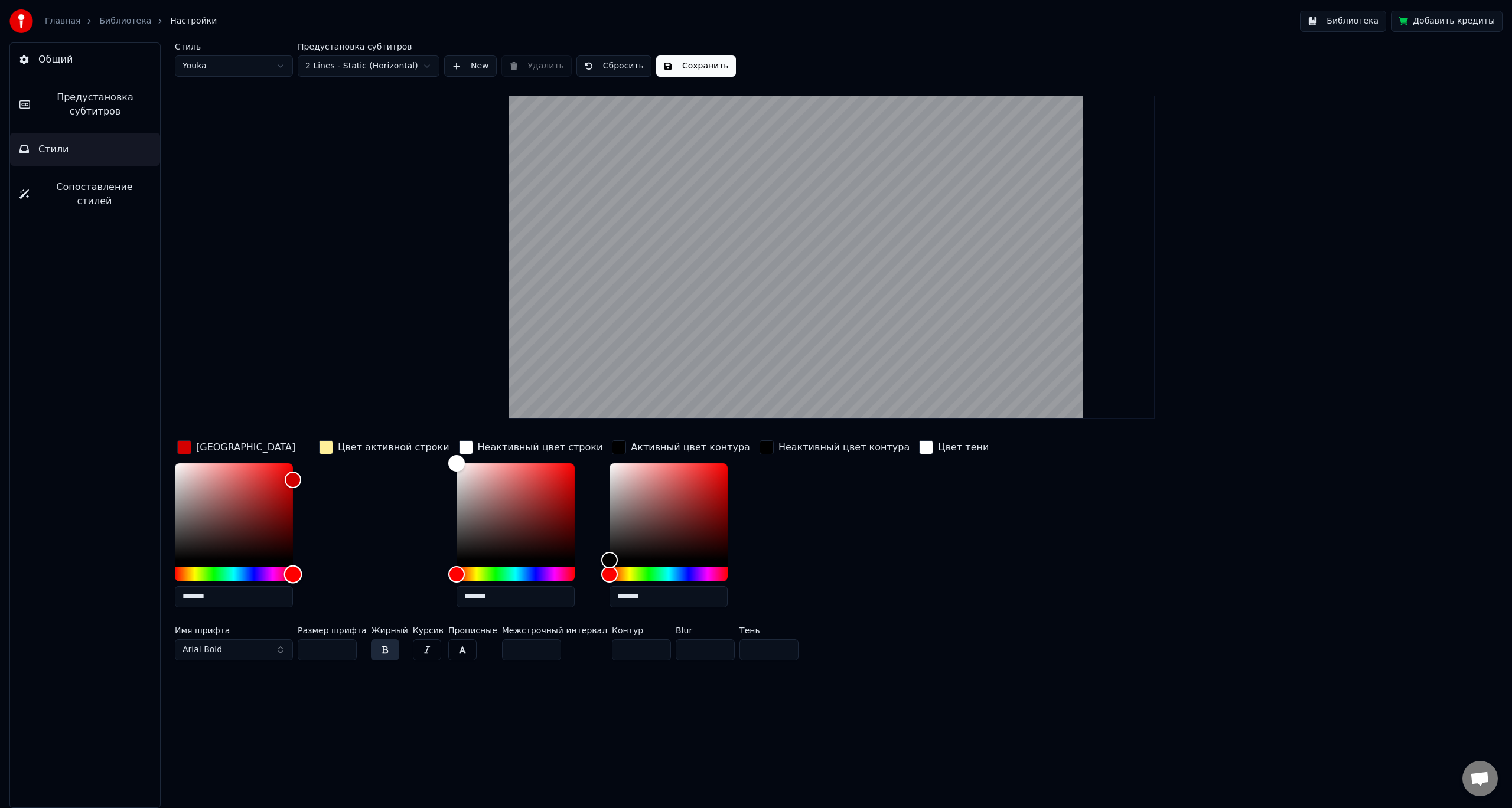
click at [303, 568] on div "*******" at bounding box center [243, 537] width 137 height 149
click at [383, 651] on button "button" at bounding box center [385, 649] width 28 height 21
click at [381, 649] on button "button" at bounding box center [385, 649] width 28 height 21
click at [244, 651] on button "Arial Bold" at bounding box center [234, 649] width 118 height 21
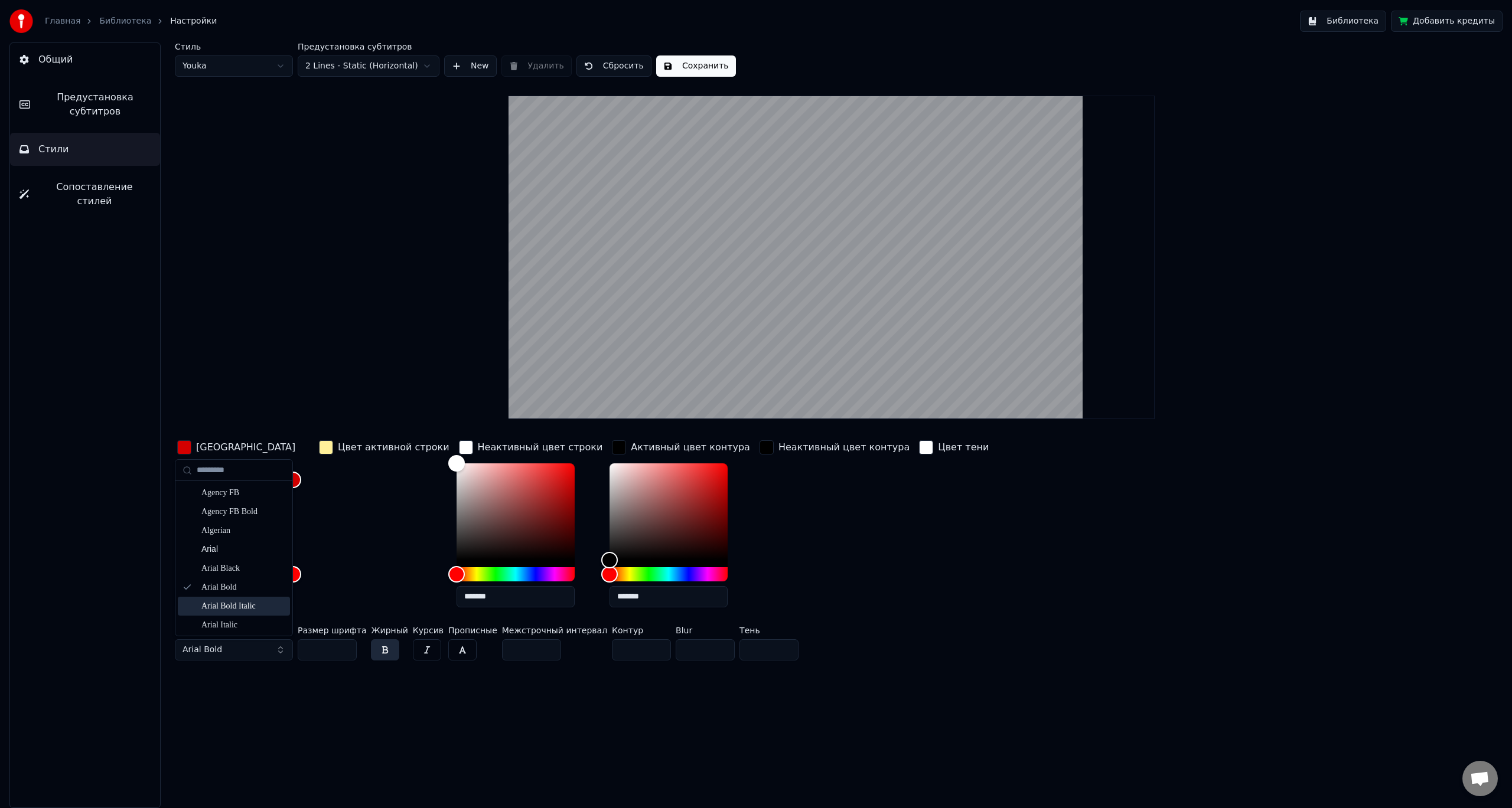
click at [246, 608] on div "Arial Bold Italic" at bounding box center [243, 606] width 84 height 12
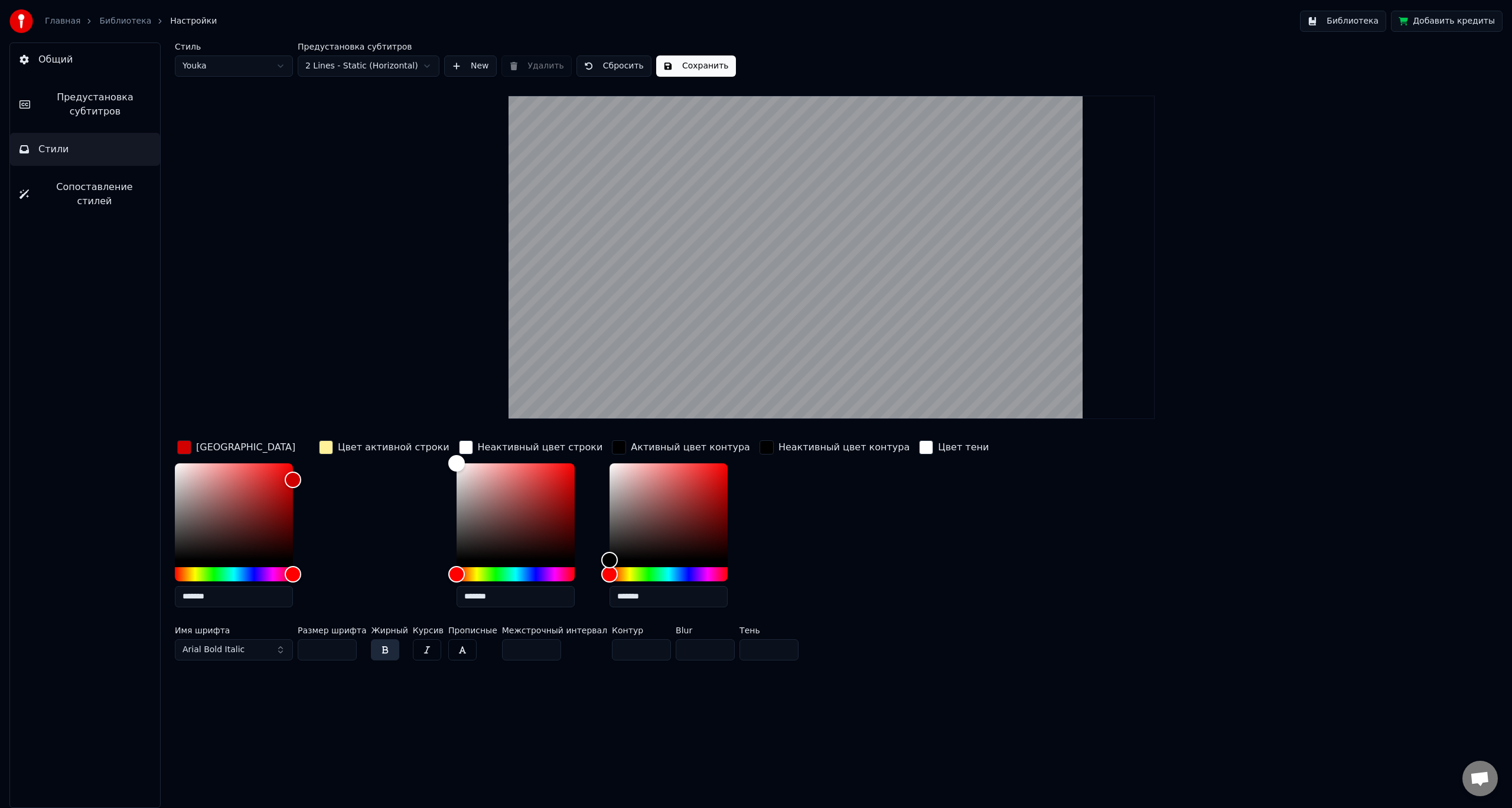
click at [266, 656] on button "Arial Bold Italic" at bounding box center [234, 649] width 118 height 21
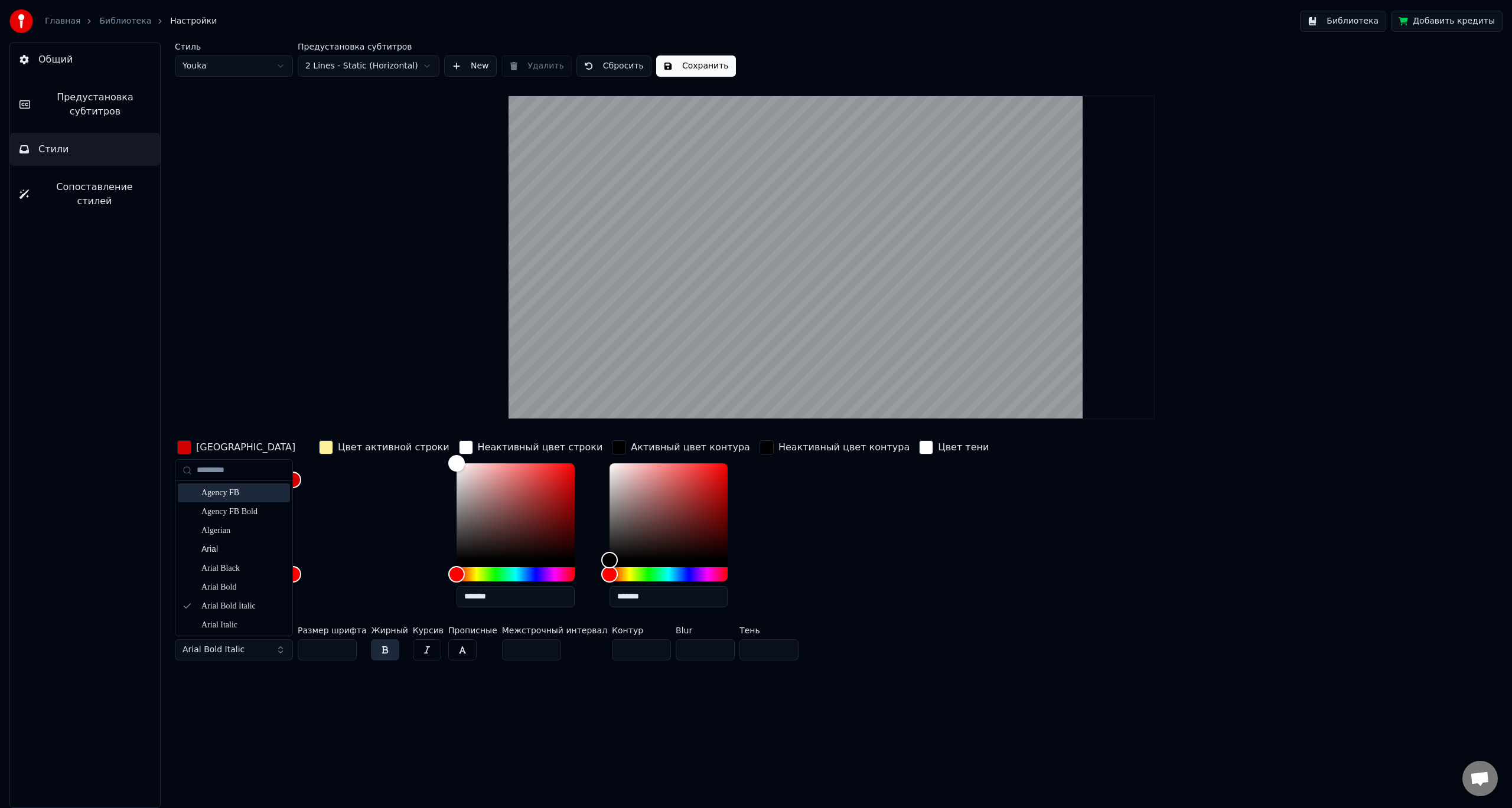
click at [236, 494] on div "Agency FB" at bounding box center [243, 492] width 84 height 12
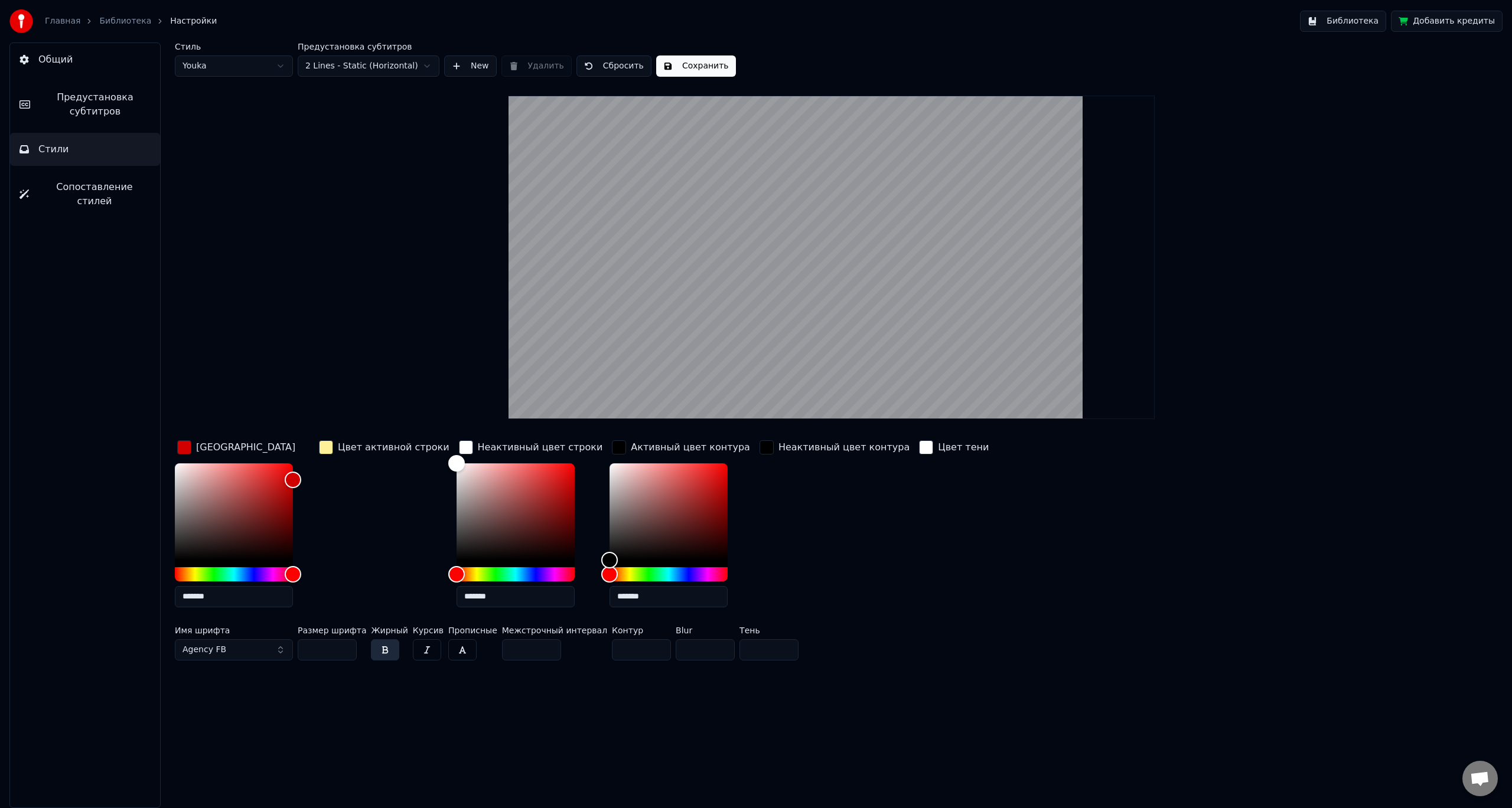
click at [251, 658] on button "Agency FB" at bounding box center [234, 649] width 118 height 21
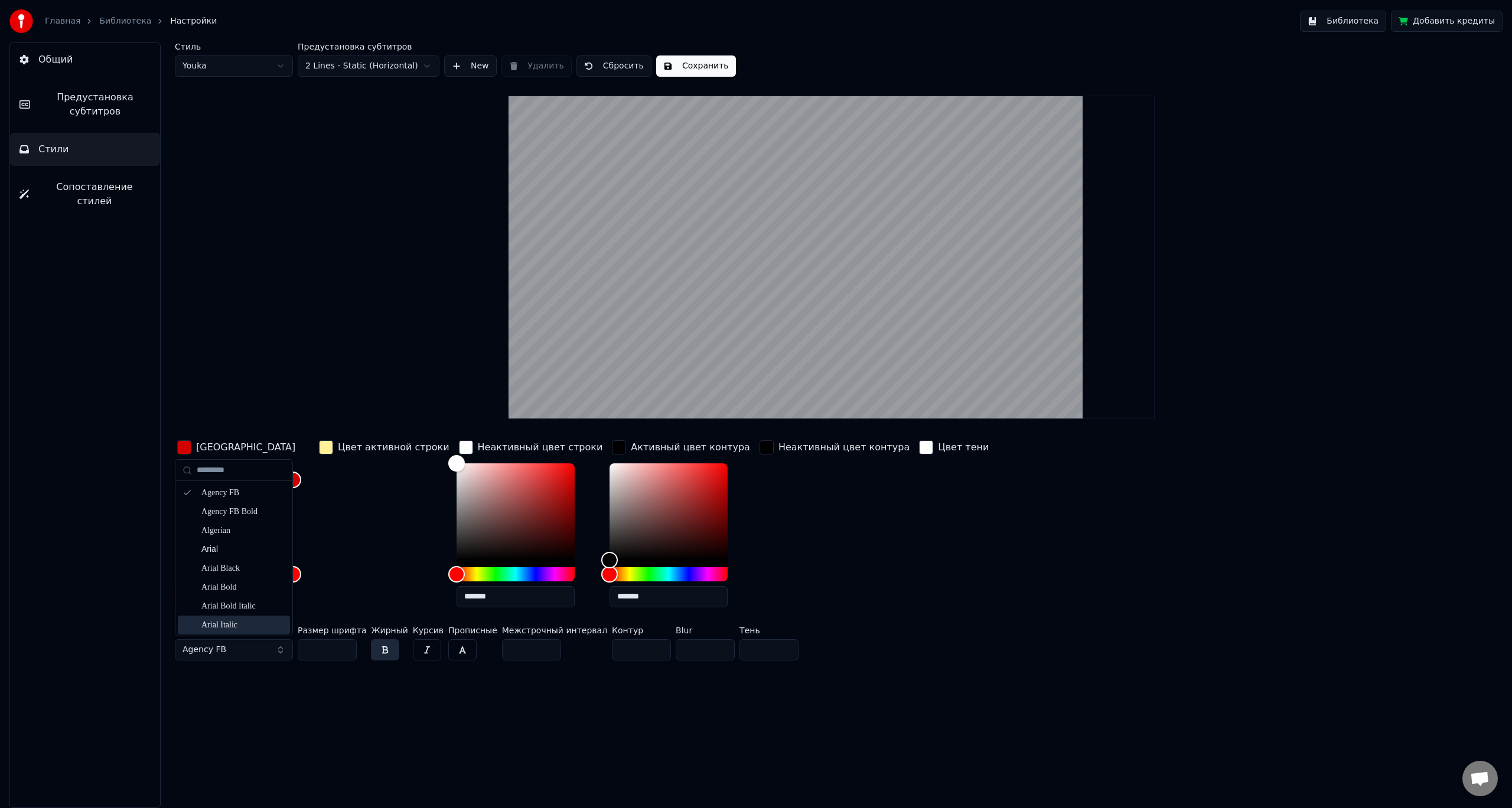
click at [239, 621] on div "Arial Italic" at bounding box center [243, 624] width 84 height 12
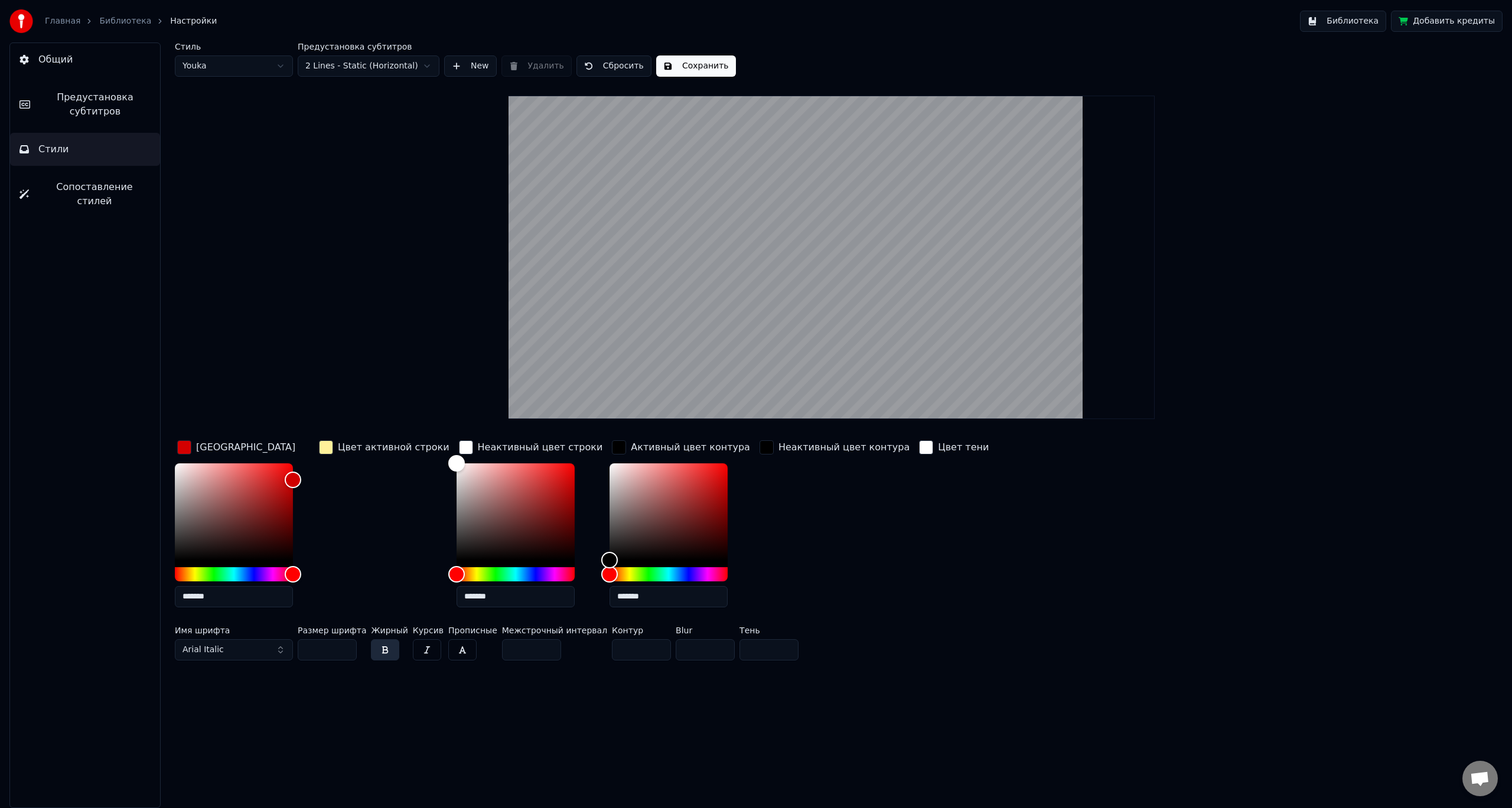
click at [254, 655] on button "Arial Italic" at bounding box center [234, 649] width 118 height 21
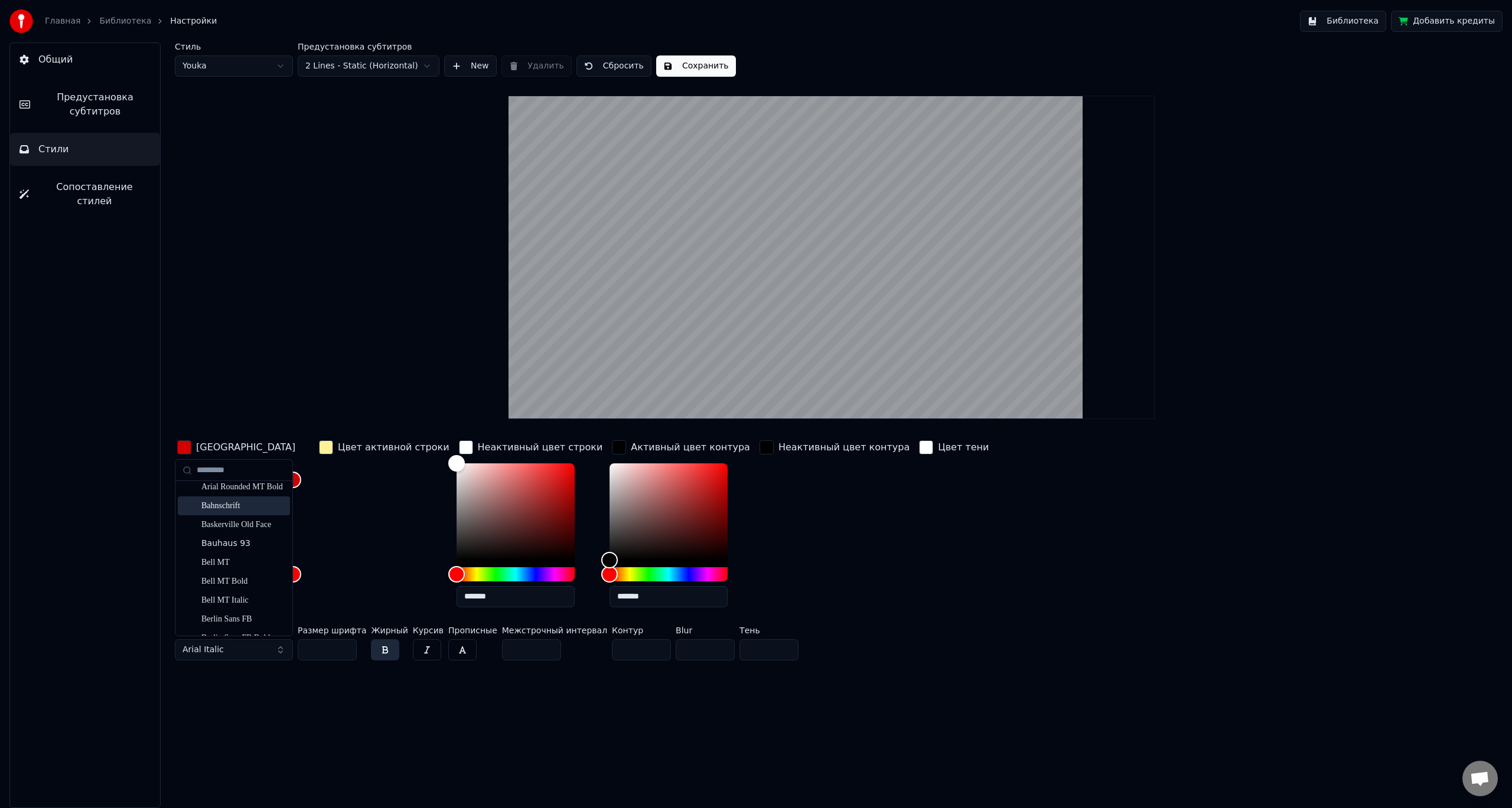
scroll to position [236, 0]
click at [258, 529] on div "Baskerville Old Face" at bounding box center [234, 521] width 112 height 19
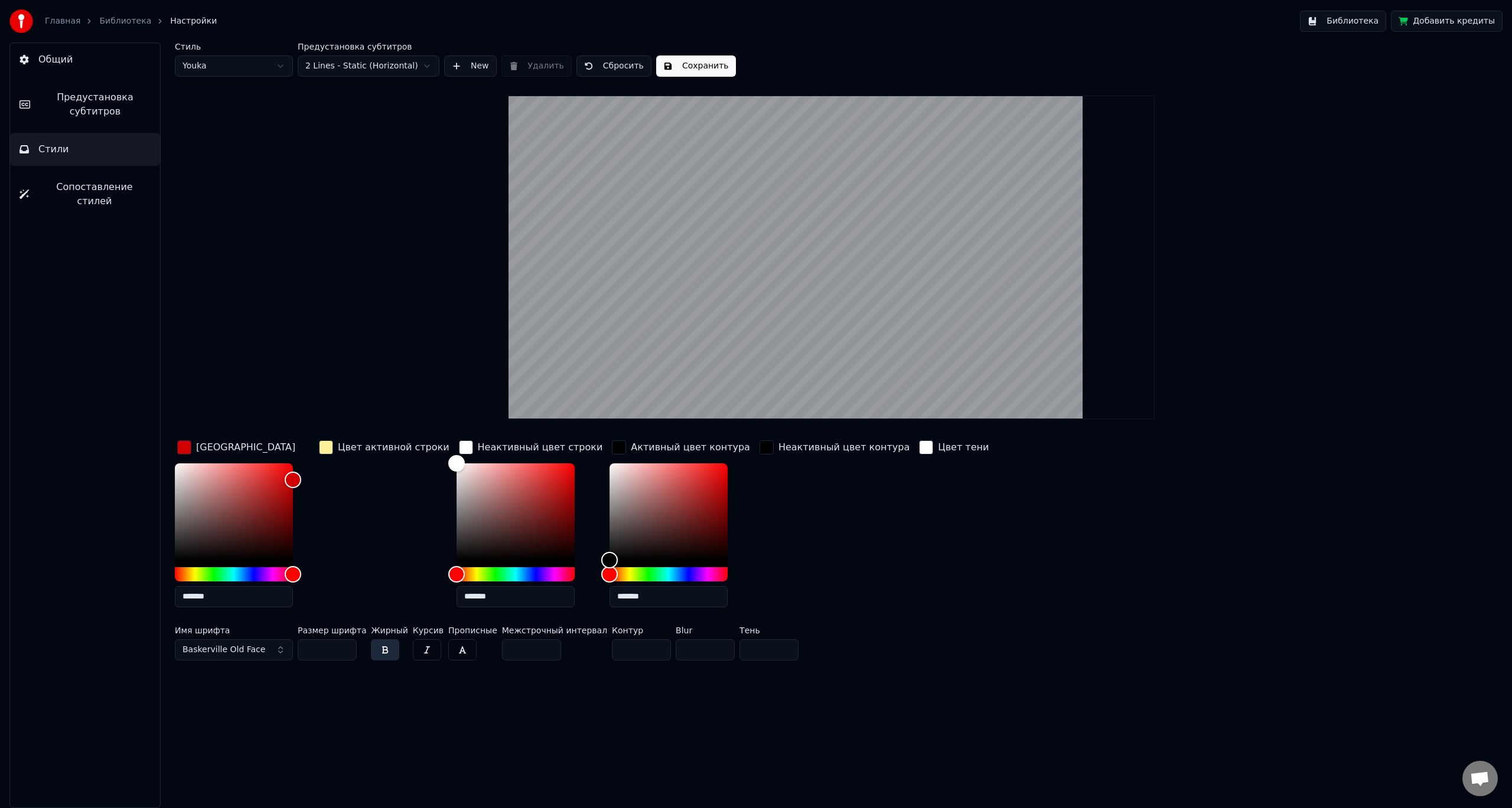
click at [261, 653] on button "Baskerville Old Face" at bounding box center [234, 649] width 118 height 21
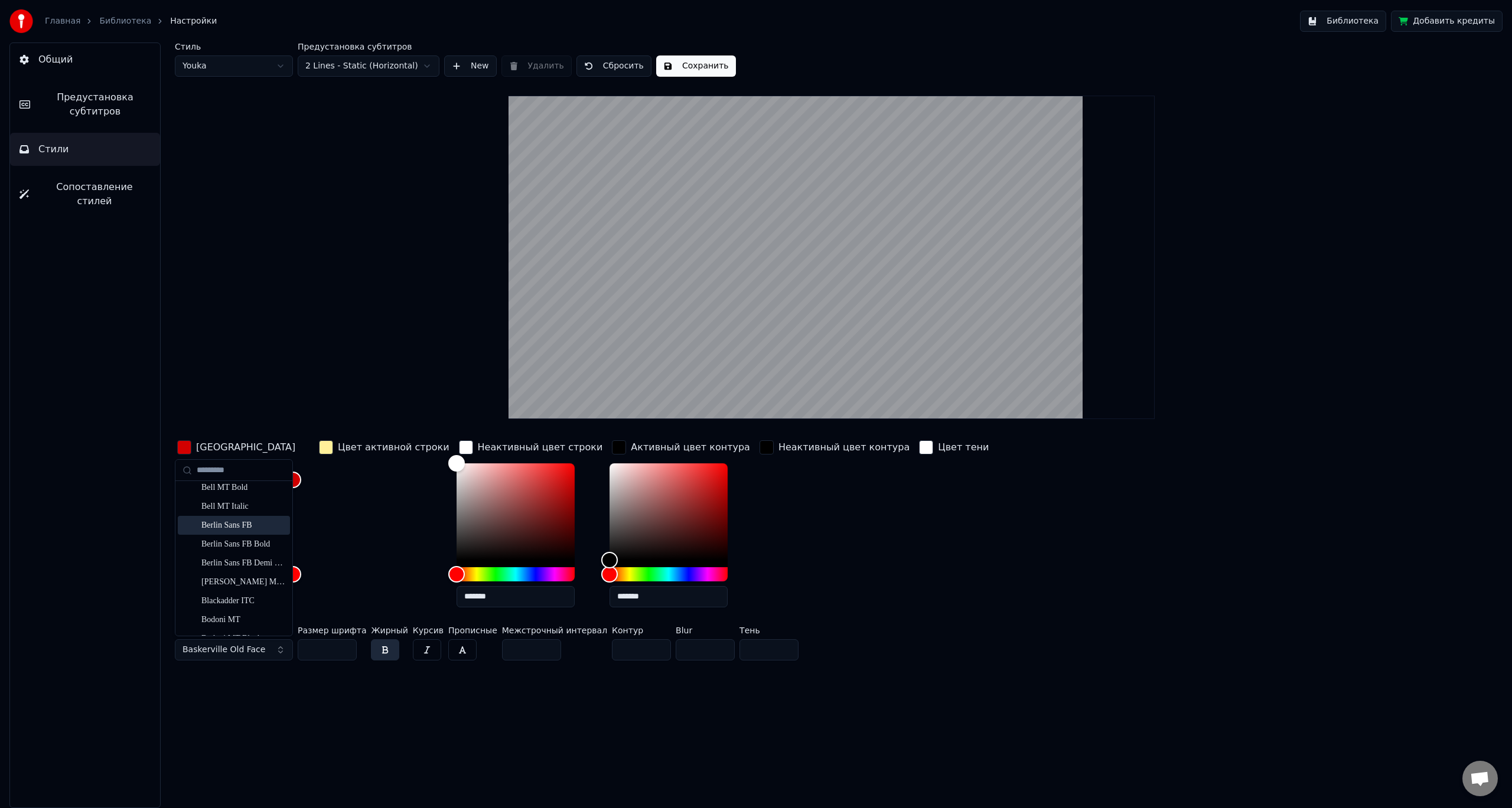
scroll to position [413, 0]
click at [256, 551] on div "Bodoni MT Black" at bounding box center [243, 551] width 84 height 12
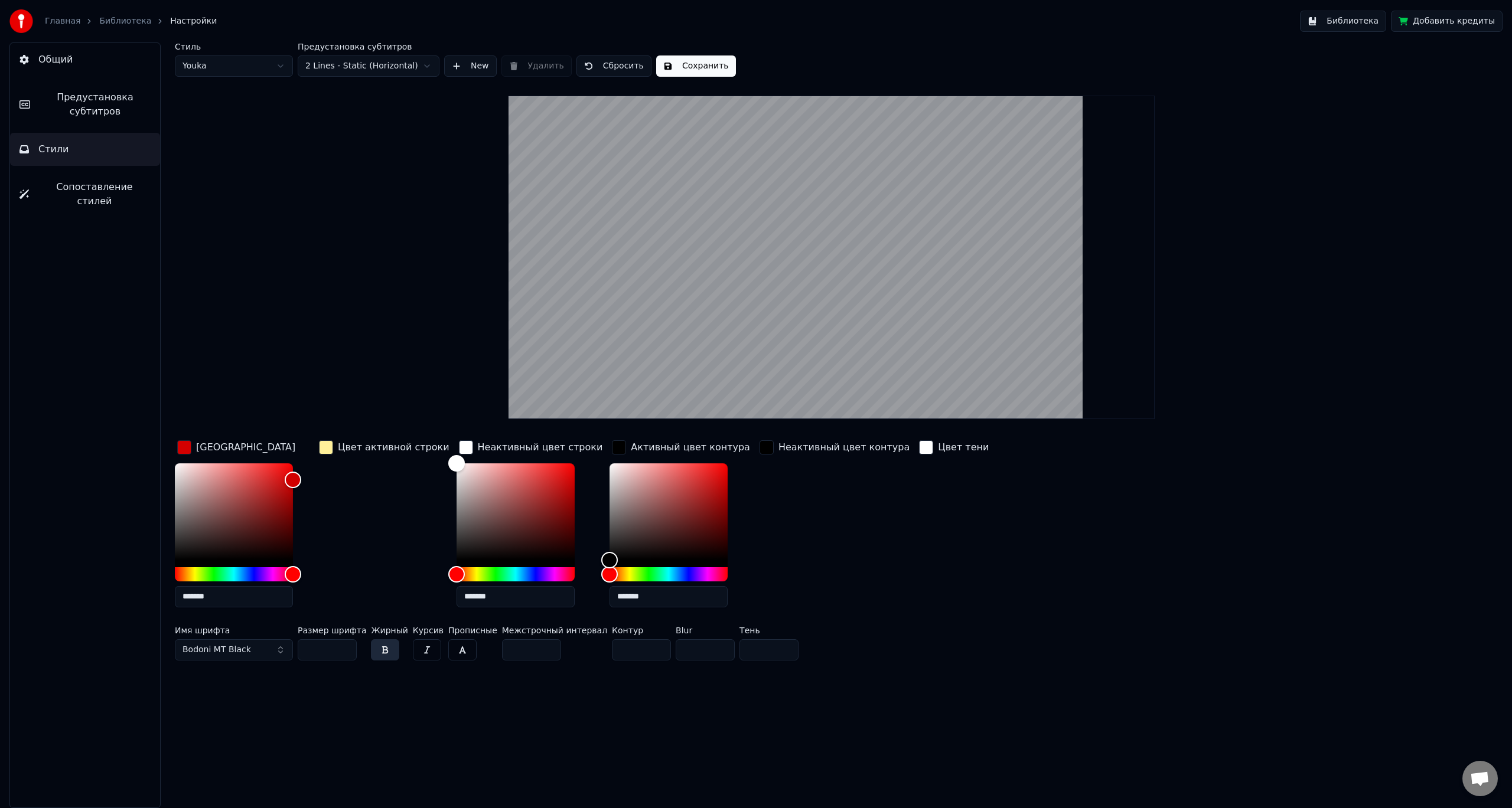
click at [254, 654] on button "Bodoni MT Black" at bounding box center [234, 649] width 118 height 21
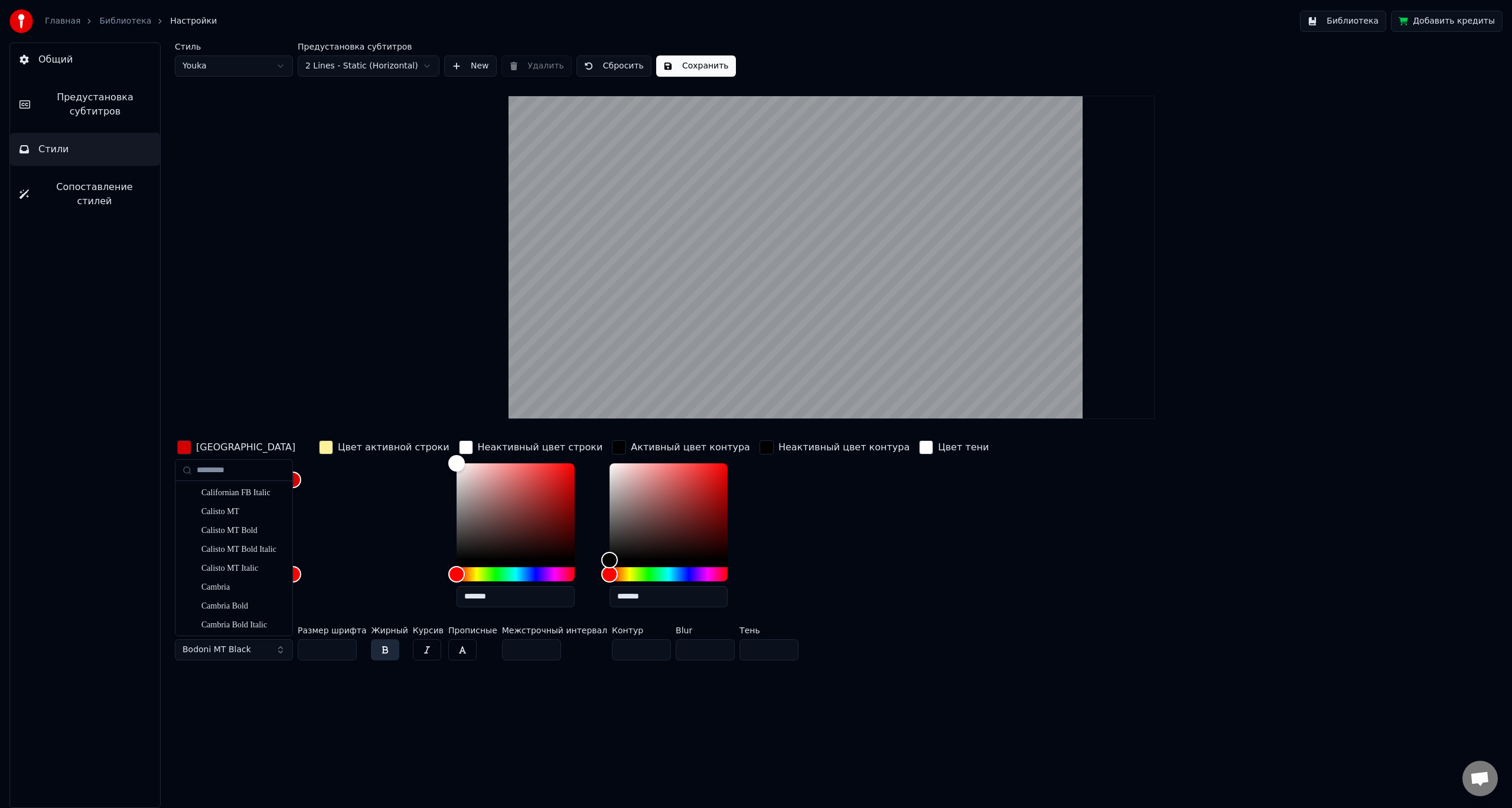
scroll to position [1063, 0]
click at [250, 603] on div "Cambria Bold" at bounding box center [243, 600] width 84 height 12
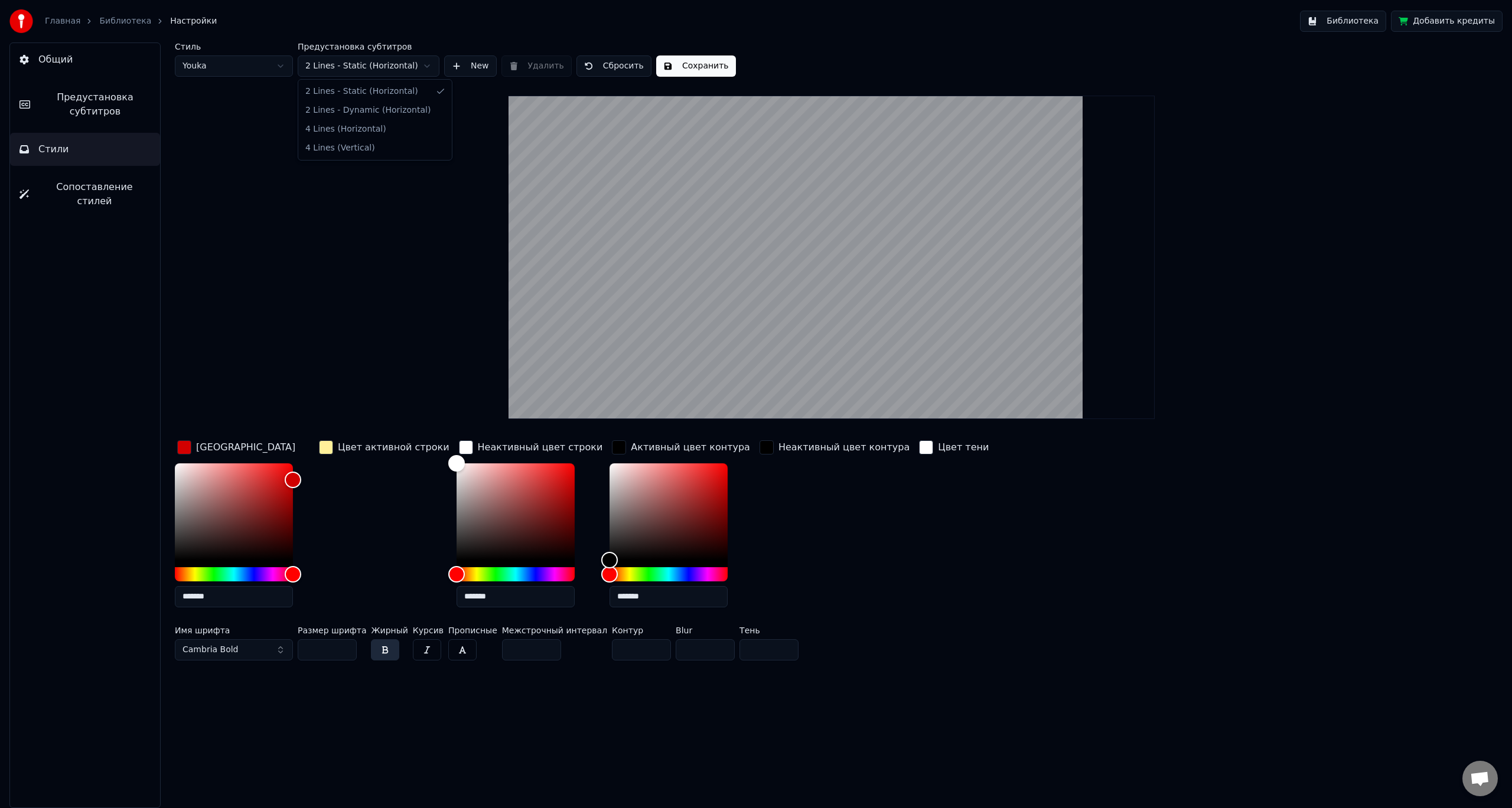
click at [359, 70] on html "Главная Библиотека Настройки Библиотека Добавить кредиты Общий Предустановка су…" at bounding box center [756, 404] width 1512 height 808
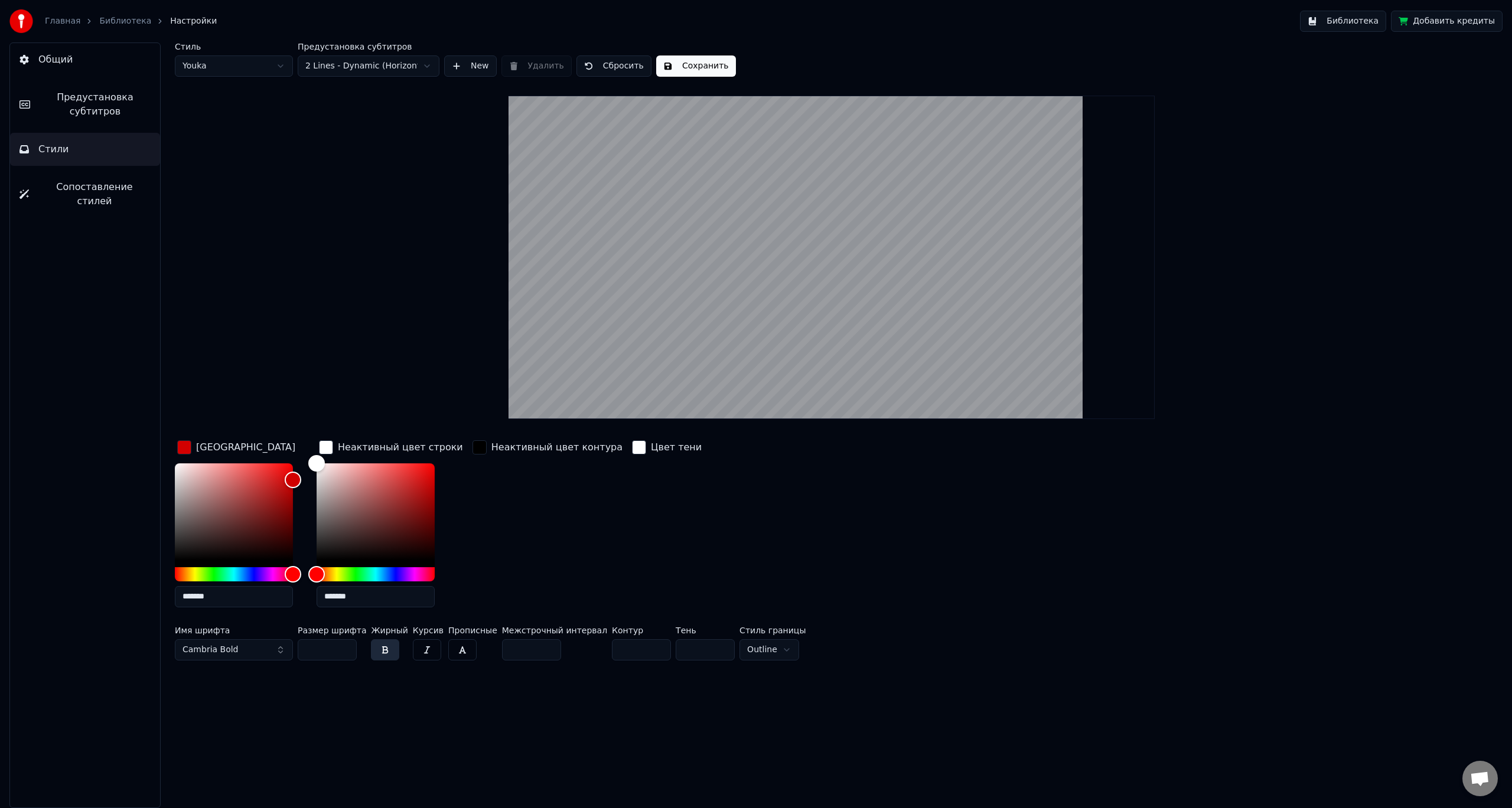
click at [394, 70] on html "Главная Библиотека Настройки Библиотека Добавить кредиты Общий Предустановка су…" at bounding box center [756, 404] width 1512 height 808
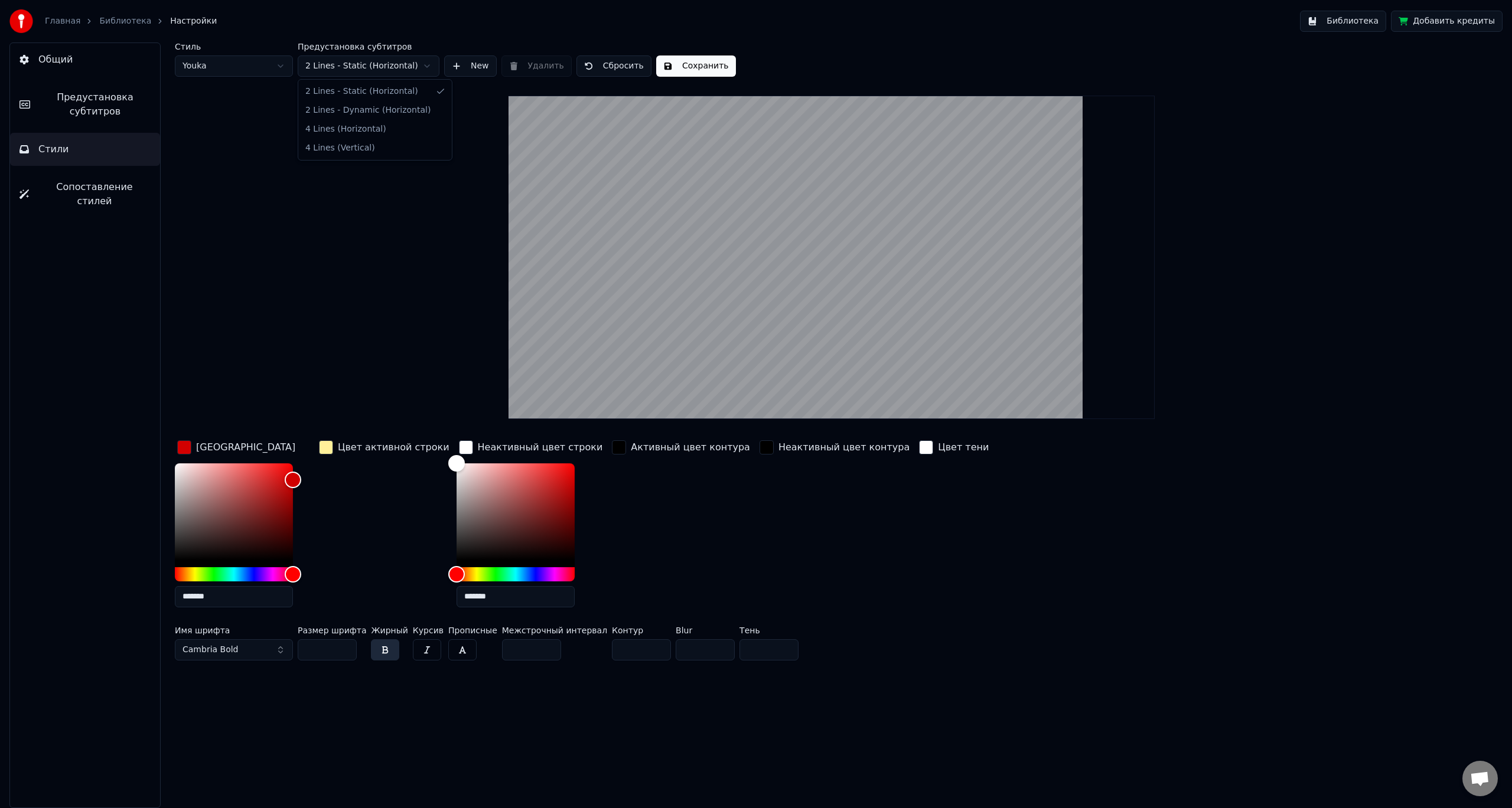
click at [415, 68] on html "Главная Библиотека Настройки Библиотека Добавить кредиты Общий Предустановка су…" at bounding box center [756, 404] width 1512 height 808
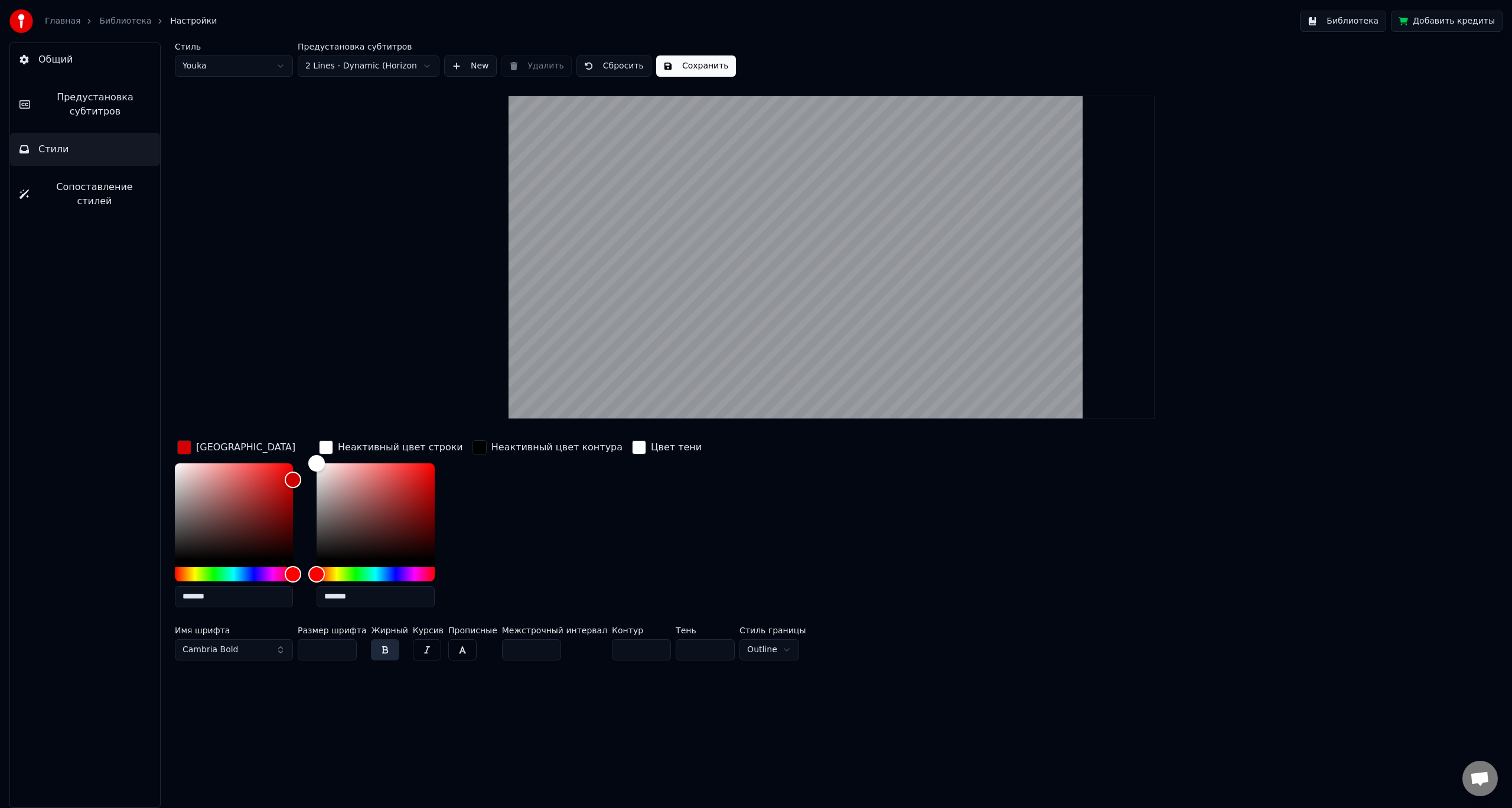
click at [404, 63] on html "Главная Библиотека Настройки Библиотека Добавить кредиты Общий Предустановка су…" at bounding box center [756, 404] width 1512 height 808
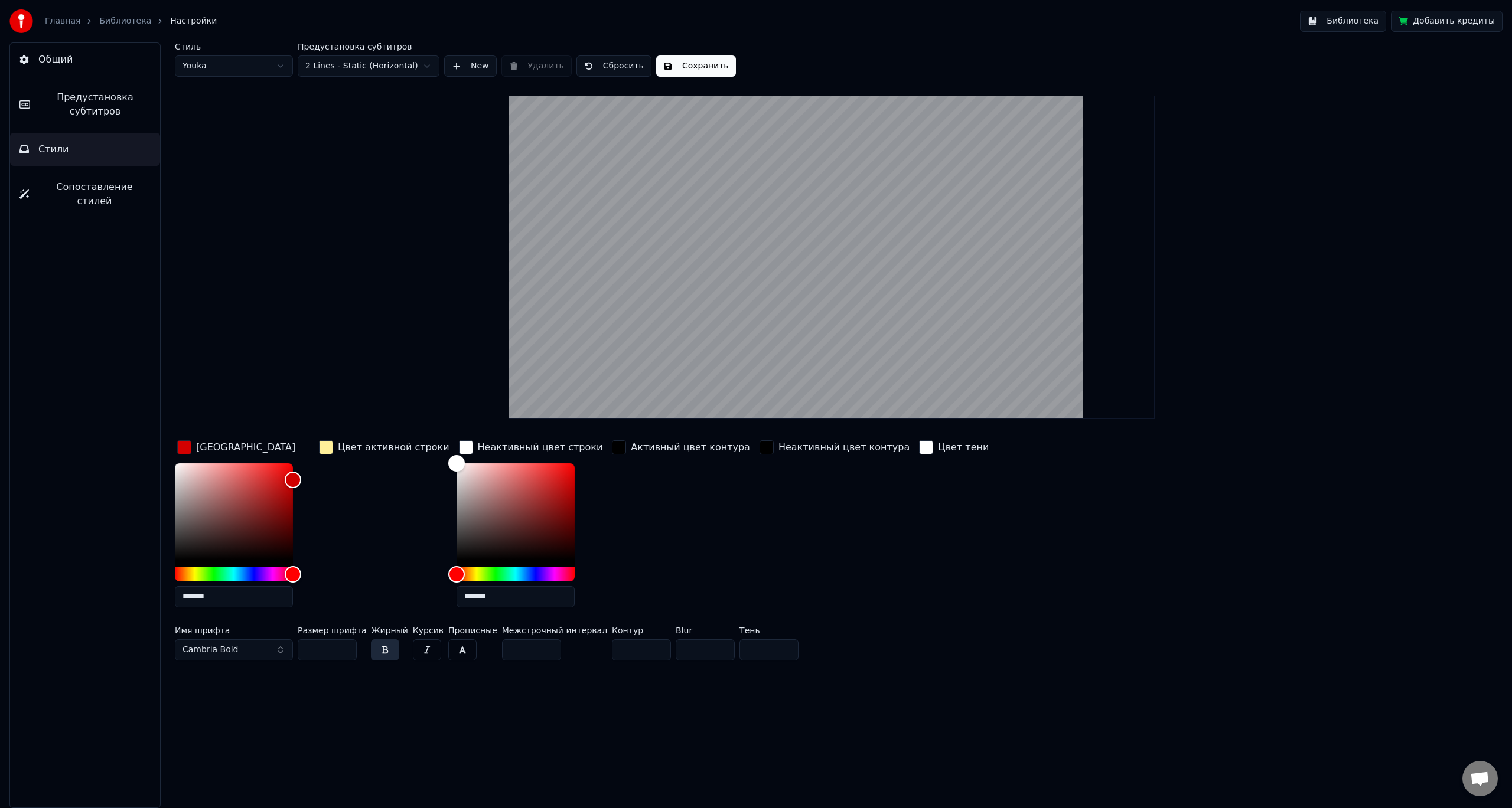
click at [691, 65] on button "Сохранить" at bounding box center [695, 65] width 79 height 21
click at [126, 64] on button "Общий" at bounding box center [85, 59] width 150 height 33
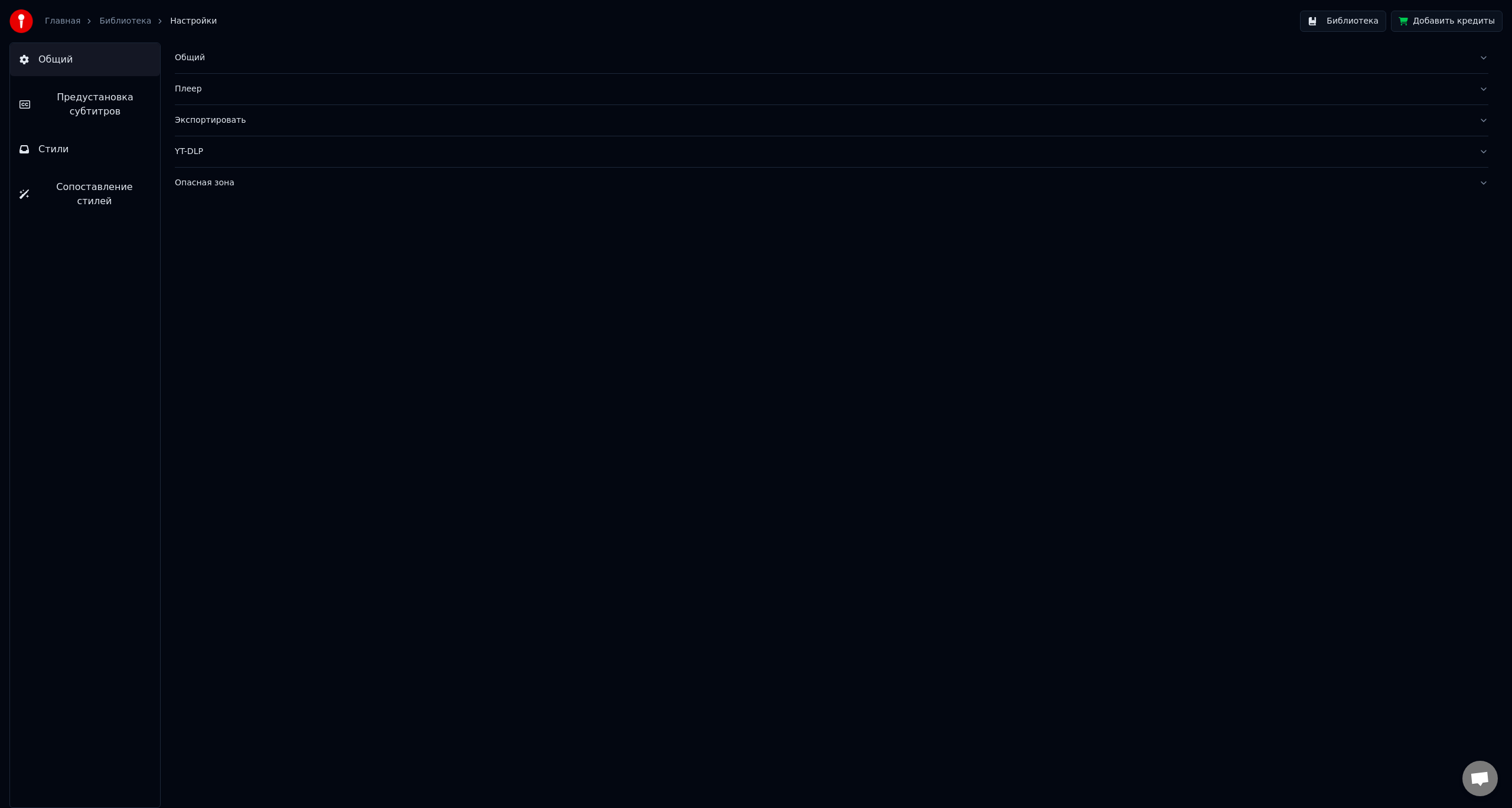
click at [124, 94] on span "Предустановка субтитров" at bounding box center [95, 104] width 111 height 28
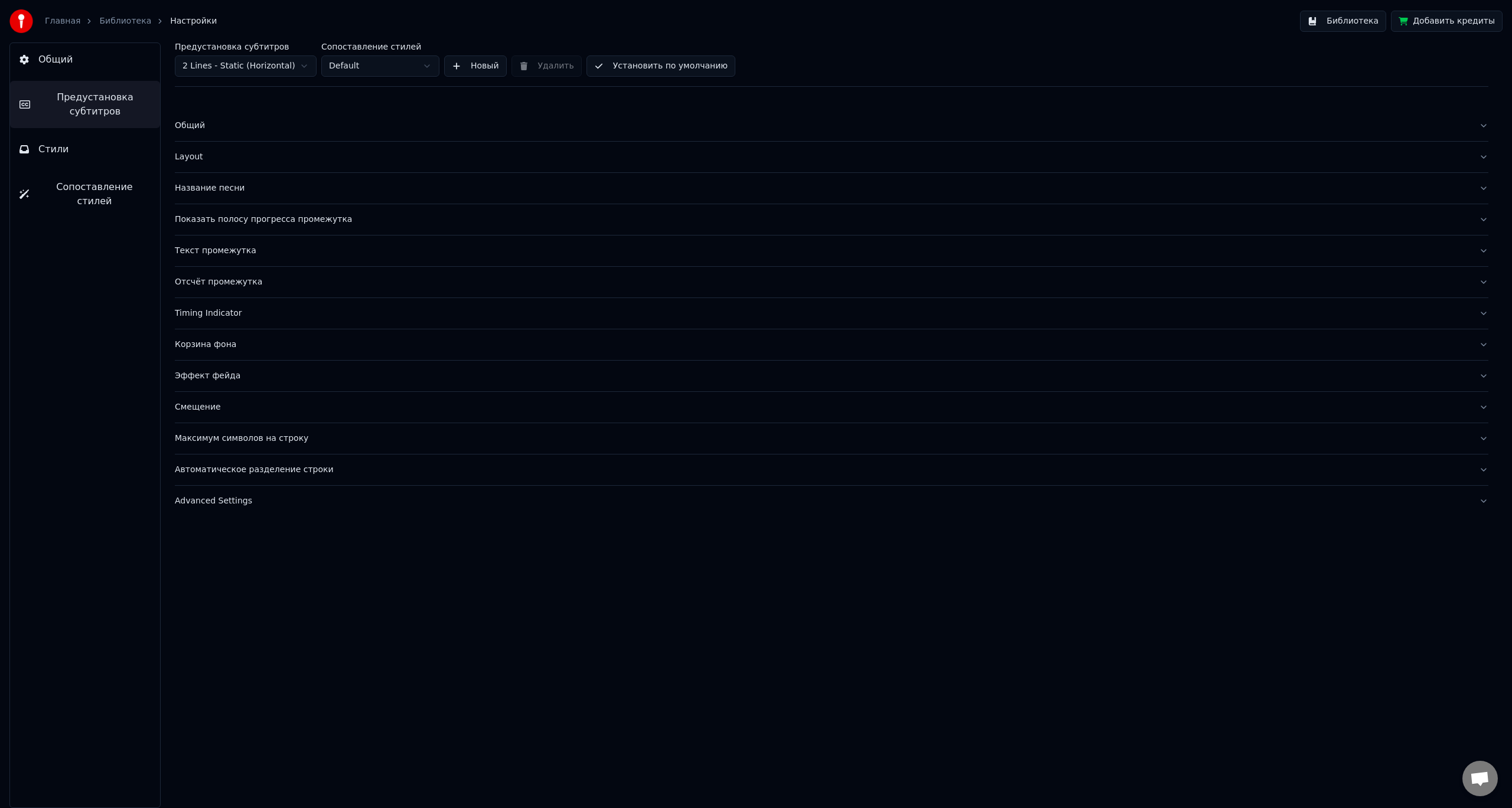
click at [138, 24] on div "Библиотека" at bounding box center [132, 21] width 65 height 12
click at [131, 26] on link "Библиотека" at bounding box center [125, 21] width 52 height 12
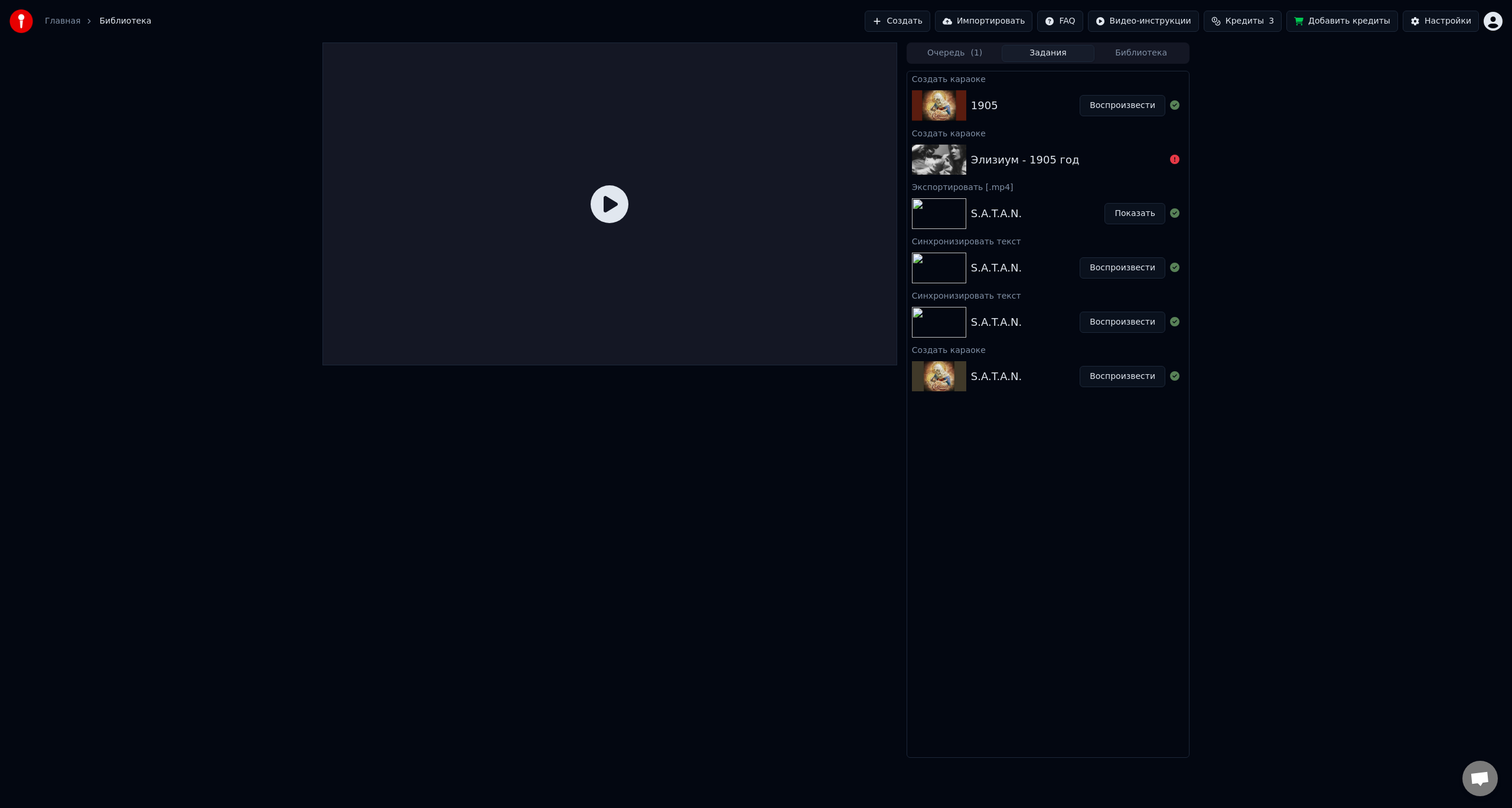
click at [622, 208] on icon at bounding box center [609, 204] width 38 height 38
click at [1124, 105] on button "Воспроизвести" at bounding box center [1122, 105] width 86 height 21
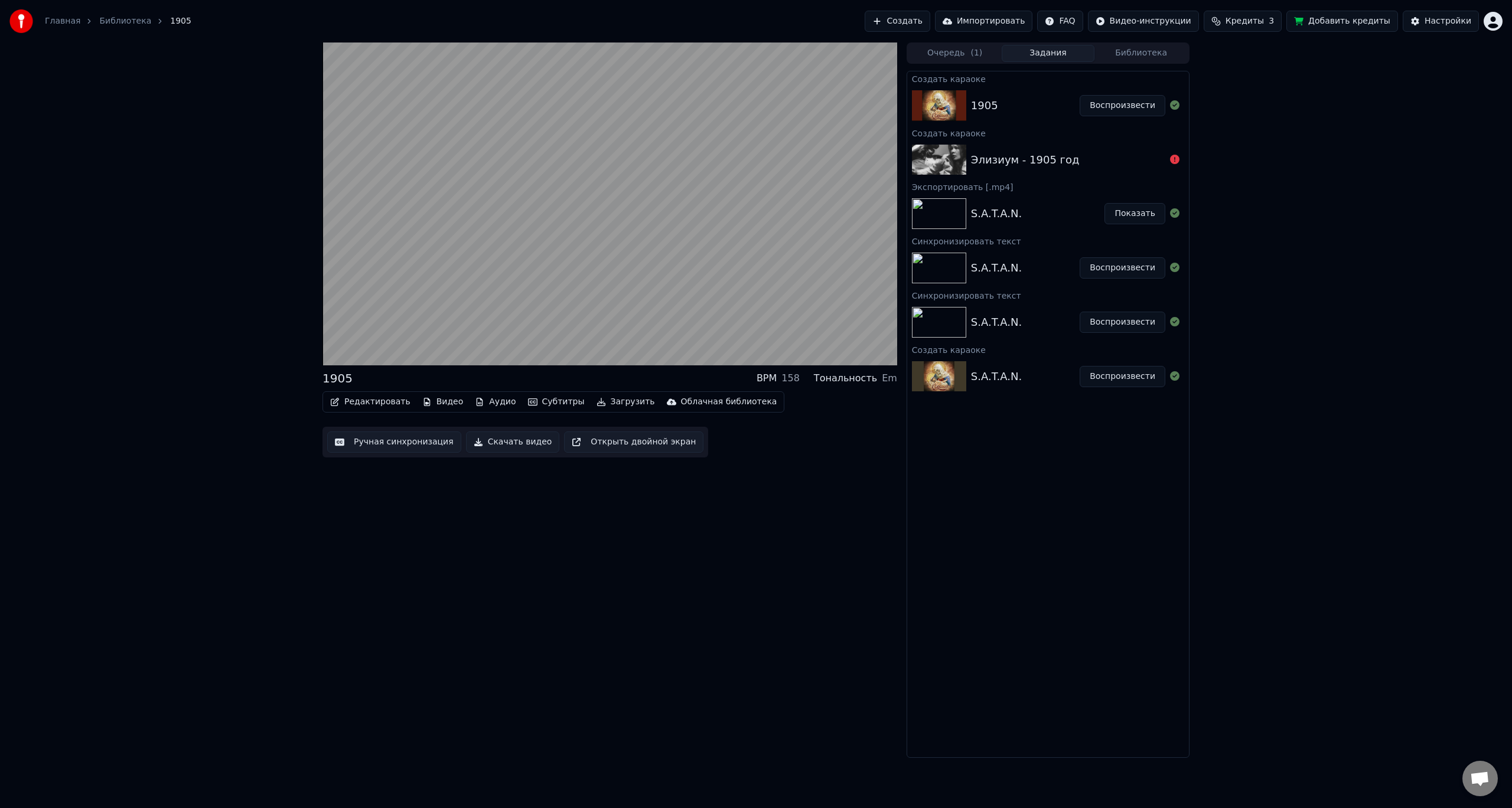
click at [1033, 222] on div "S.A.T.A.N. Показать" at bounding box center [1048, 214] width 282 height 40
click at [949, 211] on img at bounding box center [939, 213] width 54 height 30
click at [1129, 212] on button "Показать" at bounding box center [1135, 213] width 61 height 21
click at [1125, 265] on button "Воспроизвести" at bounding box center [1122, 268] width 86 height 21
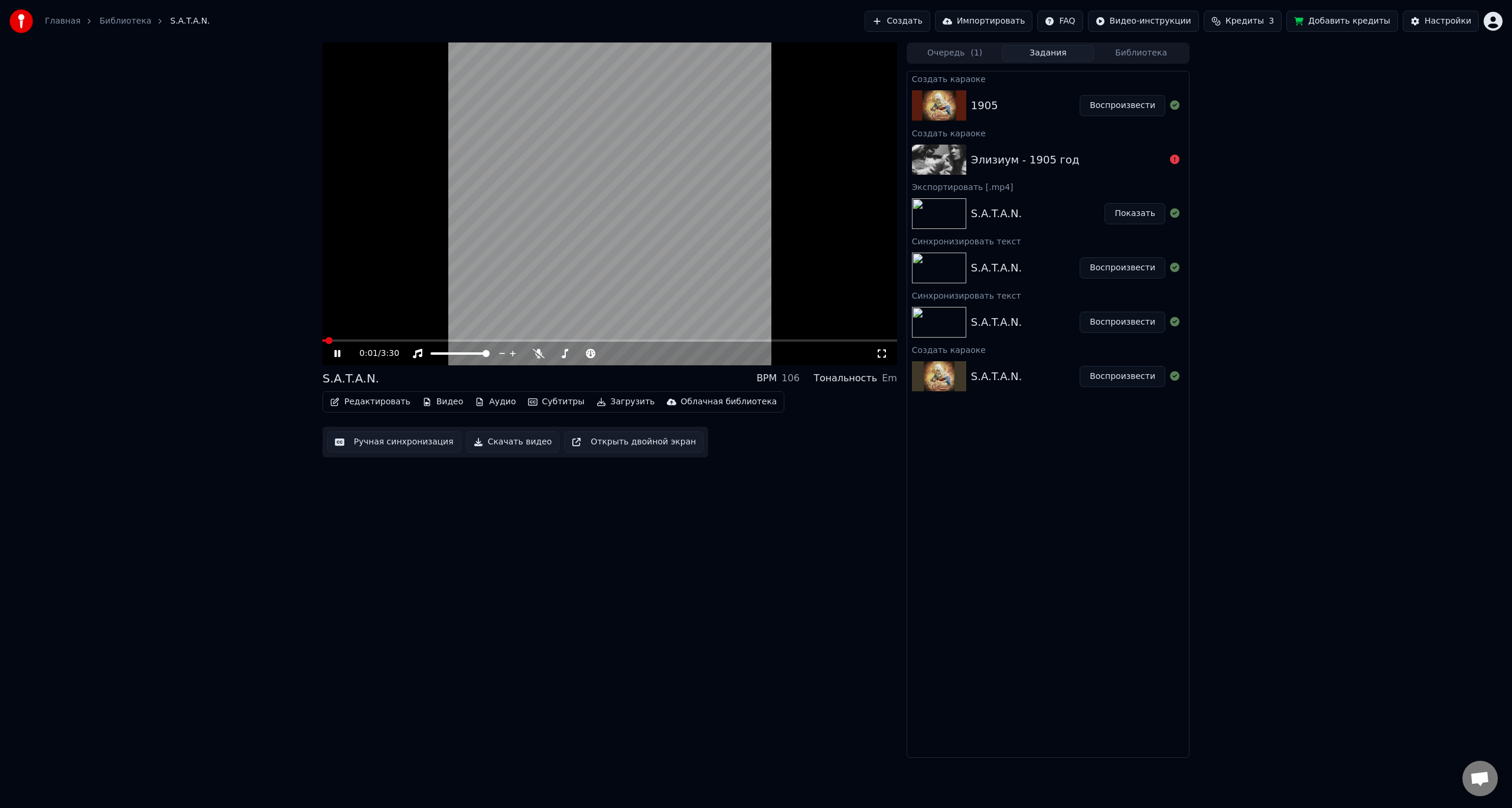
click at [367, 340] on span at bounding box center [610, 341] width 575 height 2
click at [1057, 109] on div "1905" at bounding box center [1025, 105] width 109 height 16
click at [977, 100] on div "1905" at bounding box center [984, 105] width 27 height 16
click at [1113, 106] on button "Воспроизвести" at bounding box center [1122, 105] width 86 height 21
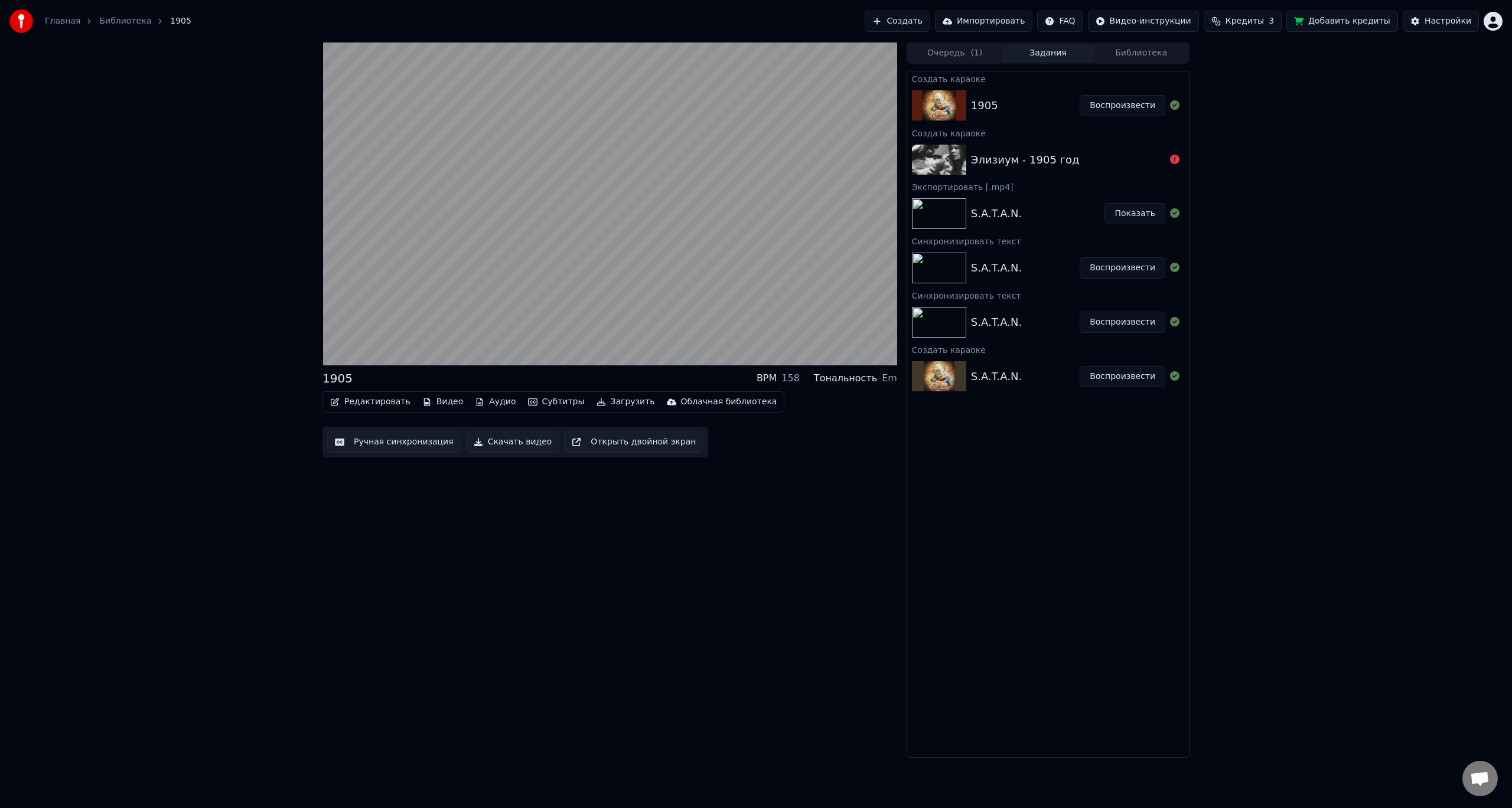
click at [501, 442] on button "Скачать видео" at bounding box center [513, 442] width 94 height 21
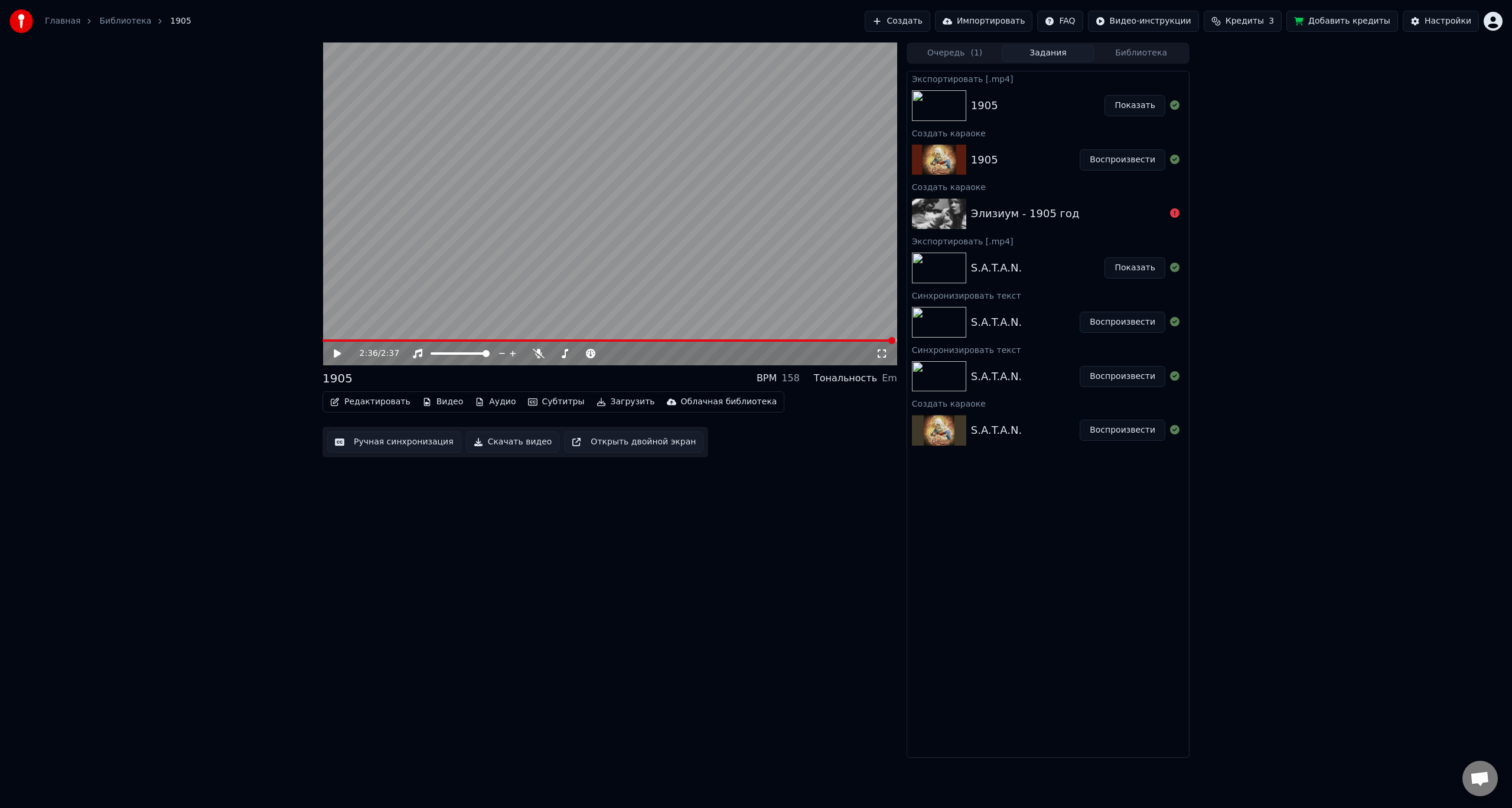
click at [499, 440] on button "Скачать видео" at bounding box center [513, 442] width 94 height 21
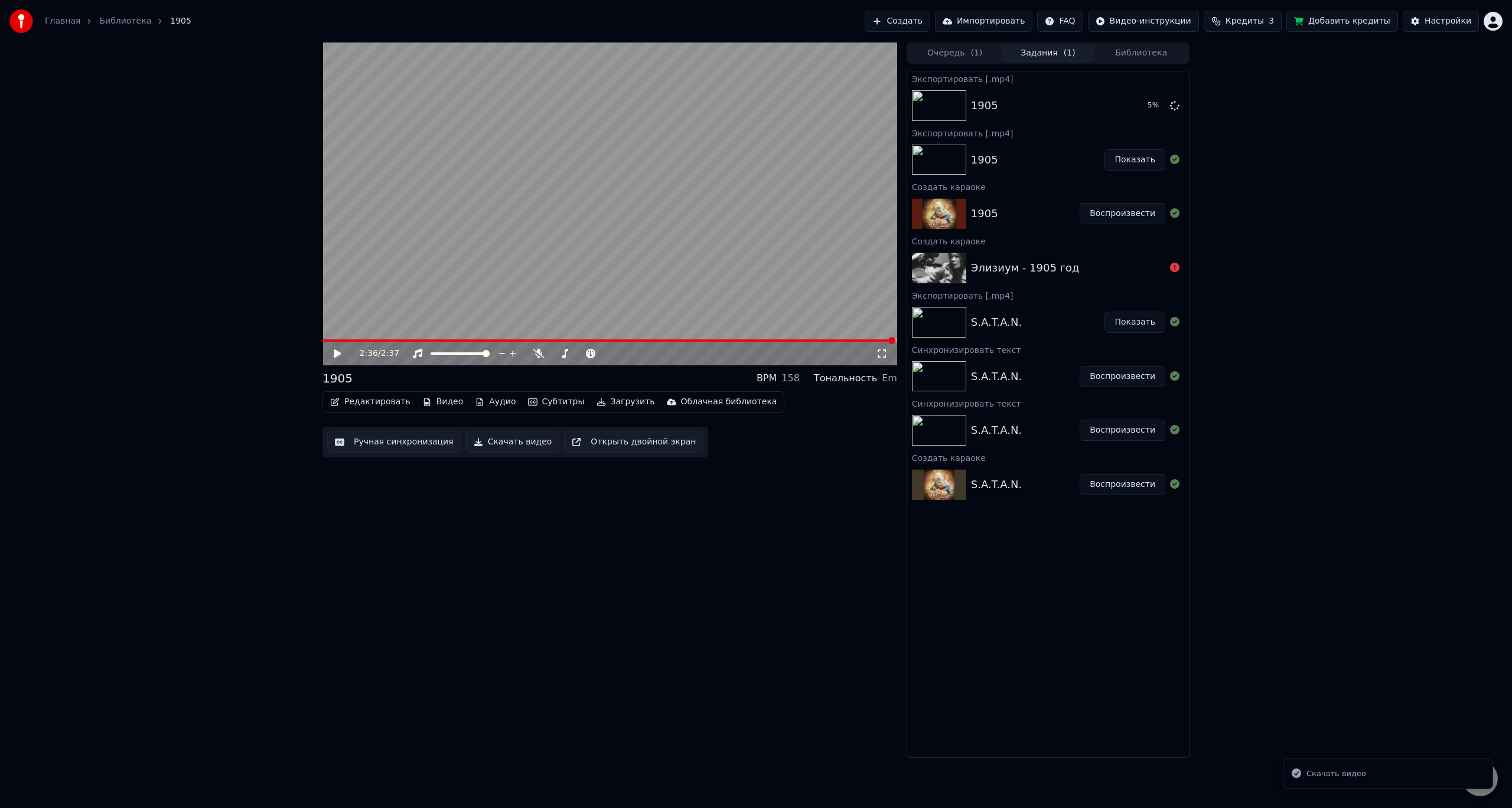
click at [1364, 782] on li "Скачать видео" at bounding box center [1388, 774] width 210 height 32
click at [1335, 23] on button "Добавить кредиты" at bounding box center [1342, 21] width 111 height 21
click at [1243, 26] on button "Кредиты 3" at bounding box center [1242, 21] width 78 height 21
click at [1251, 118] on button "Обновить" at bounding box center [1258, 109] width 72 height 21
